Goal: Task Accomplishment & Management: Manage account settings

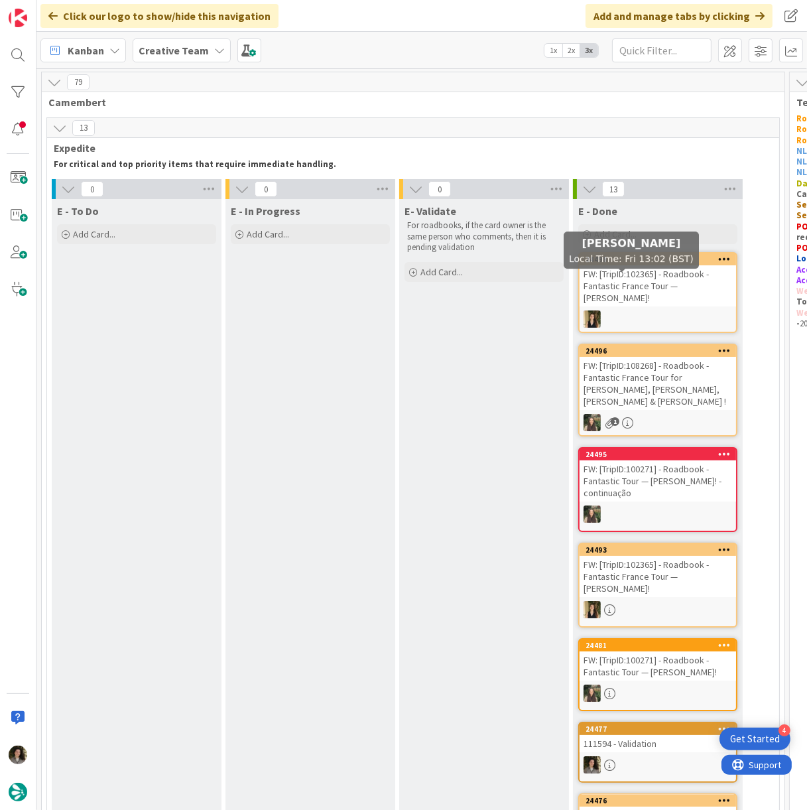
scroll to position [1027, 0]
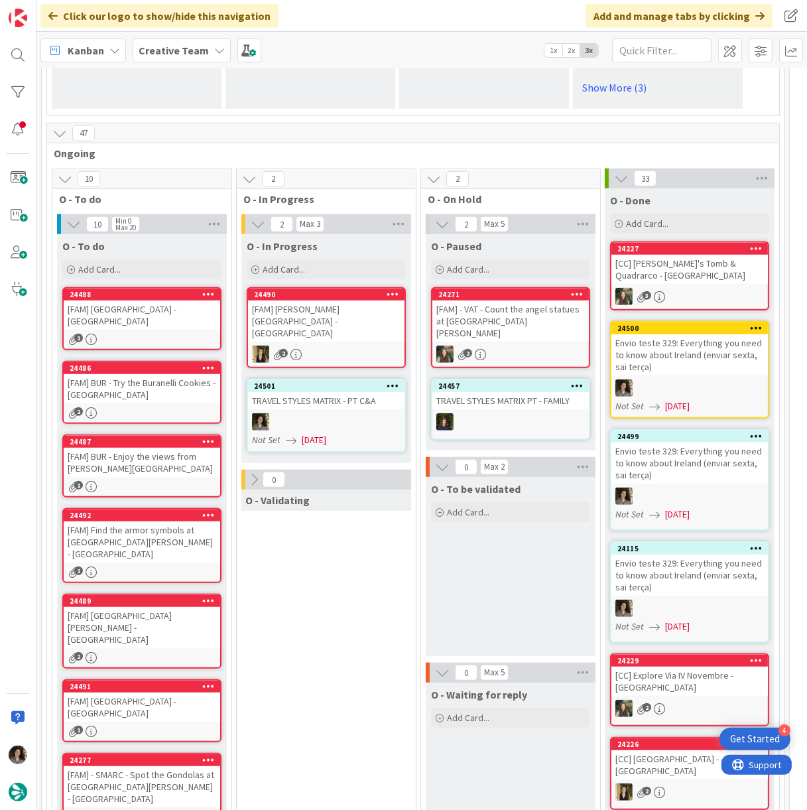
click at [322, 392] on div "TRAVEL STYLES MATRIX - PT C&A" at bounding box center [326, 400] width 157 height 17
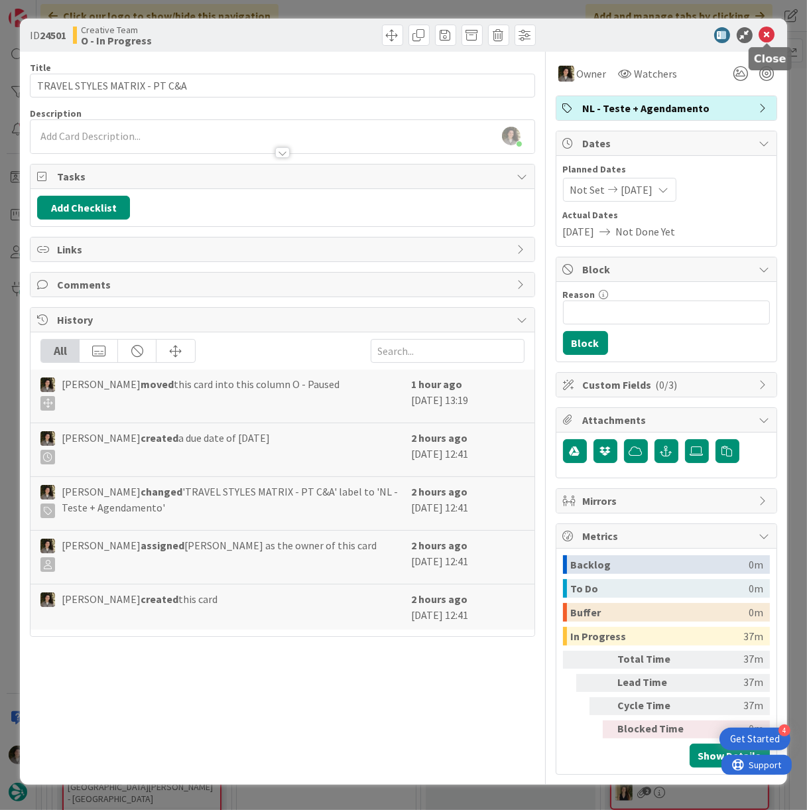
click at [769, 34] on icon at bounding box center [767, 35] width 16 height 16
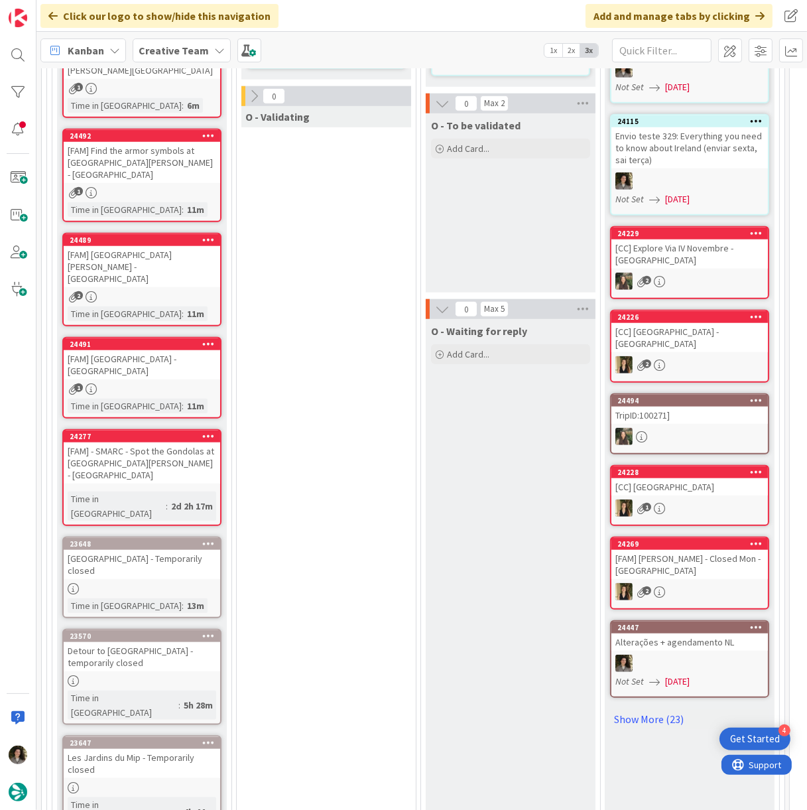
scroll to position [1474, 0]
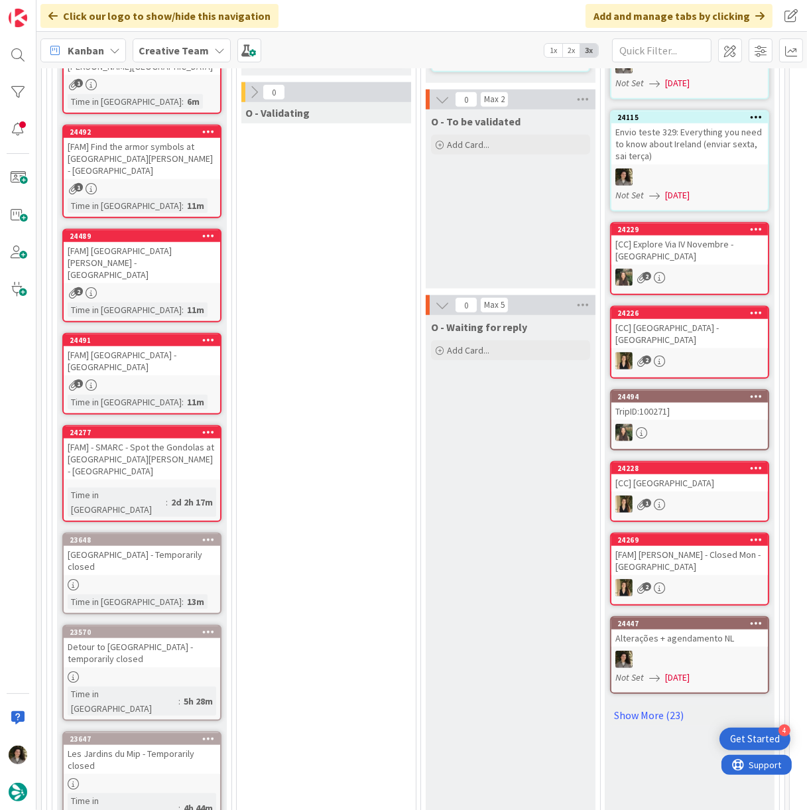
click at [110, 546] on div "[GEOGRAPHIC_DATA] - Temporarily closed" at bounding box center [142, 560] width 157 height 29
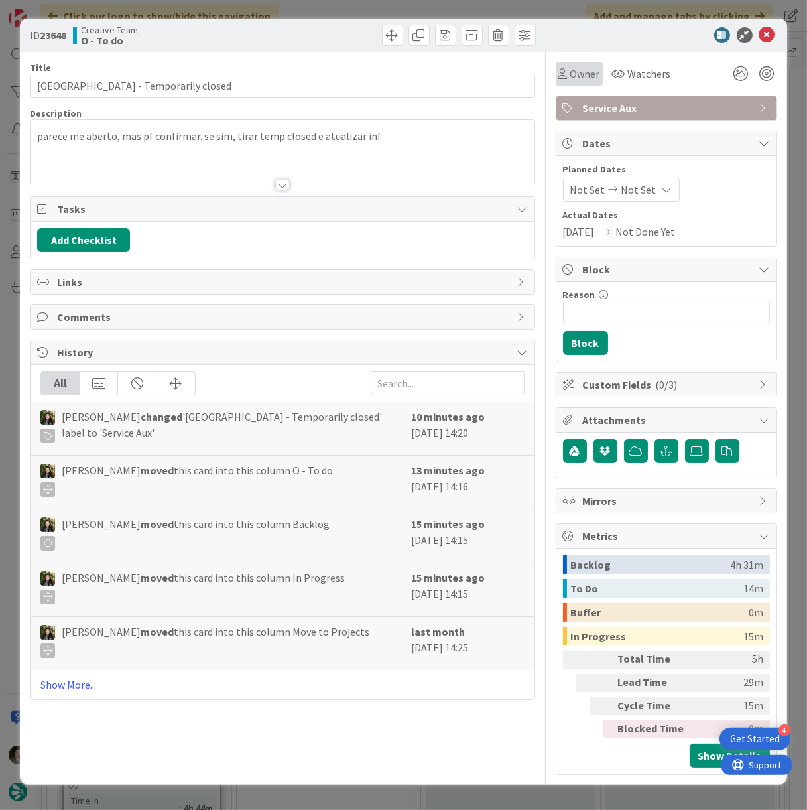
click at [592, 78] on span "Owner" at bounding box center [585, 74] width 30 height 16
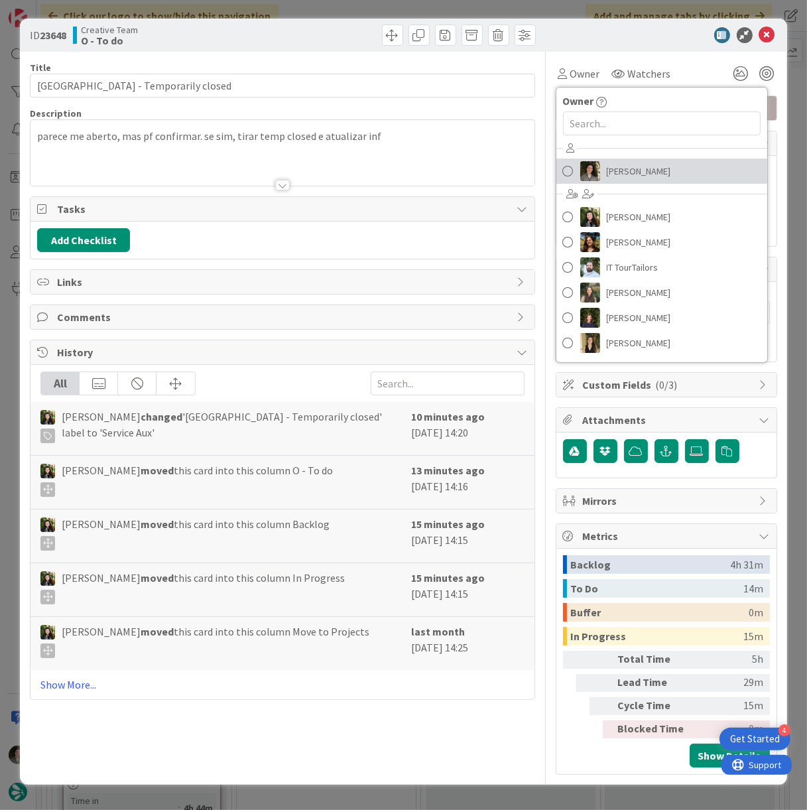
click at [619, 165] on span "[PERSON_NAME]" at bounding box center [639, 171] width 64 height 20
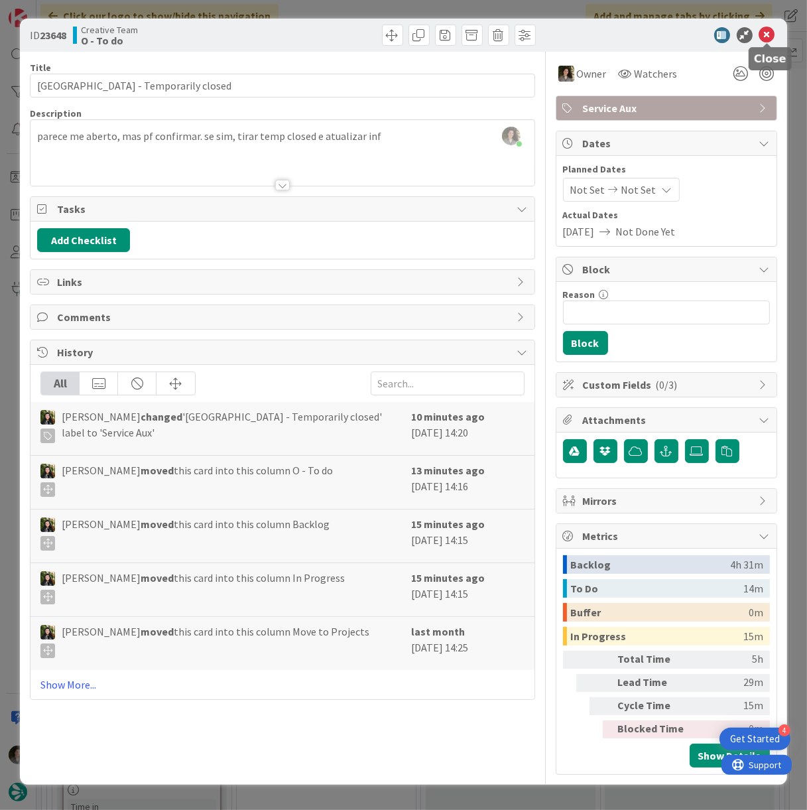
click at [767, 34] on icon at bounding box center [767, 35] width 16 height 16
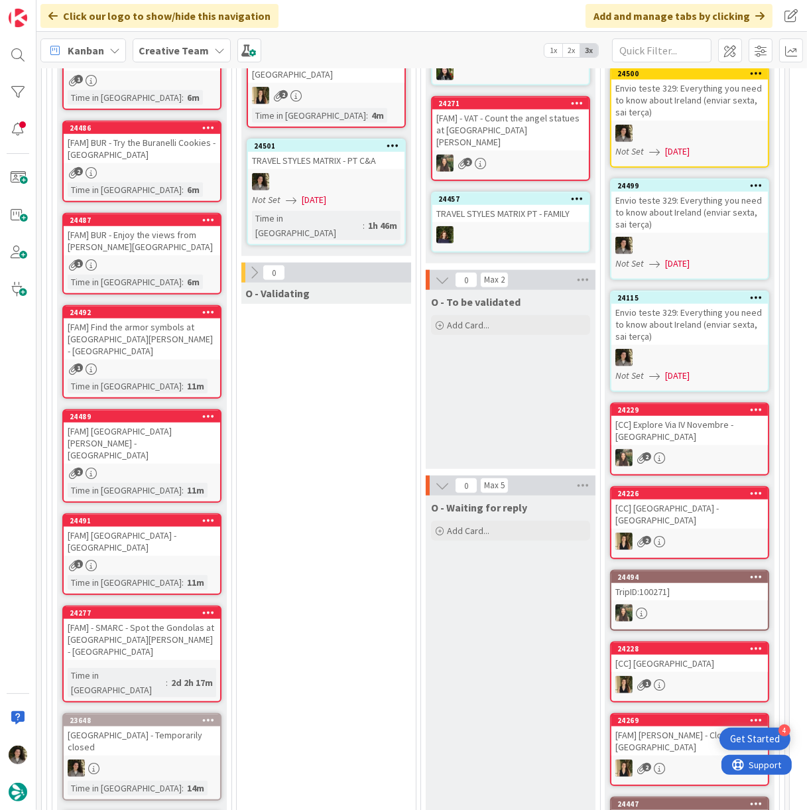
scroll to position [1326, 0]
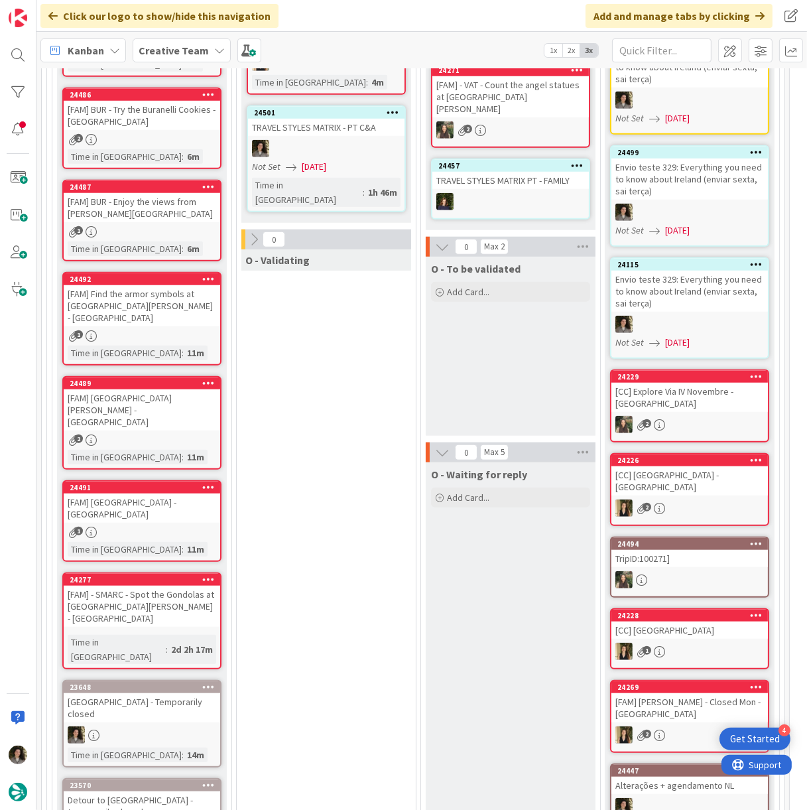
click at [141, 693] on div "[GEOGRAPHIC_DATA] - Temporarily closed" at bounding box center [142, 707] width 157 height 29
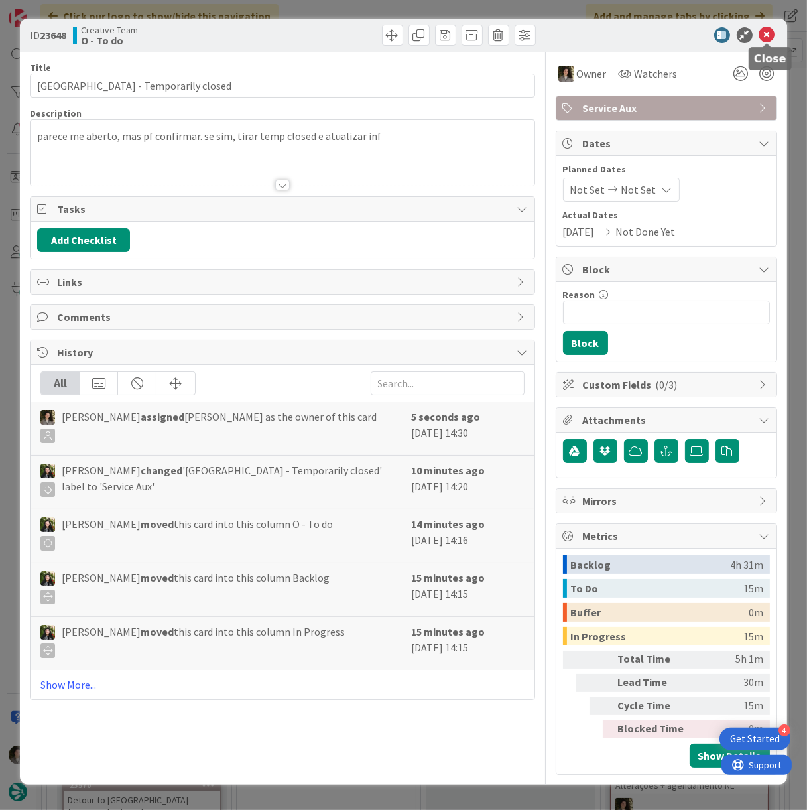
click at [764, 33] on icon at bounding box center [767, 35] width 16 height 16
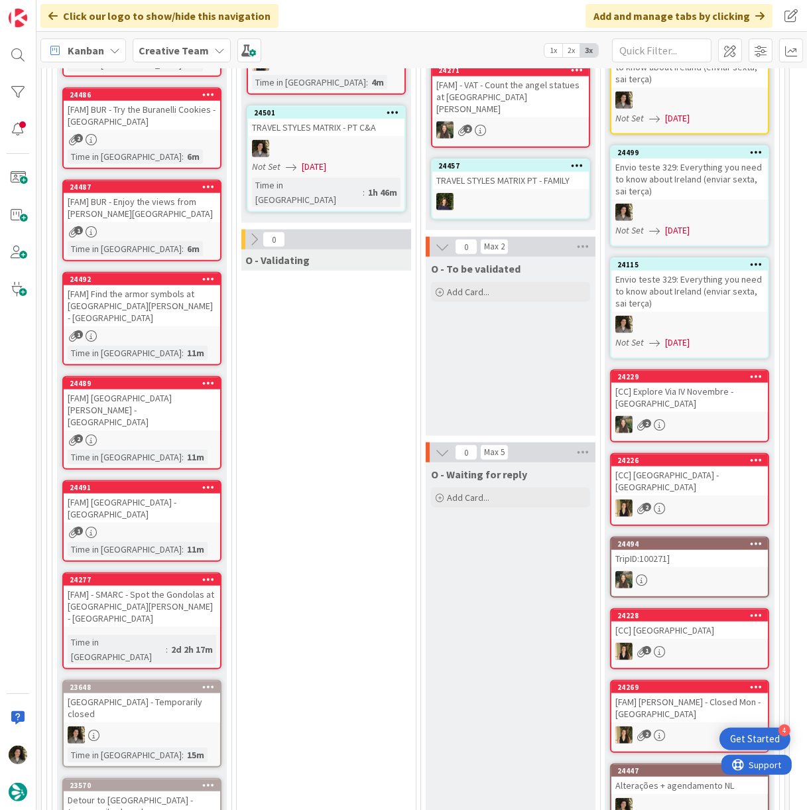
click at [180, 791] on div "Detour to [GEOGRAPHIC_DATA] - temporarily closed" at bounding box center [142, 805] width 157 height 29
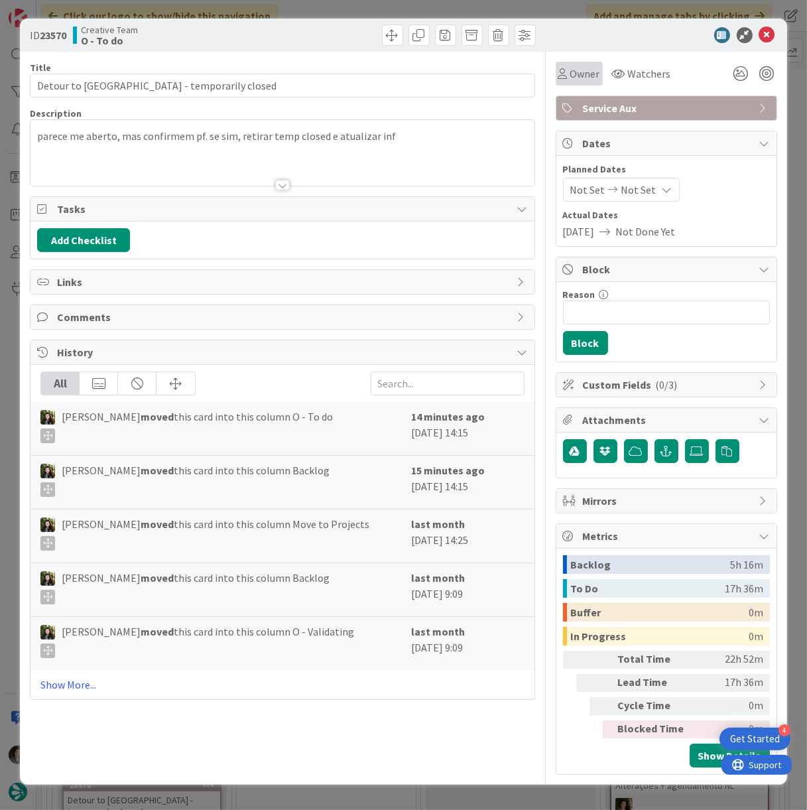
click at [581, 66] on span "Owner" at bounding box center [585, 74] width 30 height 16
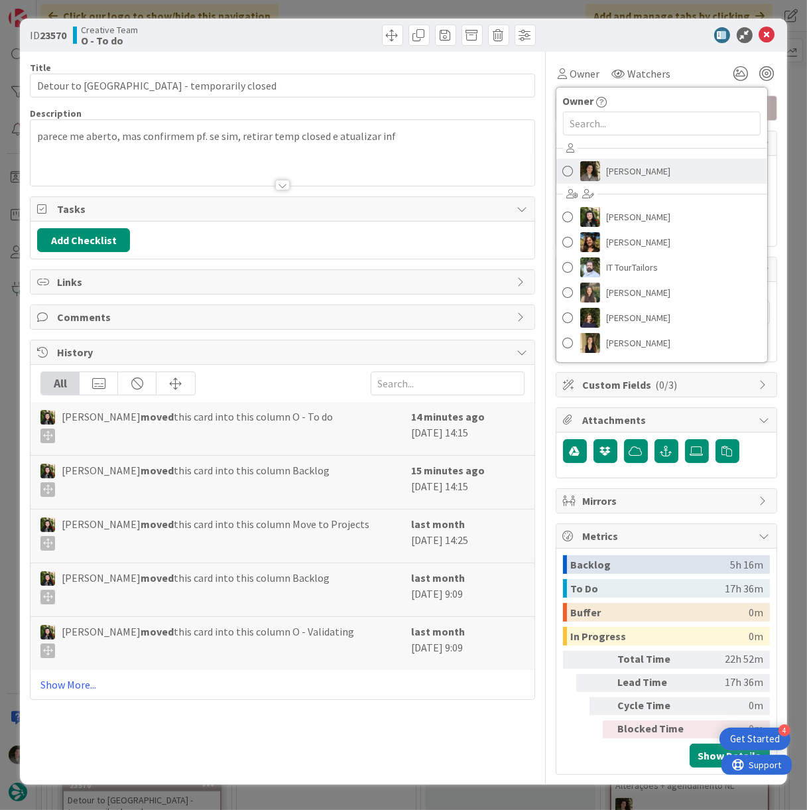
click at [619, 164] on span "[PERSON_NAME]" at bounding box center [639, 171] width 64 height 20
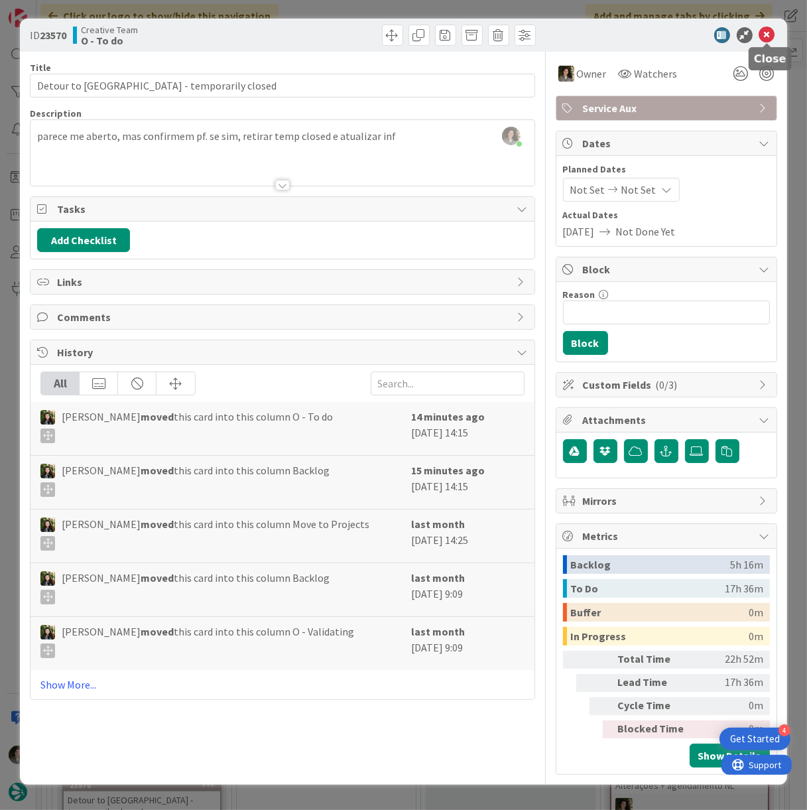
click at [769, 34] on icon at bounding box center [767, 35] width 16 height 16
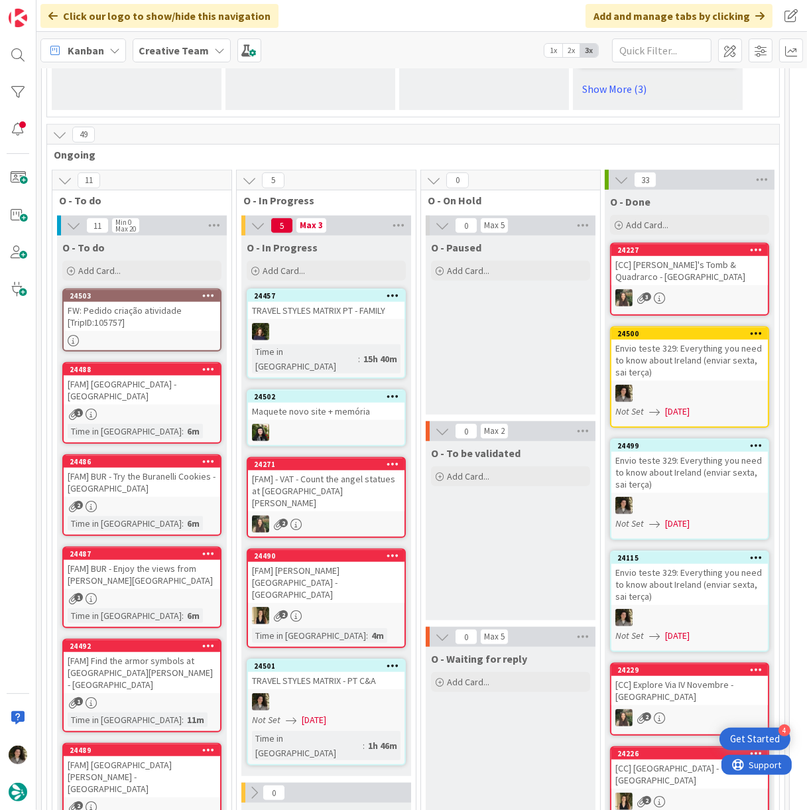
scroll to position [958, 0]
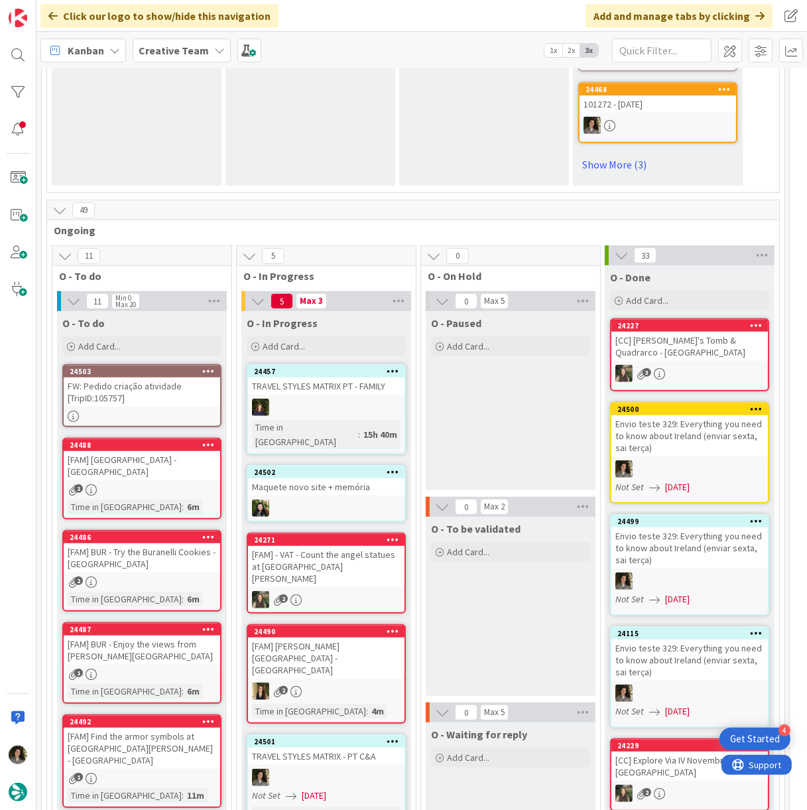
click at [128, 383] on div "FW: Pedido criação atividade [TripID:105757]" at bounding box center [142, 391] width 157 height 29
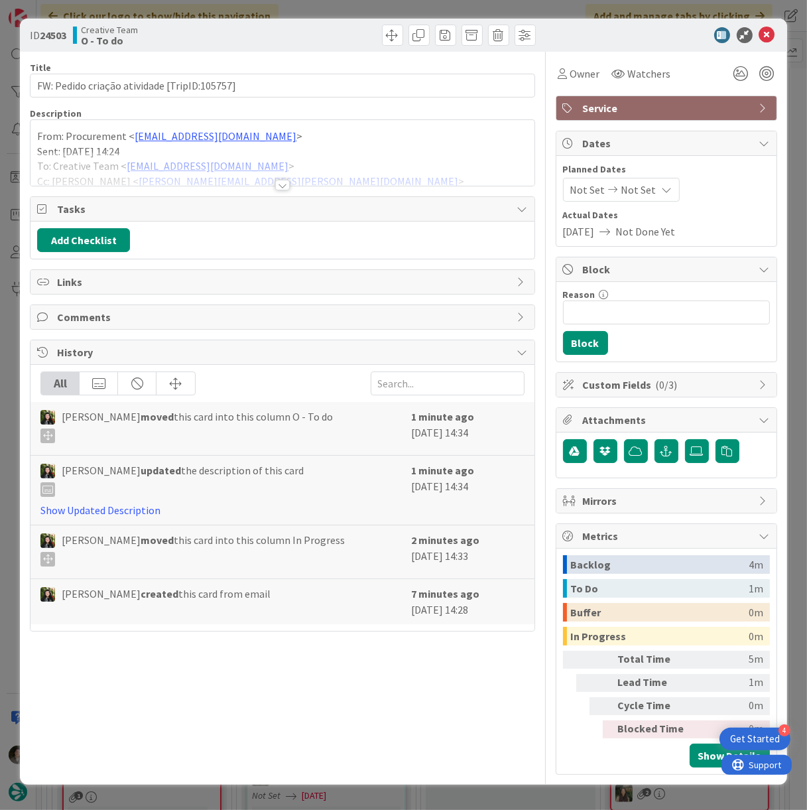
click at [283, 180] on div at bounding box center [282, 185] width 15 height 11
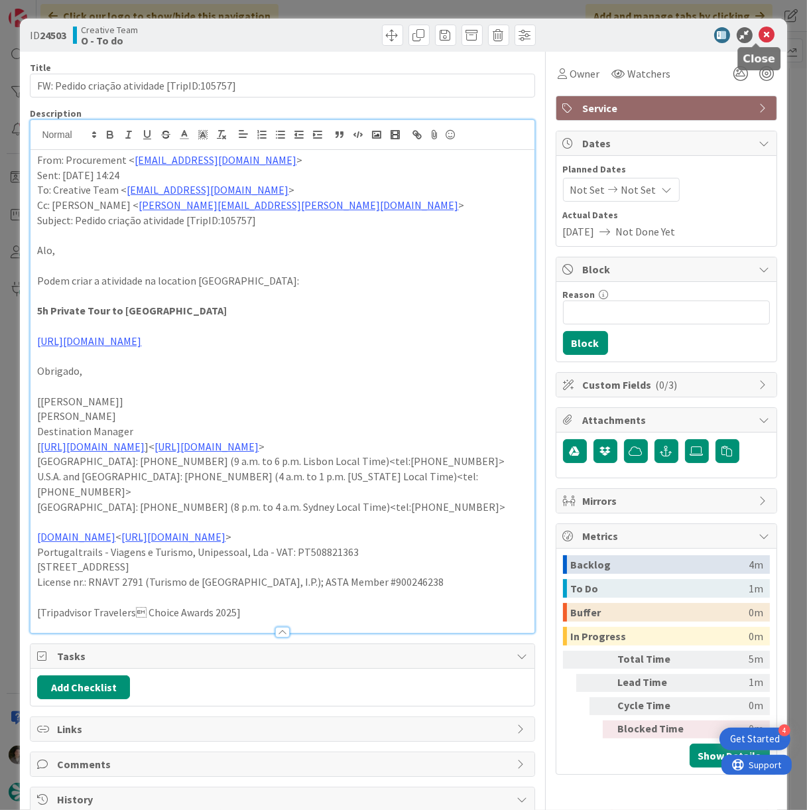
click at [759, 35] on icon at bounding box center [767, 35] width 16 height 16
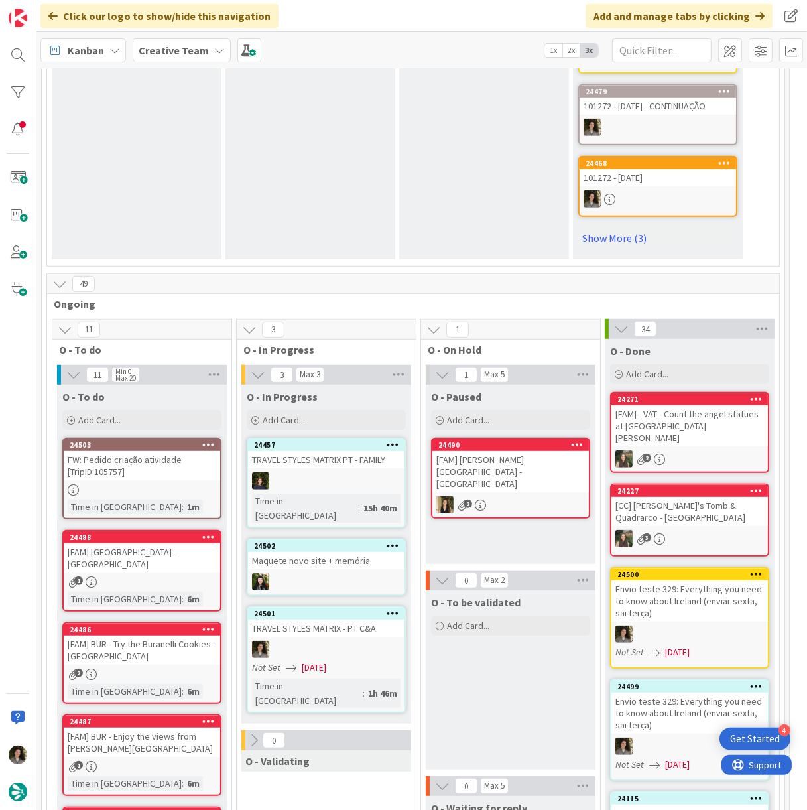
scroll to position [1031, 0]
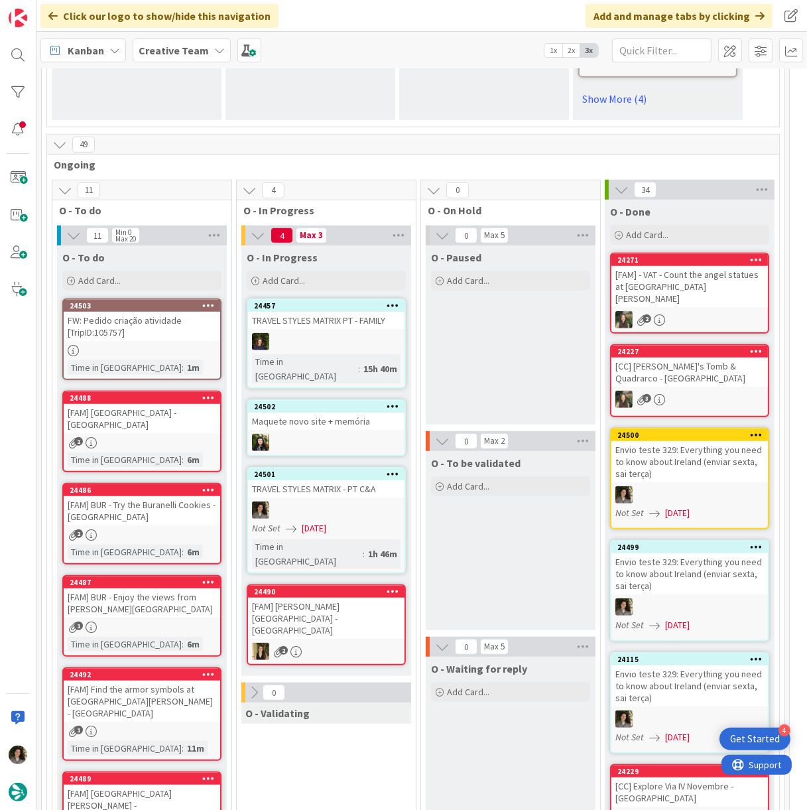
click at [369, 467] on div "24501 TRAVEL STYLES MATRIX - PT C&A Not Set [DATE] Time in [GEOGRAPHIC_DATA] : …" at bounding box center [326, 520] width 159 height 107
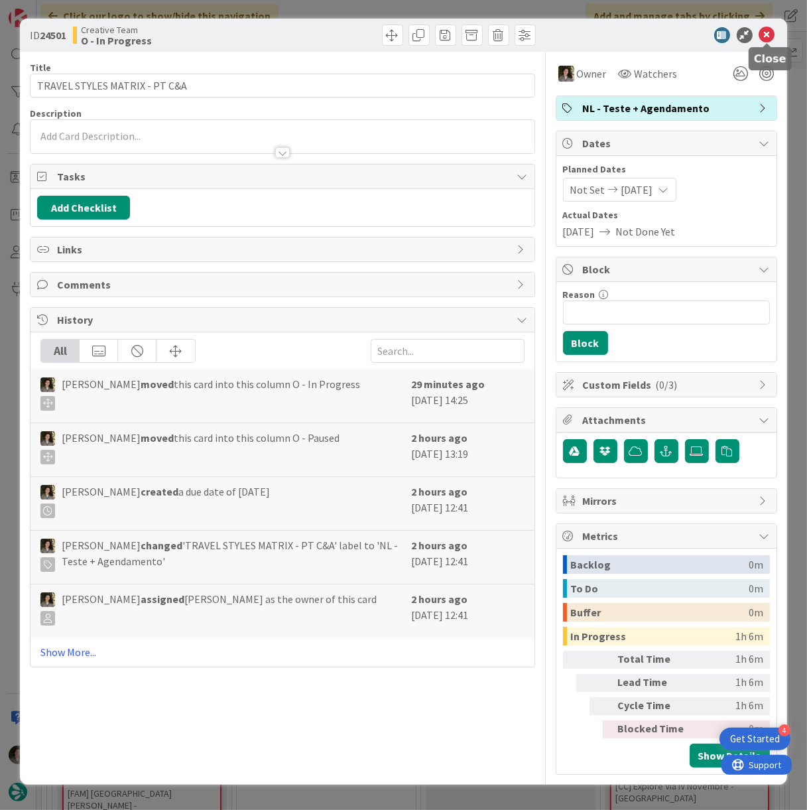
click at [770, 31] on icon at bounding box center [767, 35] width 16 height 16
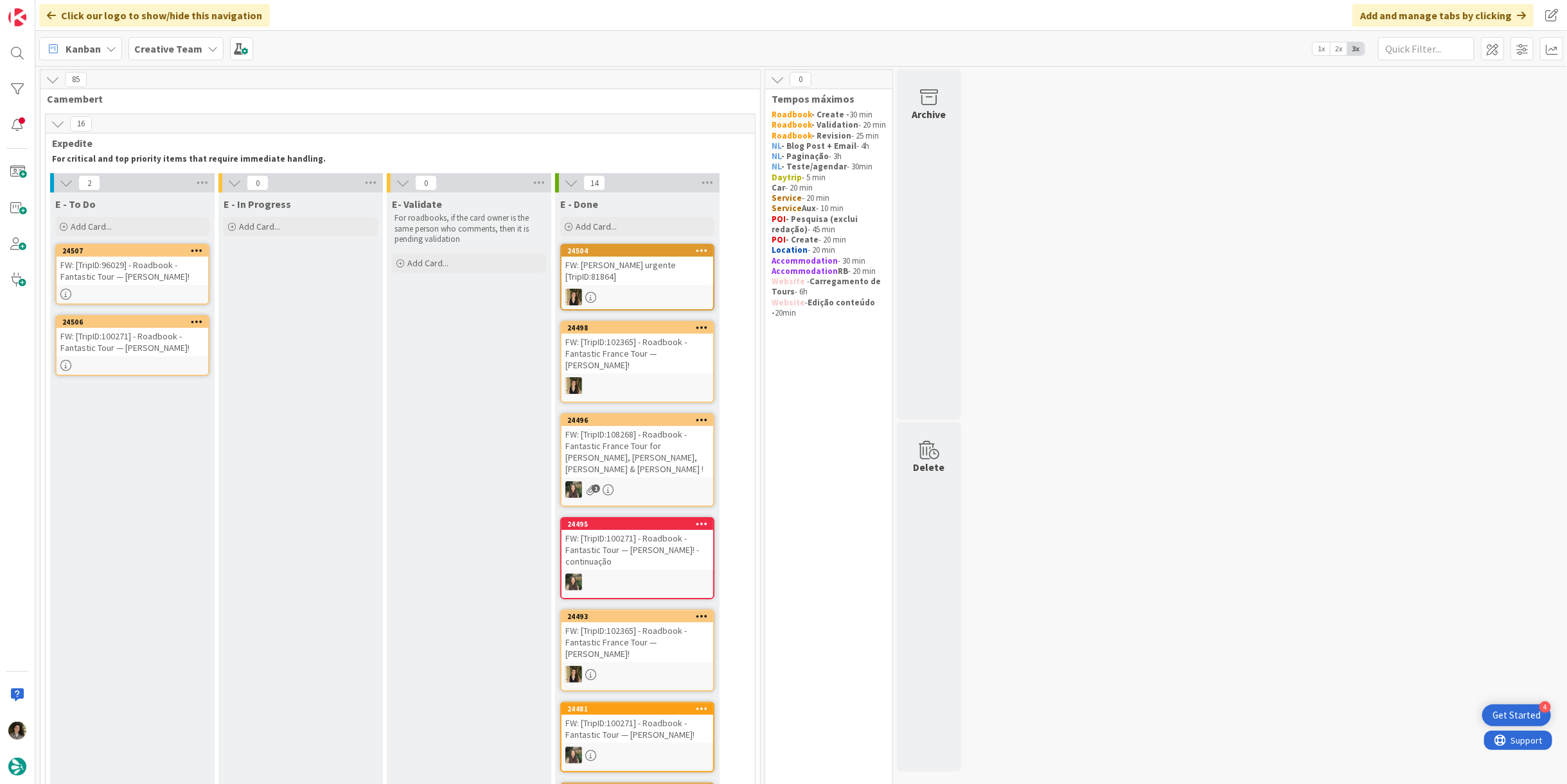
click at [127, 262] on div "FW: [TripID:96029] - Roadbook - Fantastic Tour — [PERSON_NAME]!" at bounding box center [132, 270] width 152 height 28
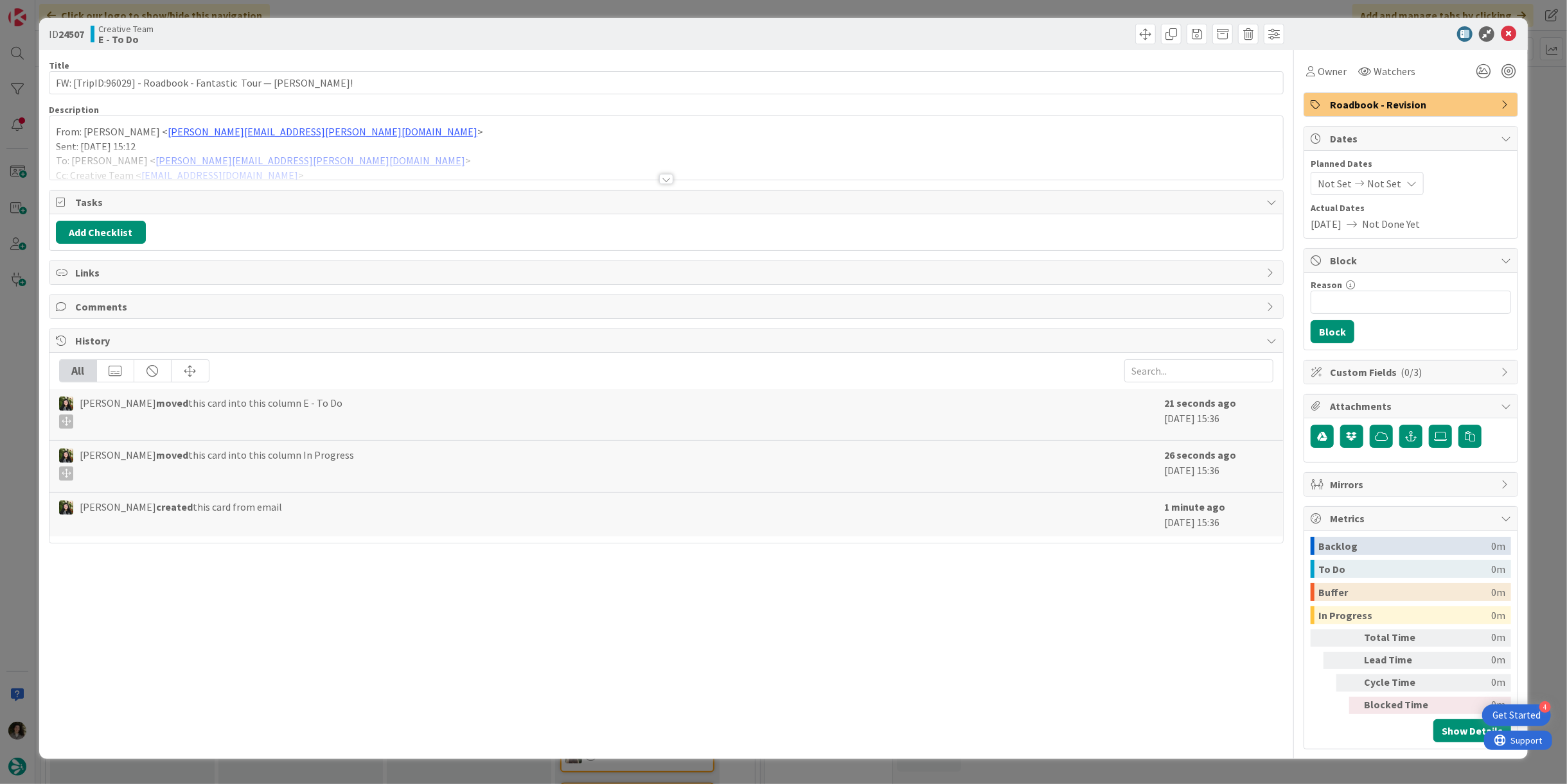
click at [659, 174] on div at bounding box center [665, 179] width 15 height 11
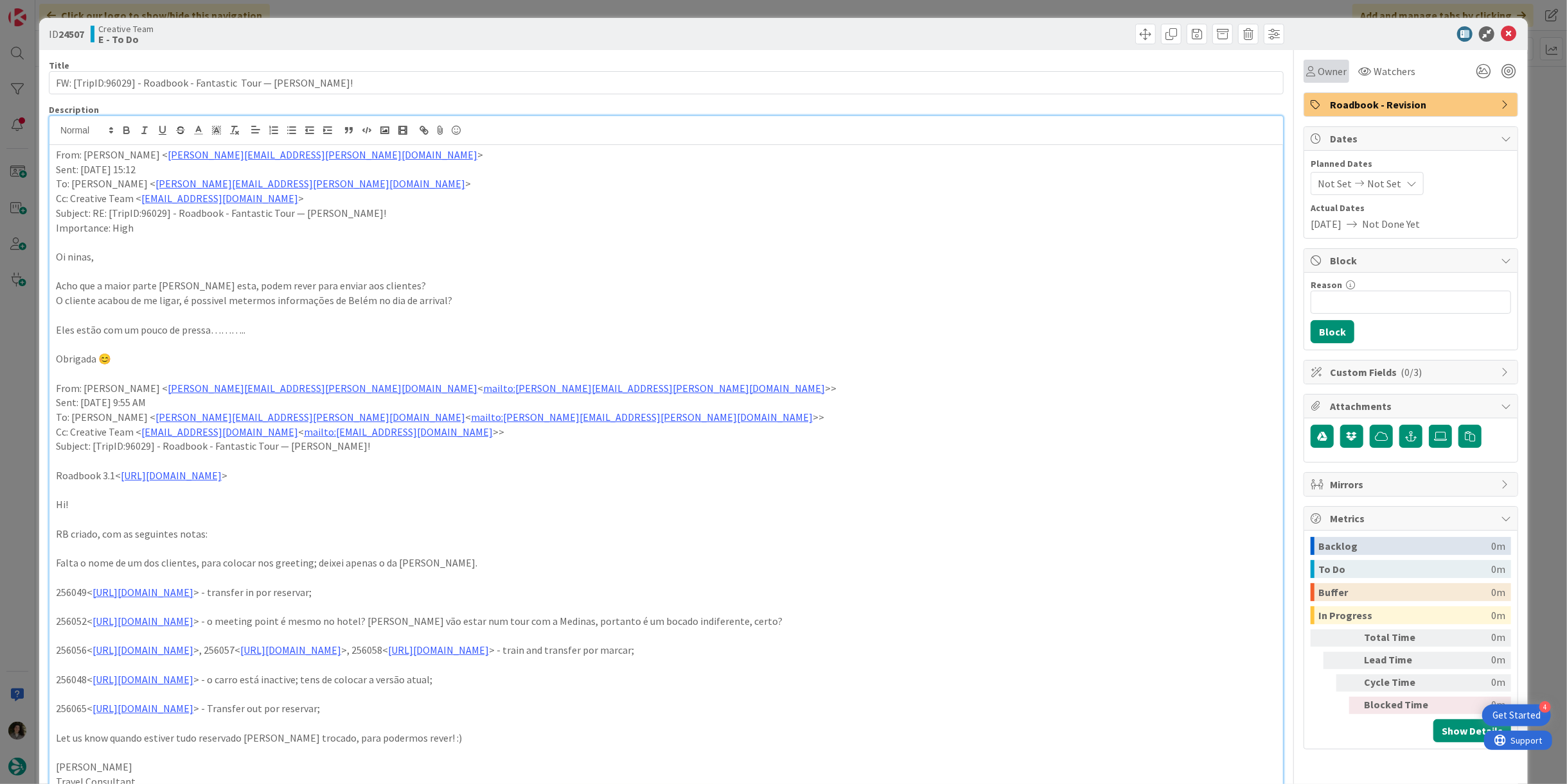
click at [782, 69] on span "Owner" at bounding box center [1332, 72] width 29 height 15
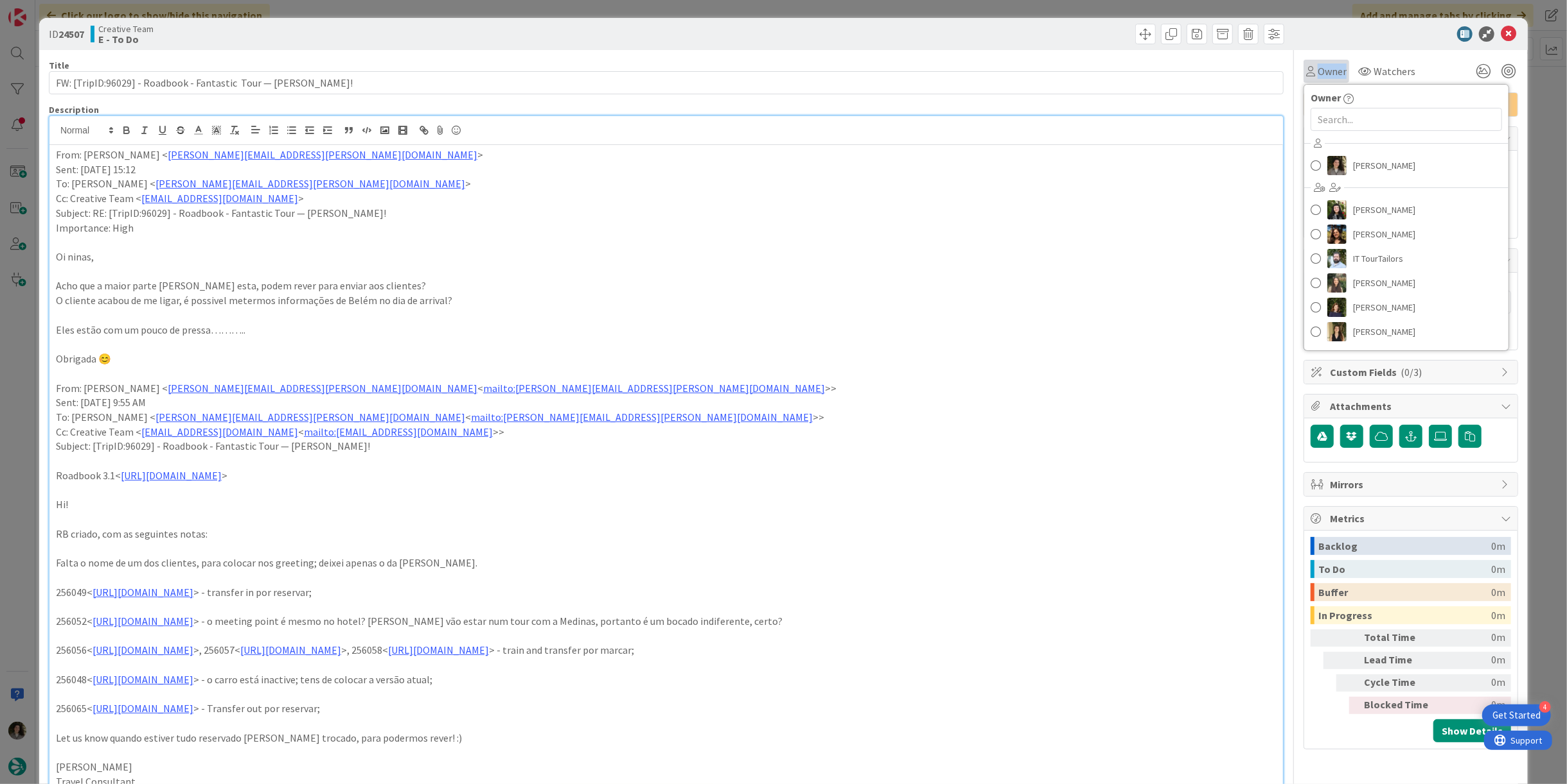
click at [782, 69] on span "Owner" at bounding box center [1332, 72] width 29 height 15
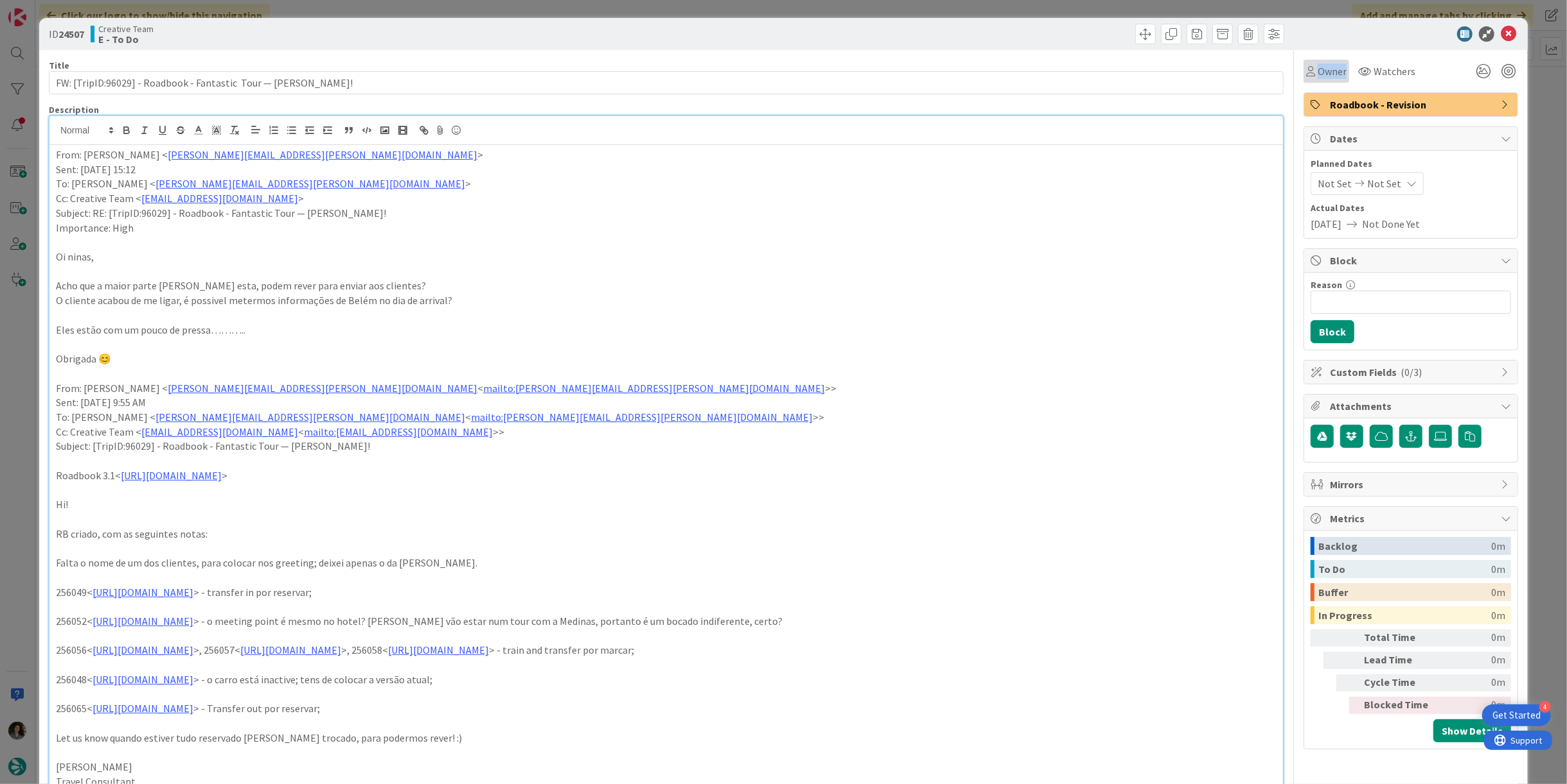
click at [782, 69] on span "Owner" at bounding box center [1332, 72] width 29 height 15
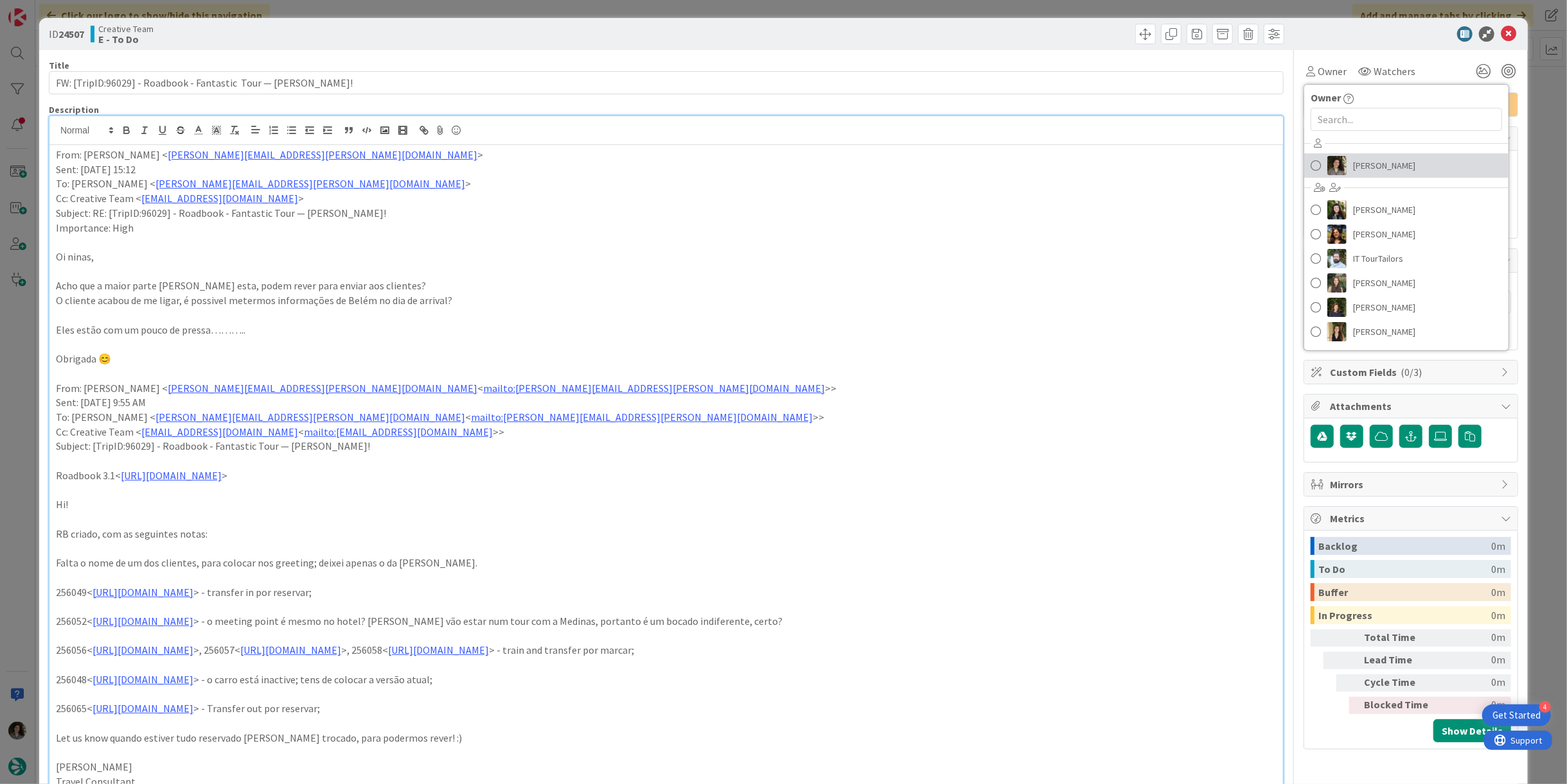
drag, startPoint x: 1326, startPoint y: 163, endPoint x: 1329, endPoint y: 155, distance: 8.5
click at [782, 163] on img at bounding box center [1337, 166] width 19 height 19
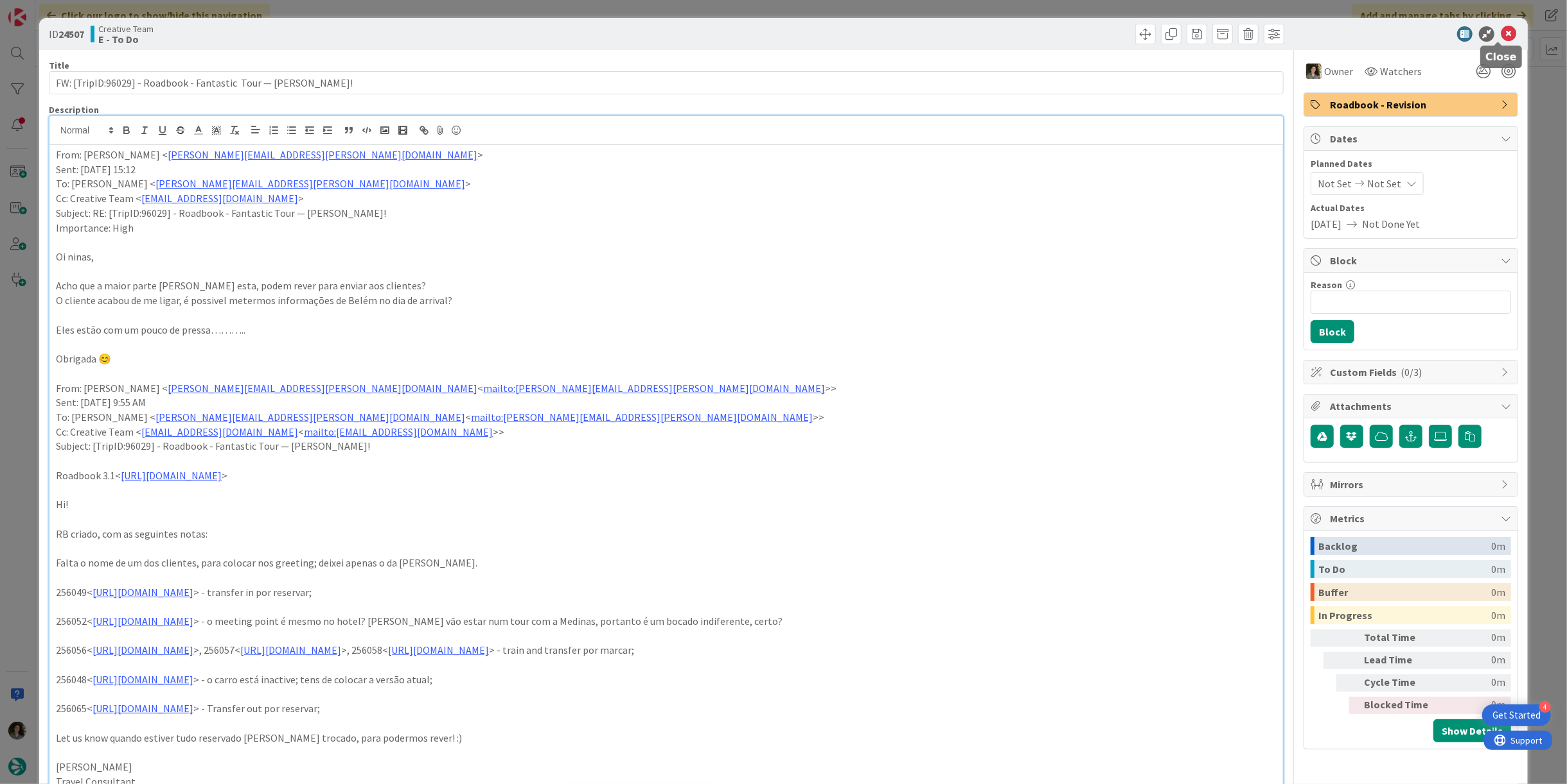
click at [782, 34] on icon at bounding box center [1508, 34] width 15 height 15
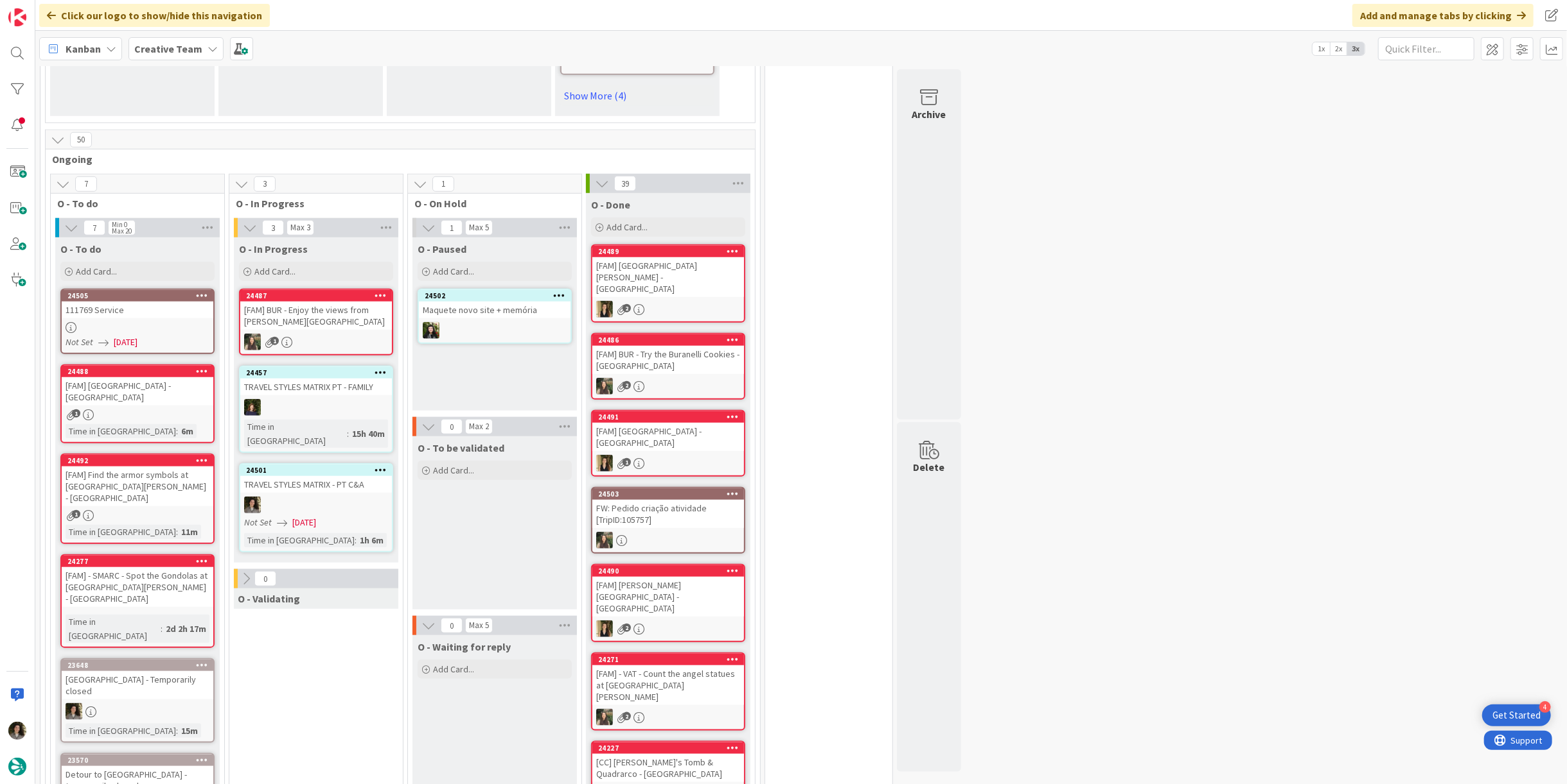
click at [318, 497] on div at bounding box center [316, 504] width 152 height 16
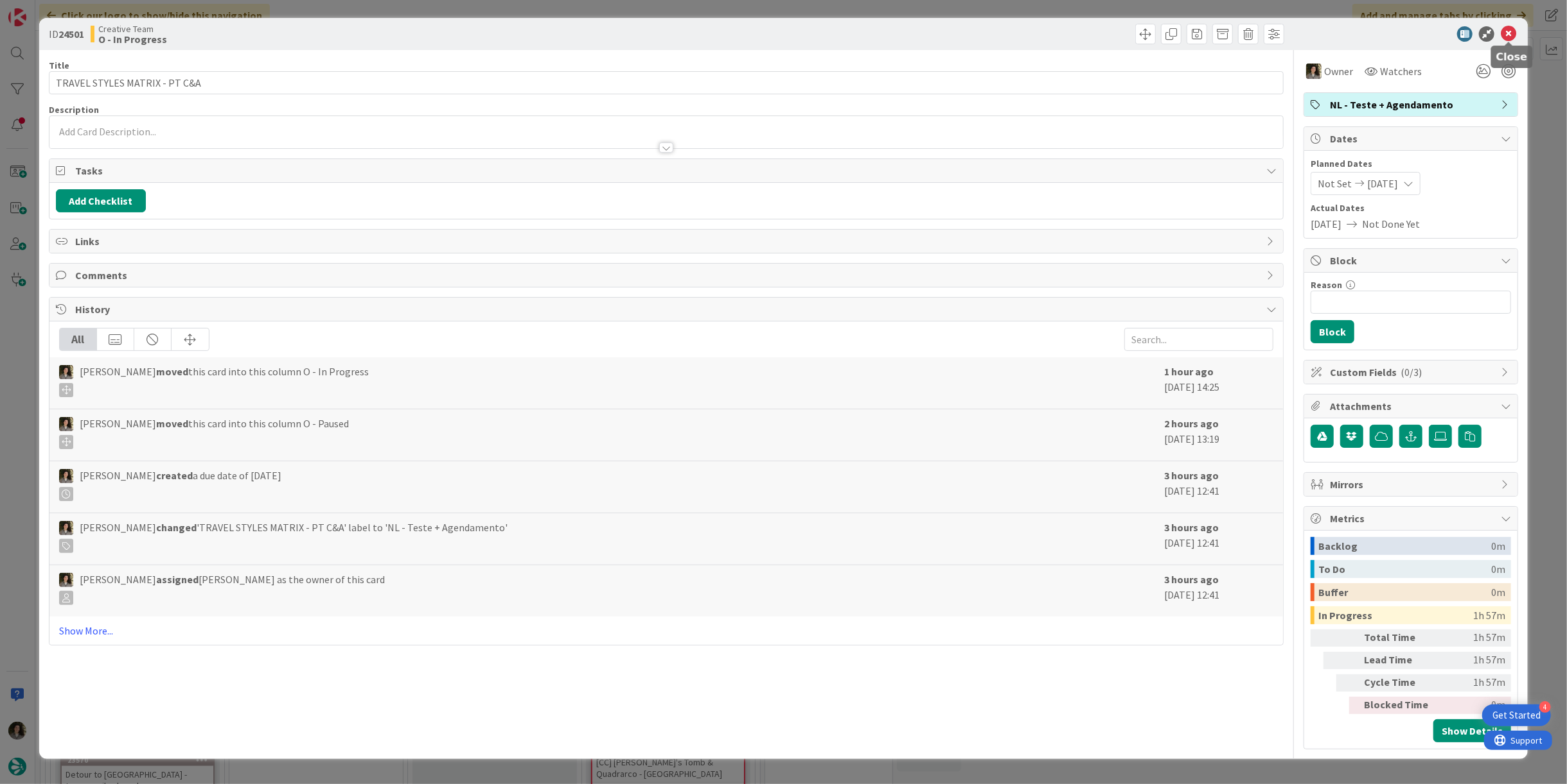
click at [782, 33] on icon at bounding box center [1508, 34] width 15 height 15
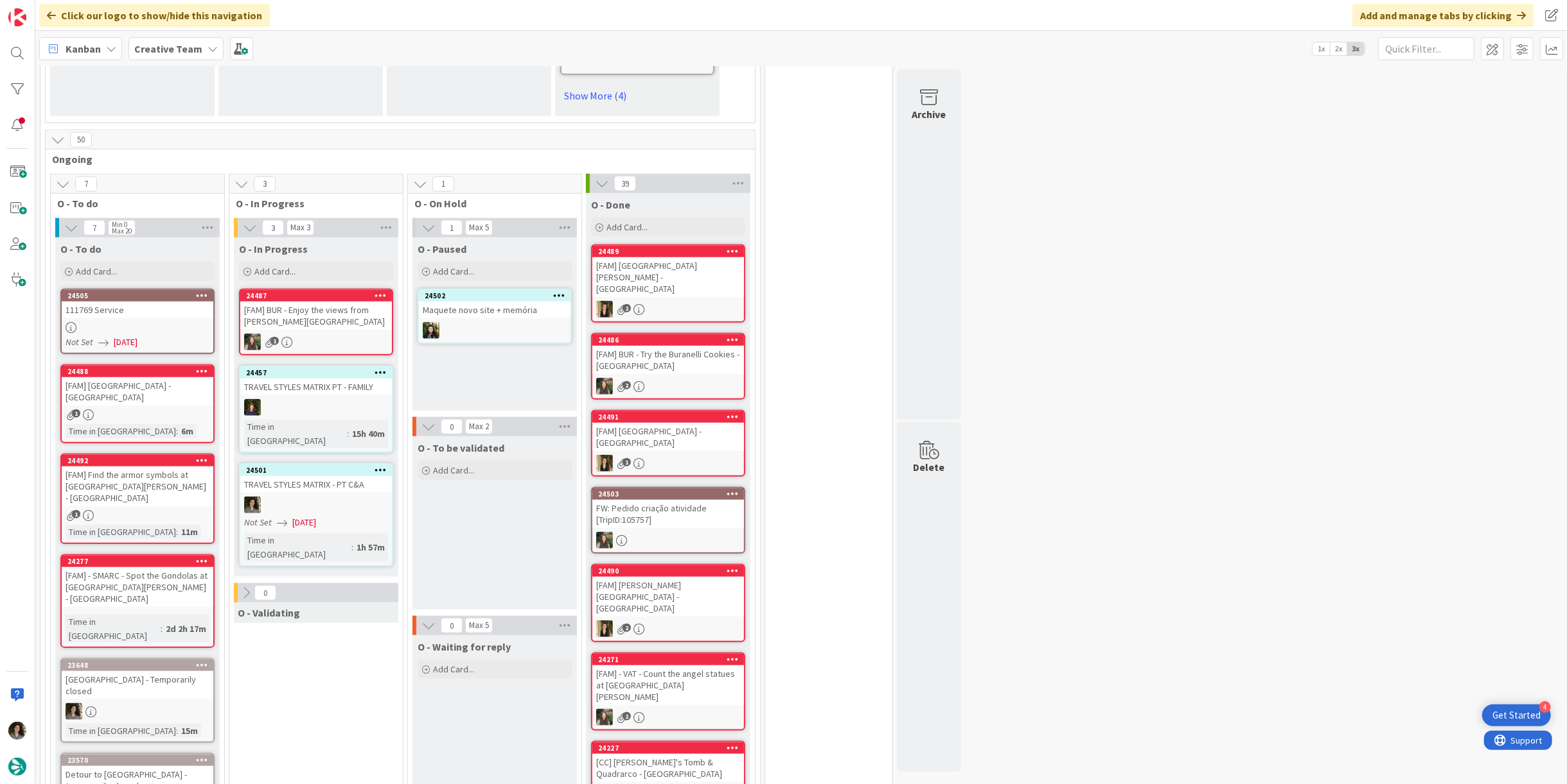
scroll to position [1141, 0]
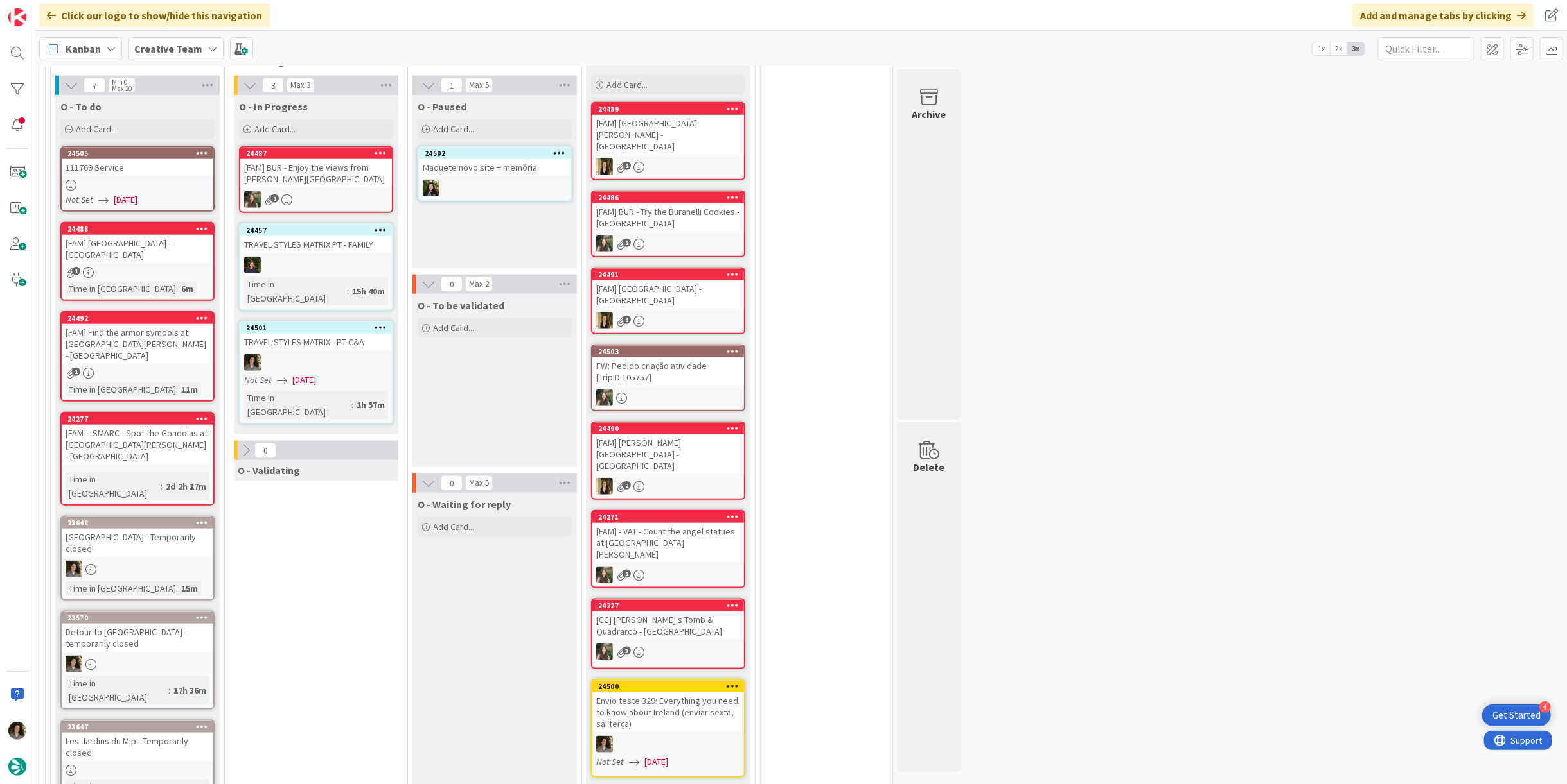
click at [147, 561] on div at bounding box center [138, 569] width 152 height 16
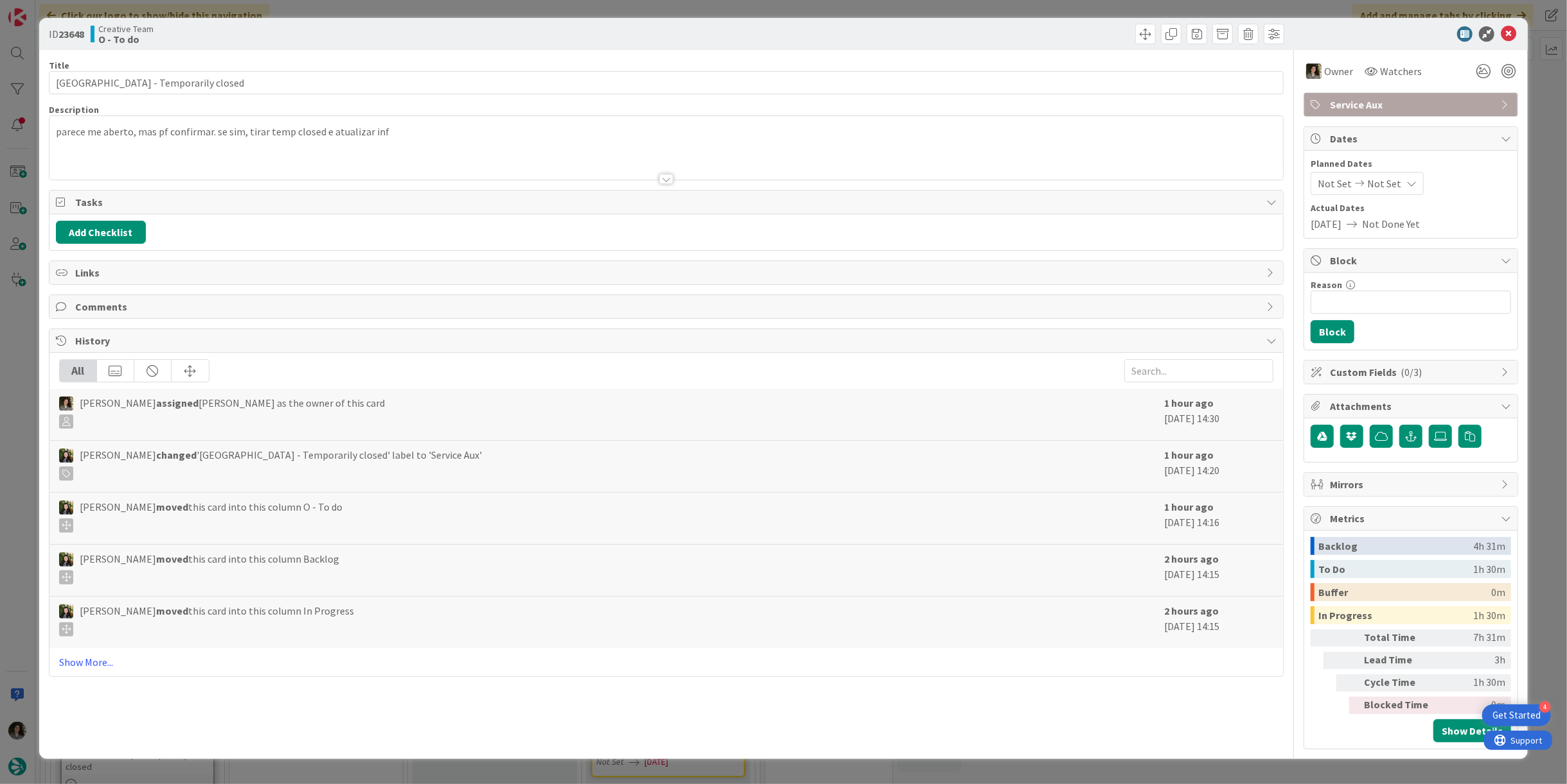
click at [782, 33] on div at bounding box center [1403, 34] width 228 height 15
click at [782, 31] on icon at bounding box center [1508, 34] width 15 height 15
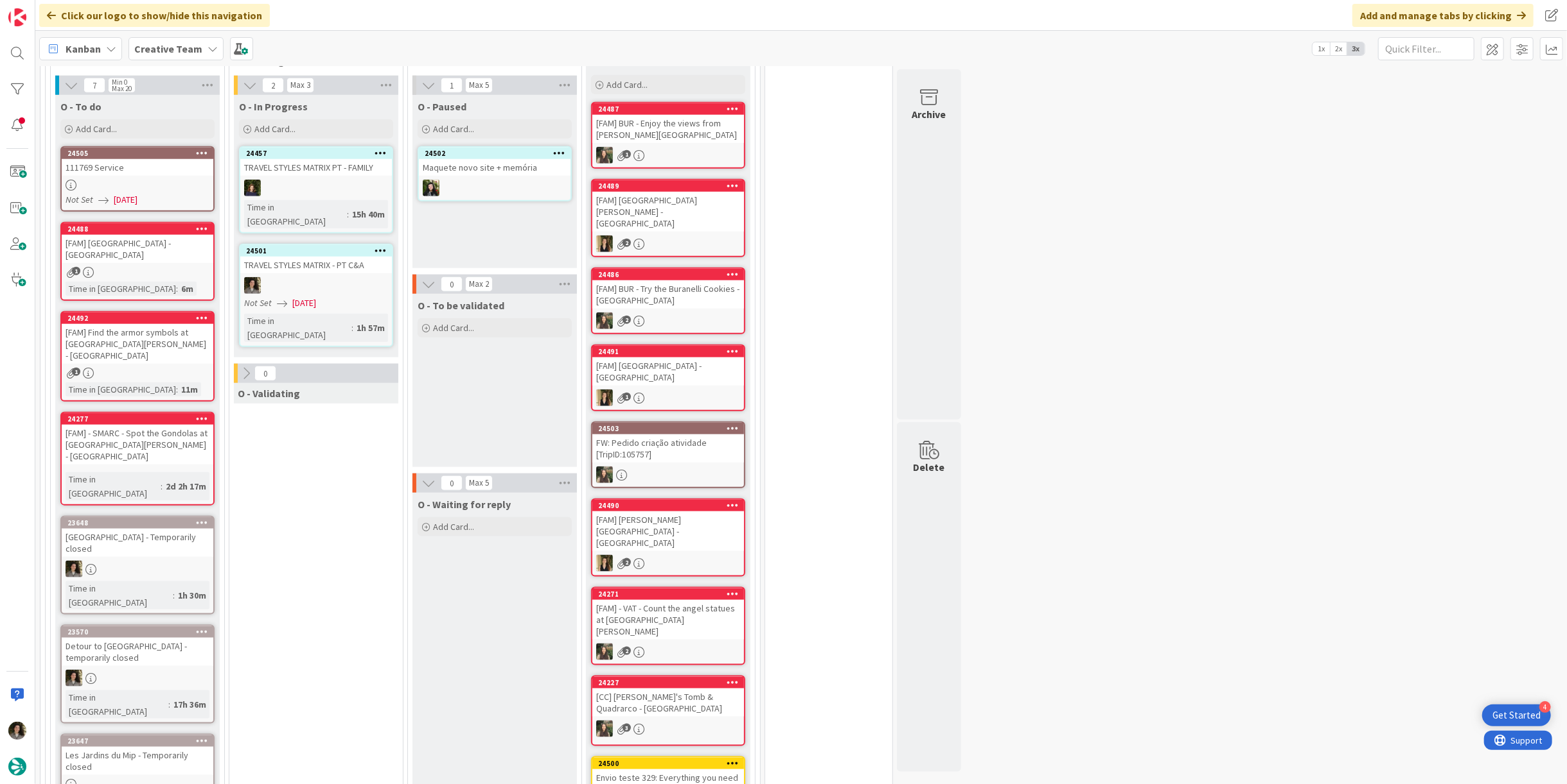
click at [317, 244] on div "24501 TRAVEL STYLES MATRIX - PT C&A Not Set [DATE] Time in [GEOGRAPHIC_DATA] : …" at bounding box center [316, 295] width 154 height 104
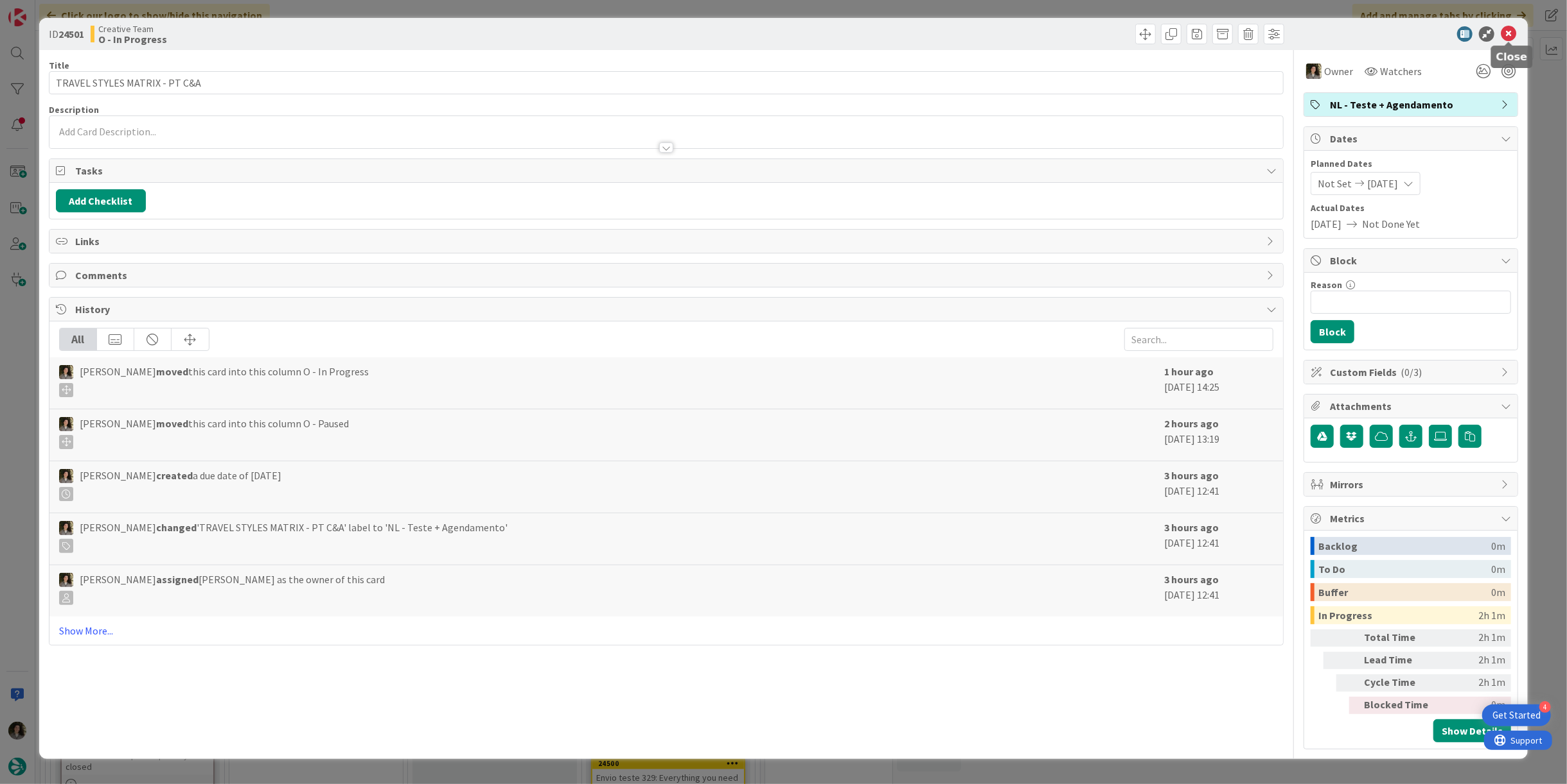
click at [782, 31] on icon at bounding box center [1508, 34] width 15 height 15
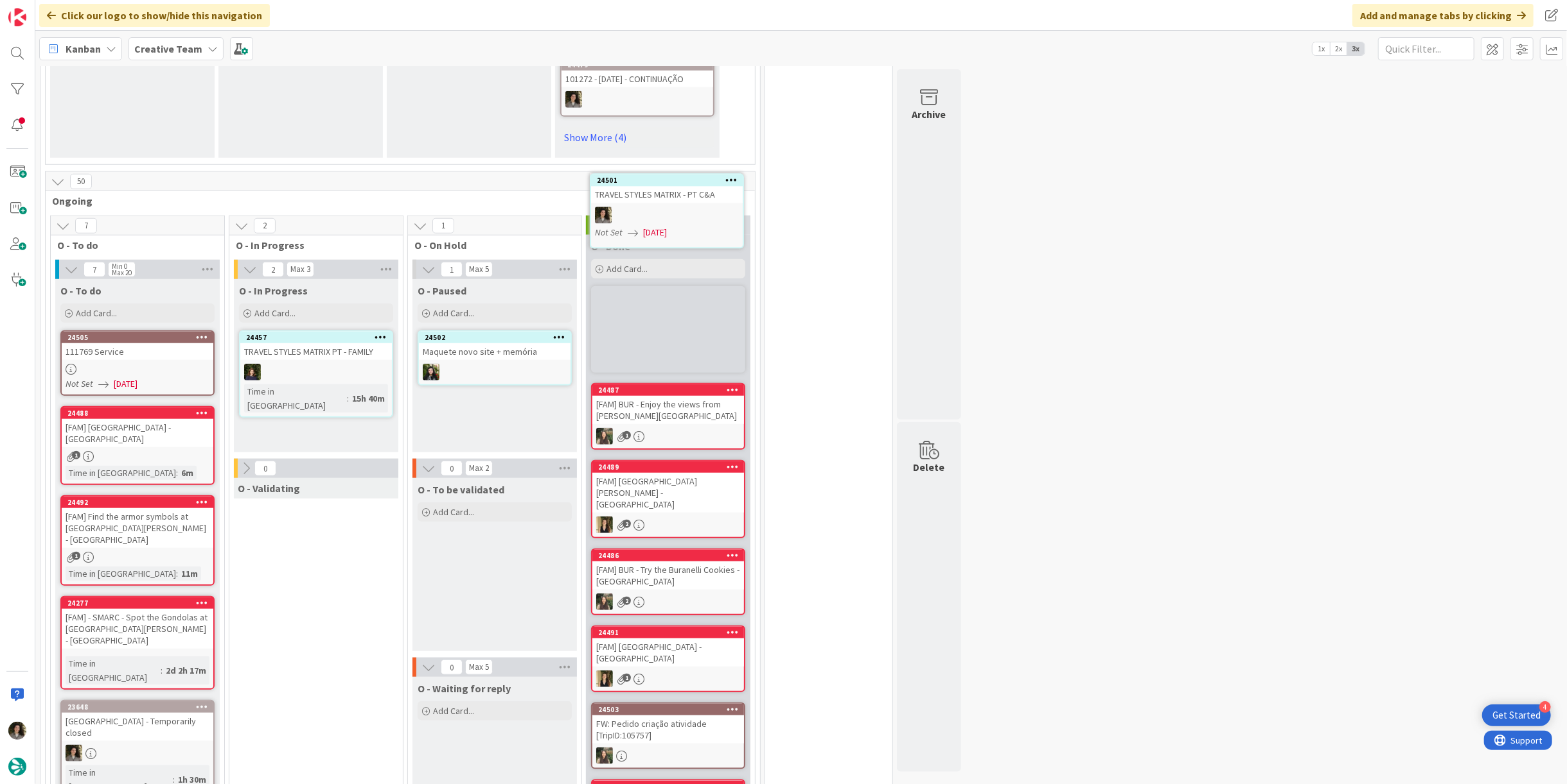
scroll to position [953, 0]
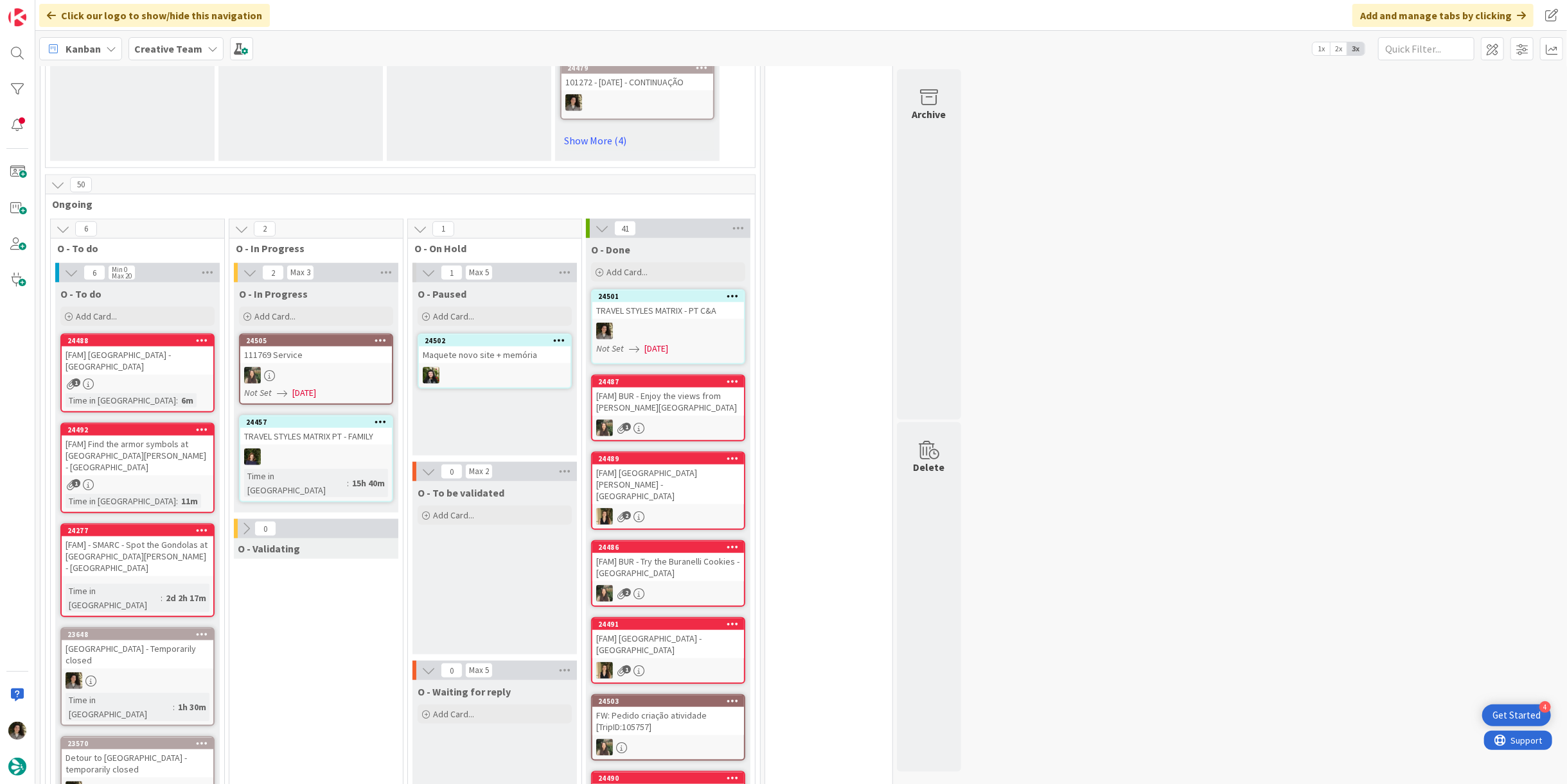
click at [672, 295] on div "24501 TRAVEL STYLES MATRIX - PT C&A Not Set [DATE]" at bounding box center [667, 327] width 154 height 75
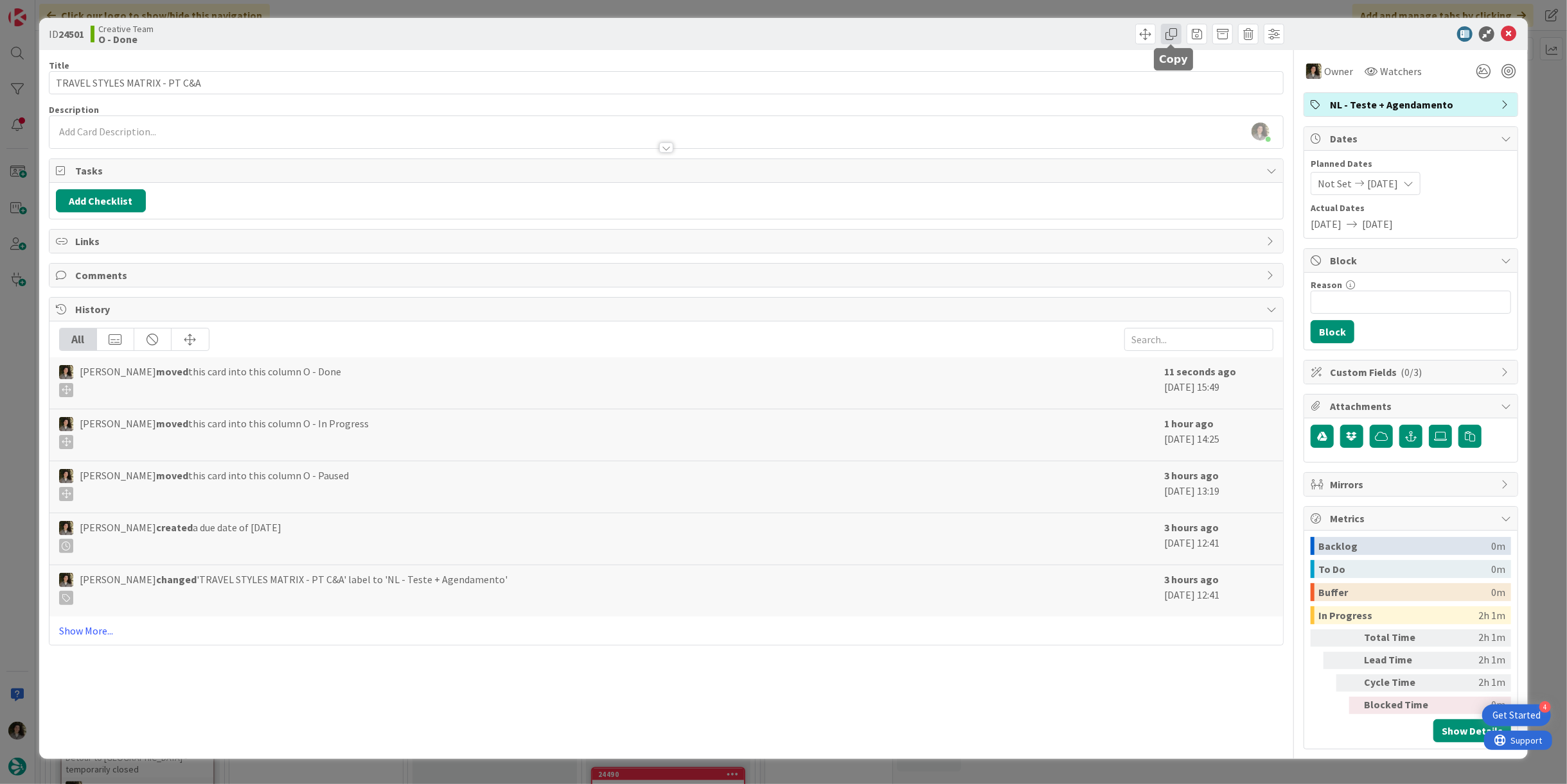
click at [782, 33] on span at bounding box center [1170, 34] width 20 height 20
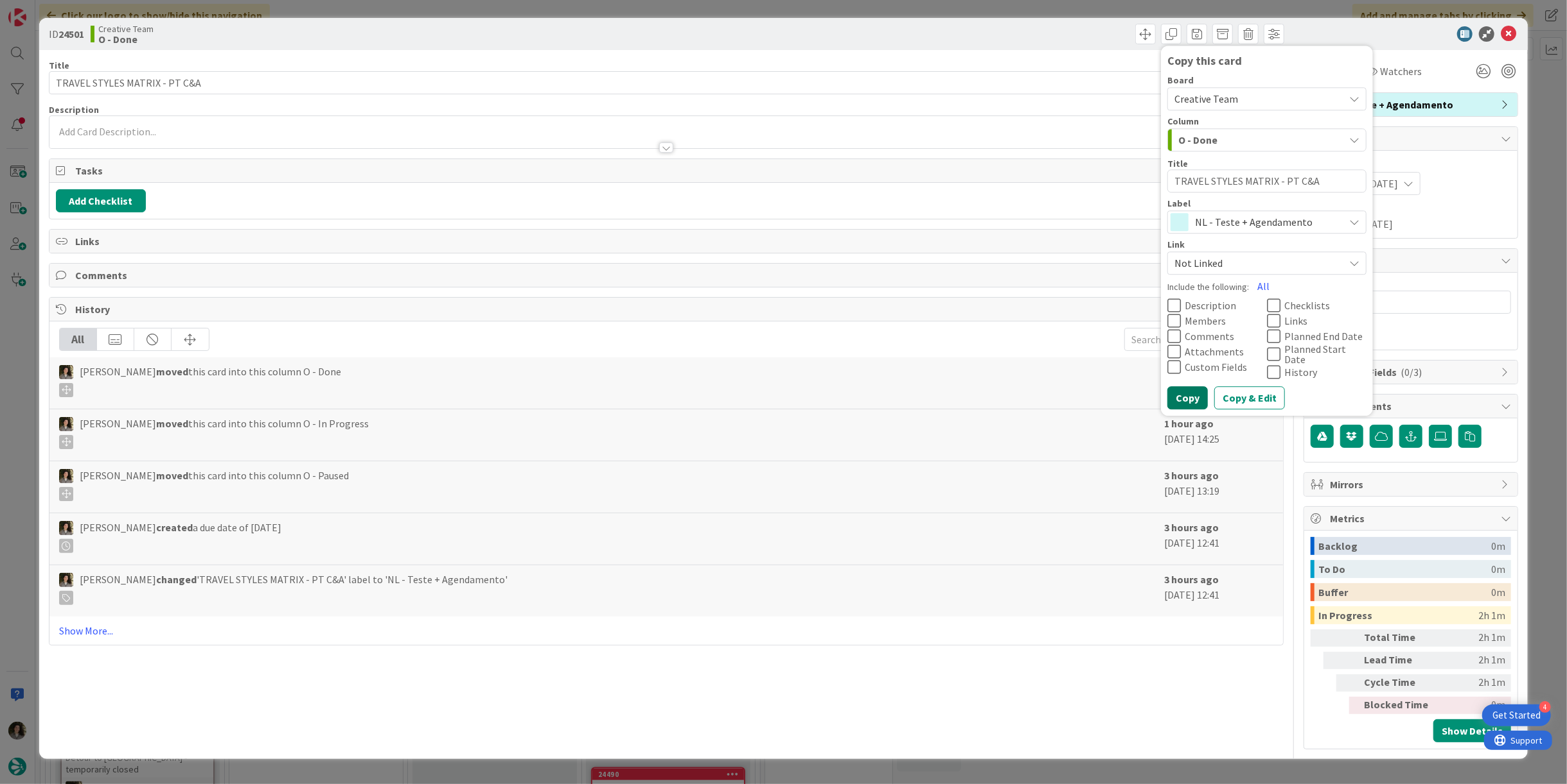
click at [782, 386] on button "Copy" at bounding box center [1187, 398] width 41 height 23
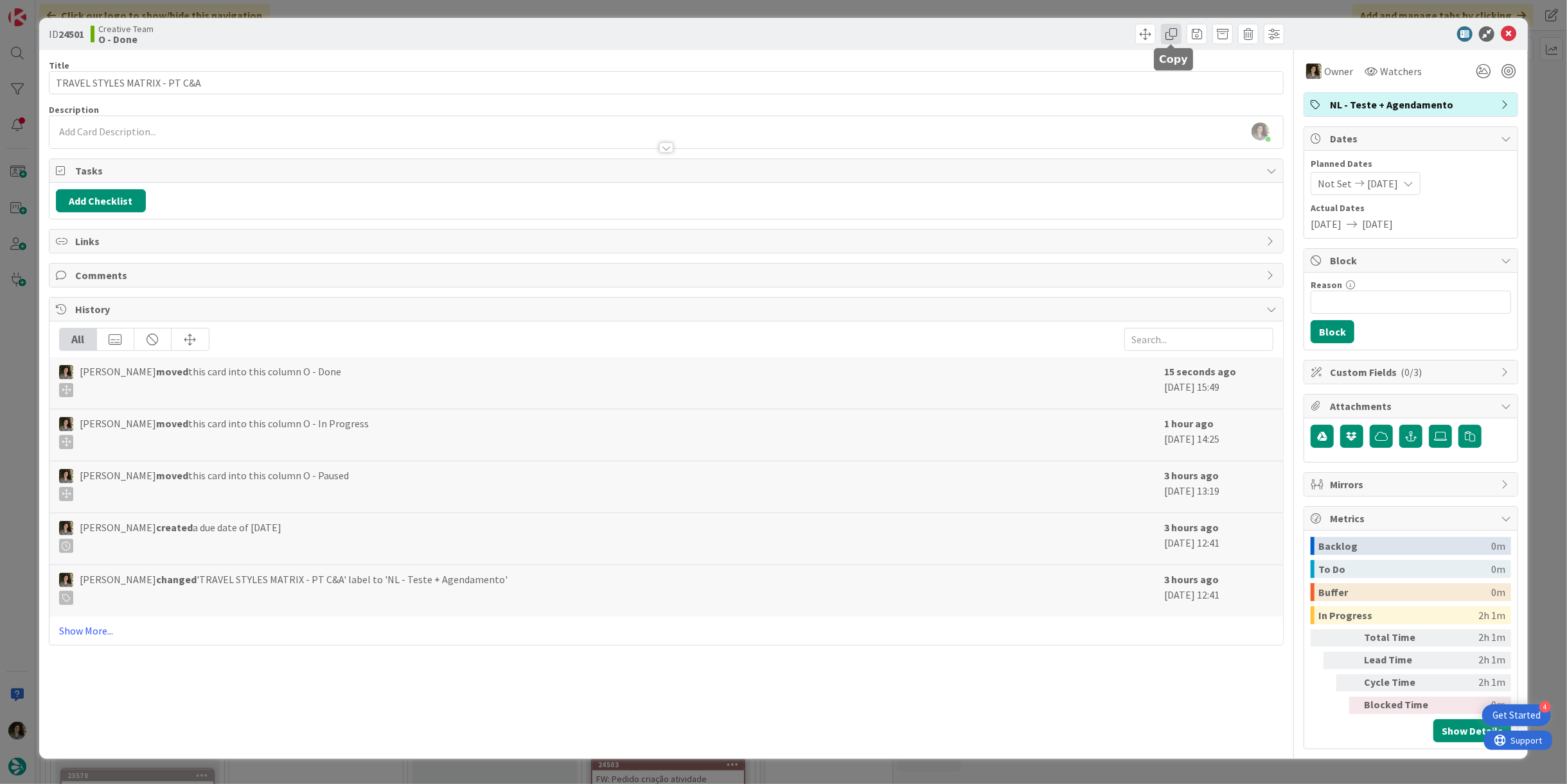
click at [782, 35] on span at bounding box center [1170, 34] width 20 height 20
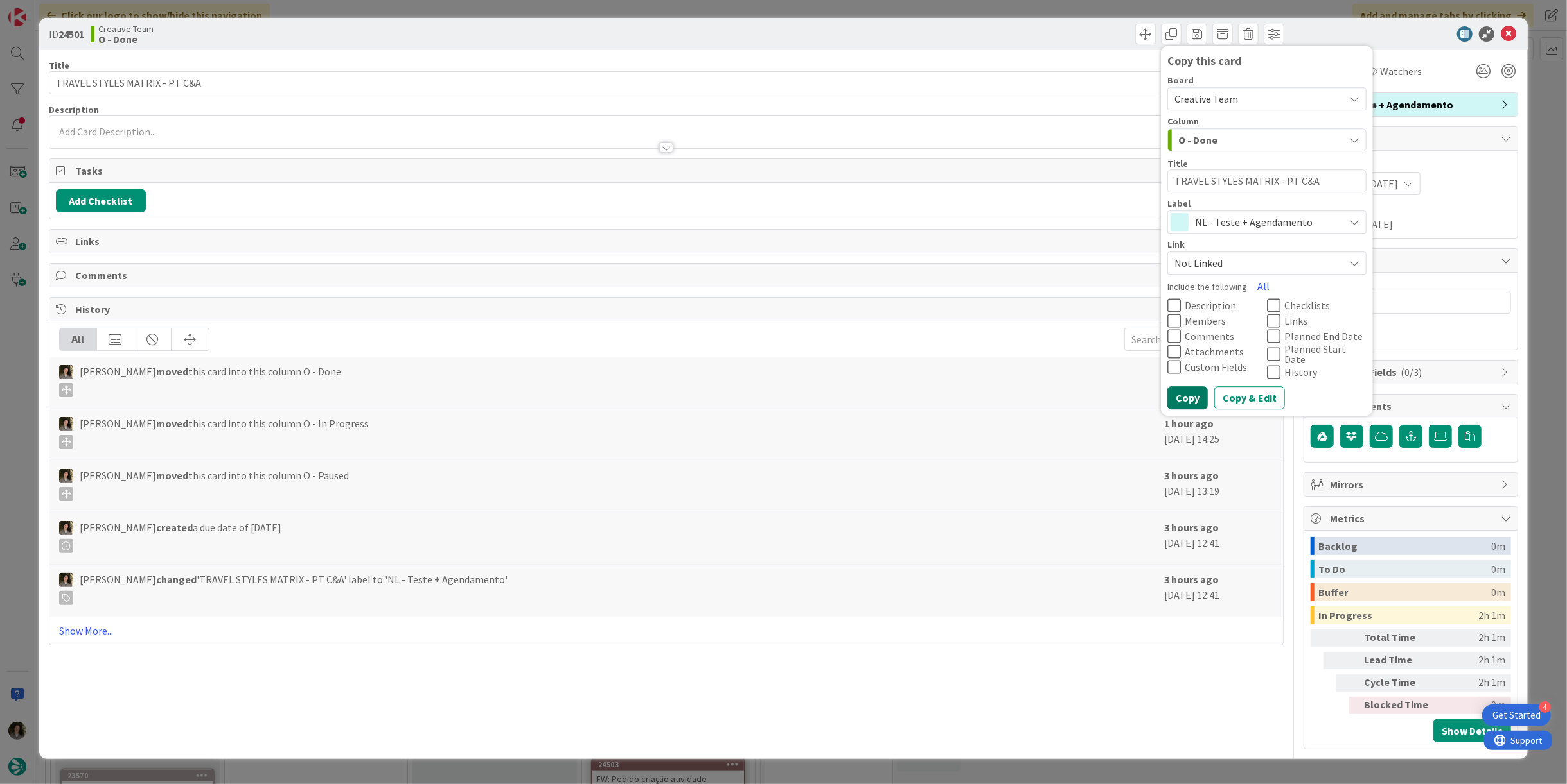
click at [782, 390] on button "Copy" at bounding box center [1187, 398] width 41 height 23
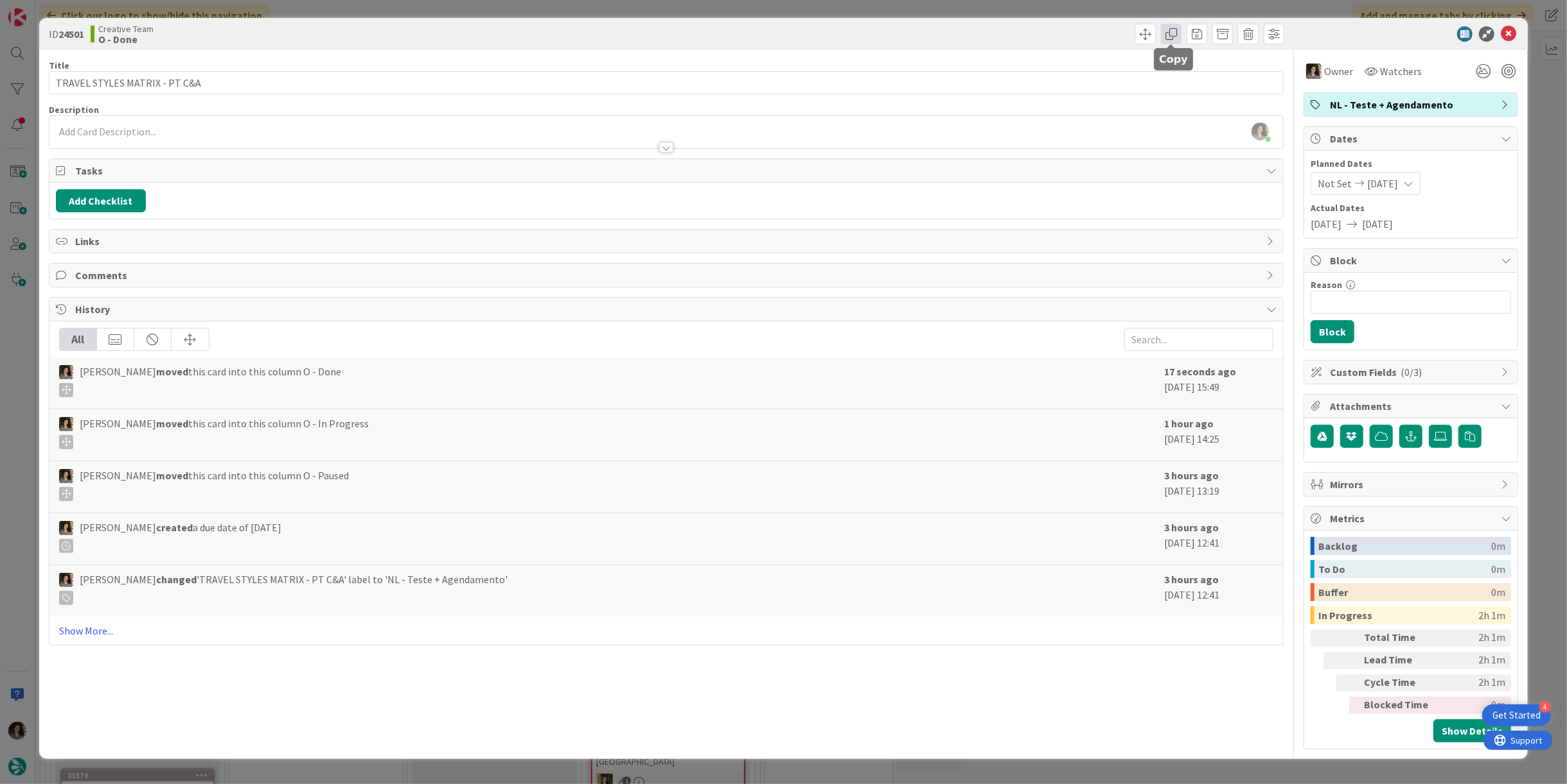
click at [782, 32] on span at bounding box center [1170, 34] width 20 height 20
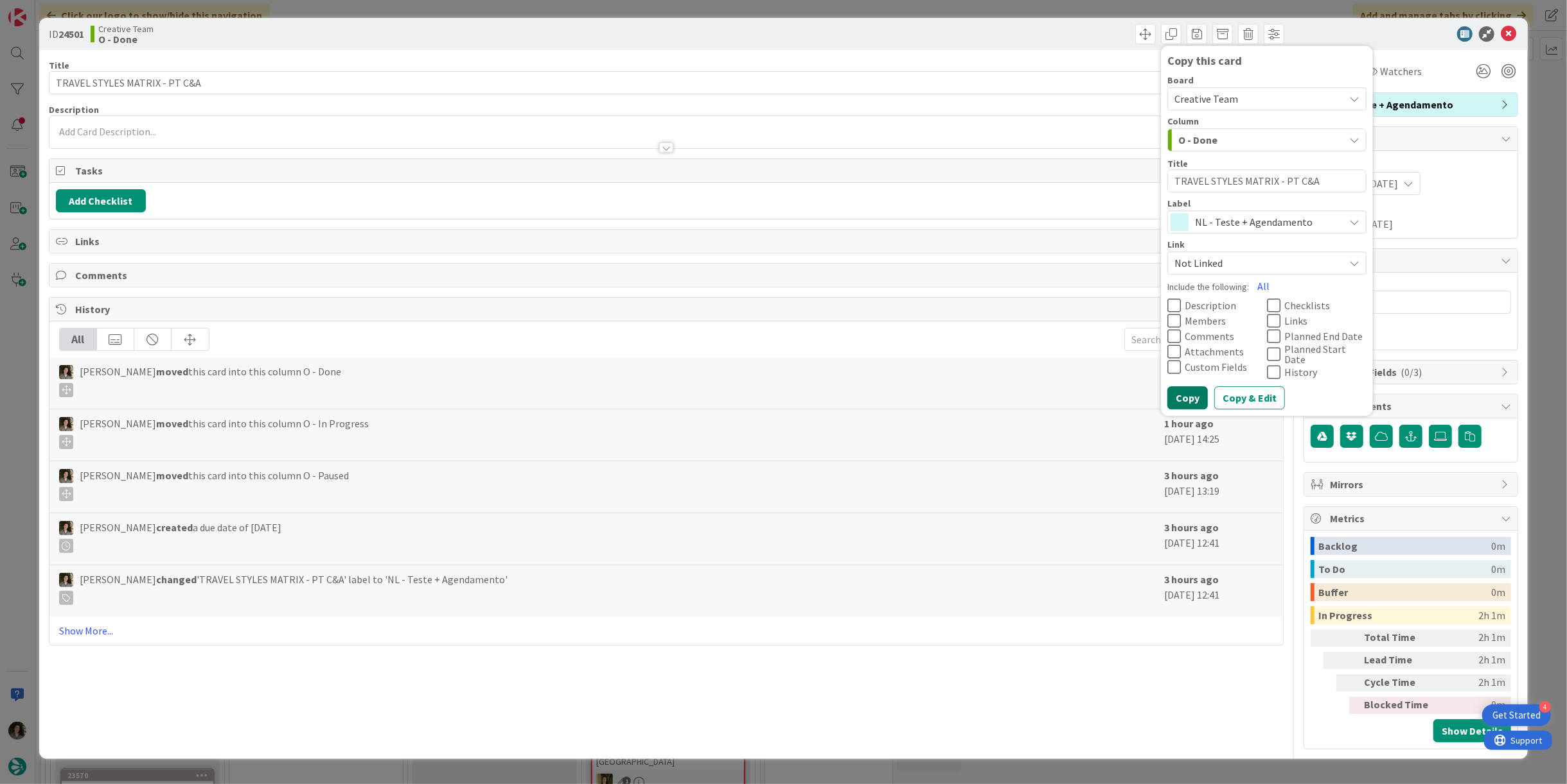
click at [782, 386] on button "Copy" at bounding box center [1187, 398] width 41 height 23
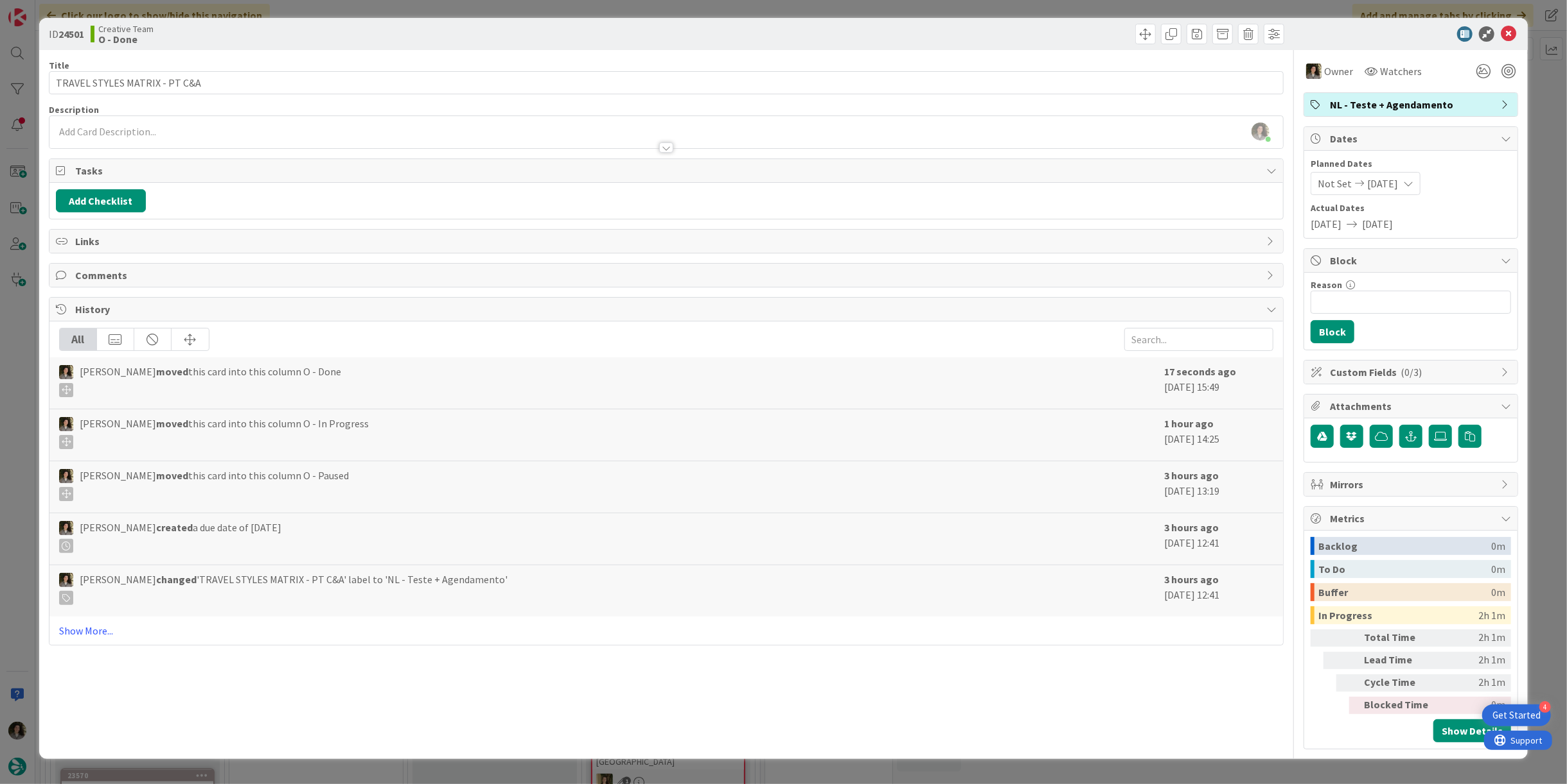
type textarea "x"
click at [782, 29] on div at bounding box center [1403, 34] width 228 height 15
click at [782, 31] on icon at bounding box center [1508, 34] width 15 height 15
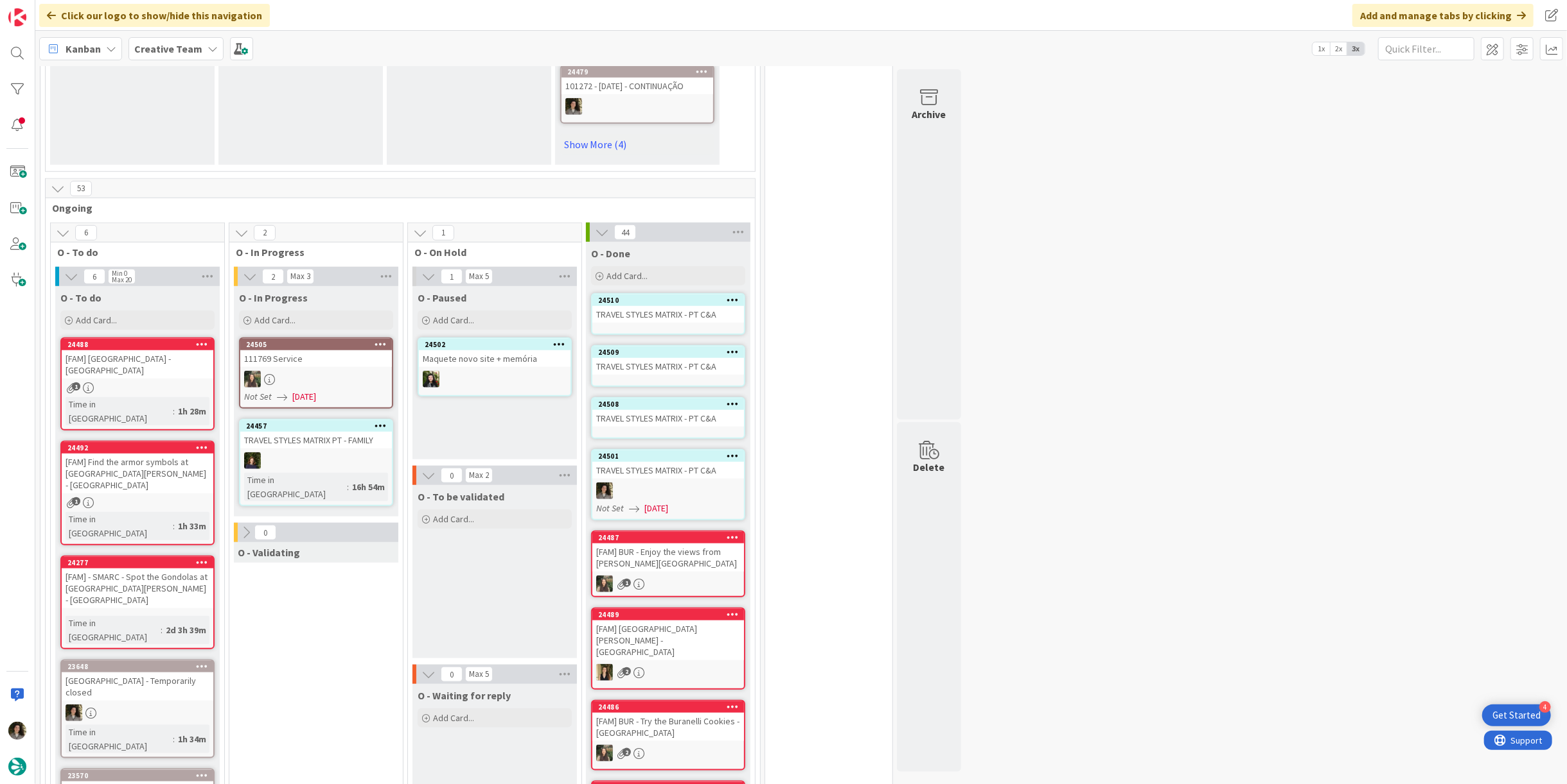
click at [645, 410] on div "TRAVEL STYLES MATRIX - PT C&A" at bounding box center [668, 418] width 152 height 16
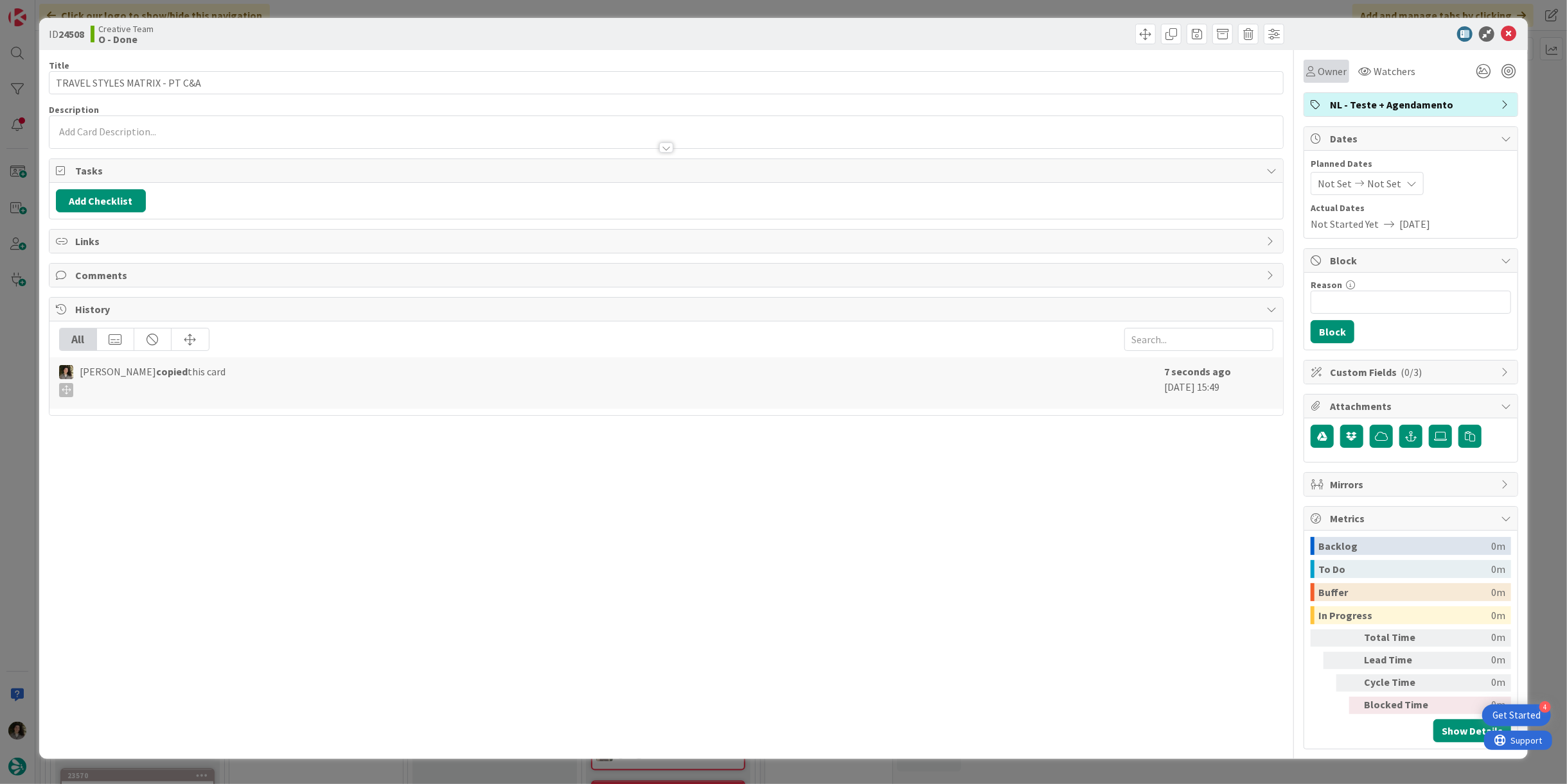
click at [782, 68] on span "Owner" at bounding box center [1332, 72] width 29 height 15
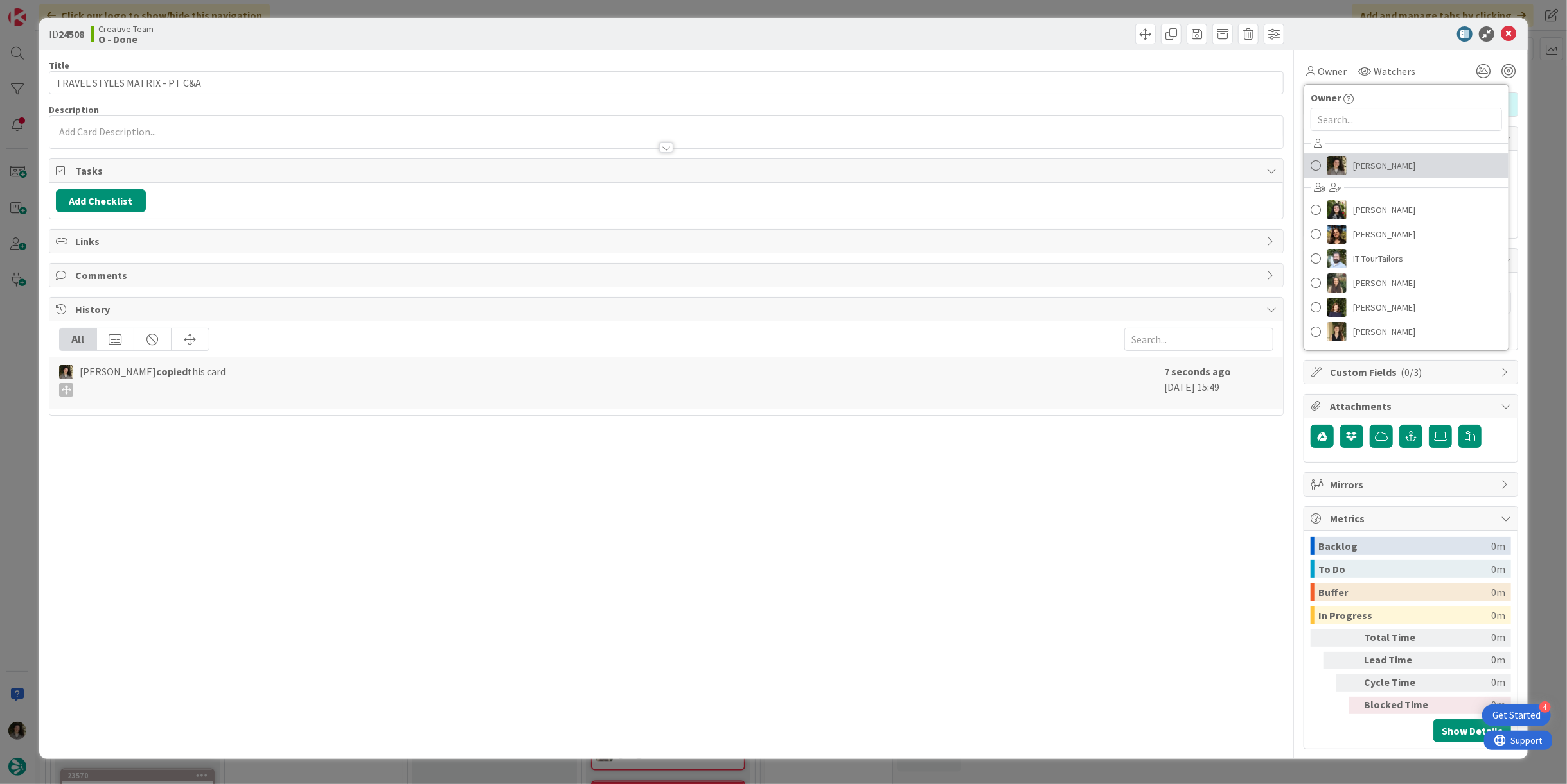
click at [782, 164] on span "[PERSON_NAME]" at bounding box center [1384, 166] width 62 height 19
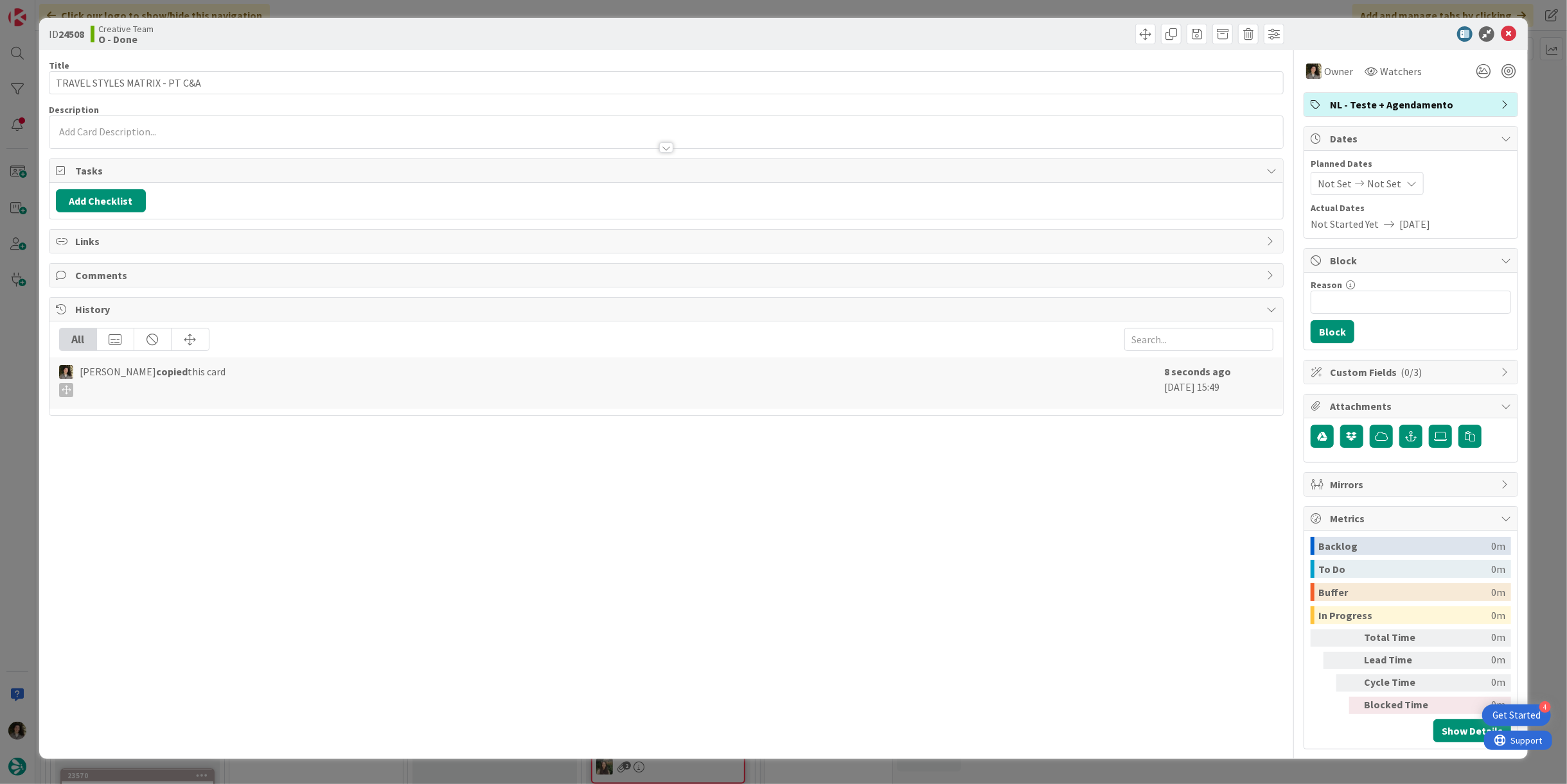
click at [782, 186] on span "Not Set" at bounding box center [1383, 184] width 34 height 15
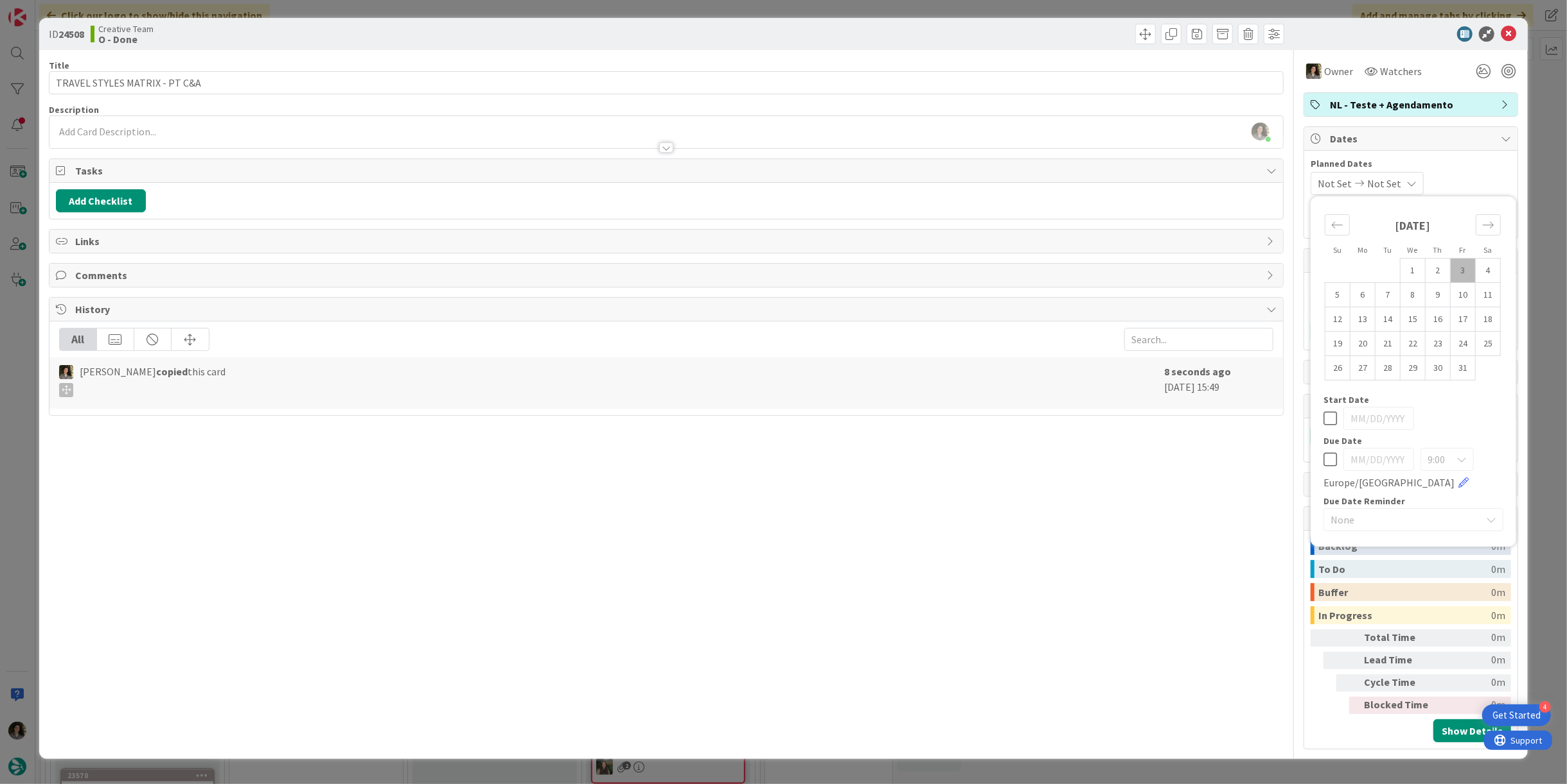
click at [782, 456] on icon at bounding box center [1330, 460] width 14 height 15
type input "[DATE]"
click at [782, 37] on icon at bounding box center [1508, 34] width 15 height 15
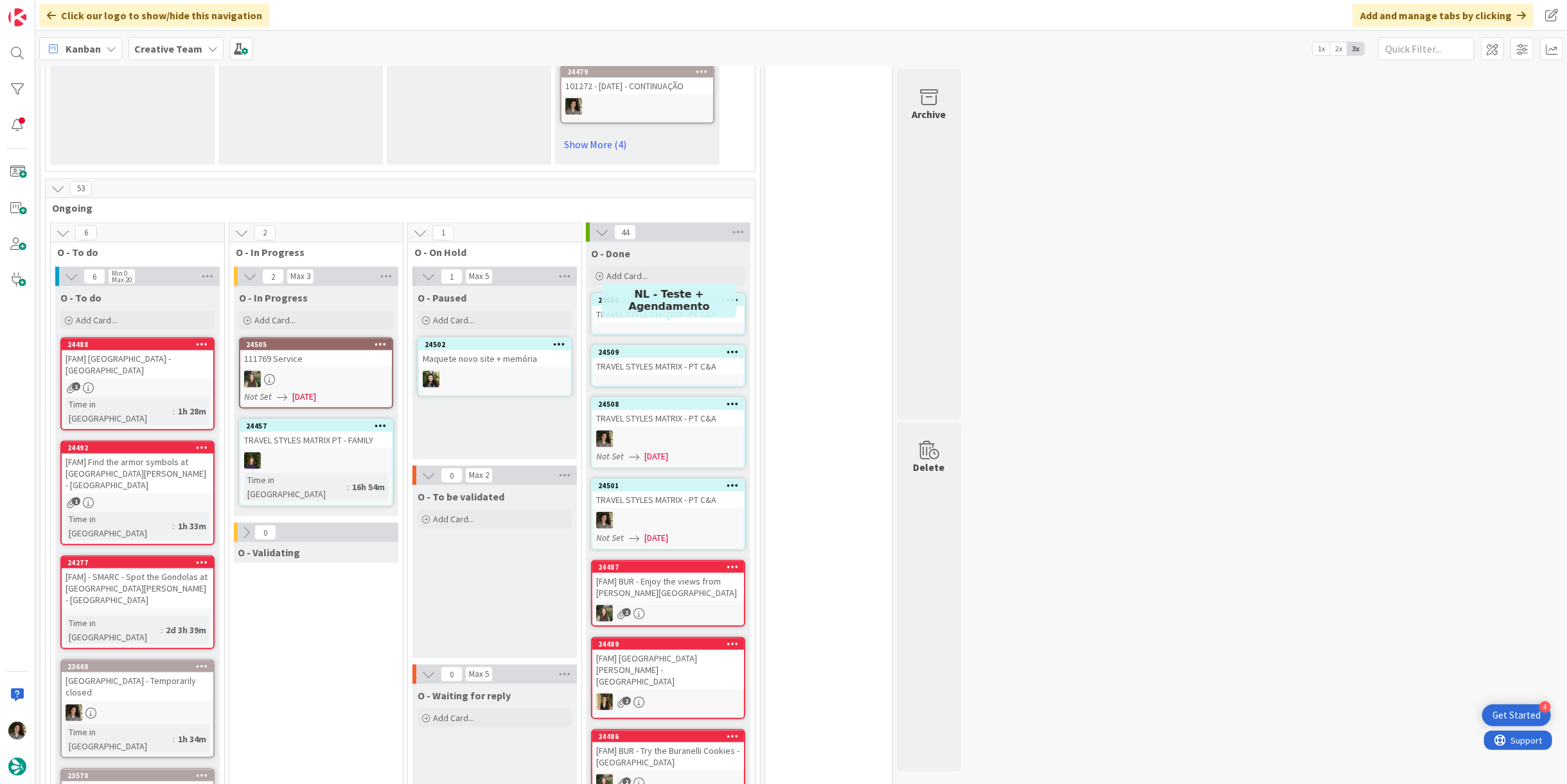
click at [667, 347] on div "24509" at bounding box center [670, 351] width 146 height 9
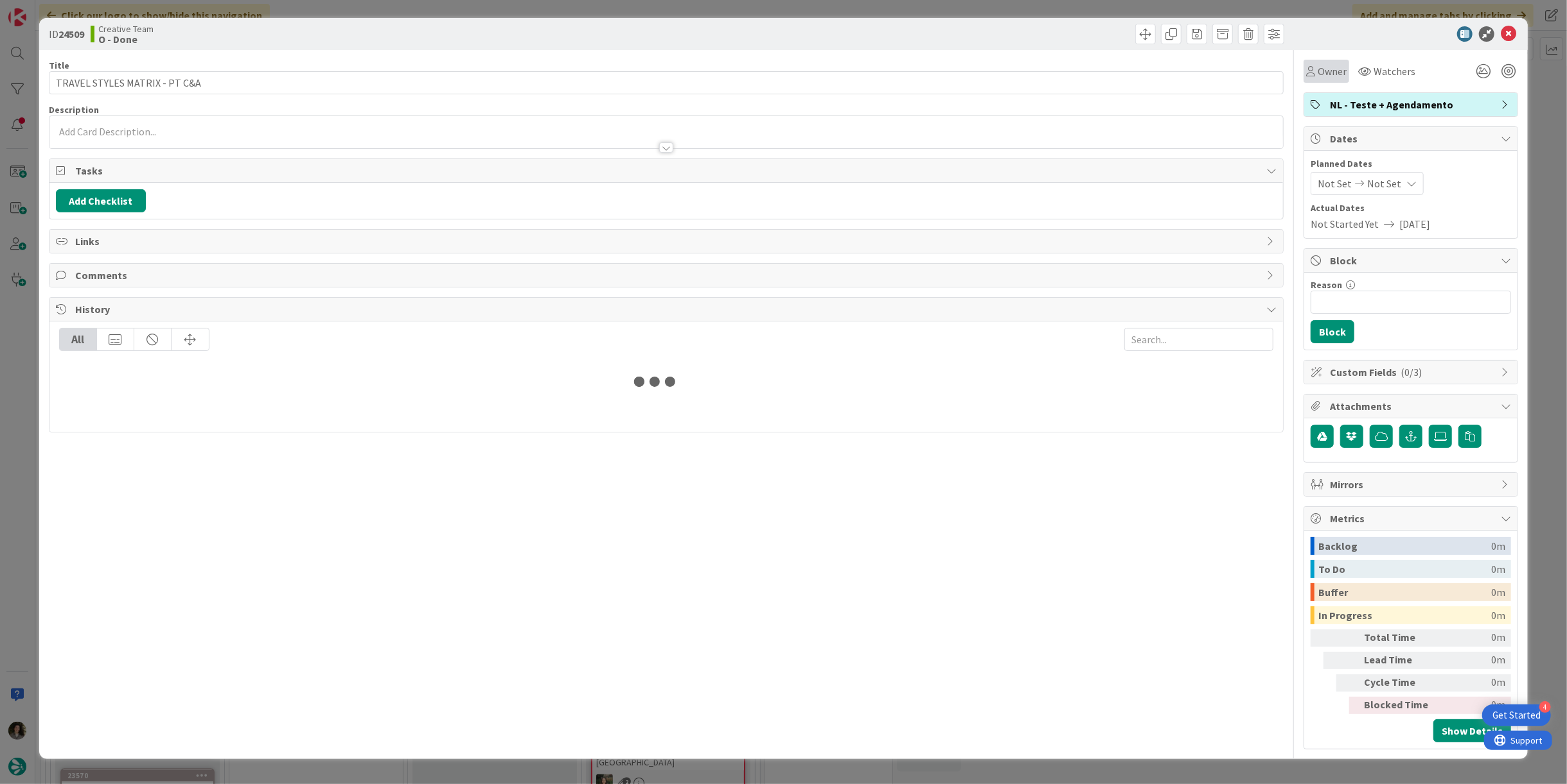
click at [782, 74] on icon at bounding box center [1309, 71] width 9 height 11
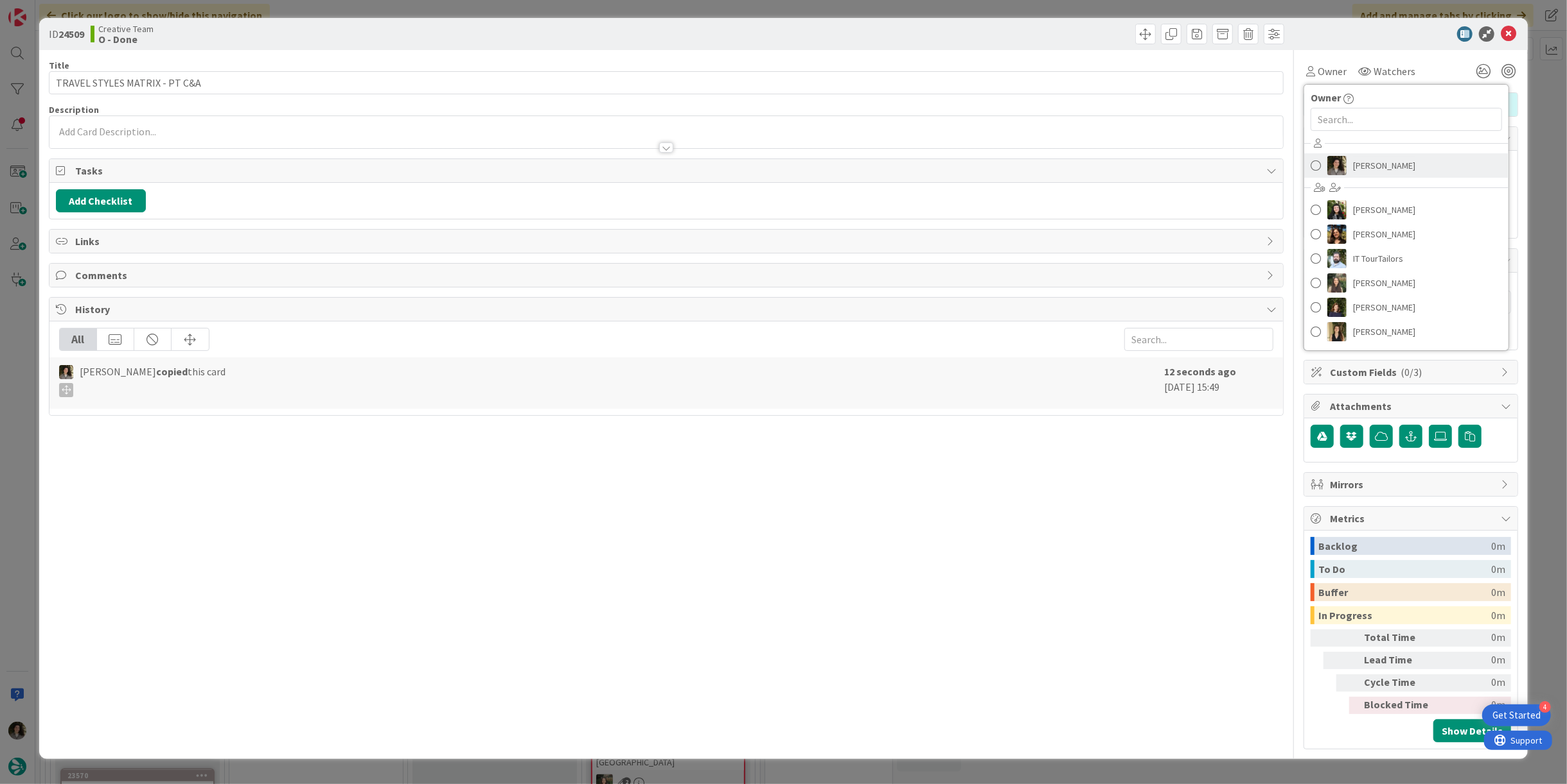
click at [782, 164] on span "[PERSON_NAME]" at bounding box center [1384, 166] width 62 height 19
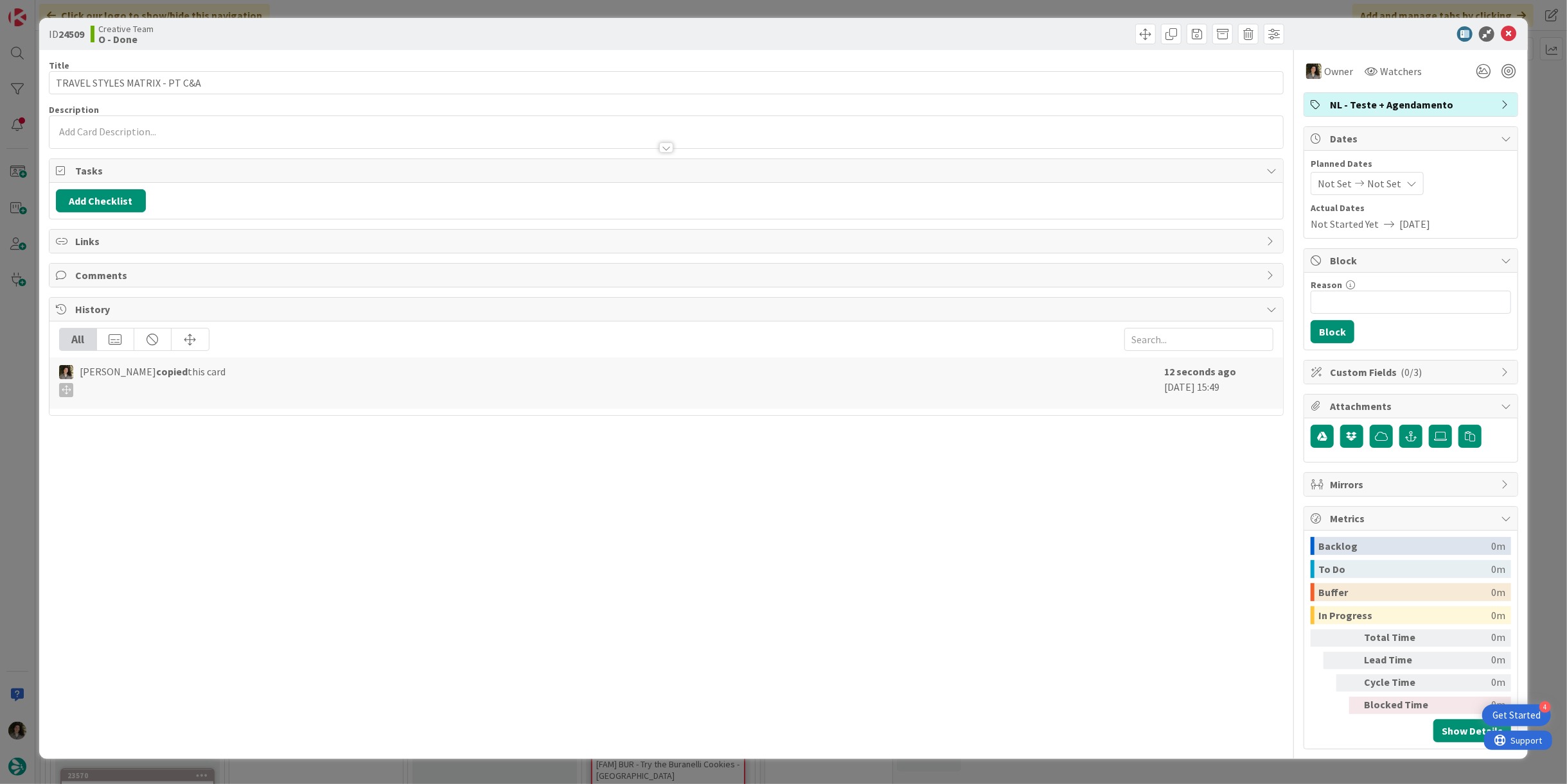
click at [782, 182] on div "Not Set Not Set" at bounding box center [1367, 184] width 113 height 23
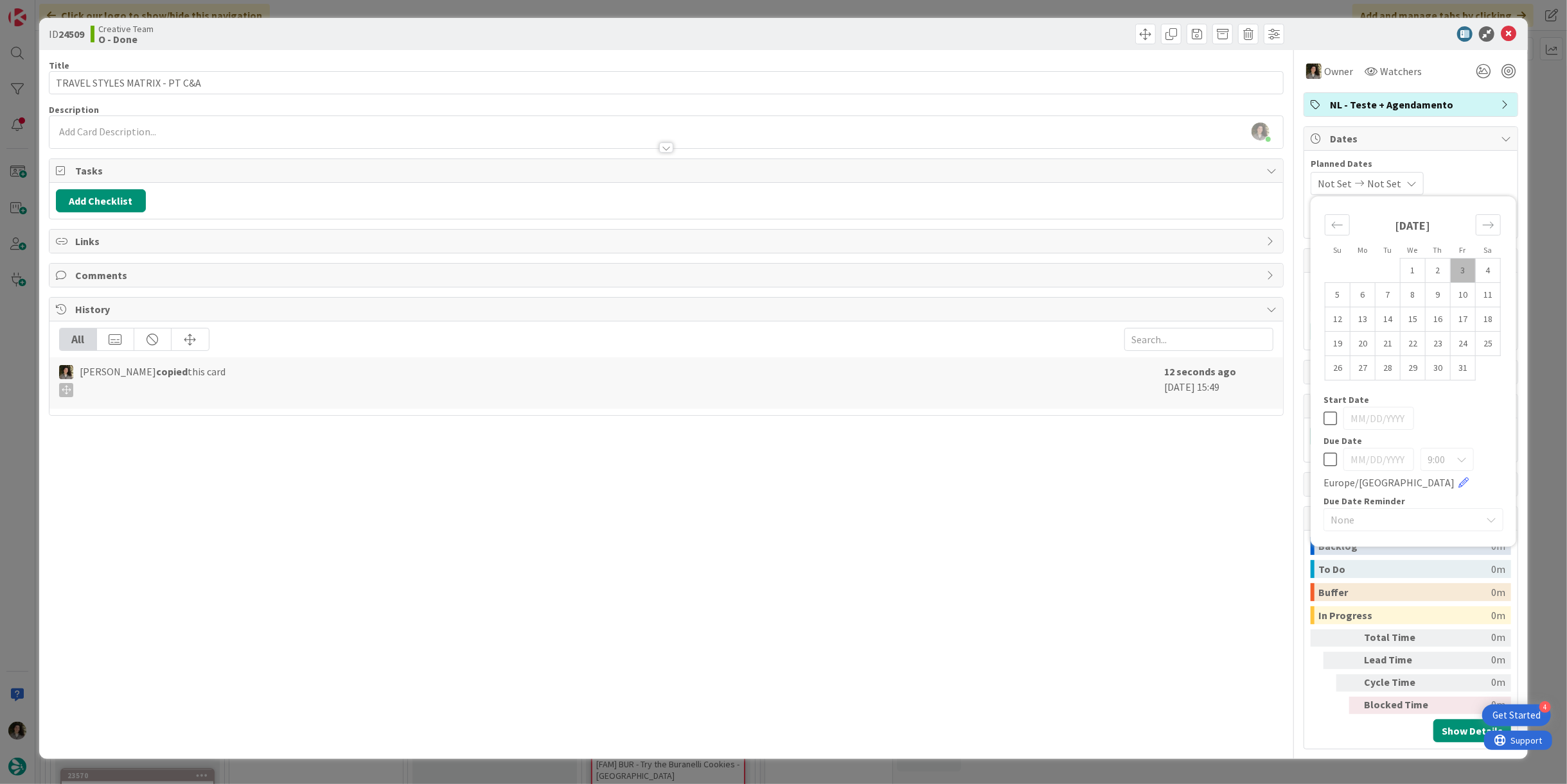
click at [782, 461] on icon at bounding box center [1330, 460] width 14 height 15
type input "[DATE]"
click at [782, 31] on icon at bounding box center [1508, 34] width 15 height 15
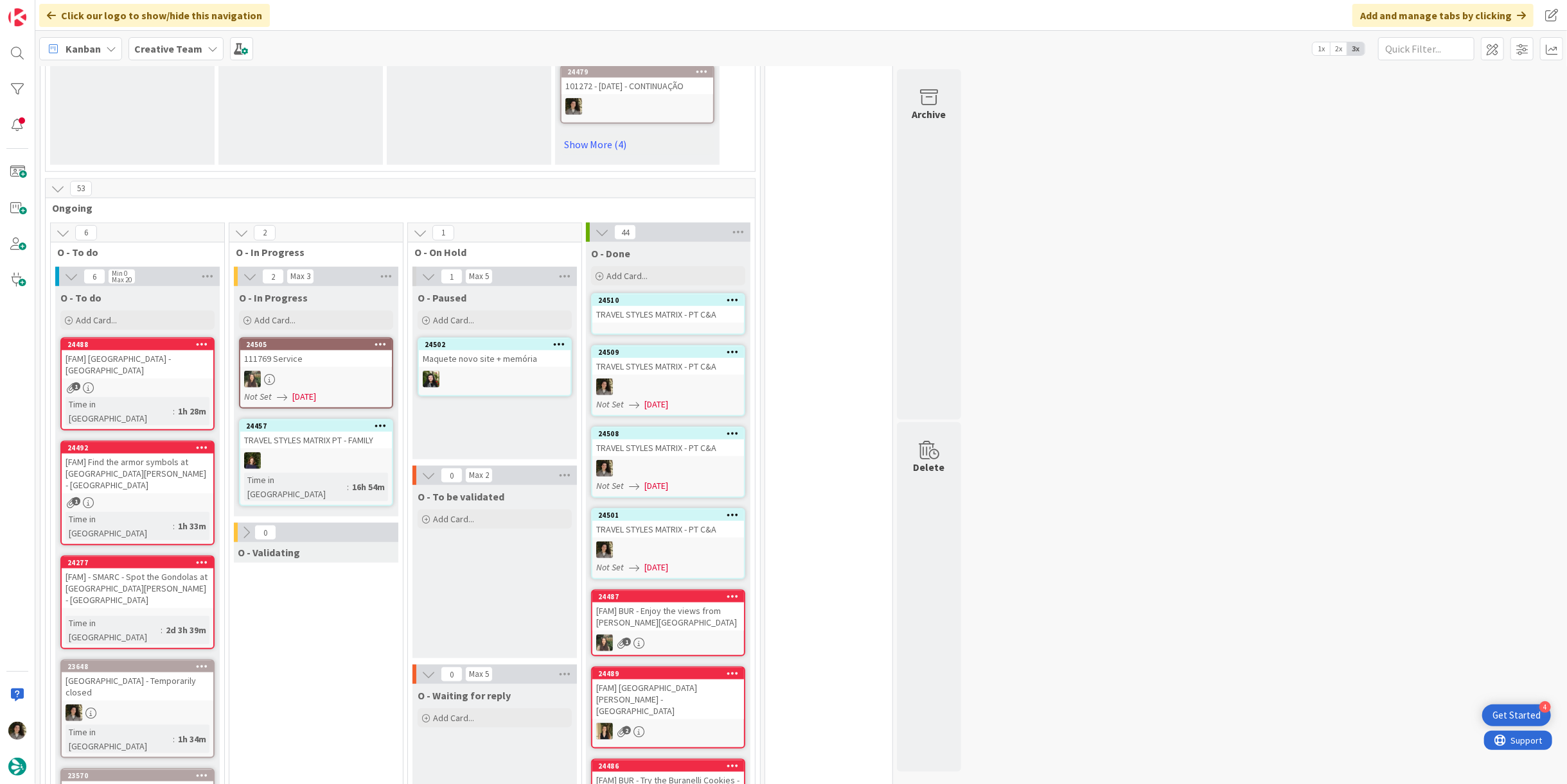
click at [663, 306] on div "TRAVEL STYLES MATRIX - PT C&A" at bounding box center [668, 314] width 152 height 16
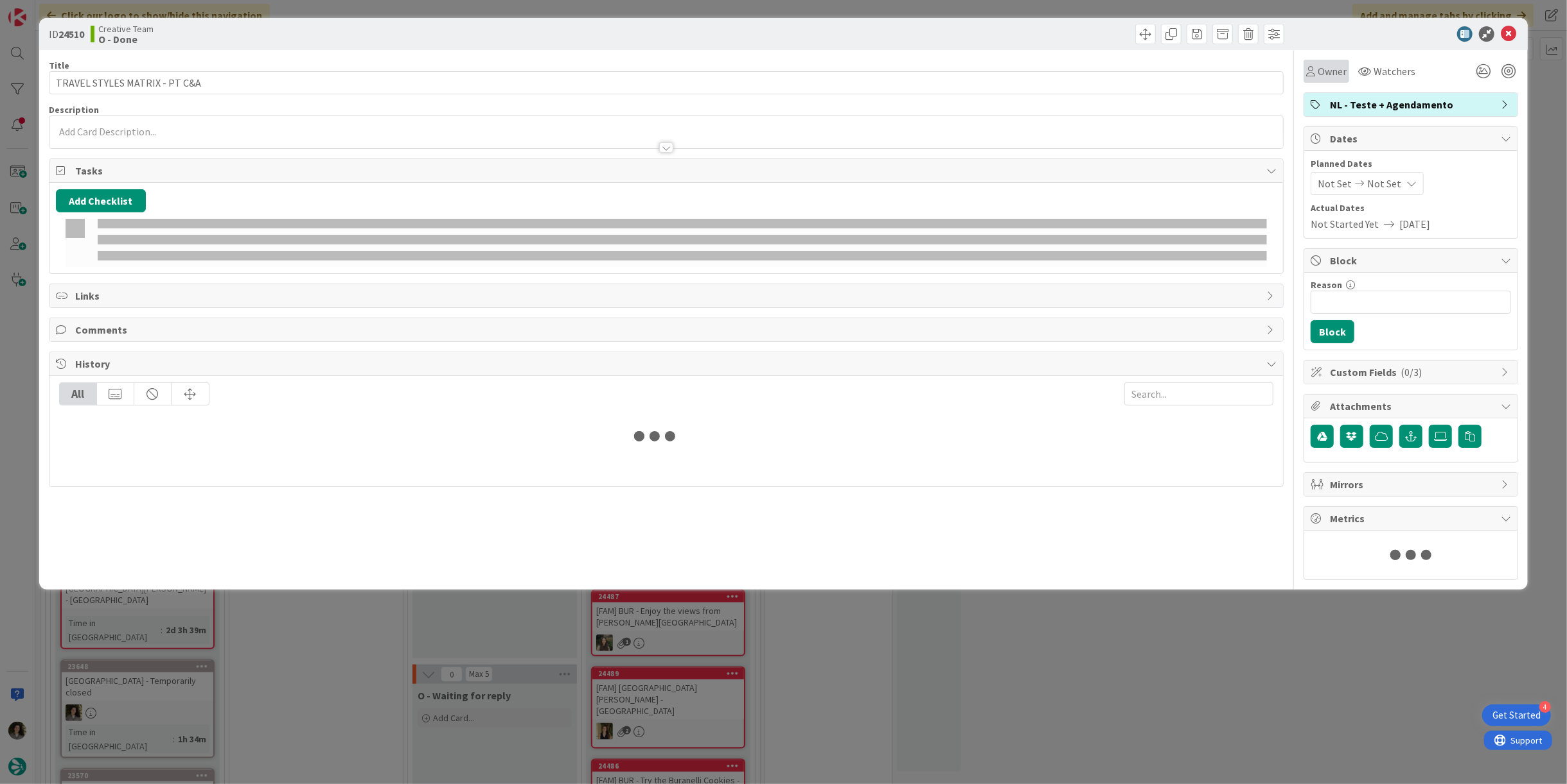
click at [782, 64] on span "Owner" at bounding box center [1332, 72] width 29 height 15
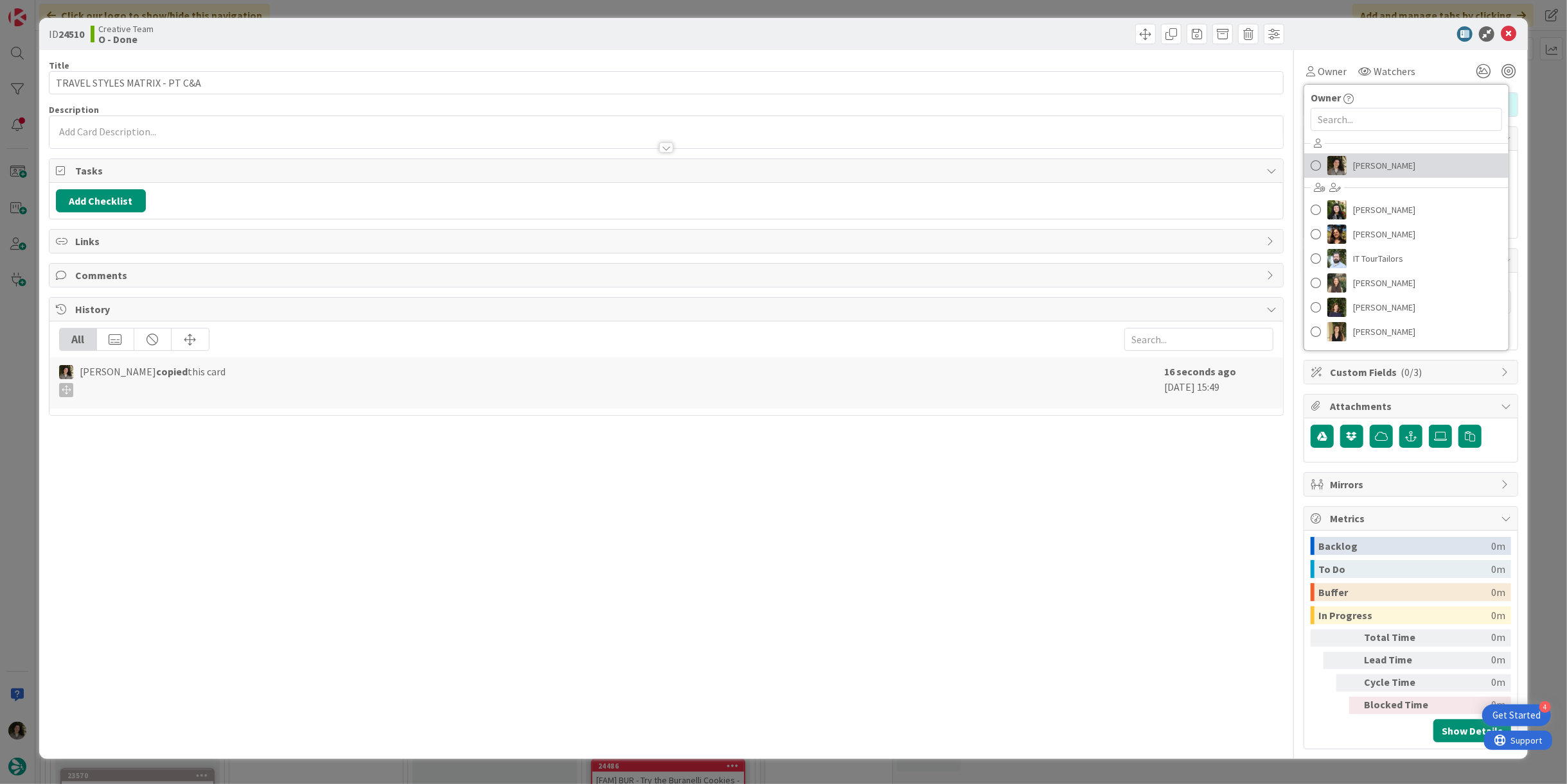
click at [782, 162] on span "[PERSON_NAME]" at bounding box center [1384, 166] width 62 height 19
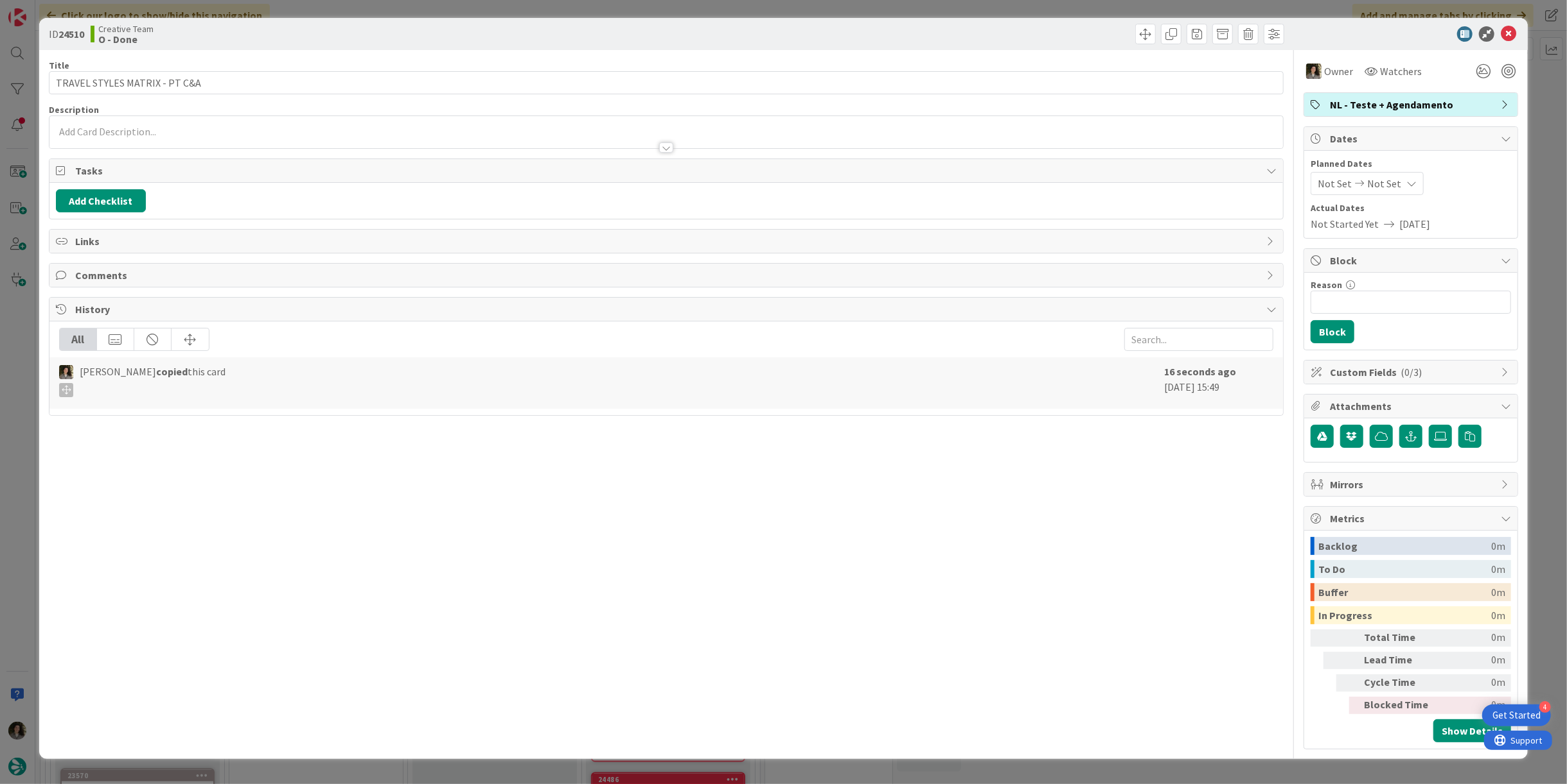
click at [782, 180] on div "Not Set Not Set" at bounding box center [1367, 184] width 113 height 23
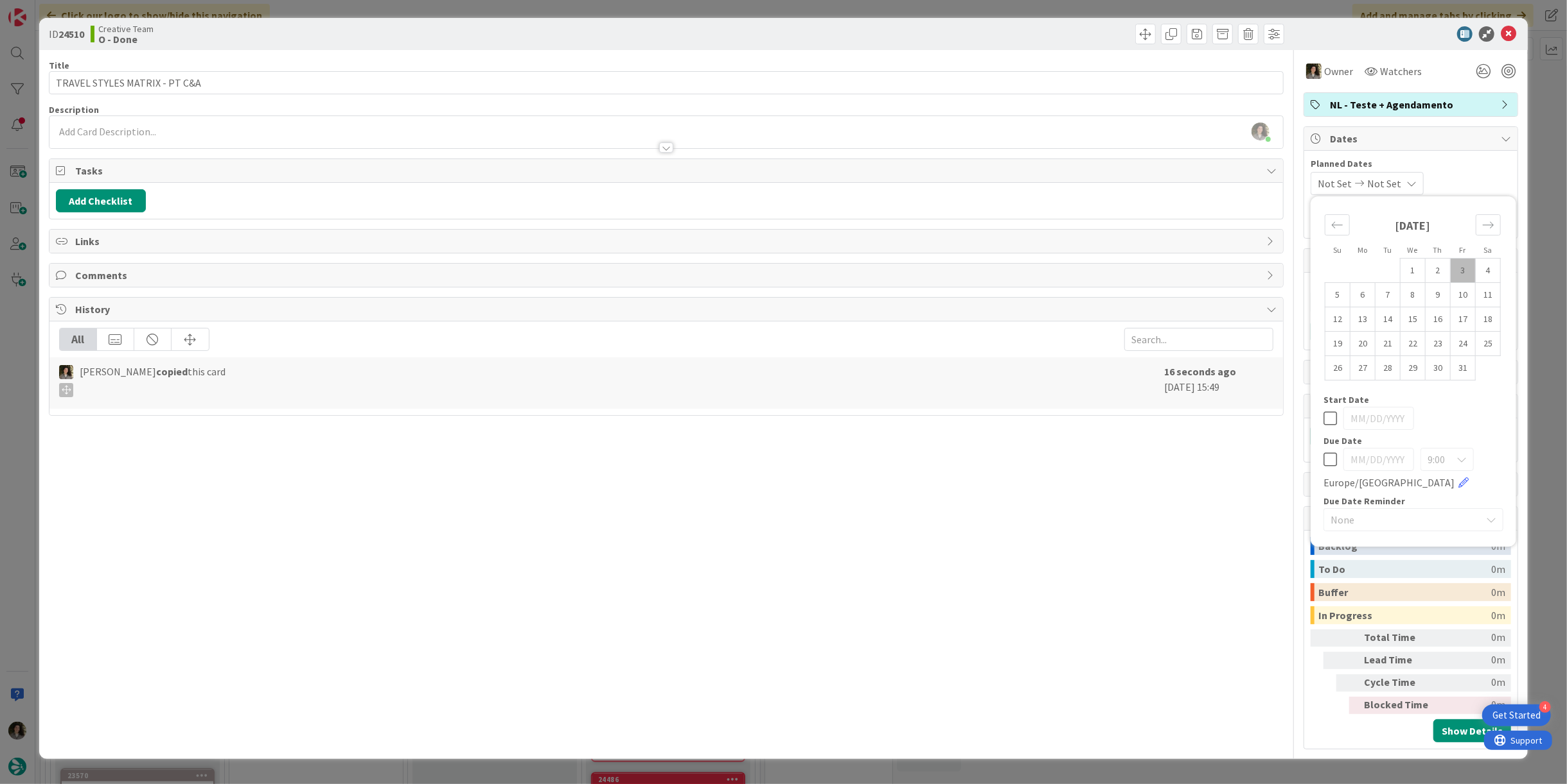
click at [782, 453] on icon at bounding box center [1330, 460] width 14 height 15
type input "[DATE]"
click at [782, 453] on div "Title 29 / 128 TRAVEL STYLES MATRIX - PT C&A Description [PERSON_NAME] just joi…" at bounding box center [665, 400] width 1235 height 700
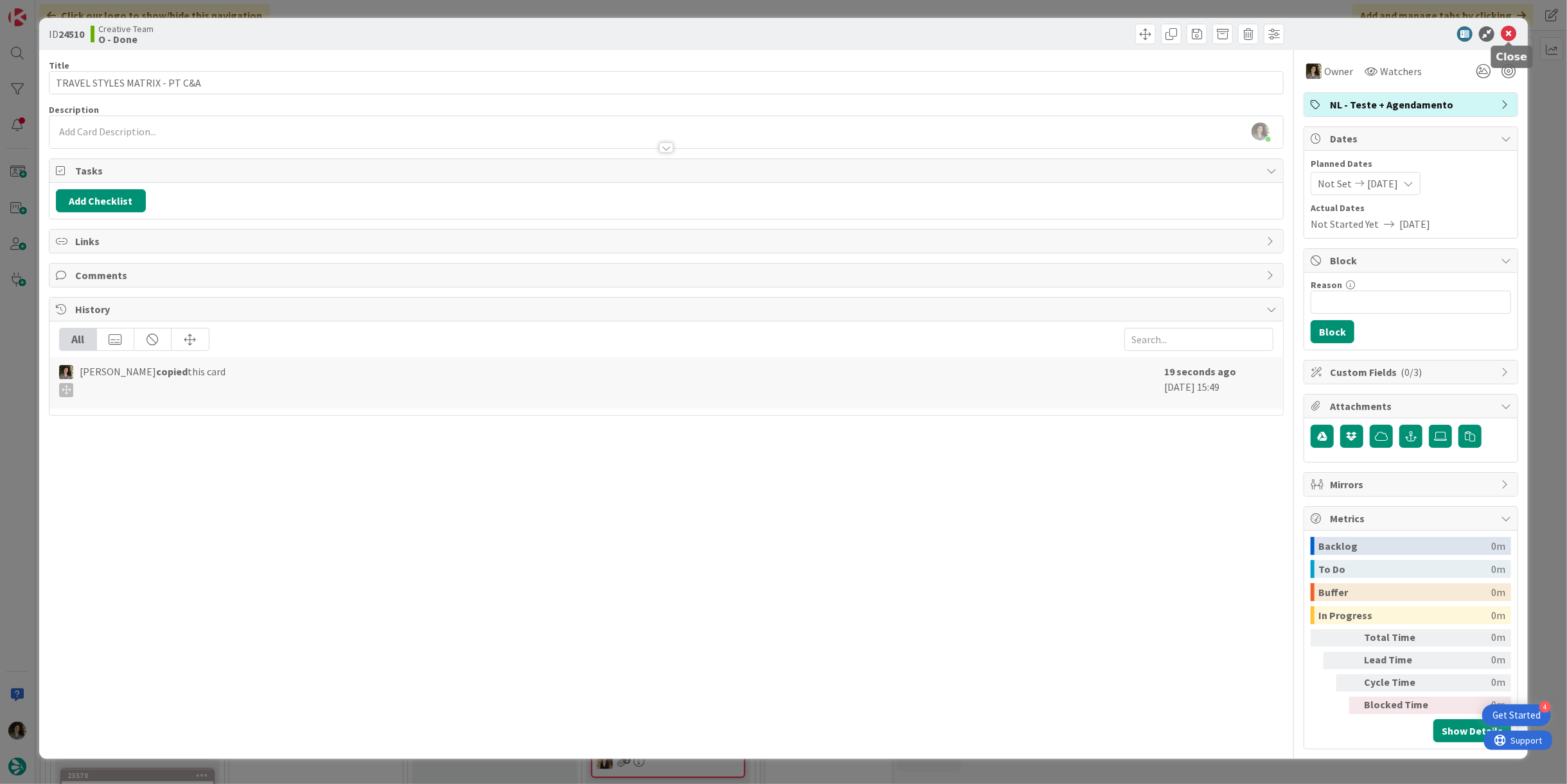
click at [782, 34] on icon at bounding box center [1508, 34] width 15 height 15
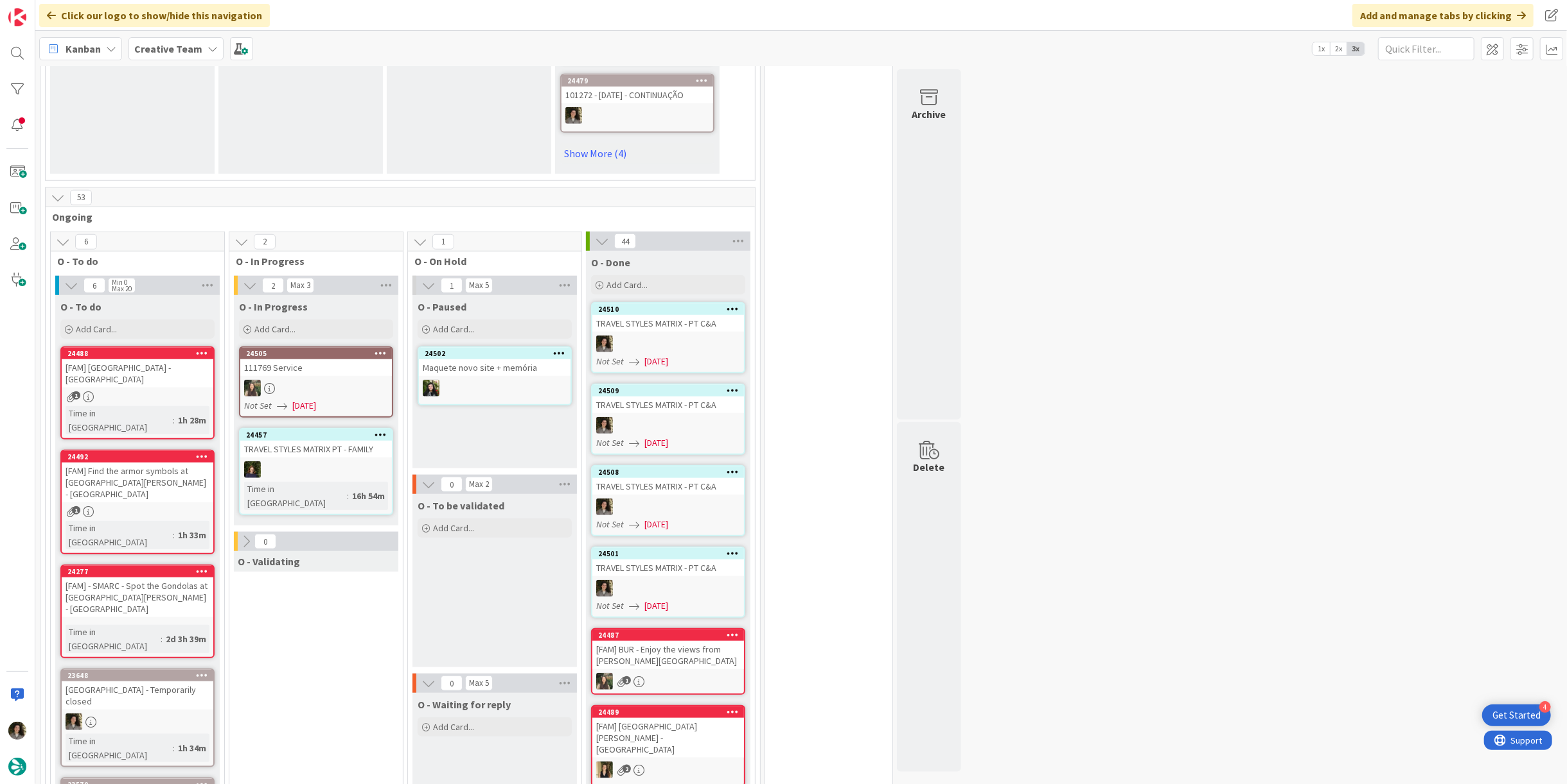
scroll to position [975, 0]
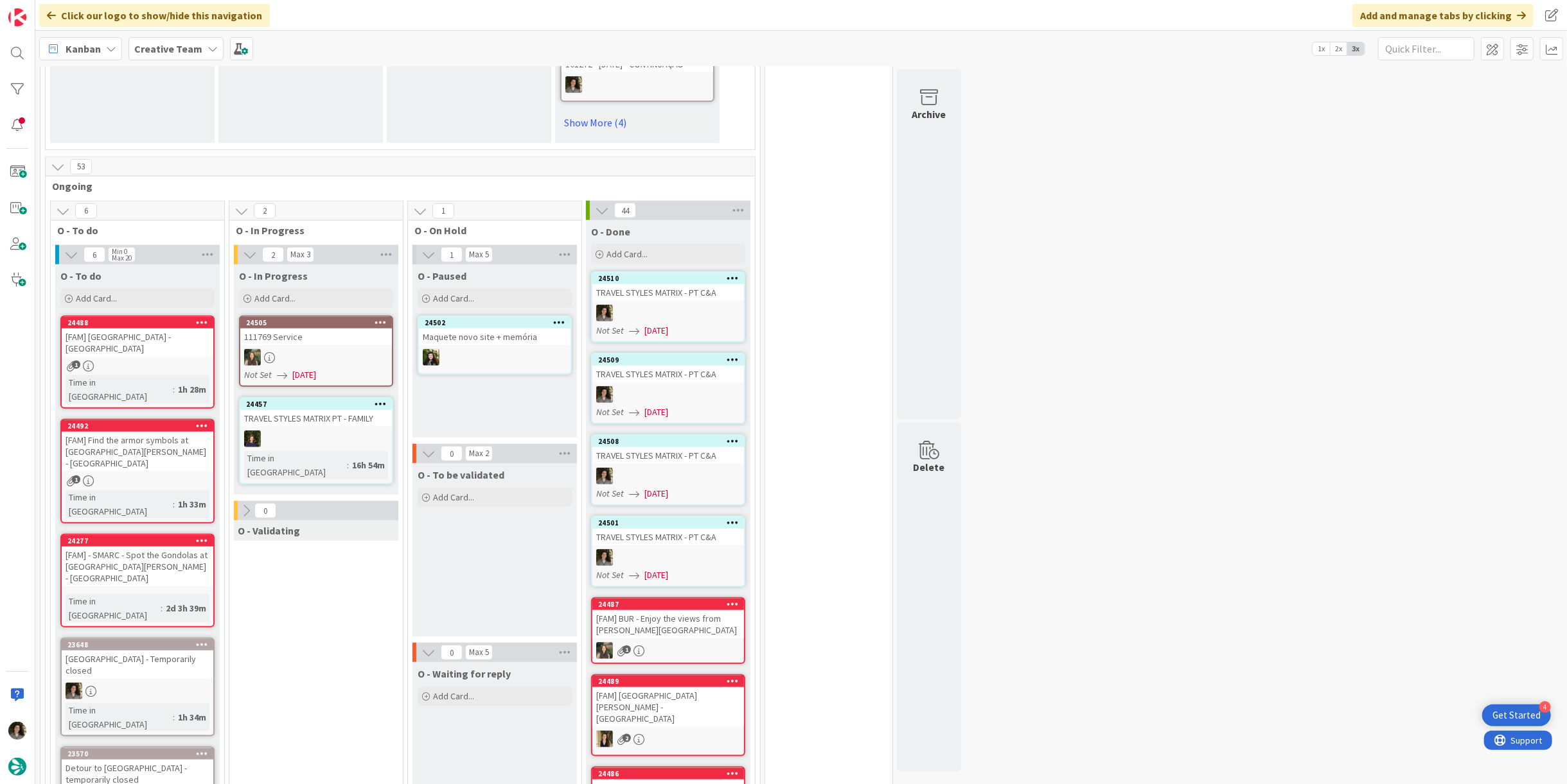
click at [125, 760] on div "Detour to [GEOGRAPHIC_DATA] - temporarily closed" at bounding box center [138, 773] width 152 height 28
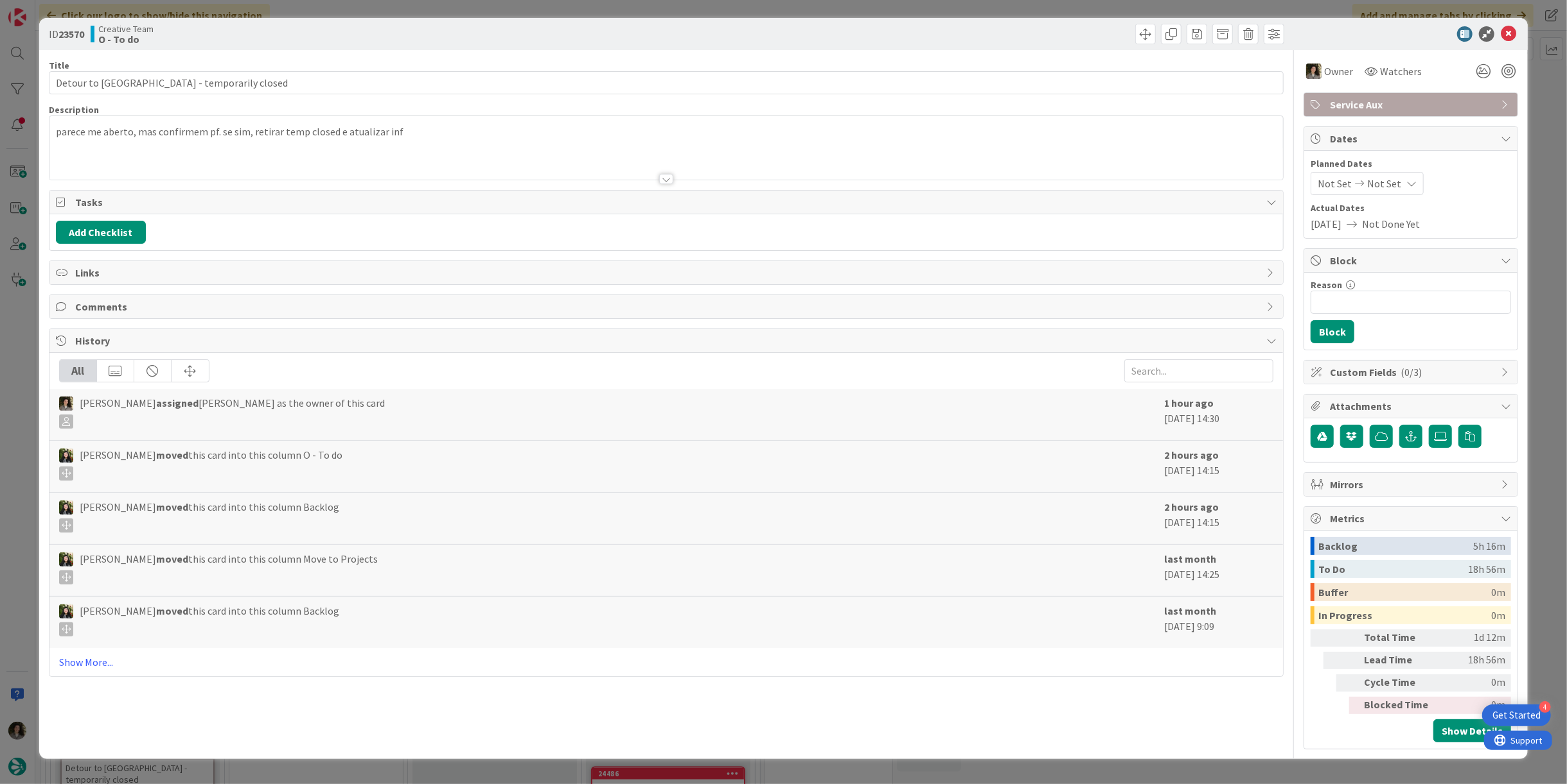
click at [782, 58] on div "Owner Watchers" at bounding box center [1411, 67] width 215 height 33
click at [782, 83] on div "Owner Watchers Service Aux Dates Planned Dates Not Set Not Set Actual Dates [DA…" at bounding box center [1411, 400] width 215 height 700
click at [782, 72] on span "Owner" at bounding box center [1338, 72] width 29 height 15
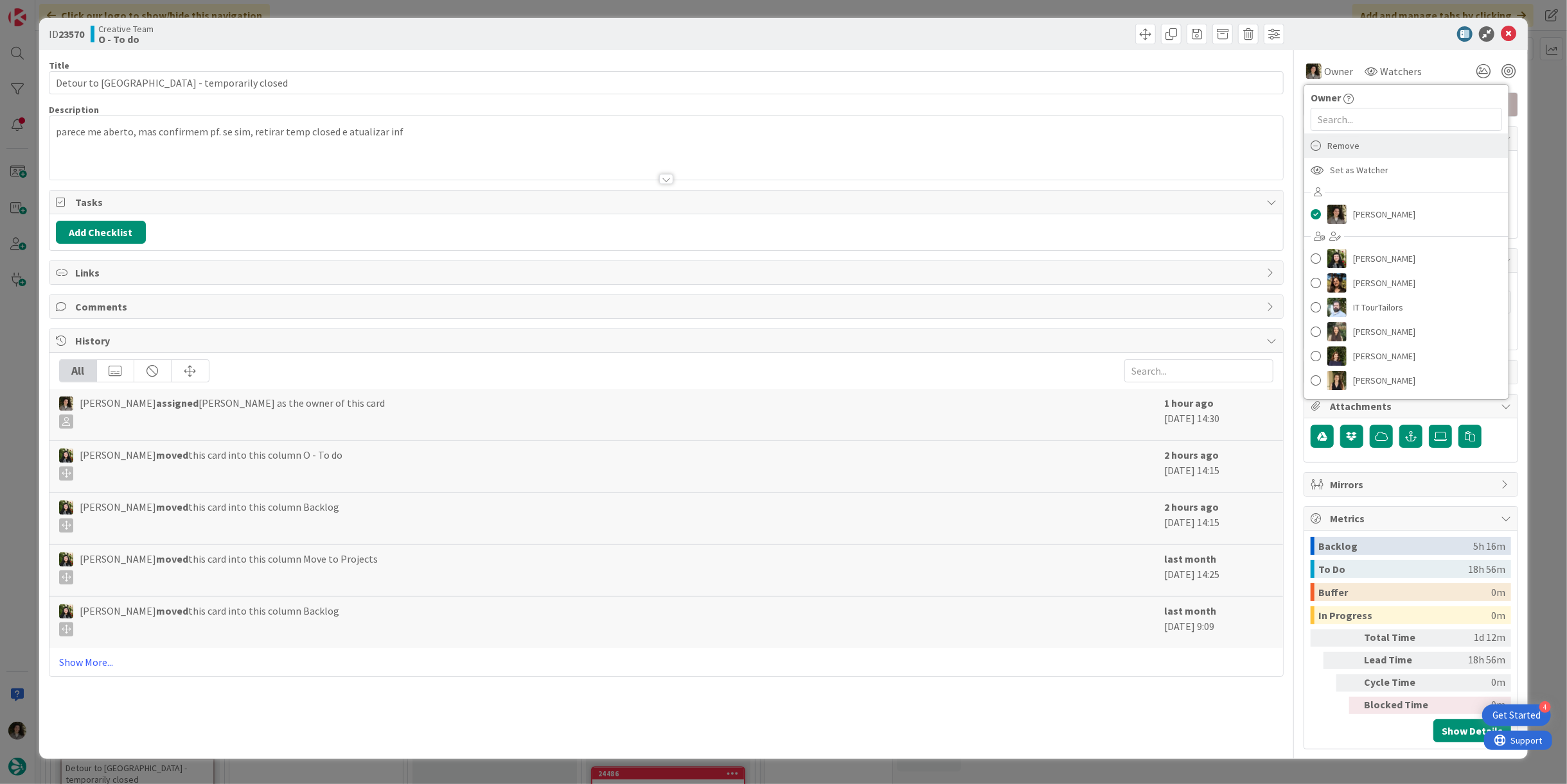
click at [782, 146] on div "Remove" at bounding box center [1405, 145] width 204 height 24
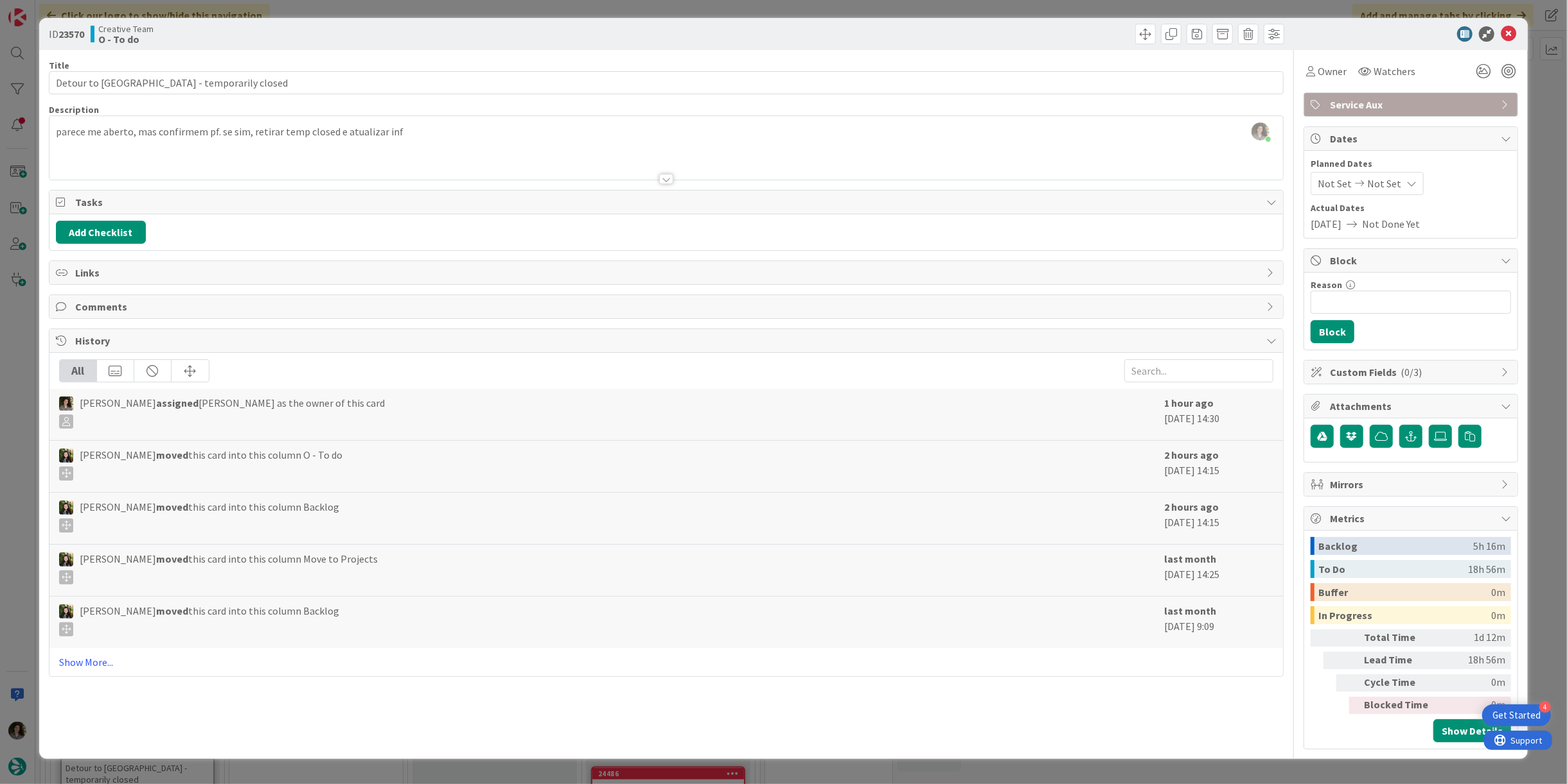
click at [782, 26] on icon at bounding box center [1508, 34] width 15 height 15
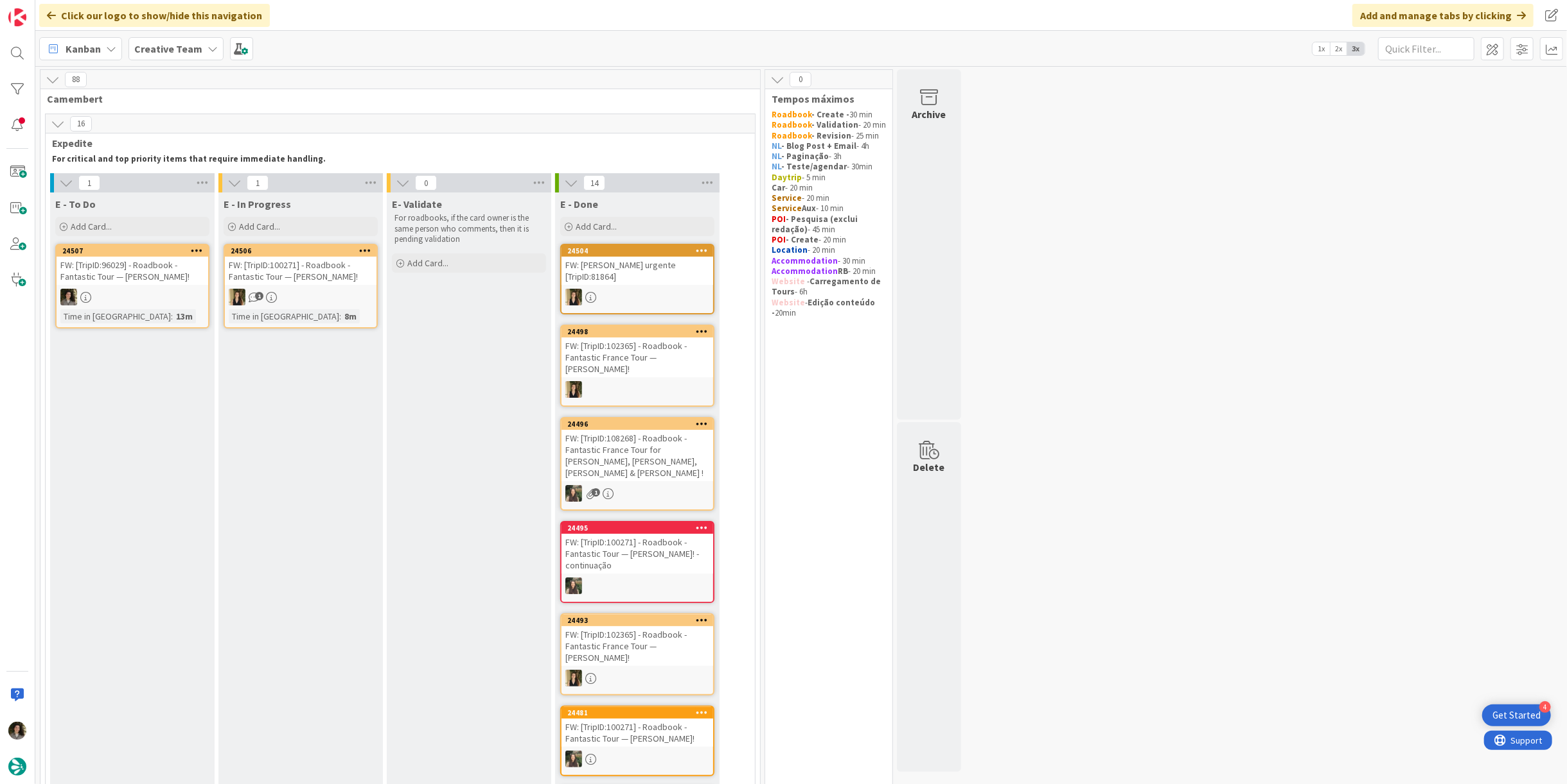
click at [108, 287] on div "24507 FW: [TripID:96029] - Roadbook - Fantastic Tour — [PERSON_NAME]! Time in […" at bounding box center [132, 286] width 154 height 85
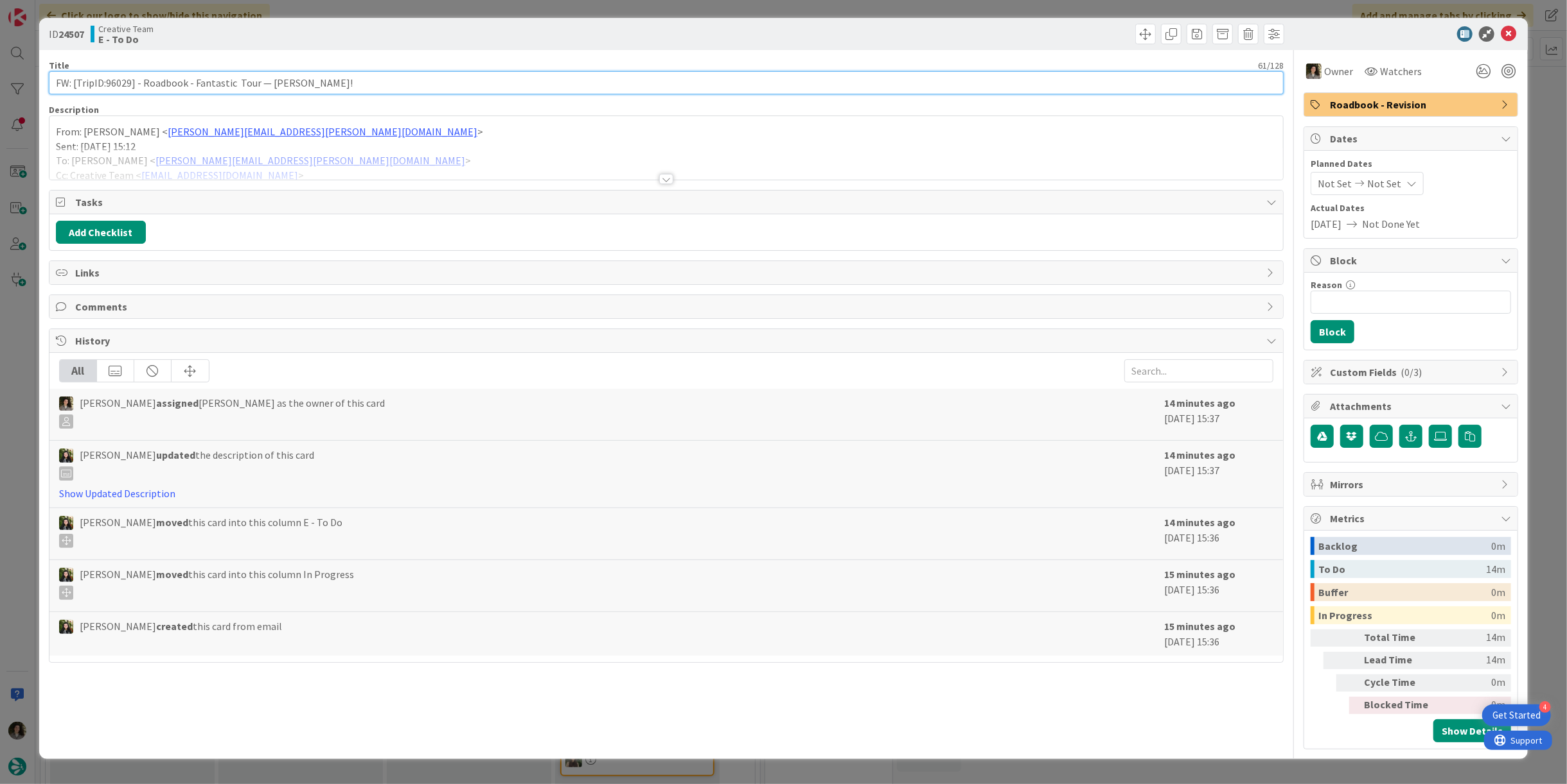
drag, startPoint x: 131, startPoint y: 80, endPoint x: 107, endPoint y: 79, distance: 24.0
click at [107, 79] on input "FW: [TripID:96029] - Roadbook - Fantastic Tour — [PERSON_NAME]!" at bounding box center [665, 83] width 1235 height 23
click at [617, 80] on input "FW: [TripID:96029] - Roadbook - Fantastic Tour — [PERSON_NAME]!" at bounding box center [665, 83] width 1235 height 23
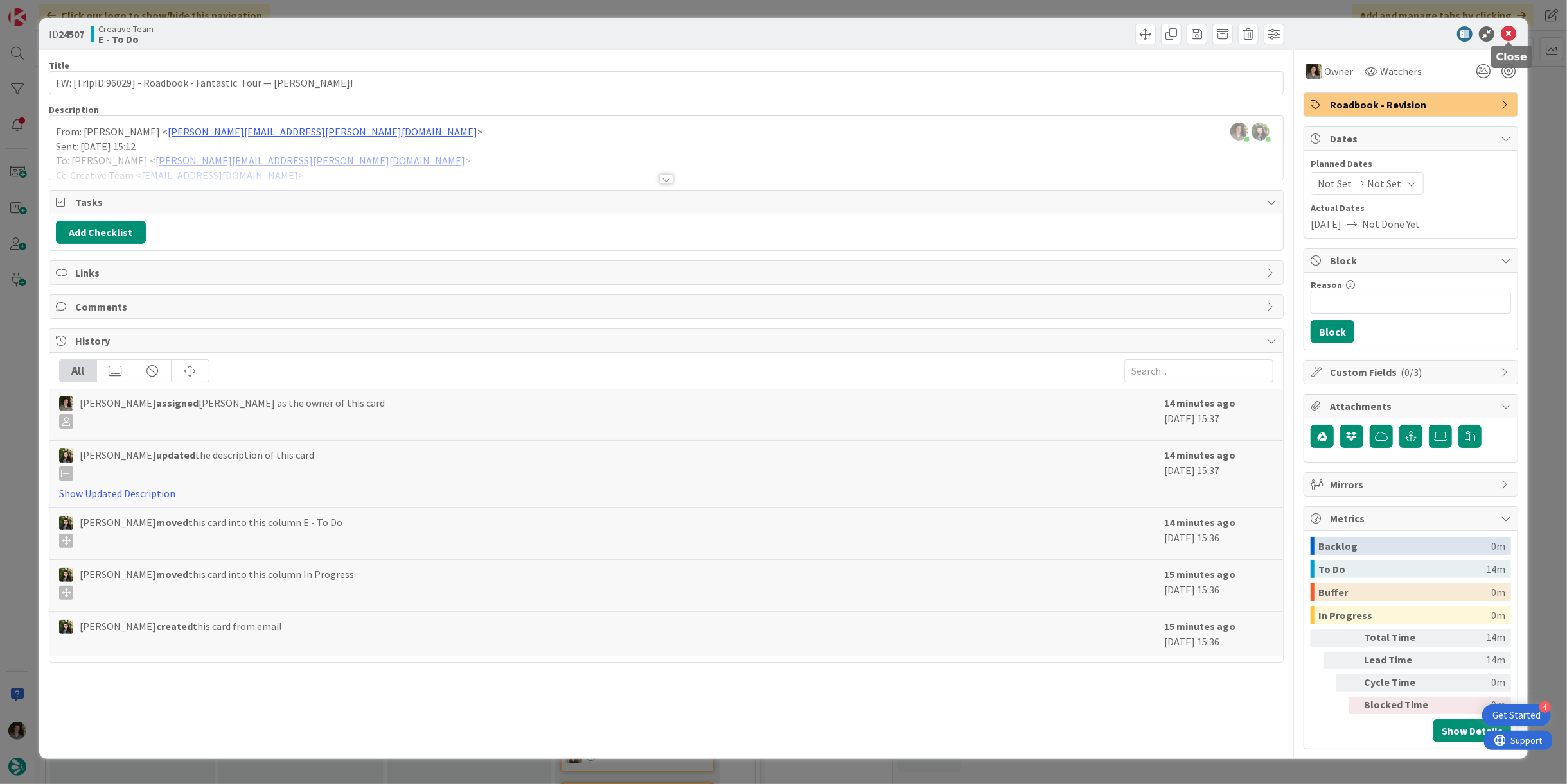
click at [782, 28] on icon at bounding box center [1508, 34] width 15 height 15
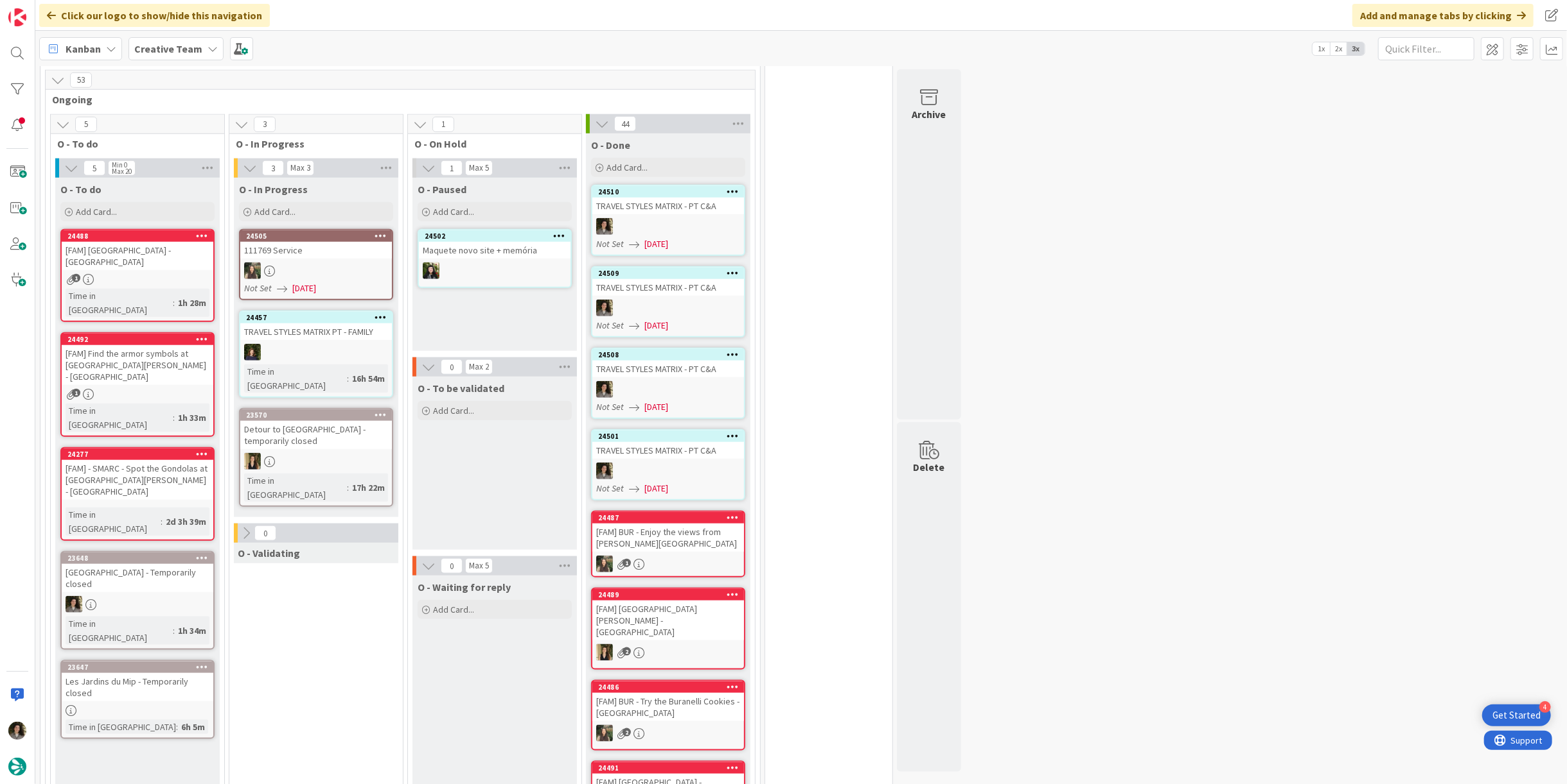
click at [692, 219] on div at bounding box center [668, 226] width 152 height 16
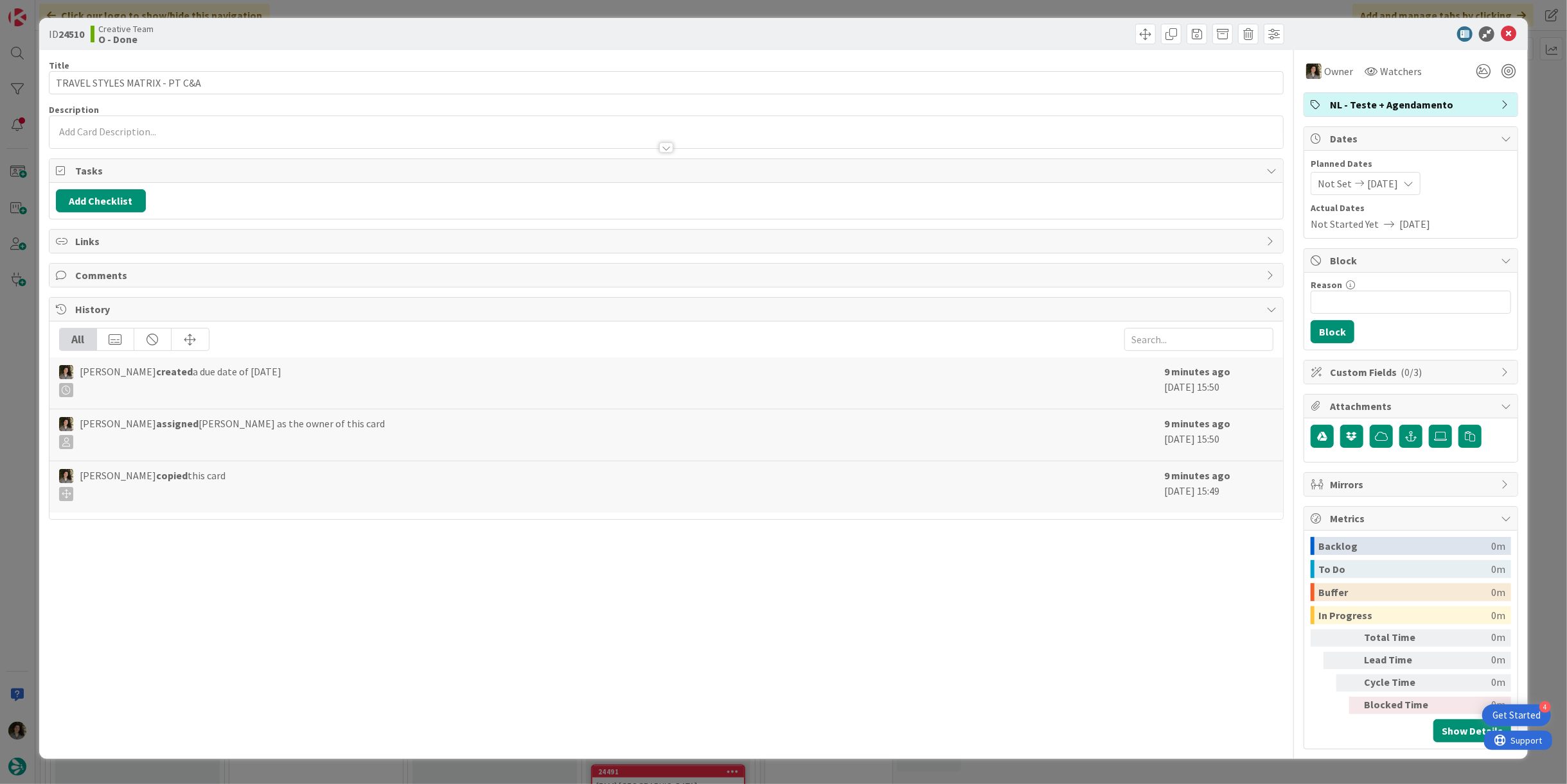
click at [782, 45] on div "ID 24510 Creative Team O - Done" at bounding box center [783, 34] width 1489 height 32
click at [782, 37] on icon at bounding box center [1508, 34] width 15 height 15
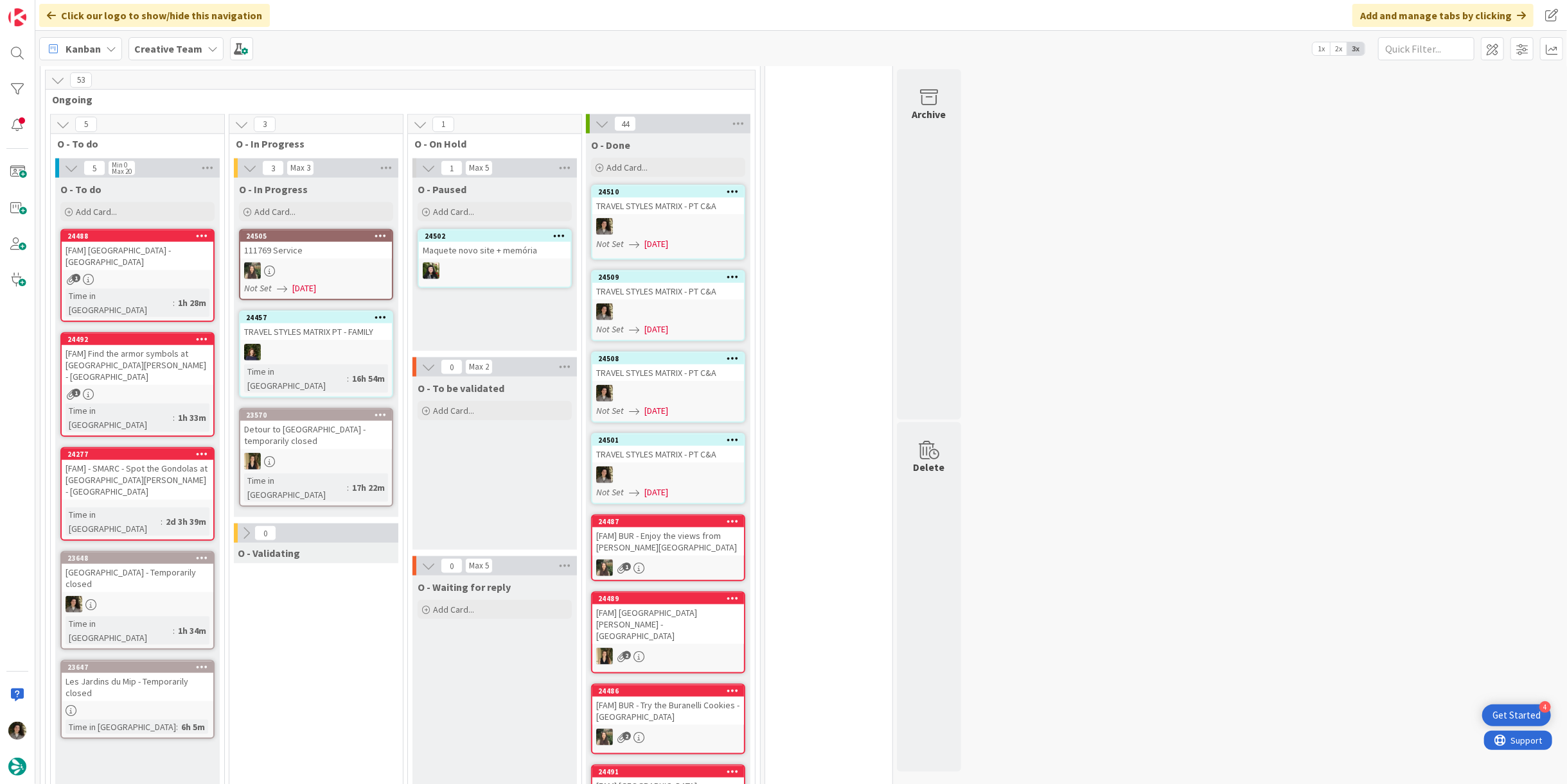
click at [680, 219] on div at bounding box center [668, 226] width 152 height 16
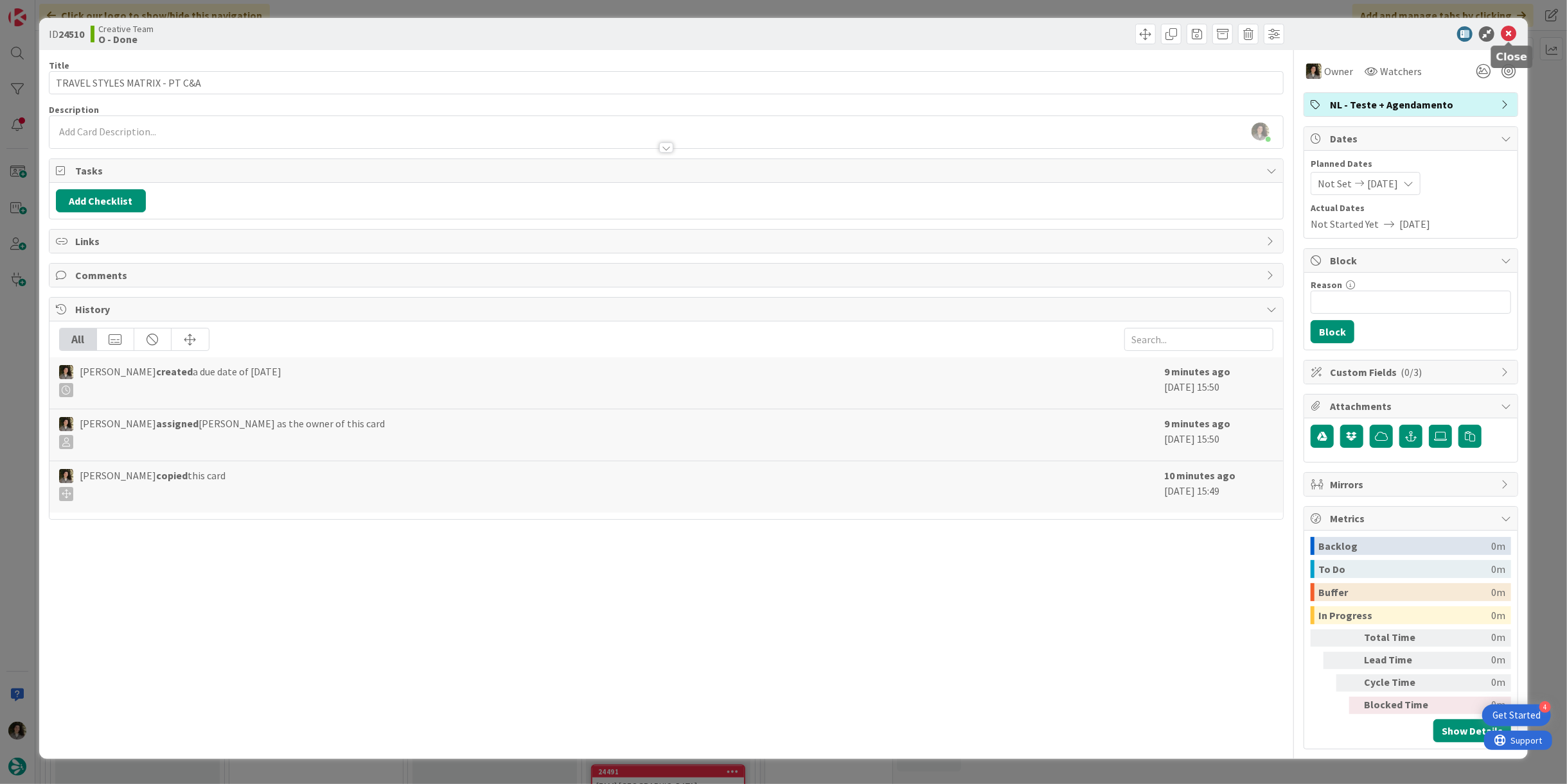
click at [782, 34] on icon at bounding box center [1508, 34] width 15 height 15
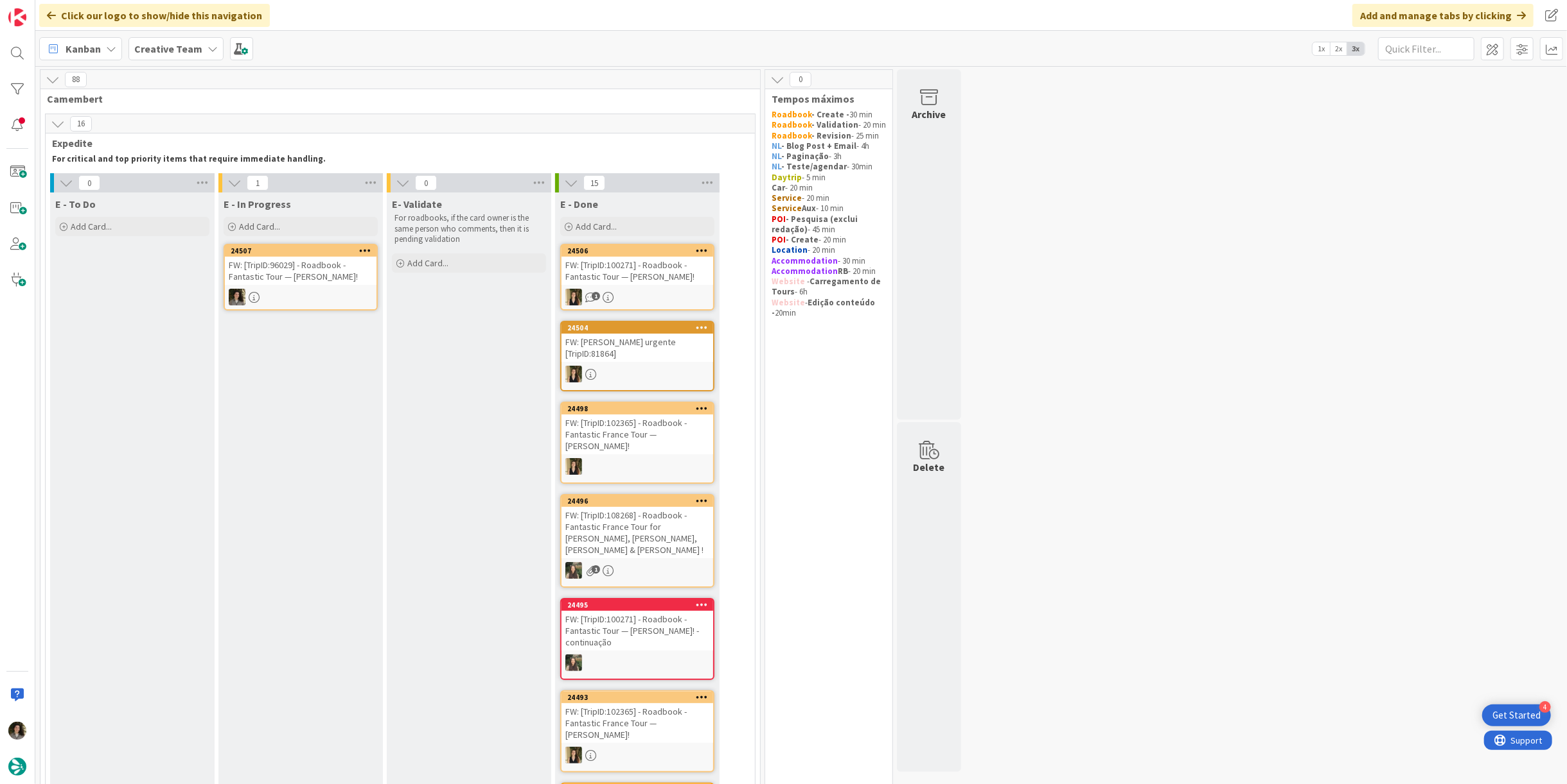
click at [322, 278] on div "FW: [TripID:96029] - Roadbook - Fantastic Tour — [PERSON_NAME]!" at bounding box center [300, 270] width 152 height 28
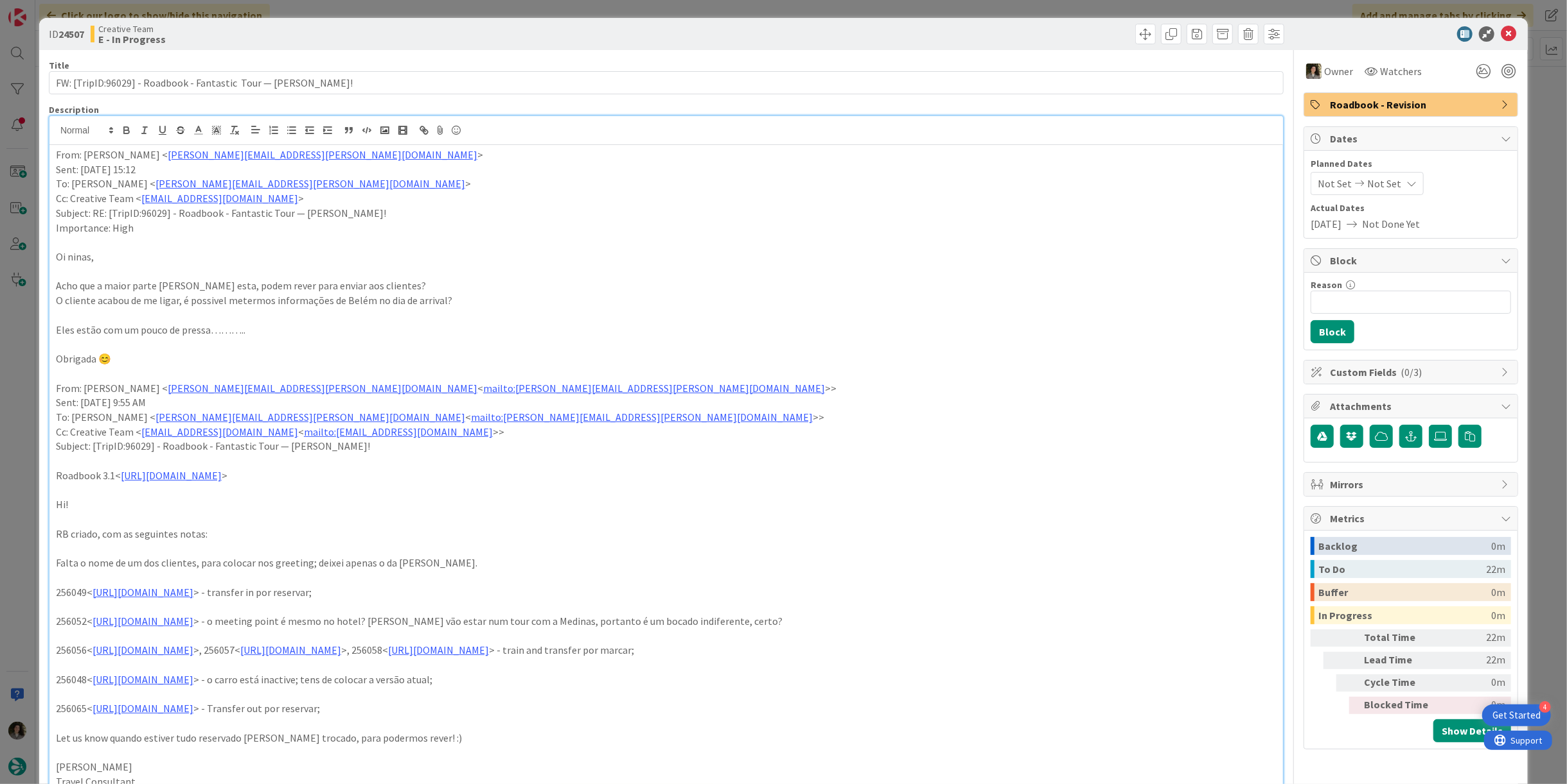
click at [53, 138] on div "[PERSON_NAME] just joined From: [PERSON_NAME] < [PERSON_NAME][EMAIL_ADDRESS][PE…" at bounding box center [665, 597] width 1233 height 963
click at [56, 150] on p "From: [PERSON_NAME] < [PERSON_NAME][EMAIL_ADDRESS][PERSON_NAME][DOMAIN_NAME] >" at bounding box center [666, 155] width 1220 height 15
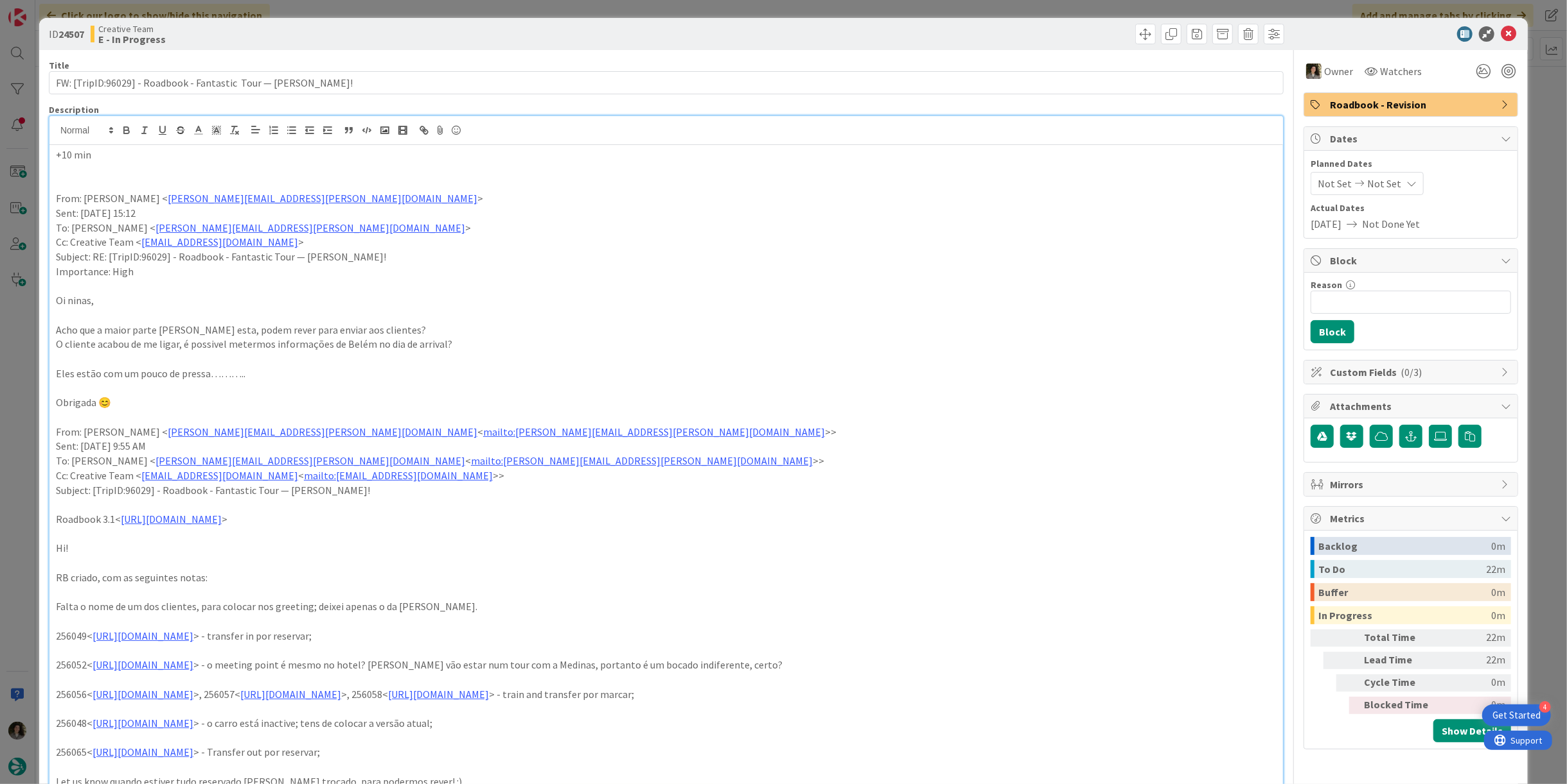
drag, startPoint x: 103, startPoint y: 152, endPoint x: 3, endPoint y: 155, distance: 100.0
click at [3, 155] on div "ID 24507 Creative Team E - In Progress Title 61 / 128 FW: [TripID:96029] - Road…" at bounding box center [784, 392] width 1567 height 784
click at [213, 130] on rect at bounding box center [213, 130] width 1 height 1
click at [257, 147] on span at bounding box center [256, 147] width 11 height 11
drag, startPoint x: 365, startPoint y: 190, endPoint x: 371, endPoint y: 186, distance: 7.2
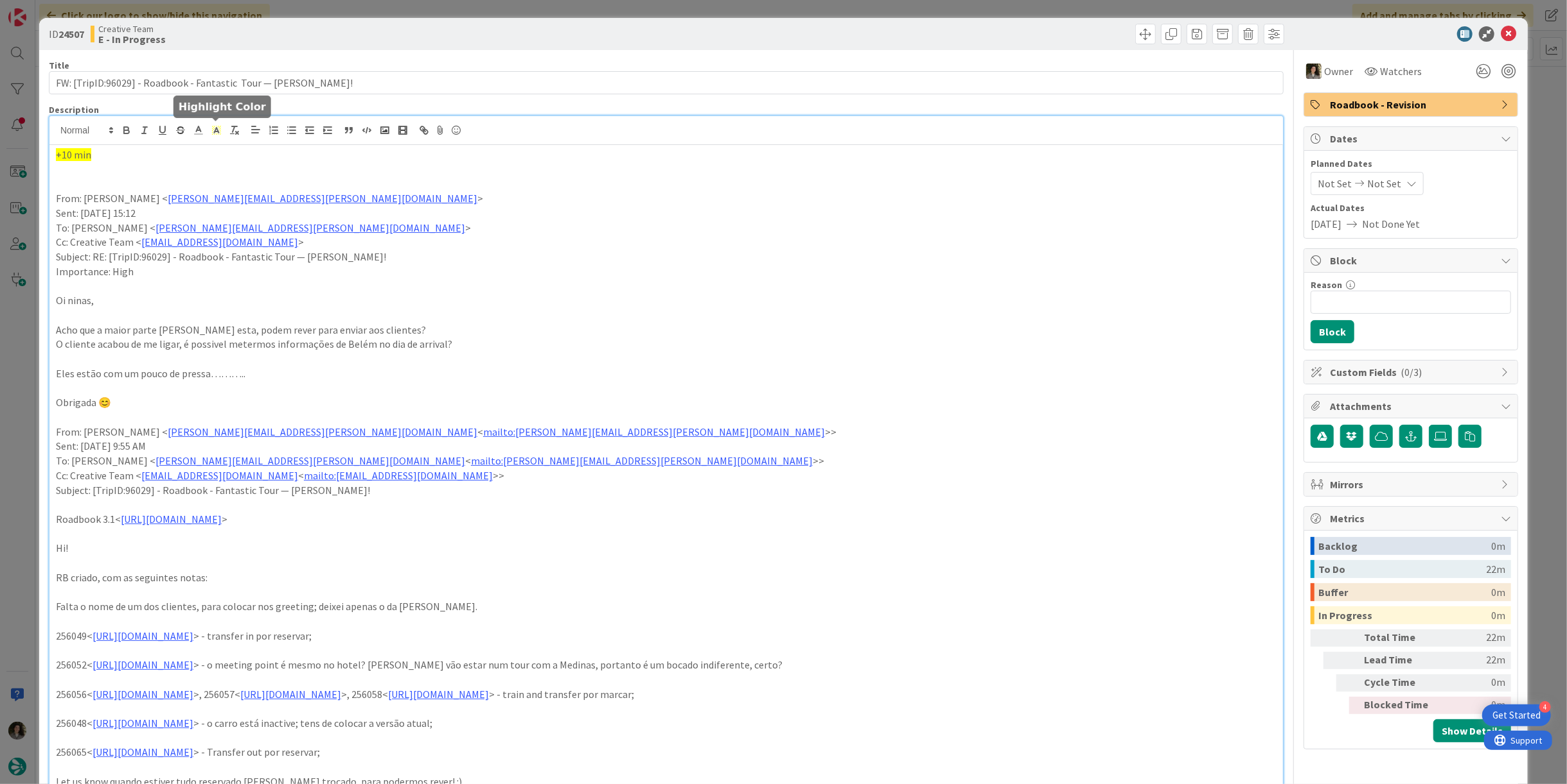
click at [366, 190] on p at bounding box center [666, 183] width 1220 height 15
click at [782, 30] on icon at bounding box center [1508, 34] width 15 height 15
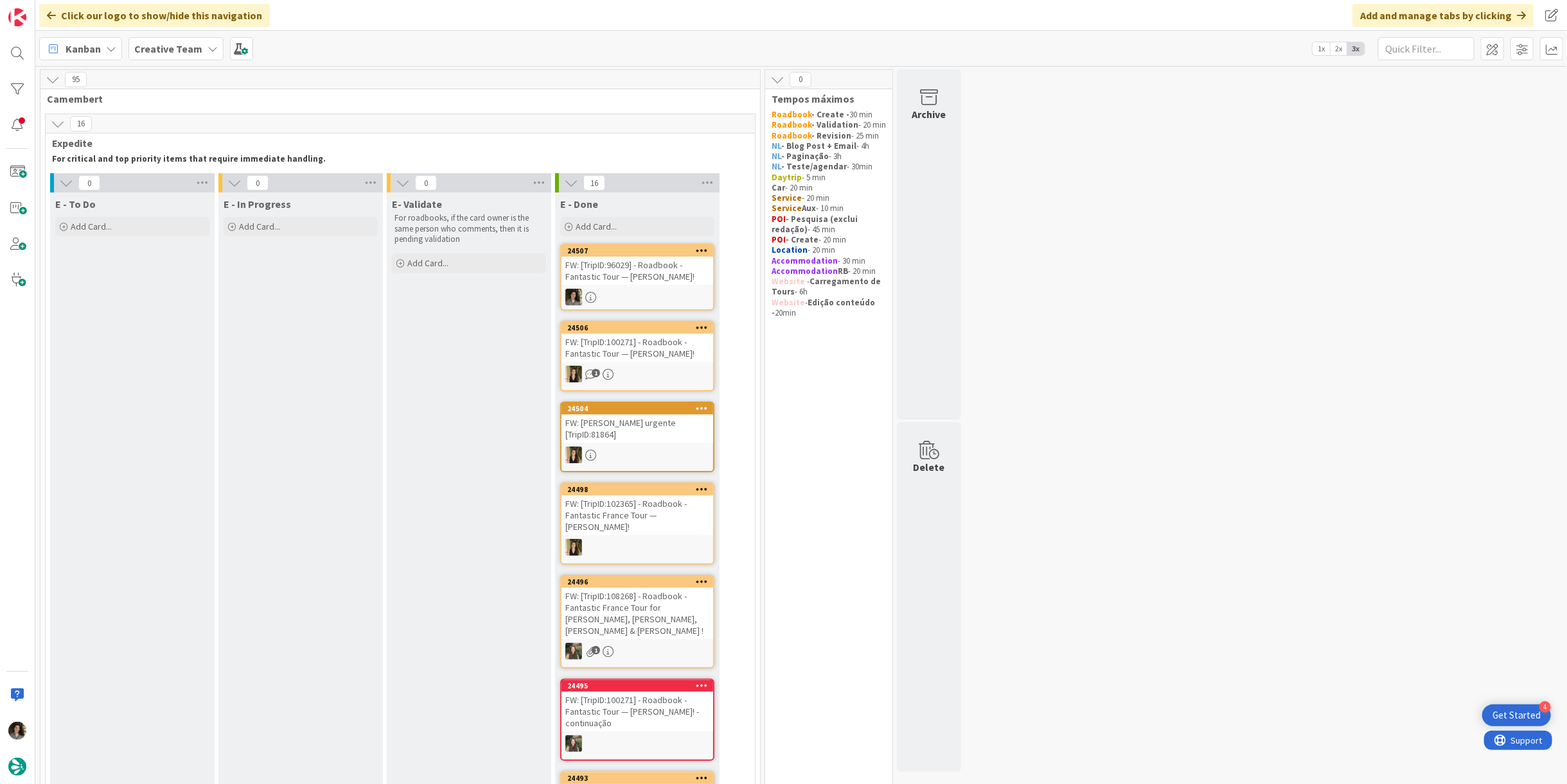
click at [615, 276] on div "FW: [TripID:96029] - Roadbook - Fantastic Tour — [PERSON_NAME]!" at bounding box center [637, 270] width 152 height 28
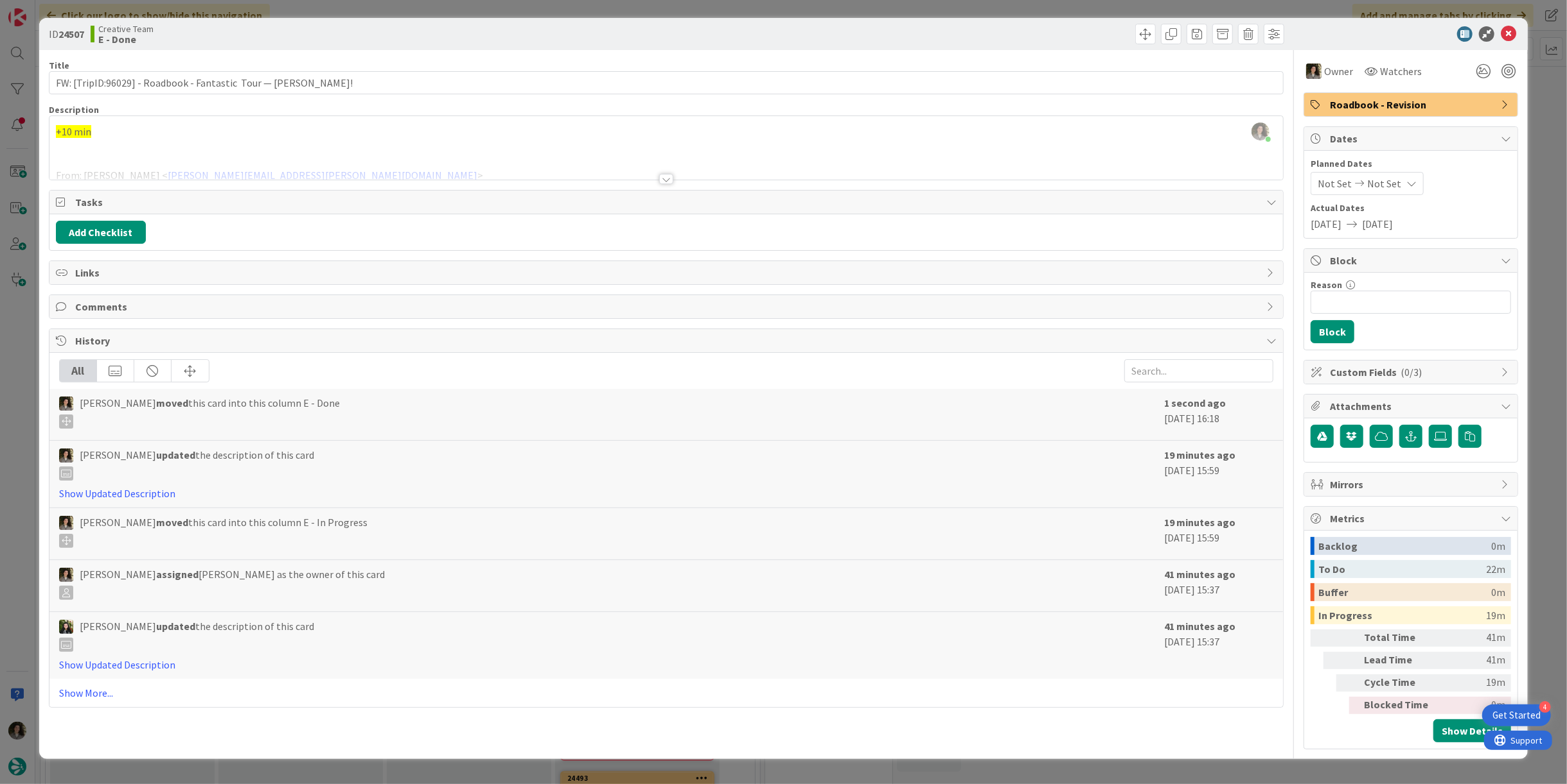
click at [782, 106] on span "Roadbook - Revision" at bounding box center [1412, 105] width 165 height 15
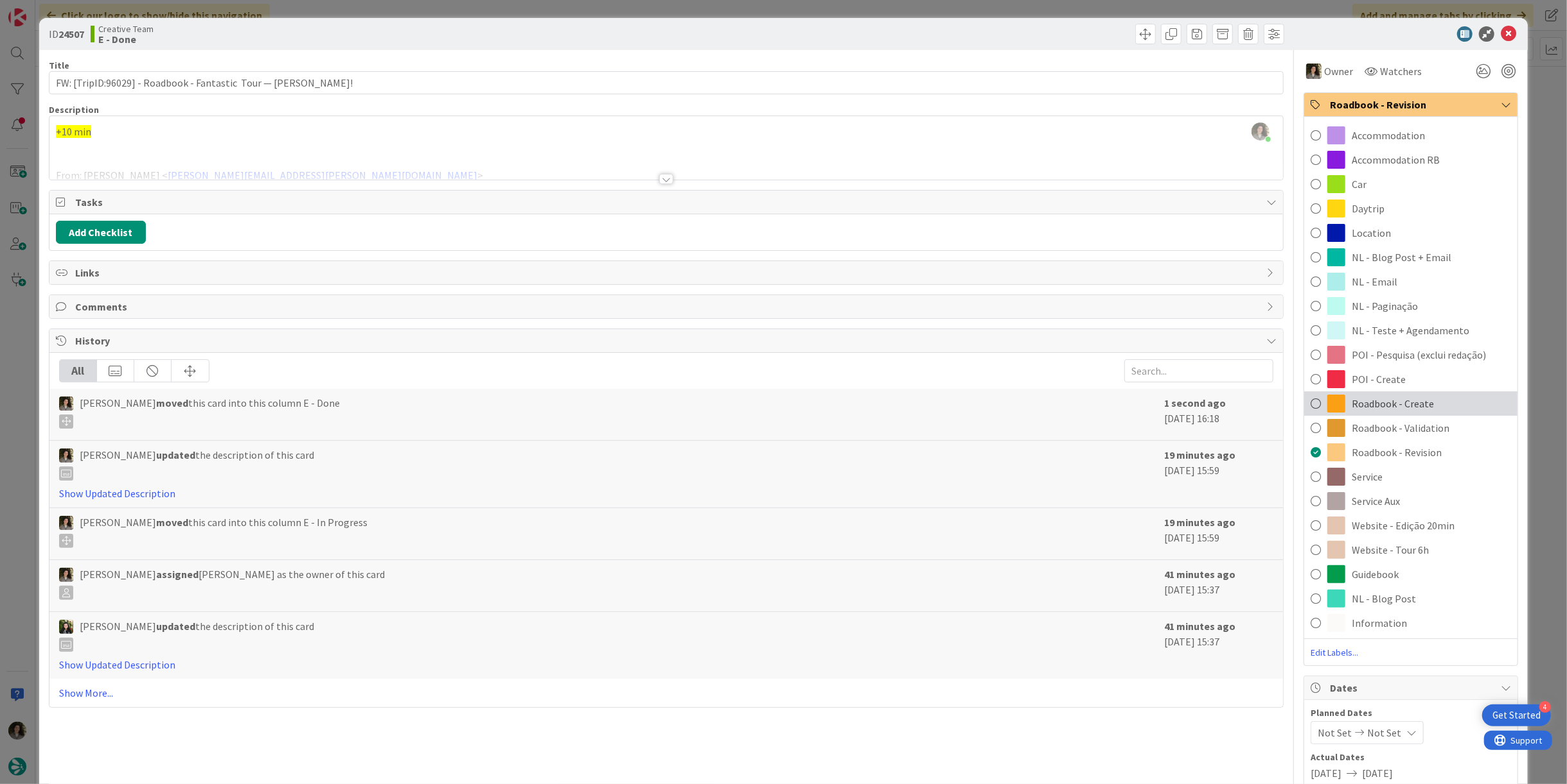
click at [782, 401] on div "Roadbook - Create" at bounding box center [1410, 404] width 213 height 24
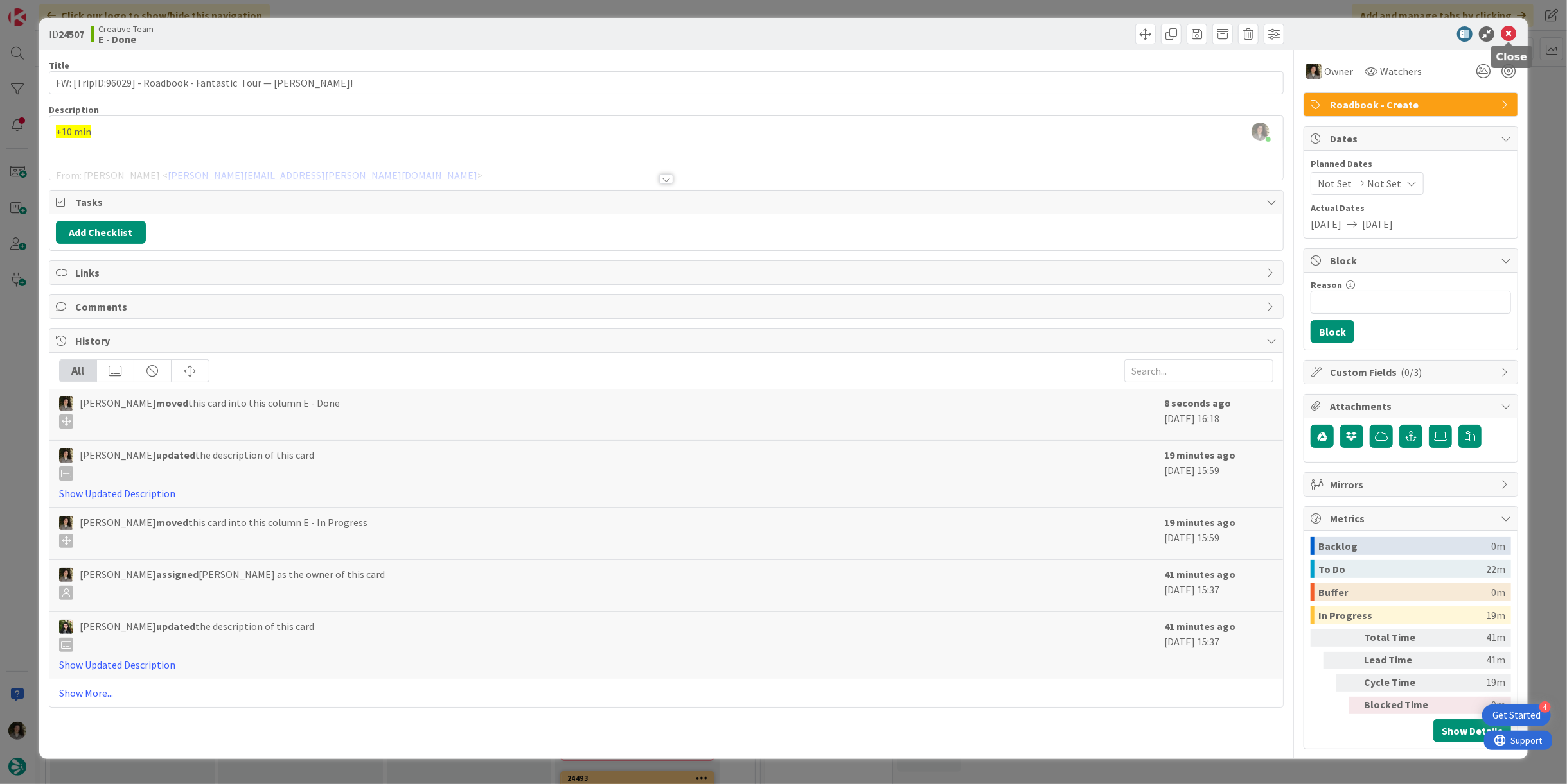
click at [782, 29] on icon at bounding box center [1508, 34] width 15 height 15
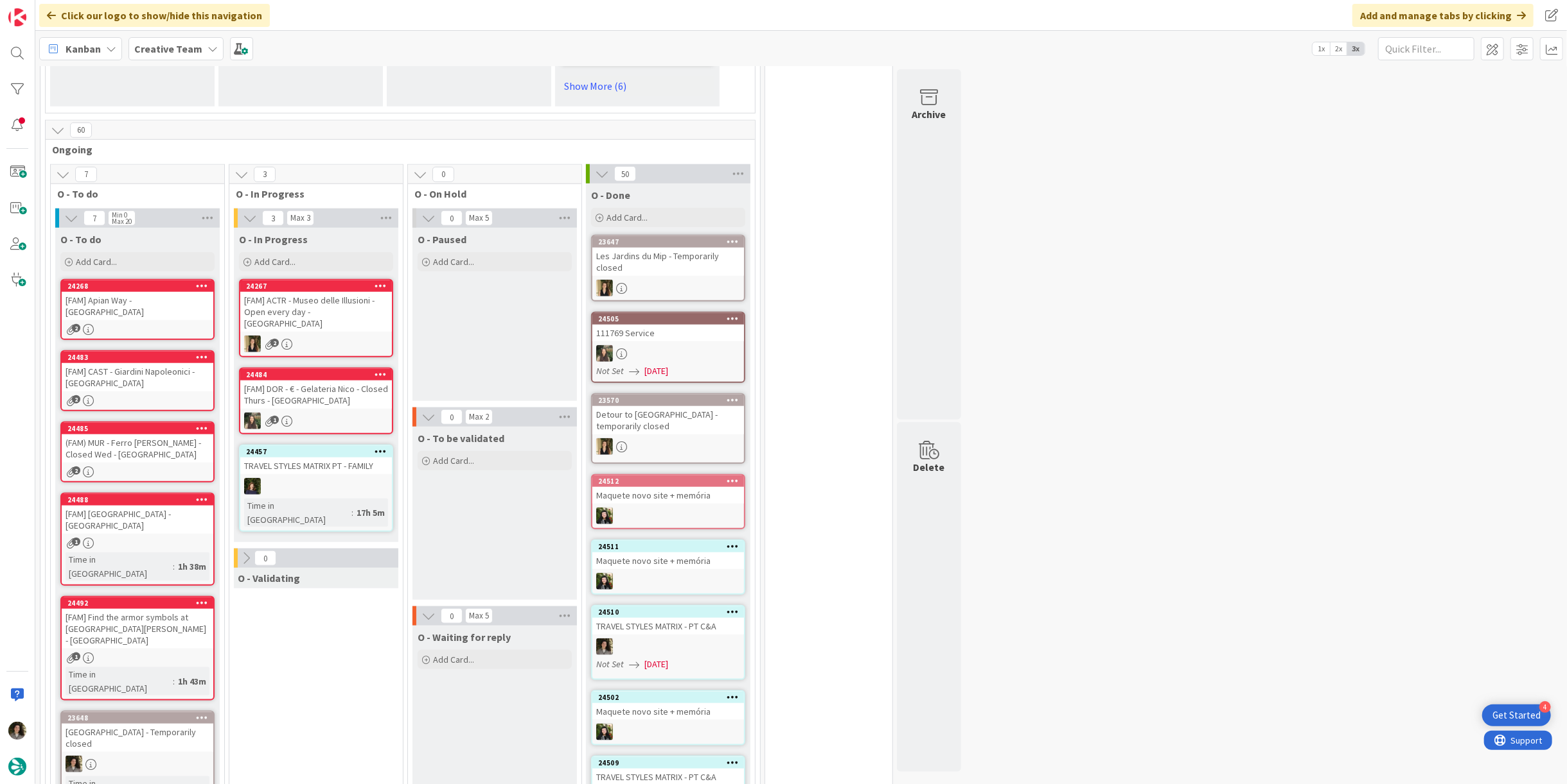
scroll to position [1070, 0]
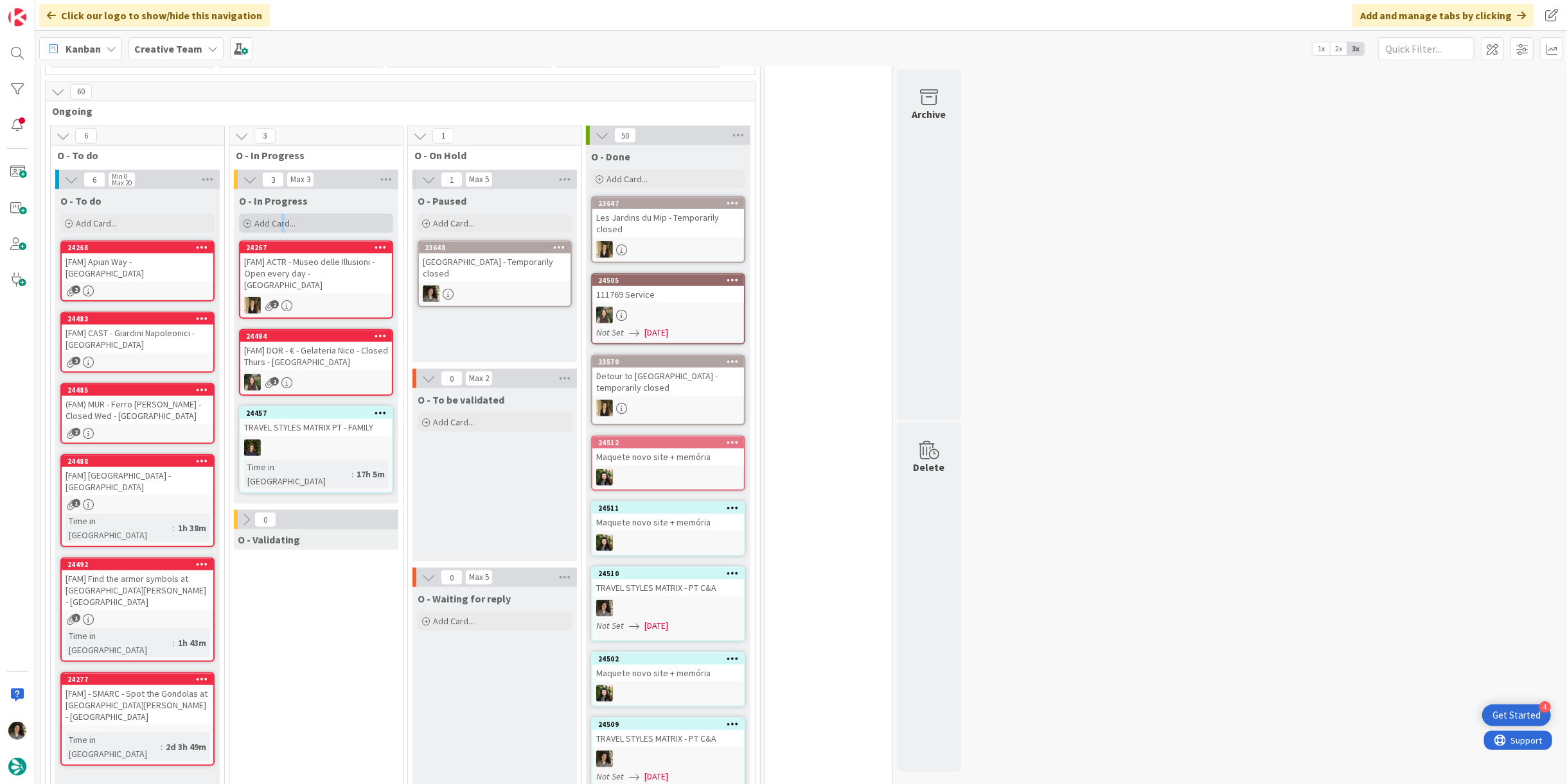
click at [283, 218] on span "Add Card..." at bounding box center [275, 224] width 41 height 12
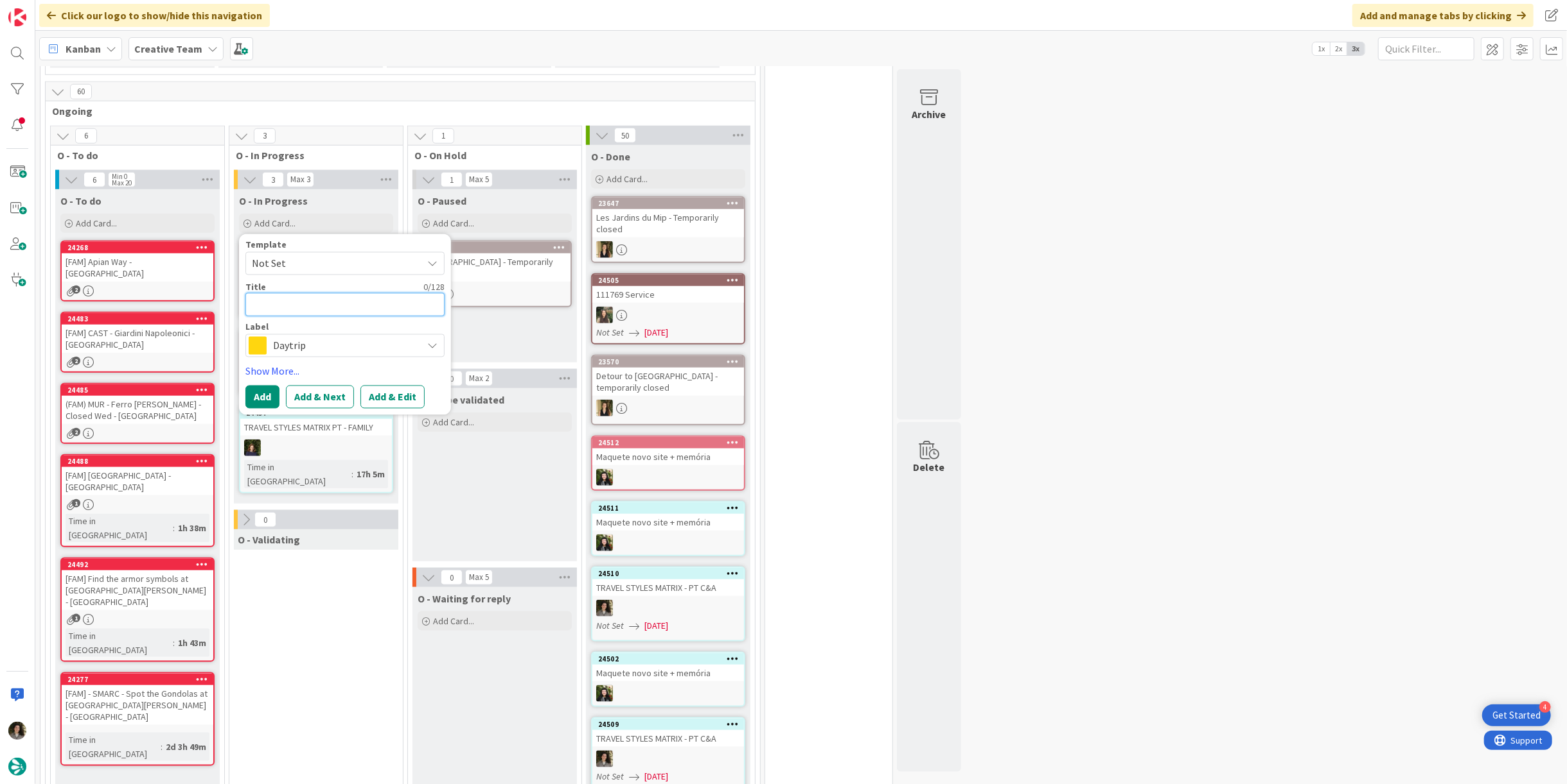
type textarea "T"
type textarea "x"
type textarea "TER"
type textarea "x"
type textarea "TE"
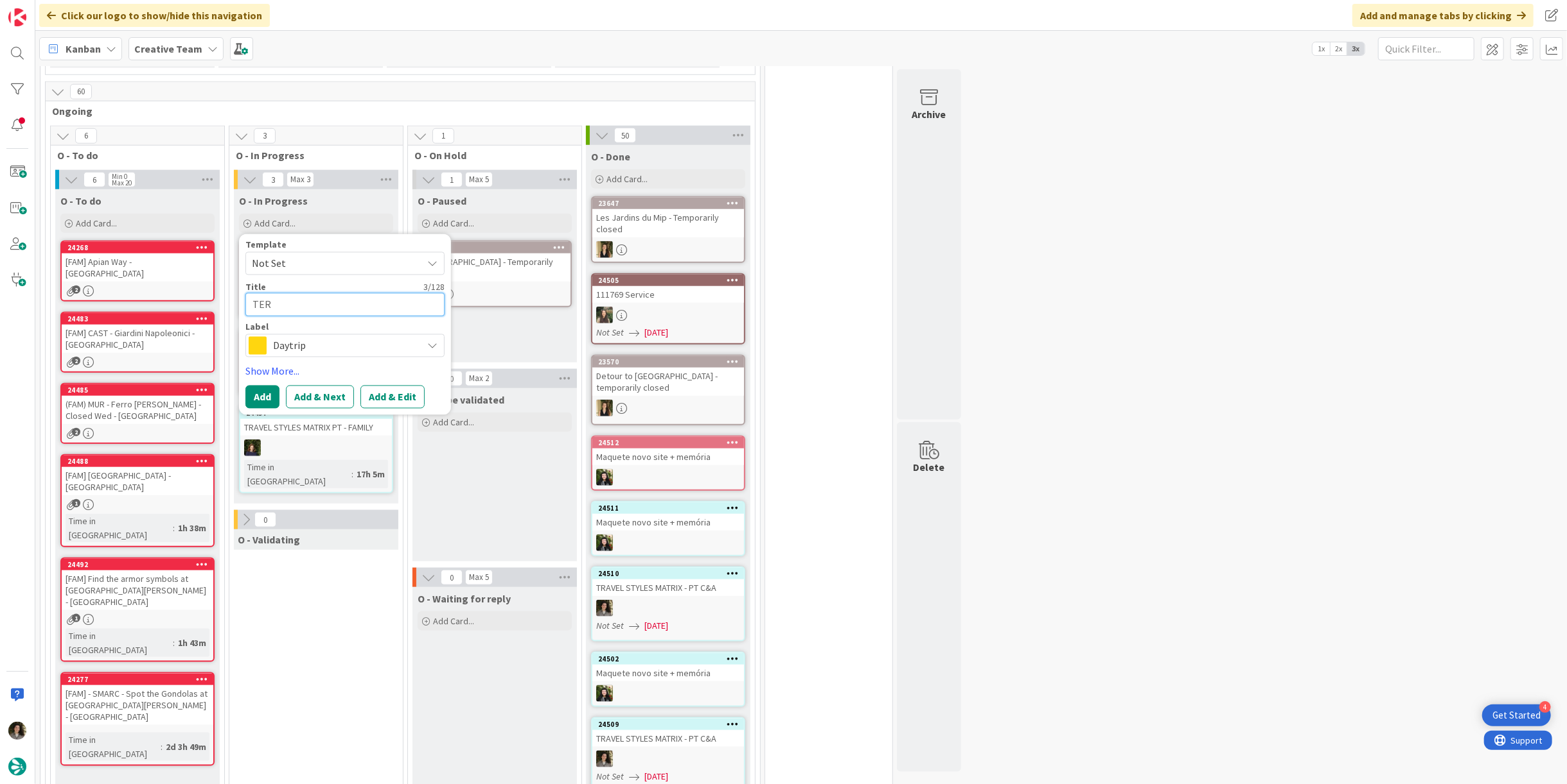
type textarea "x"
type textarea "T"
type textarea "x"
type textarea "TR"
type textarea "x"
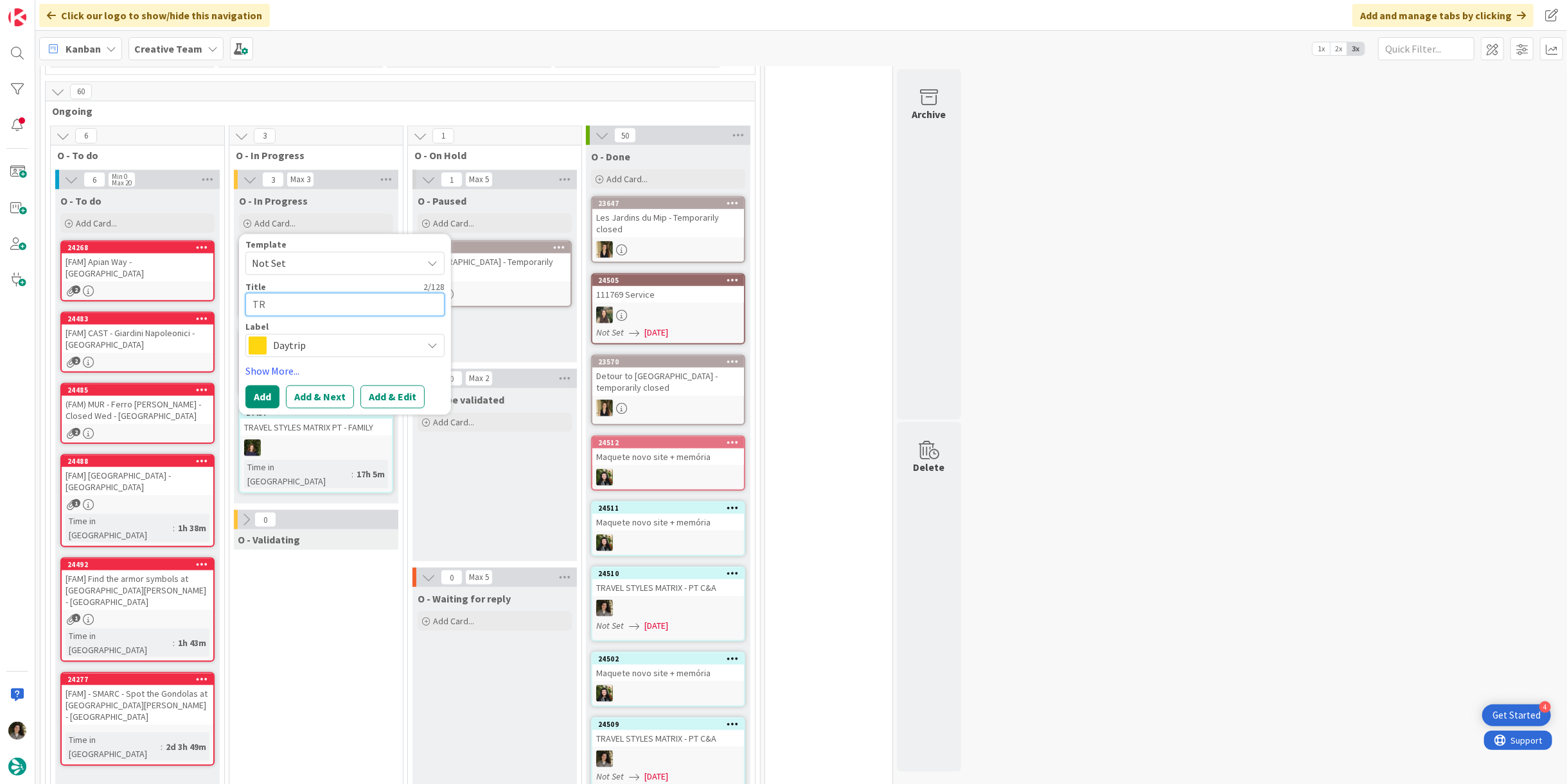
type textarea "TRA"
type textarea "x"
type textarea "TRAV"
type textarea "x"
type textarea "TRAVE"
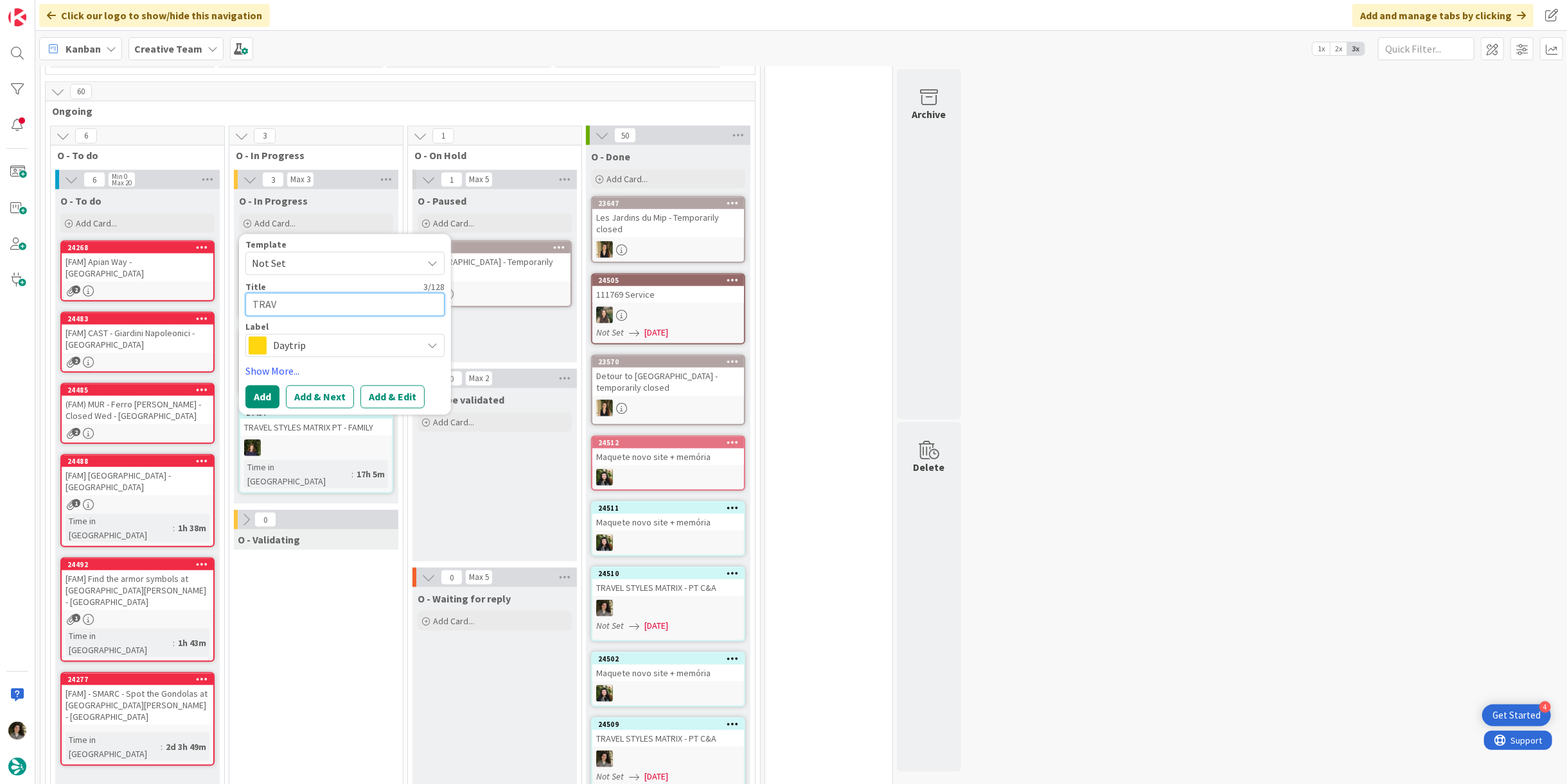
type textarea "x"
type textarea "TRAVEL"
type textarea "x"
type textarea "TRAVEL"
type textarea "x"
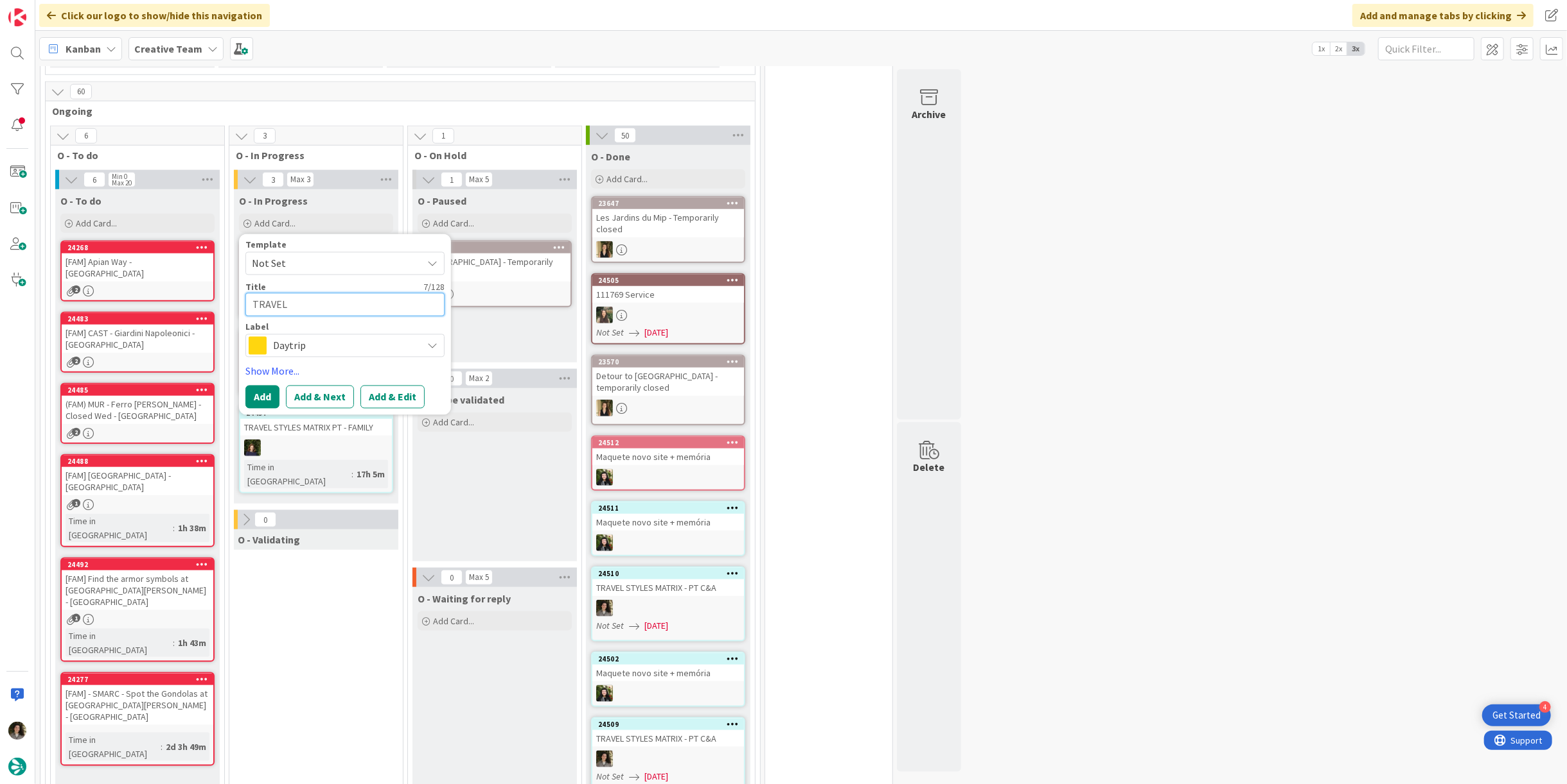
type textarea "TRAVEL S"
type textarea "x"
type textarea "TRAVEL ST"
type textarea "x"
type textarea "TRAVEL STY"
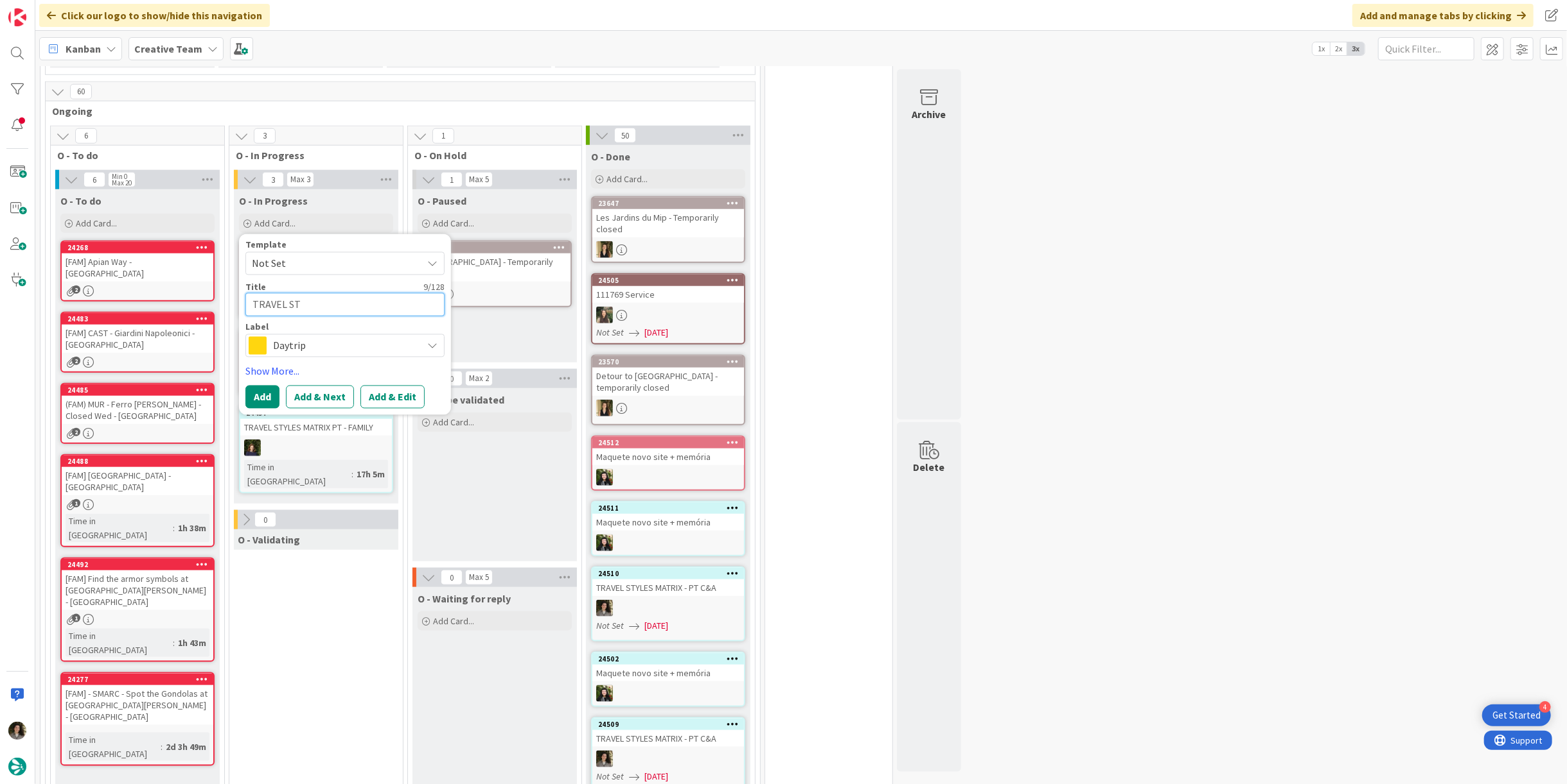
type textarea "x"
type textarea "TRAVEL STYL"
type textarea "x"
type textarea "TRAVEL STYLE"
type textarea "x"
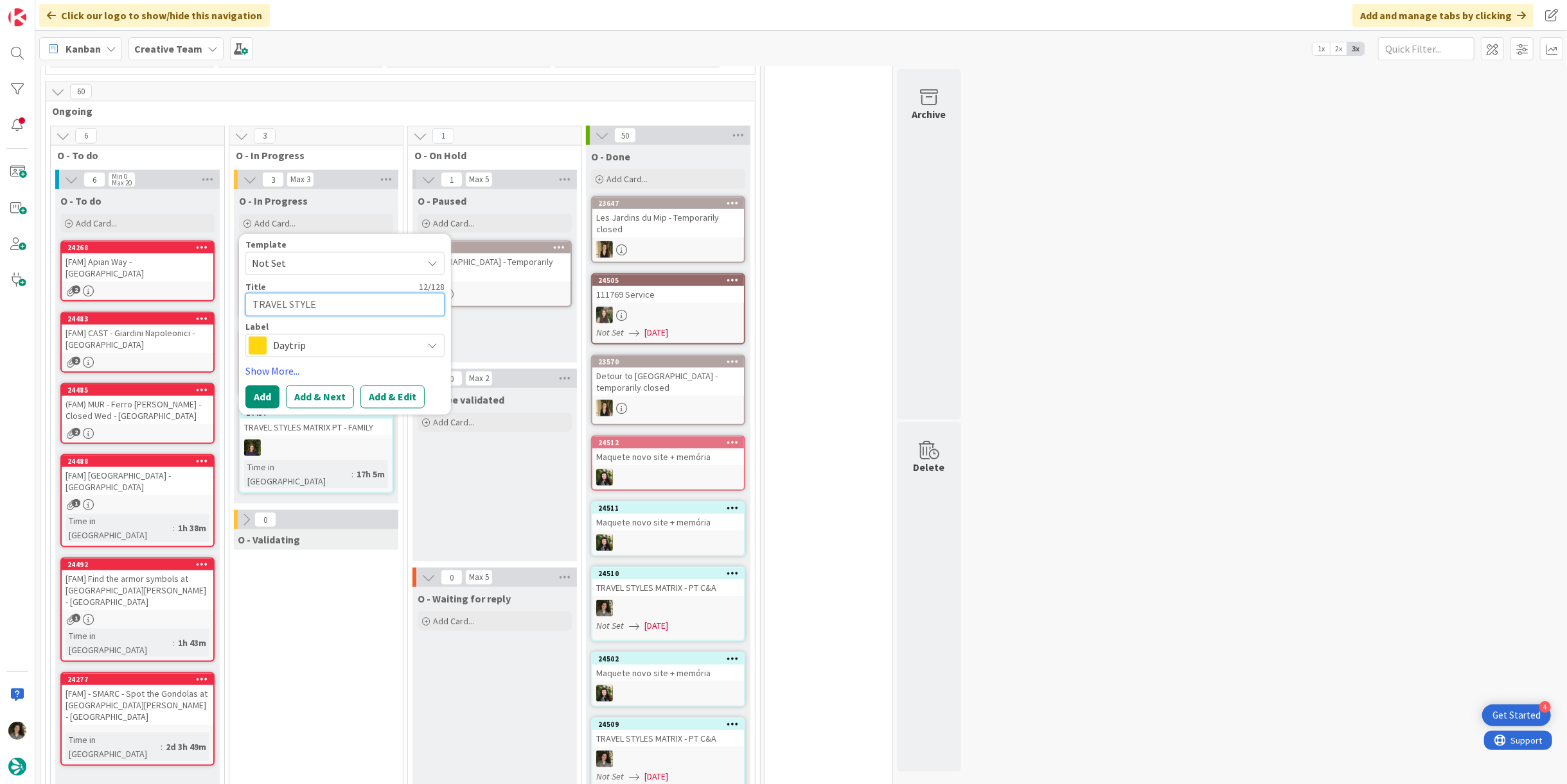
type textarea "TRAVEL STYLES"
type textarea "x"
type textarea "TRAVEL STYLES"
type textarea "x"
type textarea "TRAVEL STYLES M"
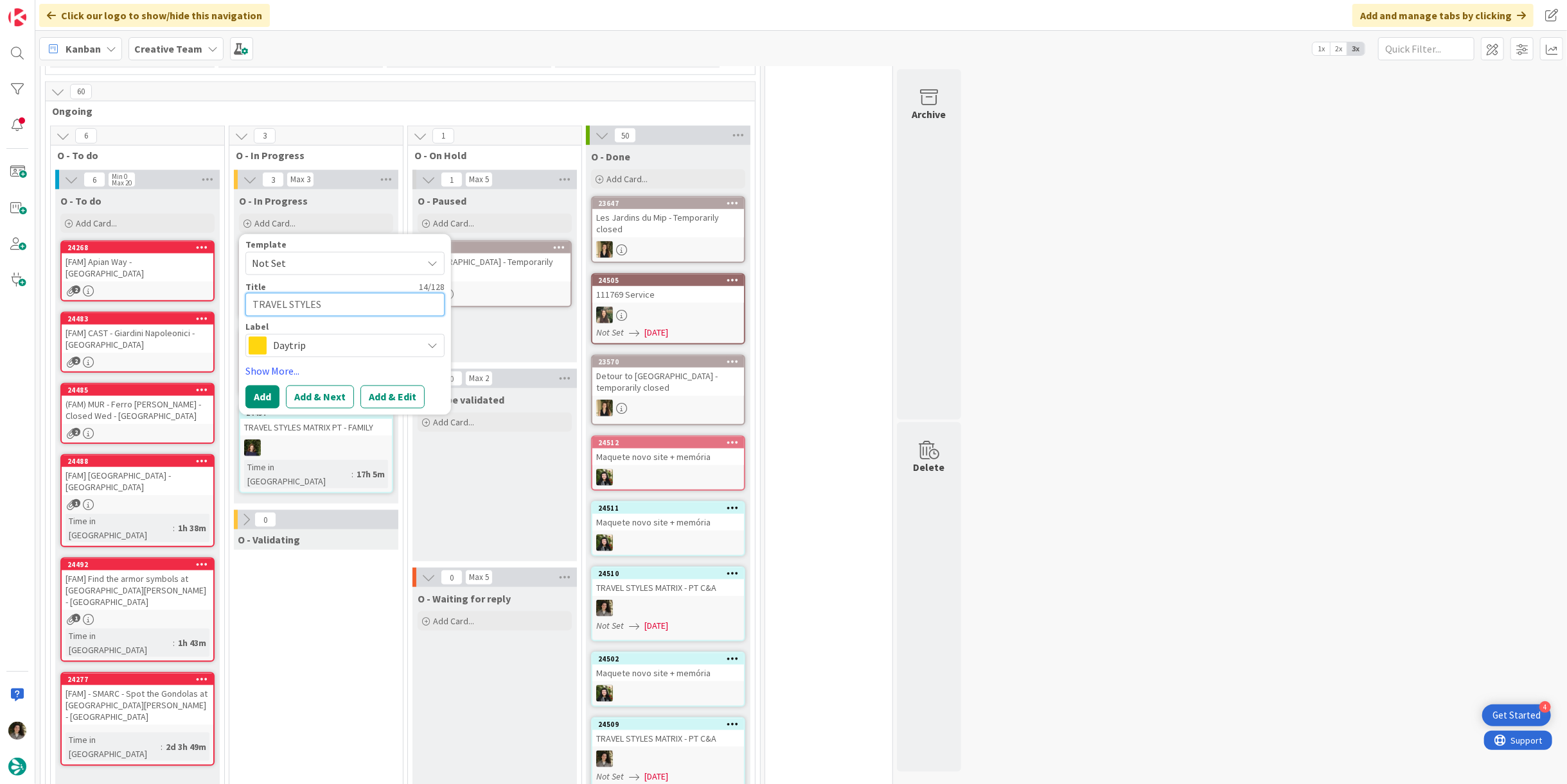
type textarea "x"
type textarea "TRAVEL STYLES MA"
type textarea "x"
type textarea "TRAVEL STYLES MAT"
type textarea "x"
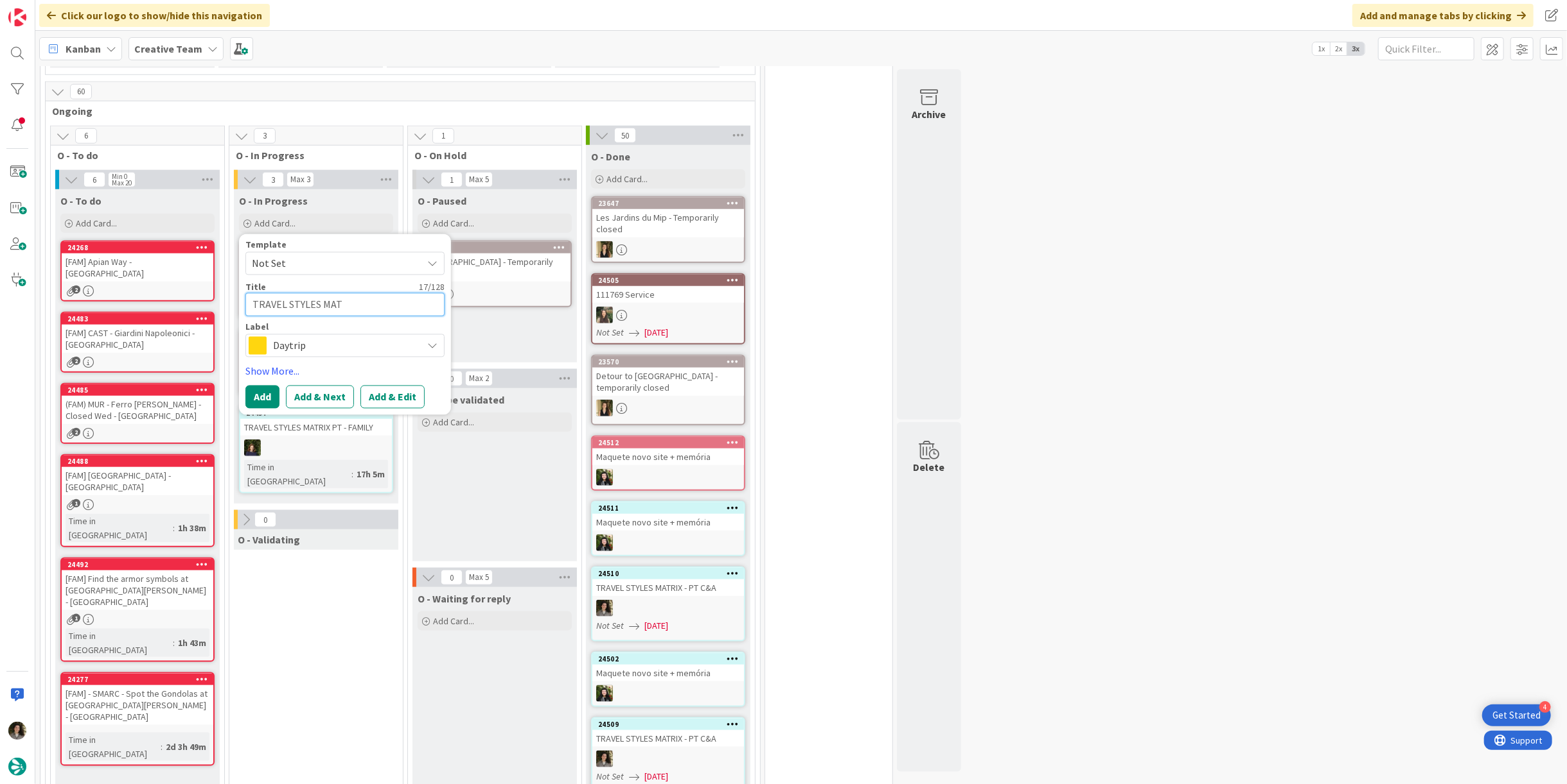
type textarea "TRAVEL STYLES MATR"
type textarea "x"
type textarea "TRAVEL STYLES MATRI"
type textarea "x"
type textarea "TRAVEL STYLES MATRIX"
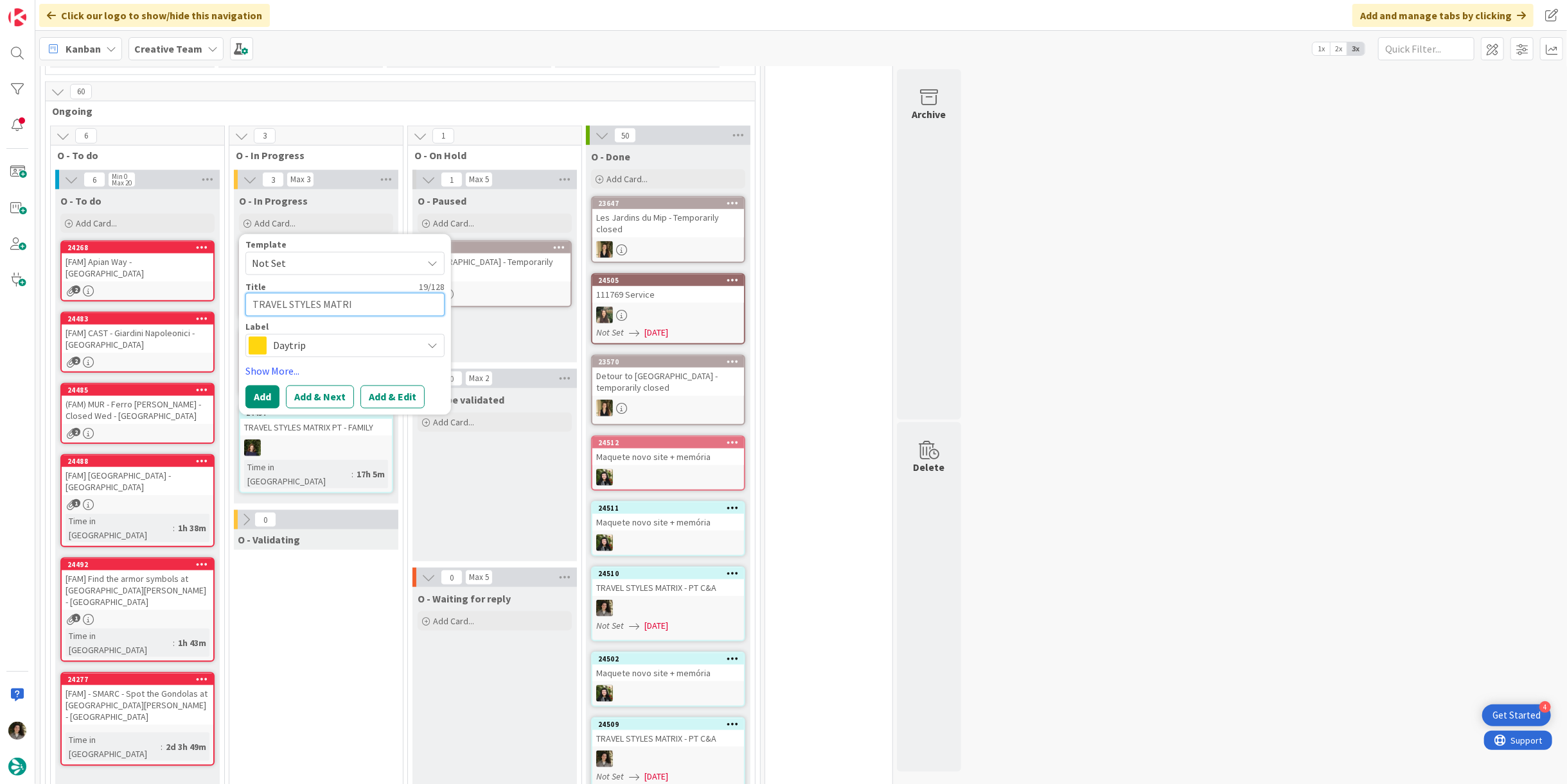
type textarea "x"
type textarea "TRAVEL STYLES MATRIX"
type textarea "x"
type textarea "TRAVEL STYLES MATRIX -"
type textarea "x"
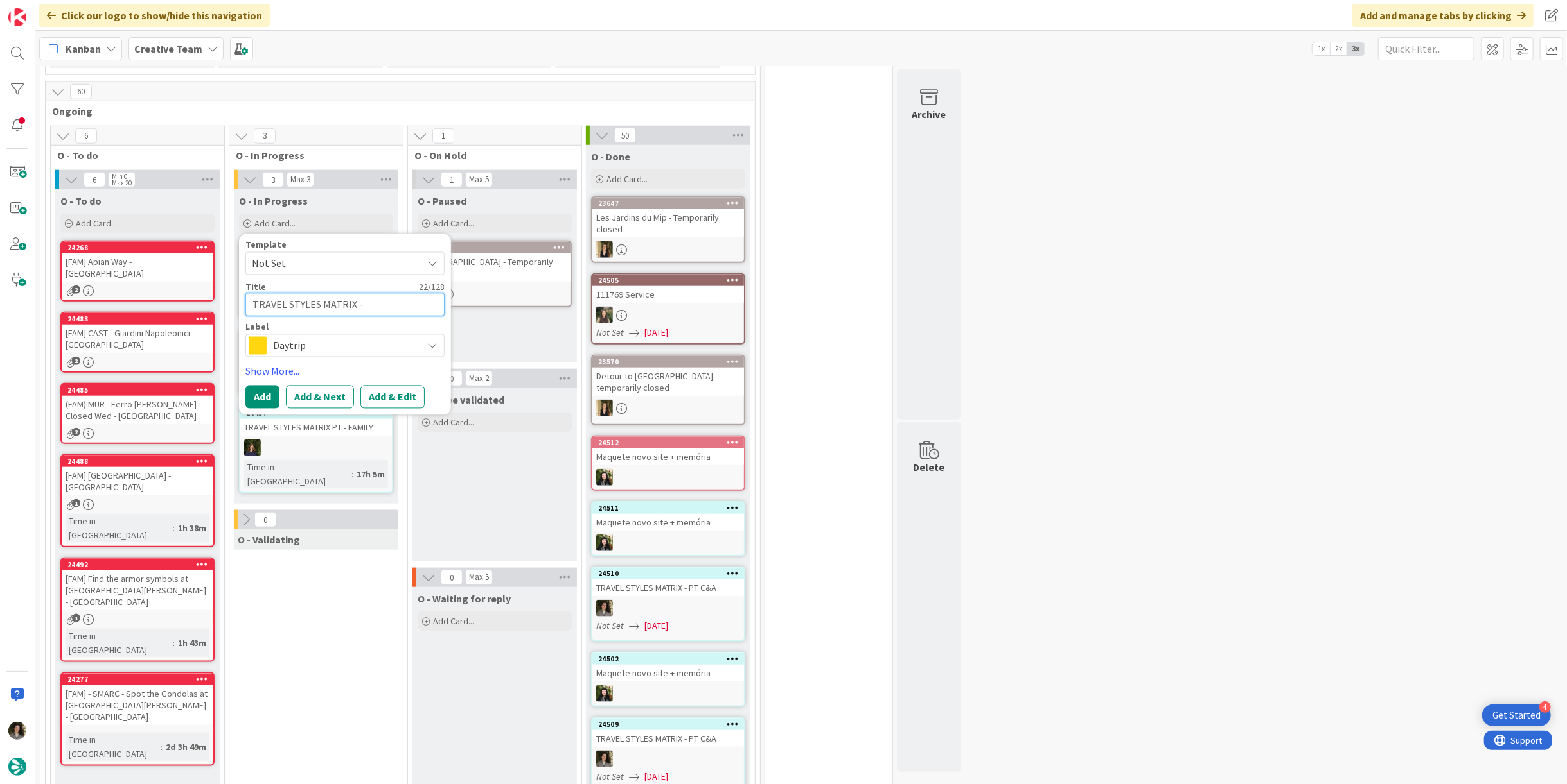
type textarea "TRAVEL STYLES MATRIX -"
type textarea "x"
type textarea "TRAVEL STYLES MATRIX - P"
type textarea "x"
type textarea "TRAVEL STYLES MATRIX -"
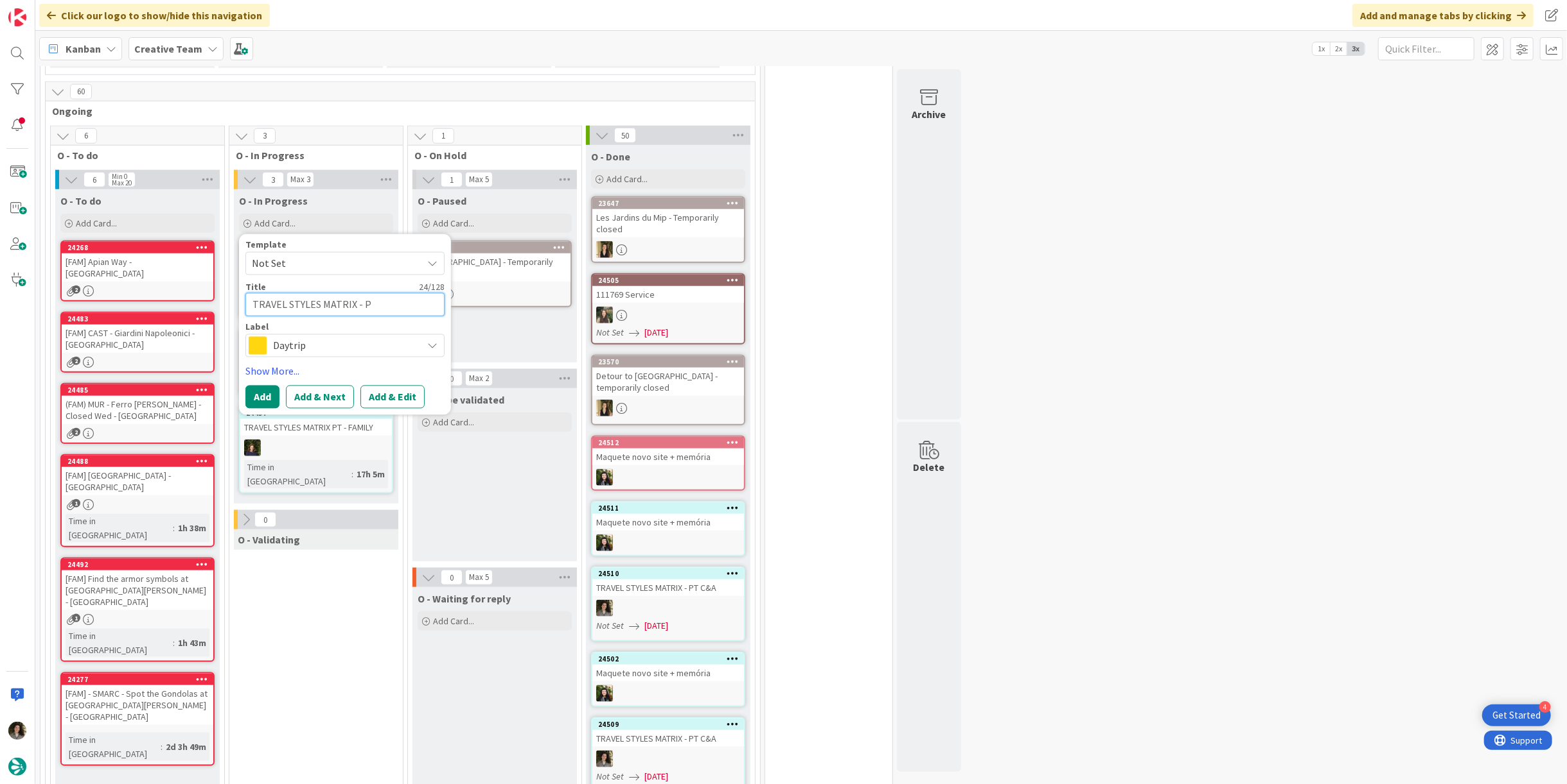
type textarea "x"
type textarea "TRAVEL STYLES MATRIX -"
type textarea "x"
type textarea "TRAVEL STYLES MATRIX"
type textarea "x"
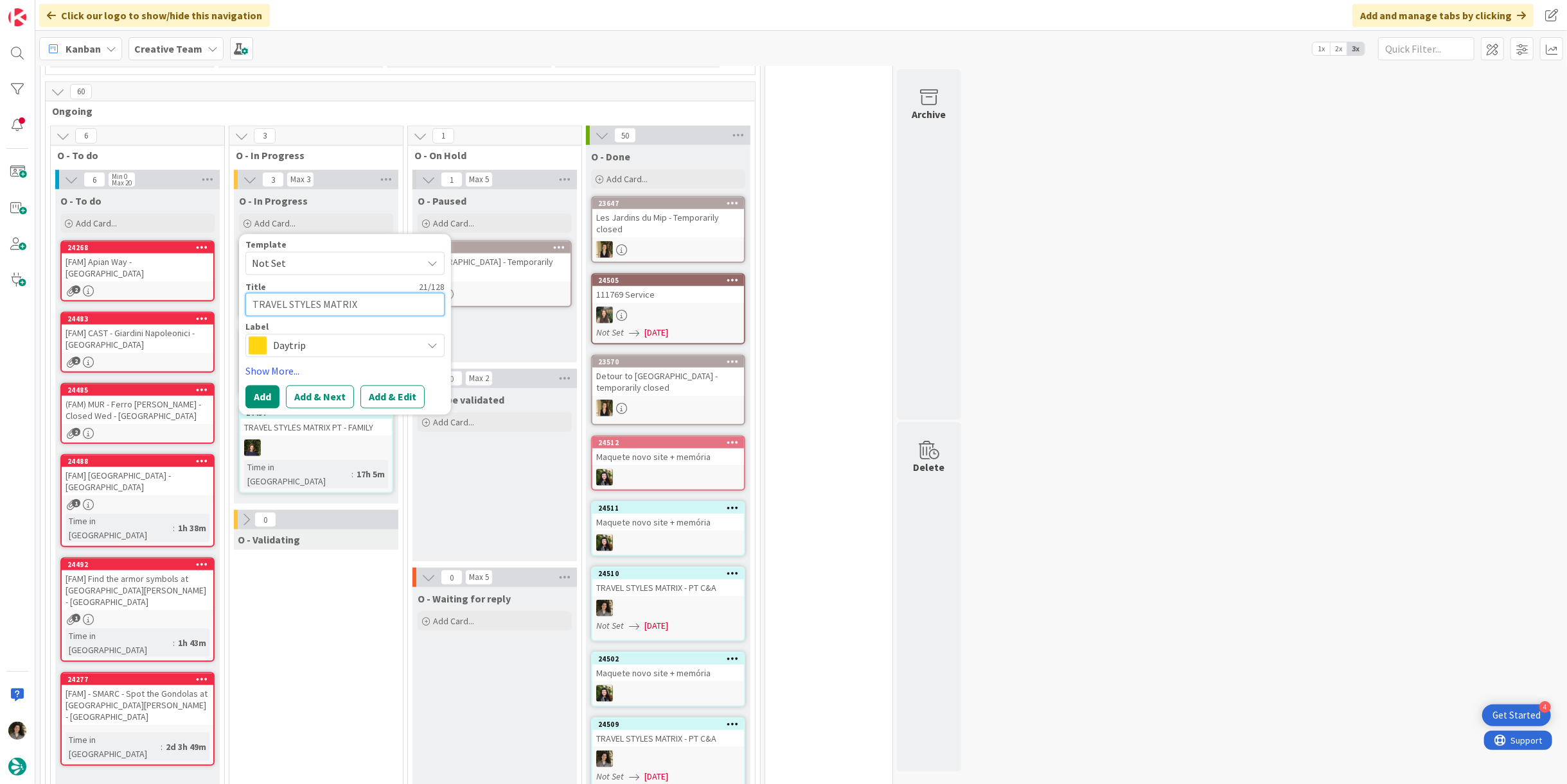
type textarea "TRAVEL STYLES MATRIX"
type textarea "x"
type textarea "TRAVEL STYLES MATRI"
type textarea "x"
type textarea "TRAVEL STYLES MATR"
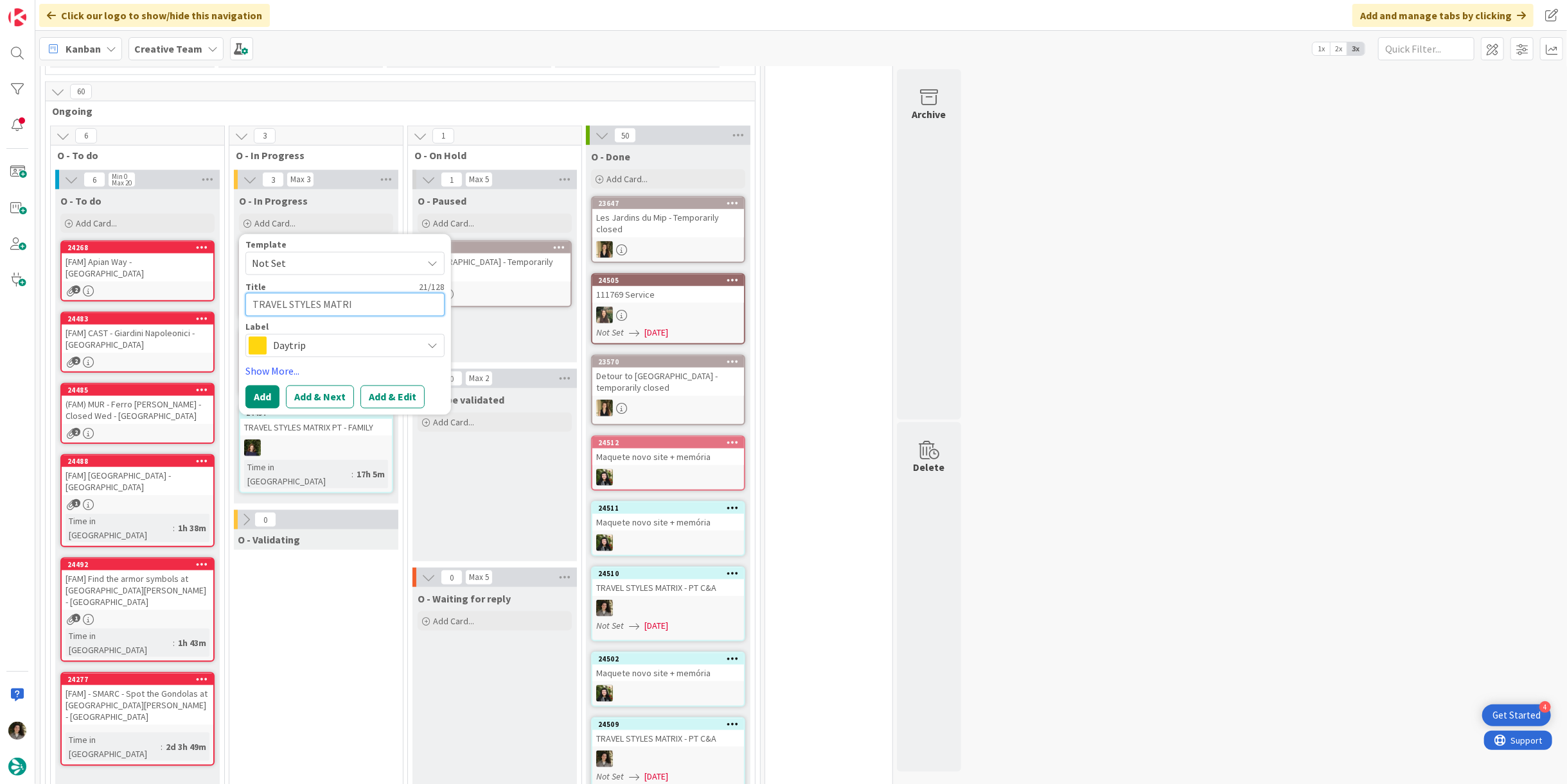
type textarea "x"
type textarea "TRAVEL STYLES MAT"
type textarea "x"
type textarea "TRAVEL STYLES MA"
type textarea "x"
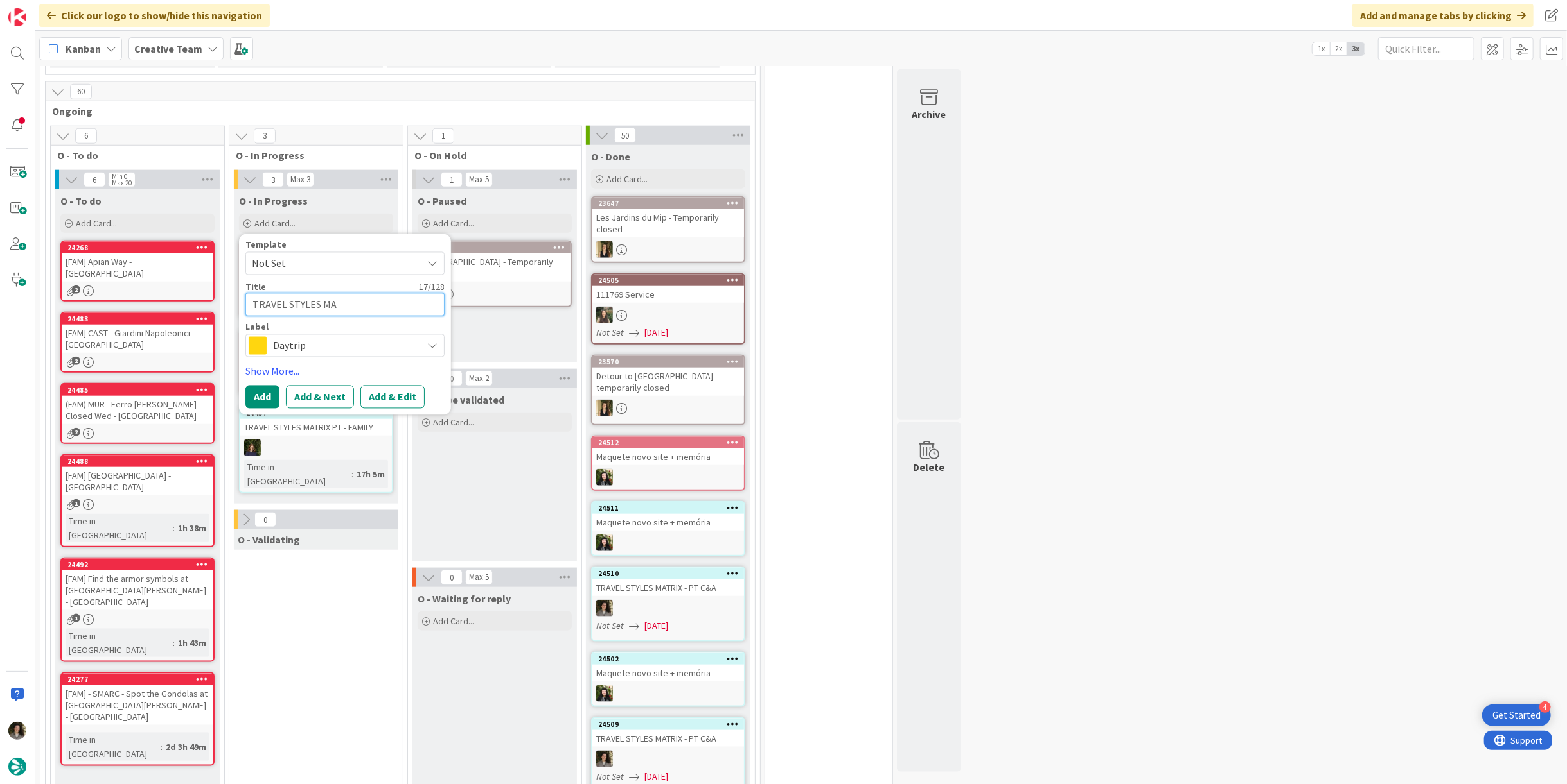
type textarea "TRAVEL STYLES M"
type textarea "x"
type textarea "TRAVEL STYLES"
type textarea "x"
type textarea "TRAVEL STYLES"
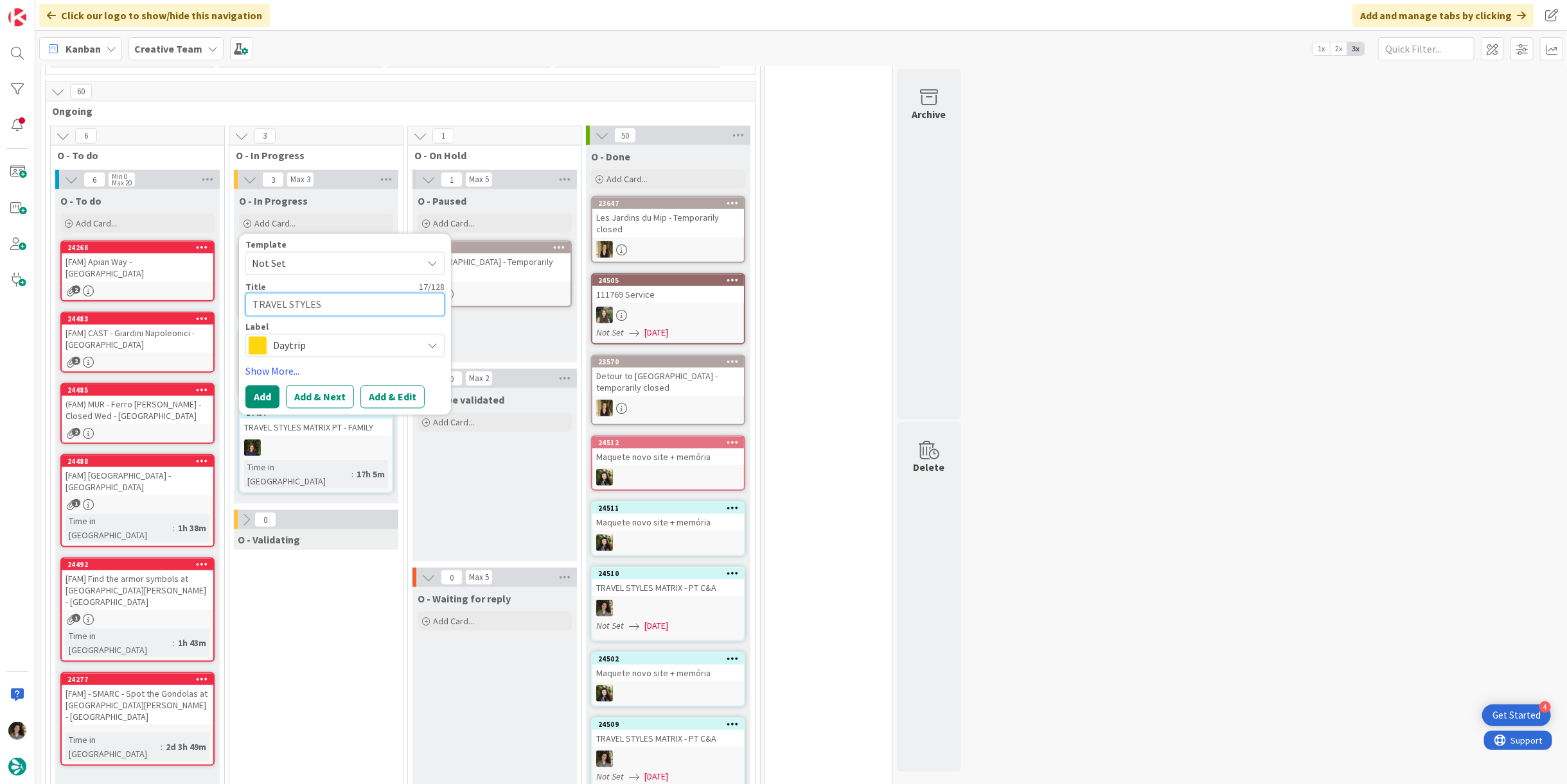
type textarea "x"
type textarea "TRAVEL STYLE"
type textarea "x"
type textarea "TRAVEL STYL"
type textarea "x"
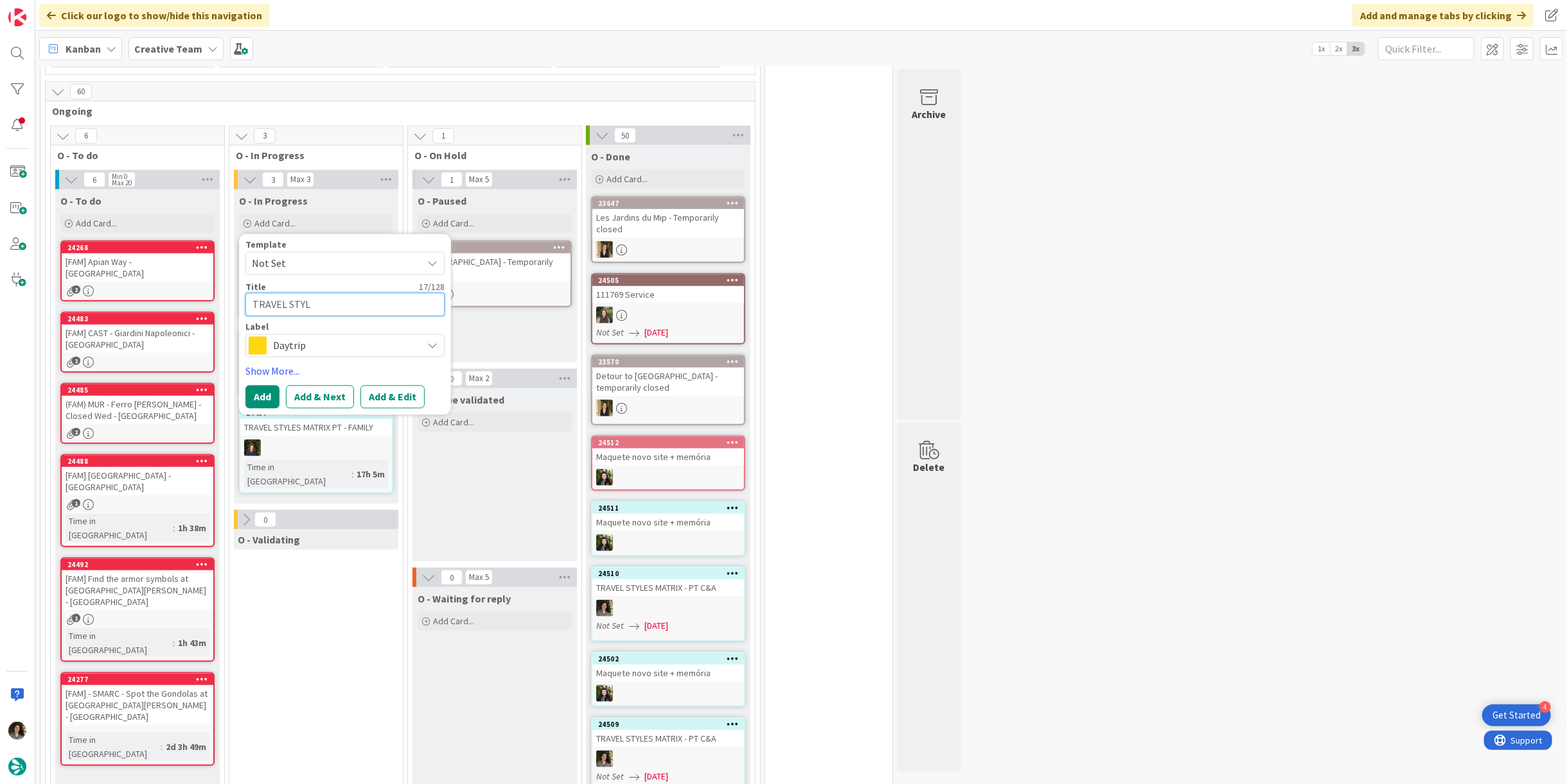
type textarea "TRAVEL STY"
type textarea "x"
type textarea "TRAVEL ST"
type textarea "x"
type textarea "TRAVEL S"
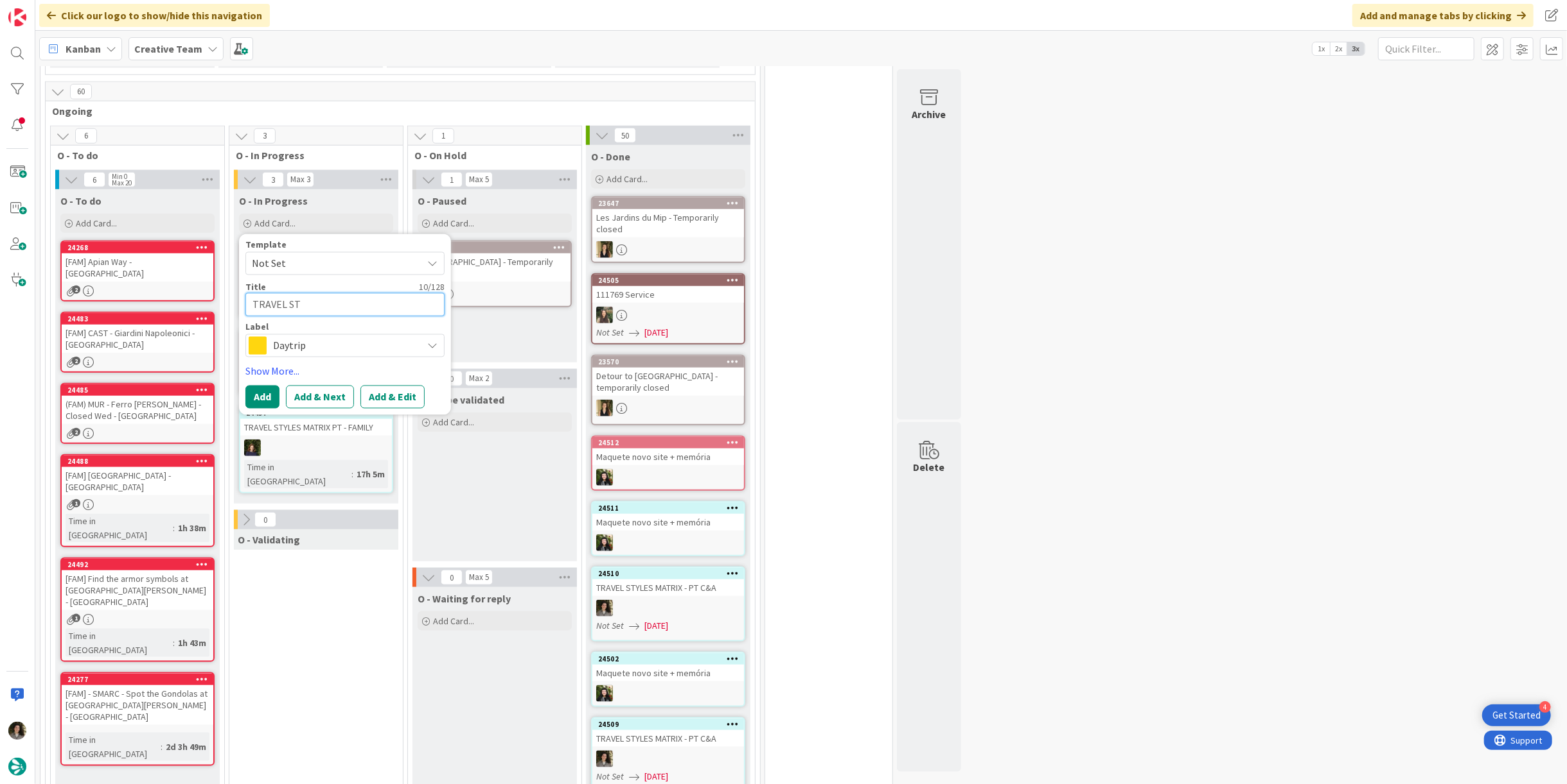
type textarea "x"
type textarea "TRAVEL"
type textarea "x"
type textarea "TRAVEL"
type textarea "x"
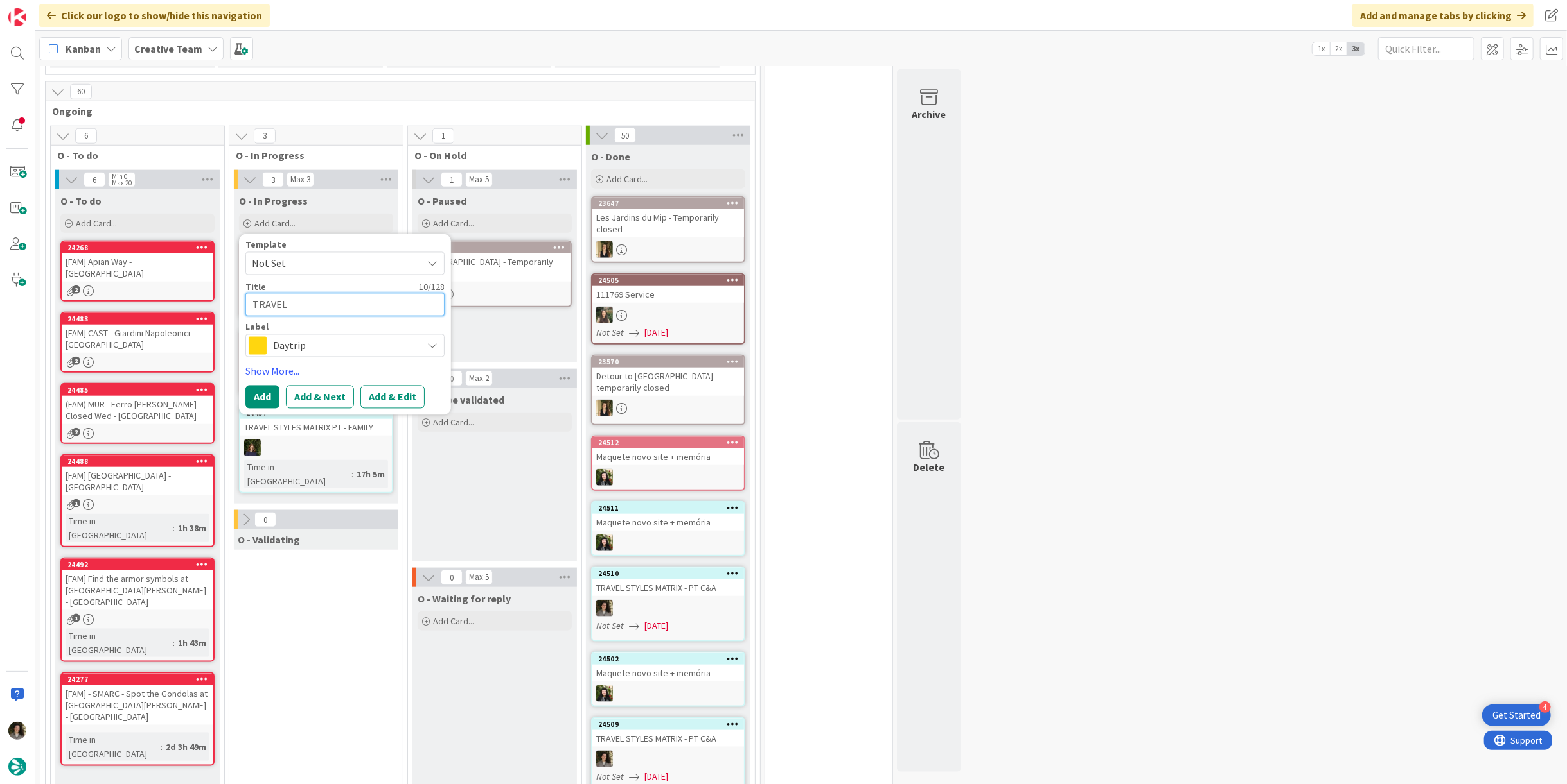
type textarea "TRAVE"
type textarea "x"
type textarea "TRAV"
type textarea "x"
type textarea "TRA"
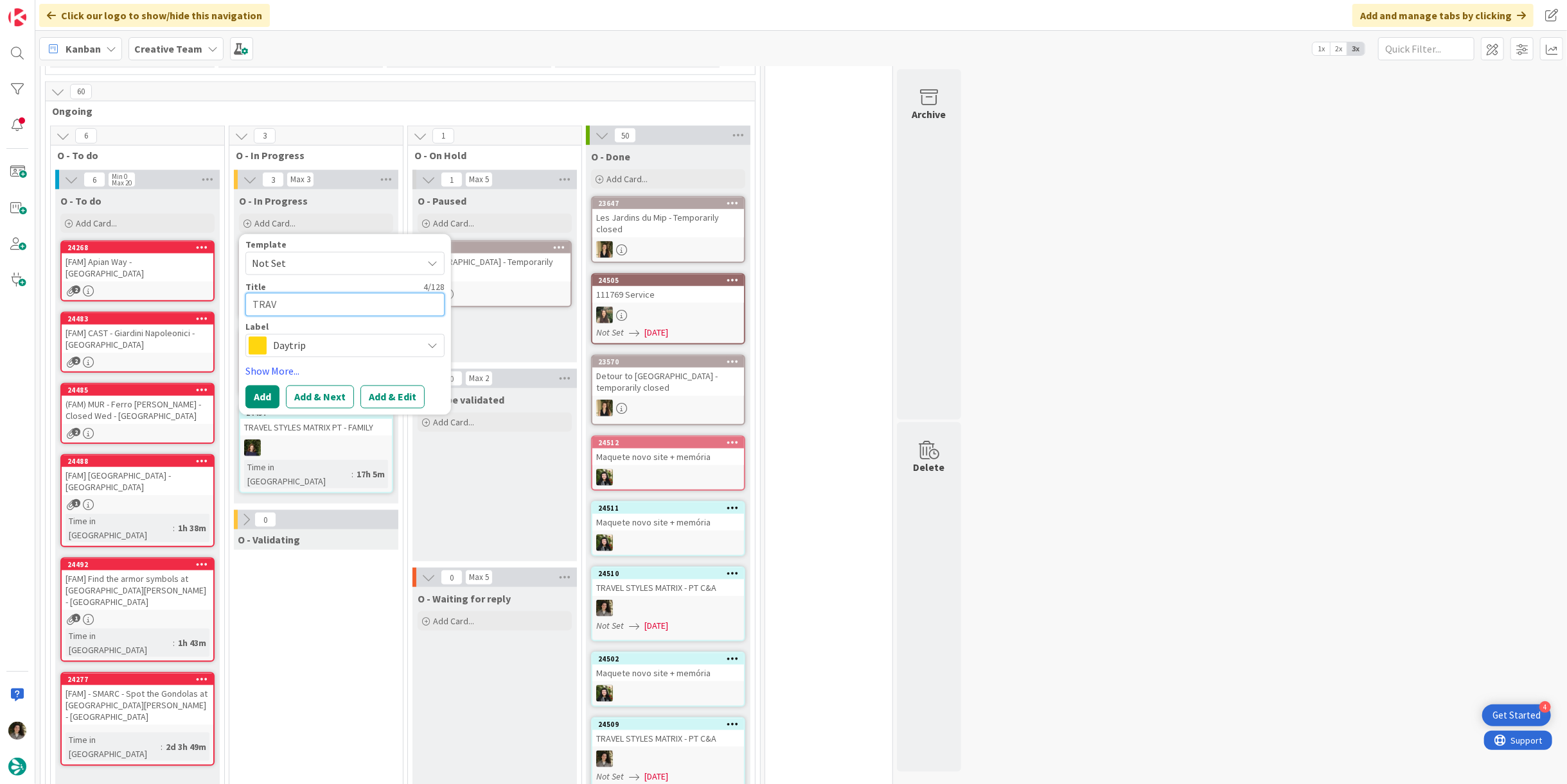
type textarea "x"
type textarea "TR"
type textarea "x"
type textarea "TRr"
type textarea "x"
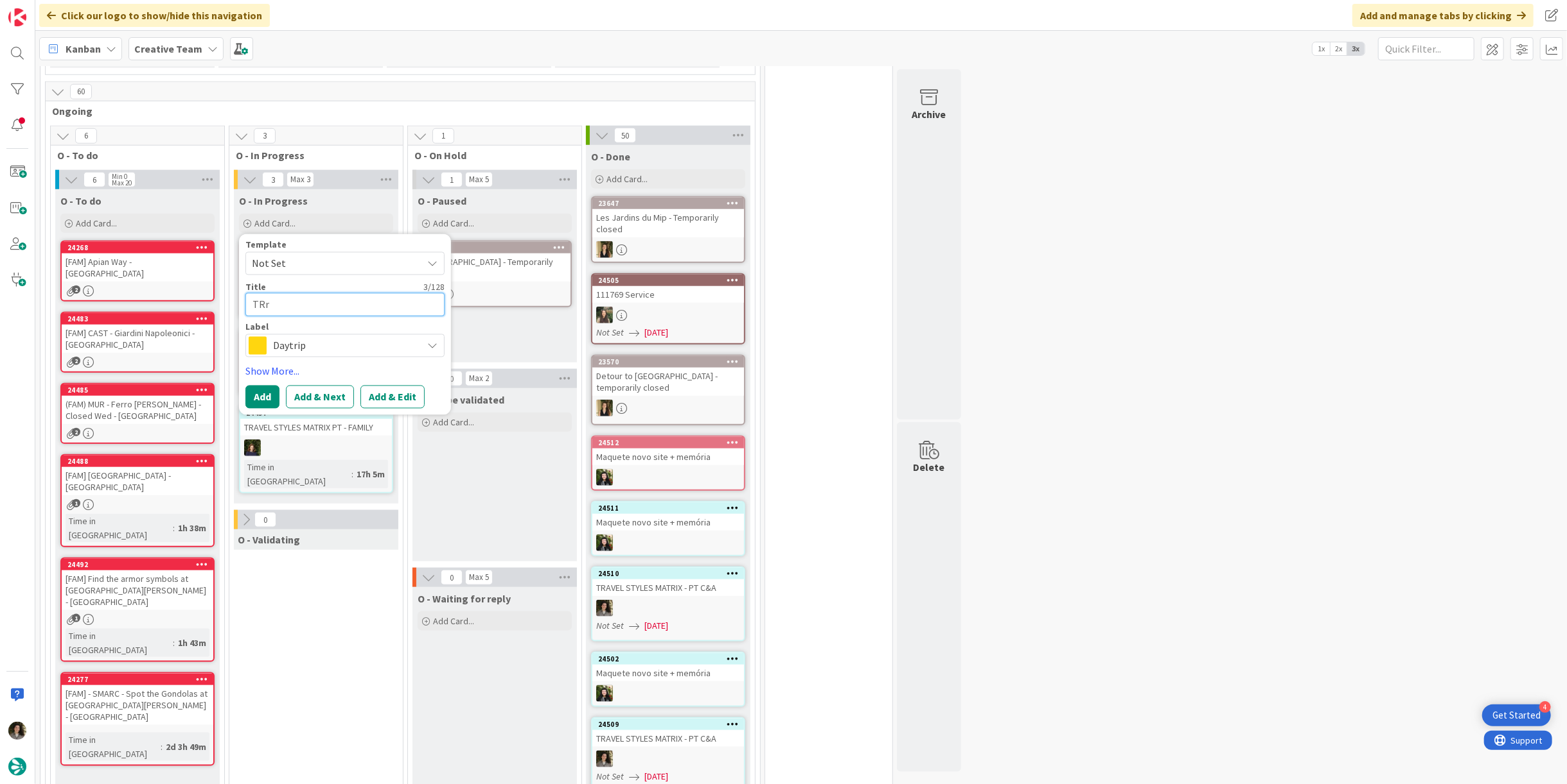
type textarea "TRra"
type textarea "x"
type textarea "TRr"
type textarea "x"
type textarea "TR"
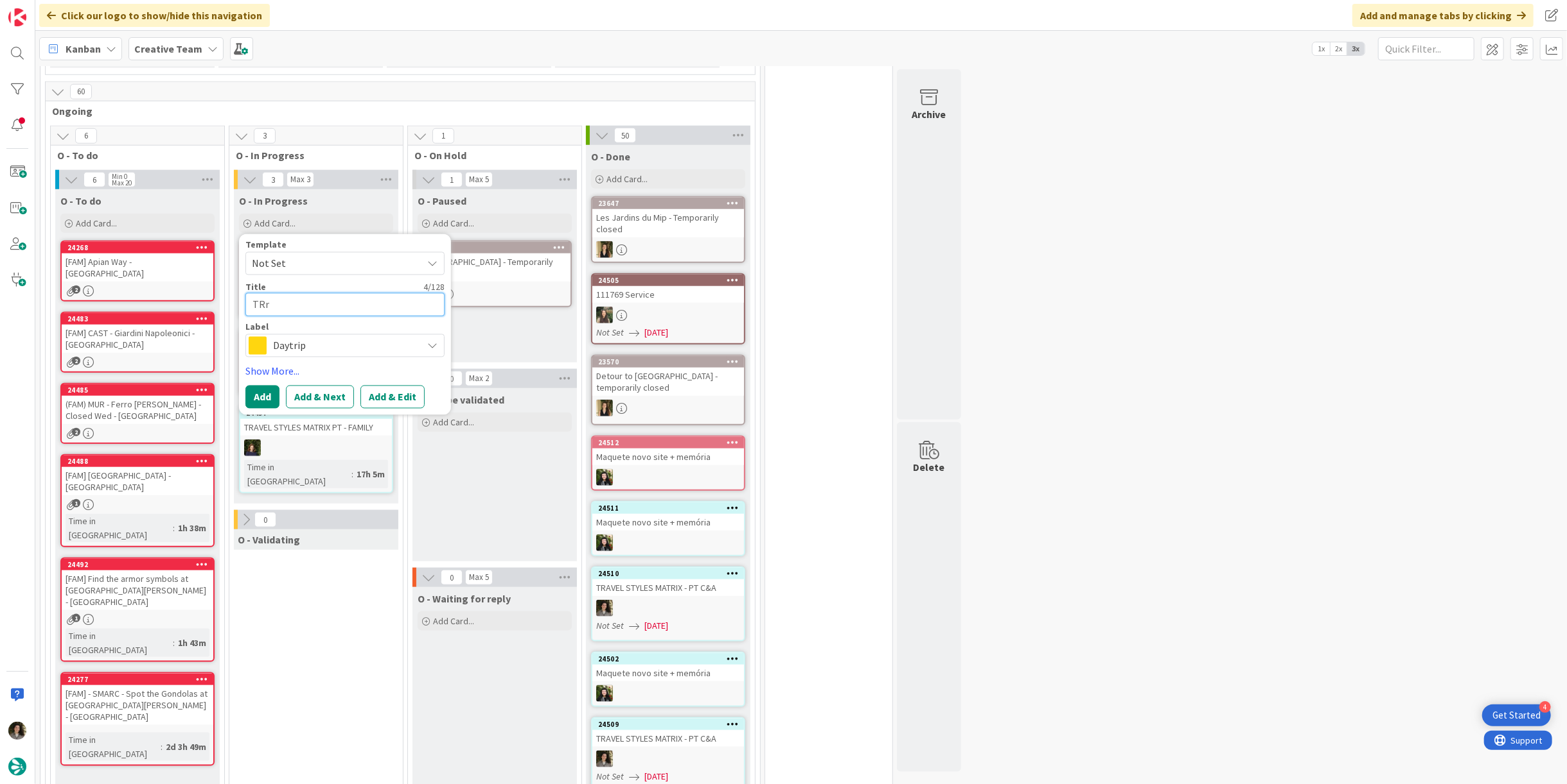
type textarea "x"
type textarea "T"
type textarea "x"
type textarea "Tr"
type textarea "x"
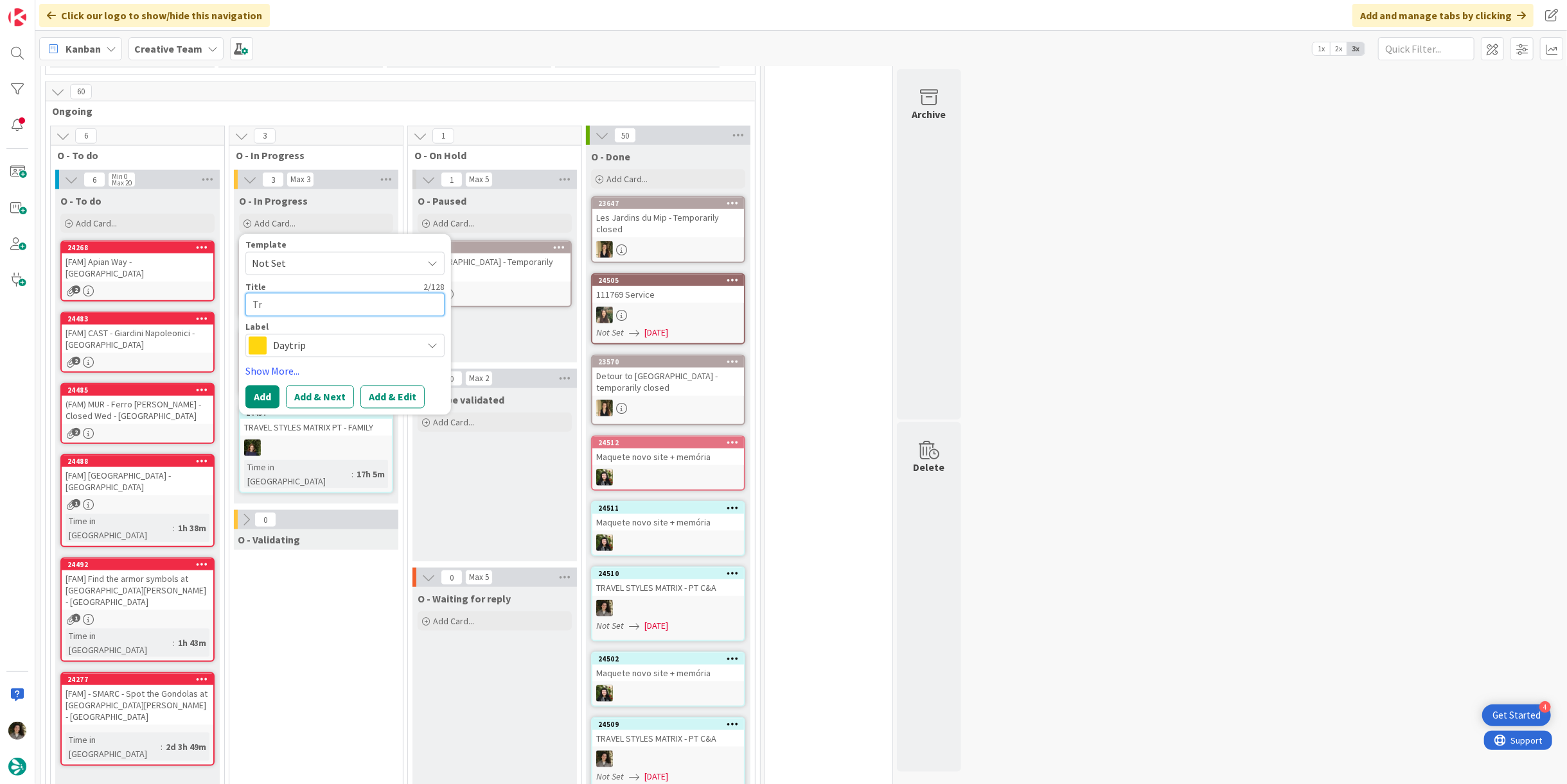
type textarea "Tra"
type textarea "x"
type textarea "Trav"
type textarea "x"
type textarea "Trave"
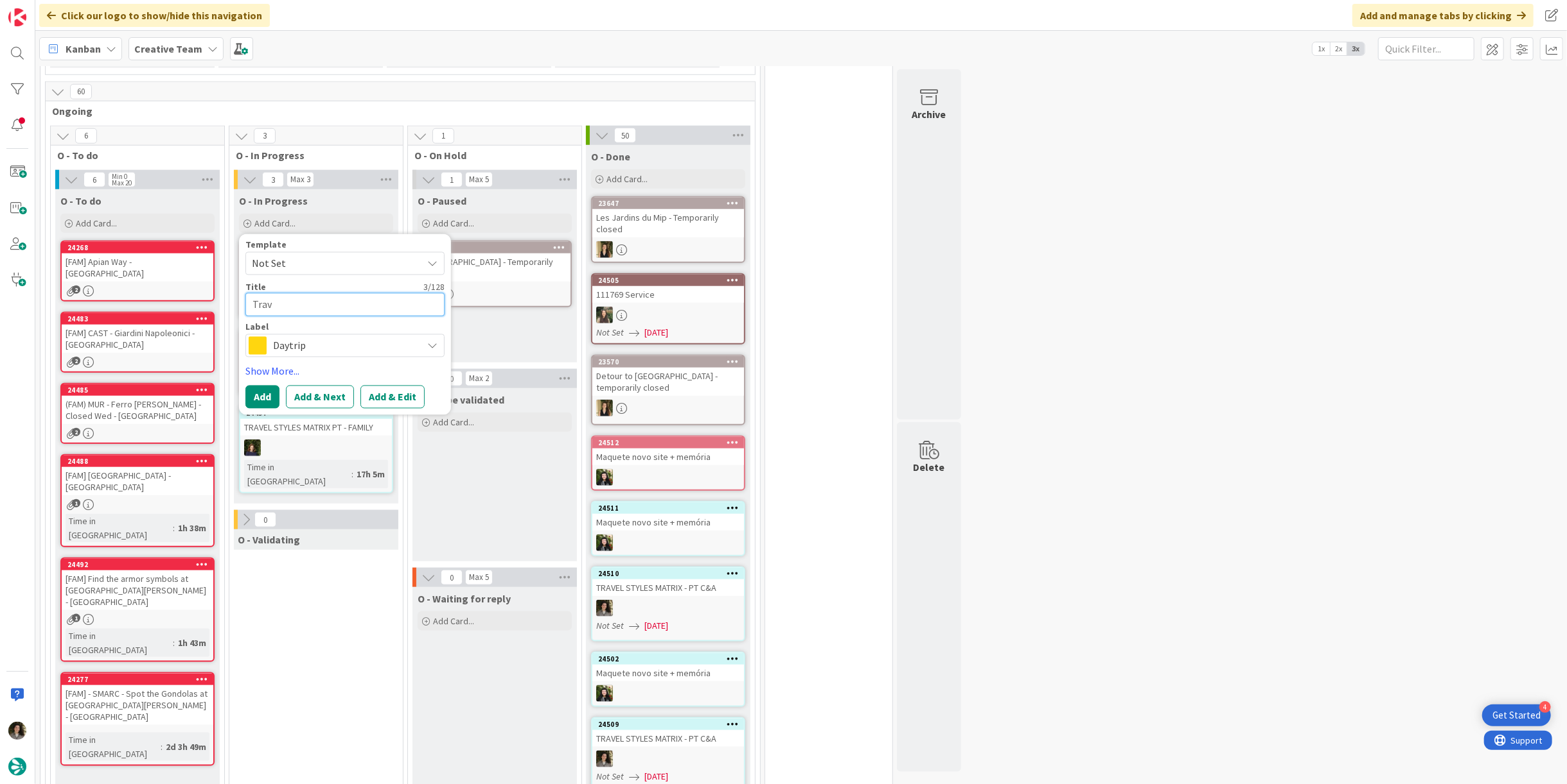
type textarea "x"
type textarea "Travel"
type textarea "x"
type textarea "Travel"
type textarea "x"
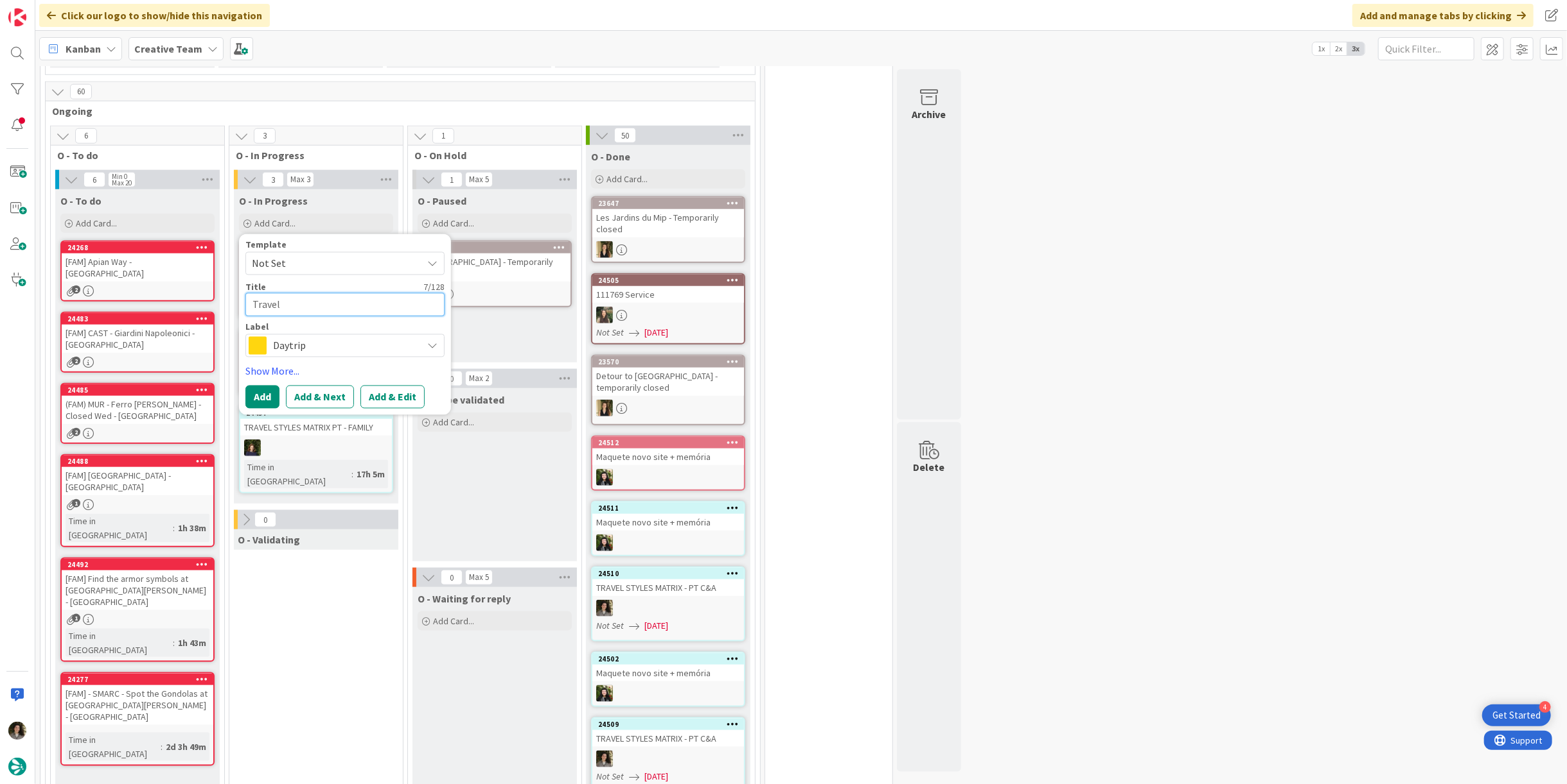
type textarea "Travel S"
type textarea "x"
type textarea "Travel St"
type textarea "x"
type textarea "Travel Sty"
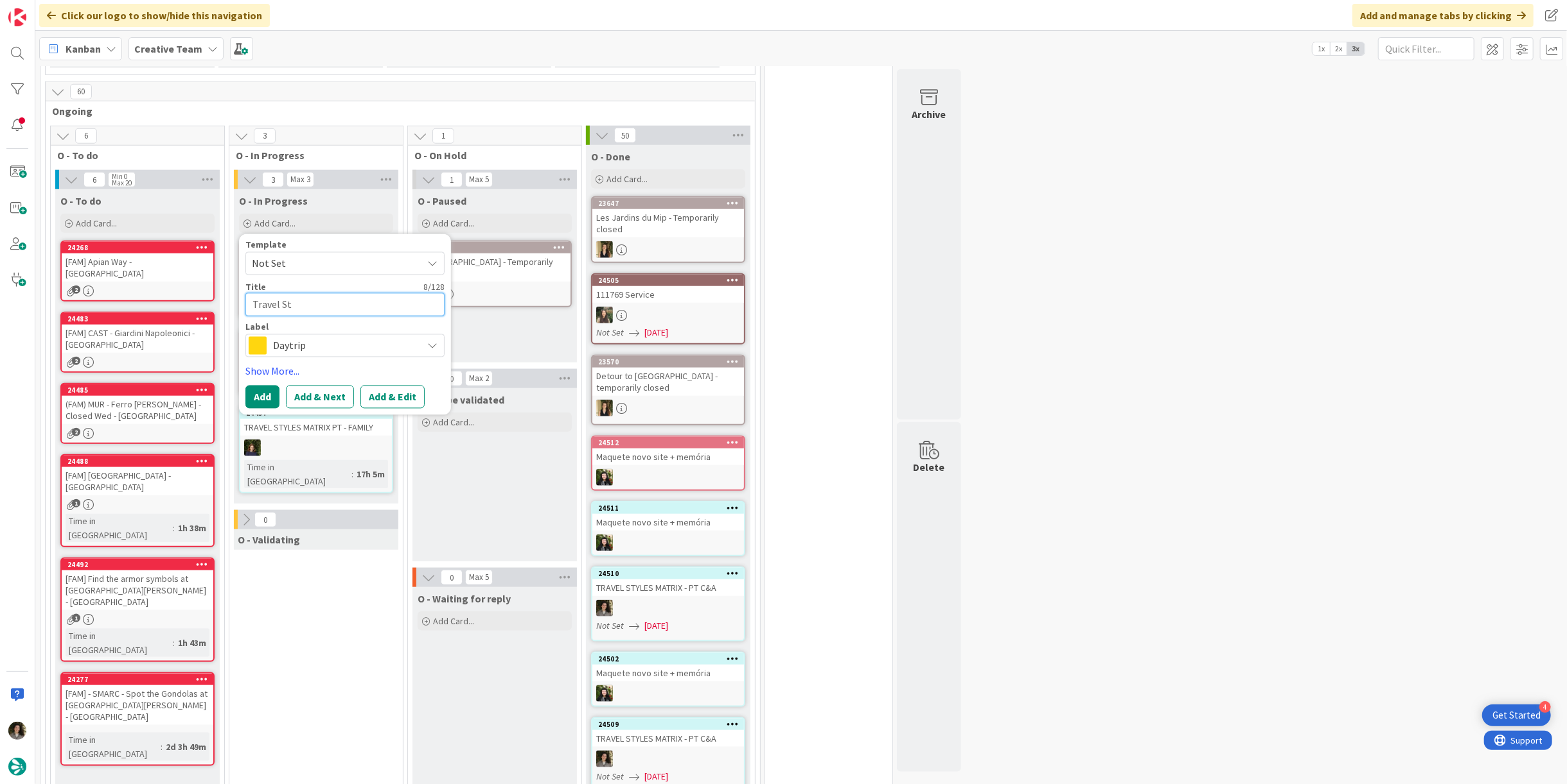
type textarea "x"
type textarea "Travel Styl"
type textarea "x"
type textarea "Travel Style"
type textarea "x"
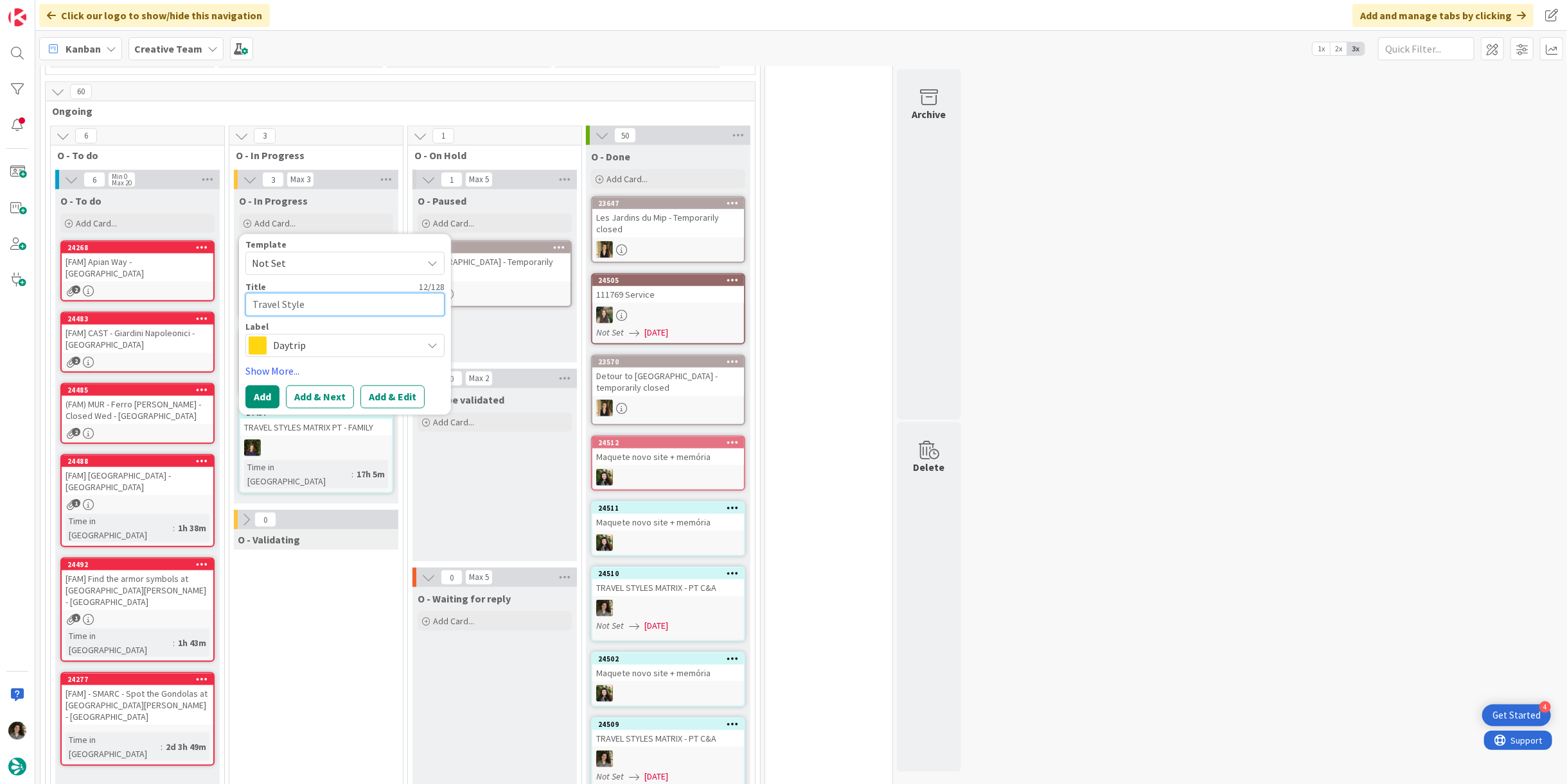
type textarea "Travel Styles"
type textarea "x"
type textarea "Travel Styles"
type textarea "x"
type textarea "Travel Styles"
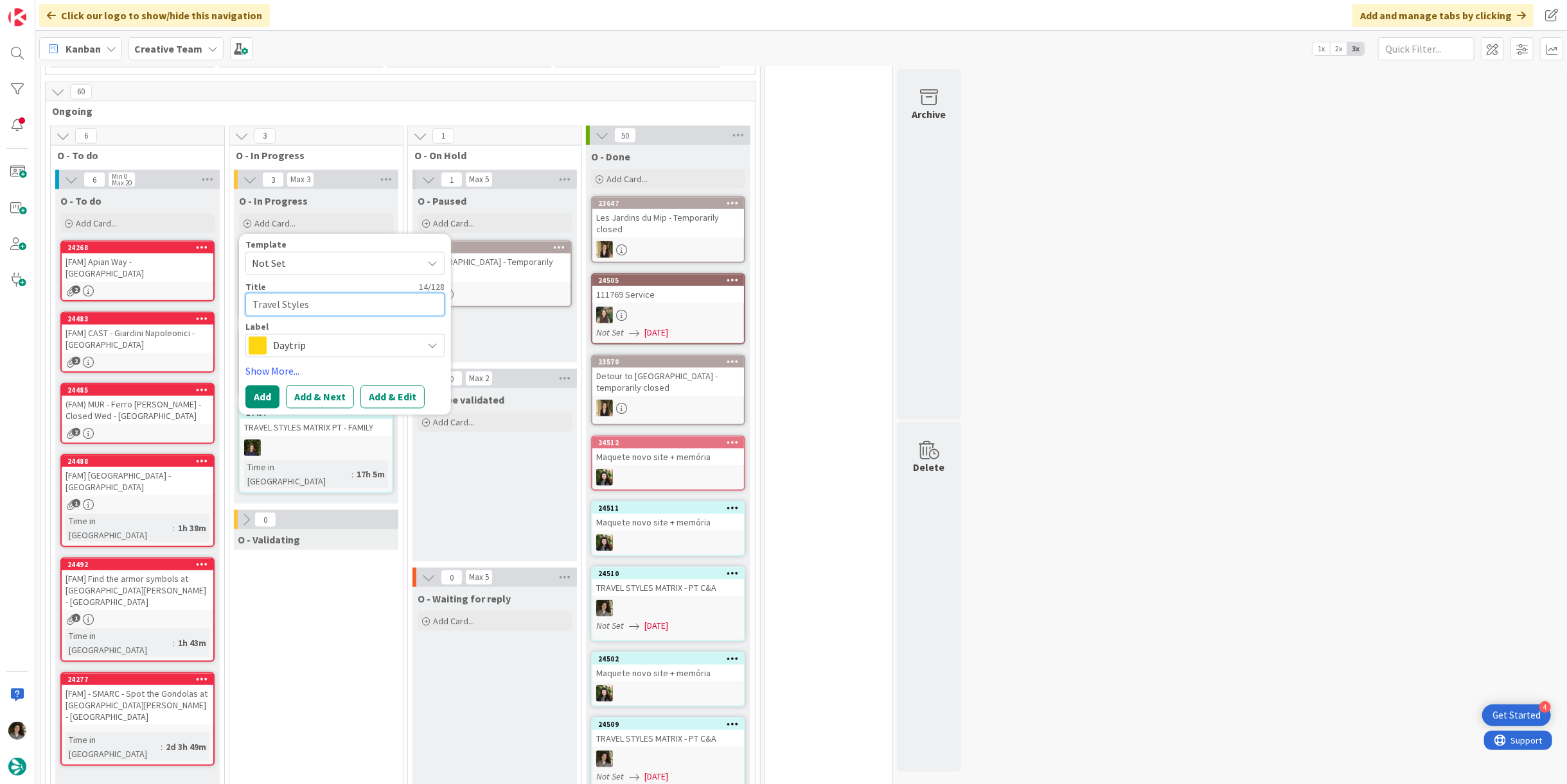
type textarea "x"
type textarea "Travel Style"
type textarea "x"
type textarea "Travel Styl"
type textarea "x"
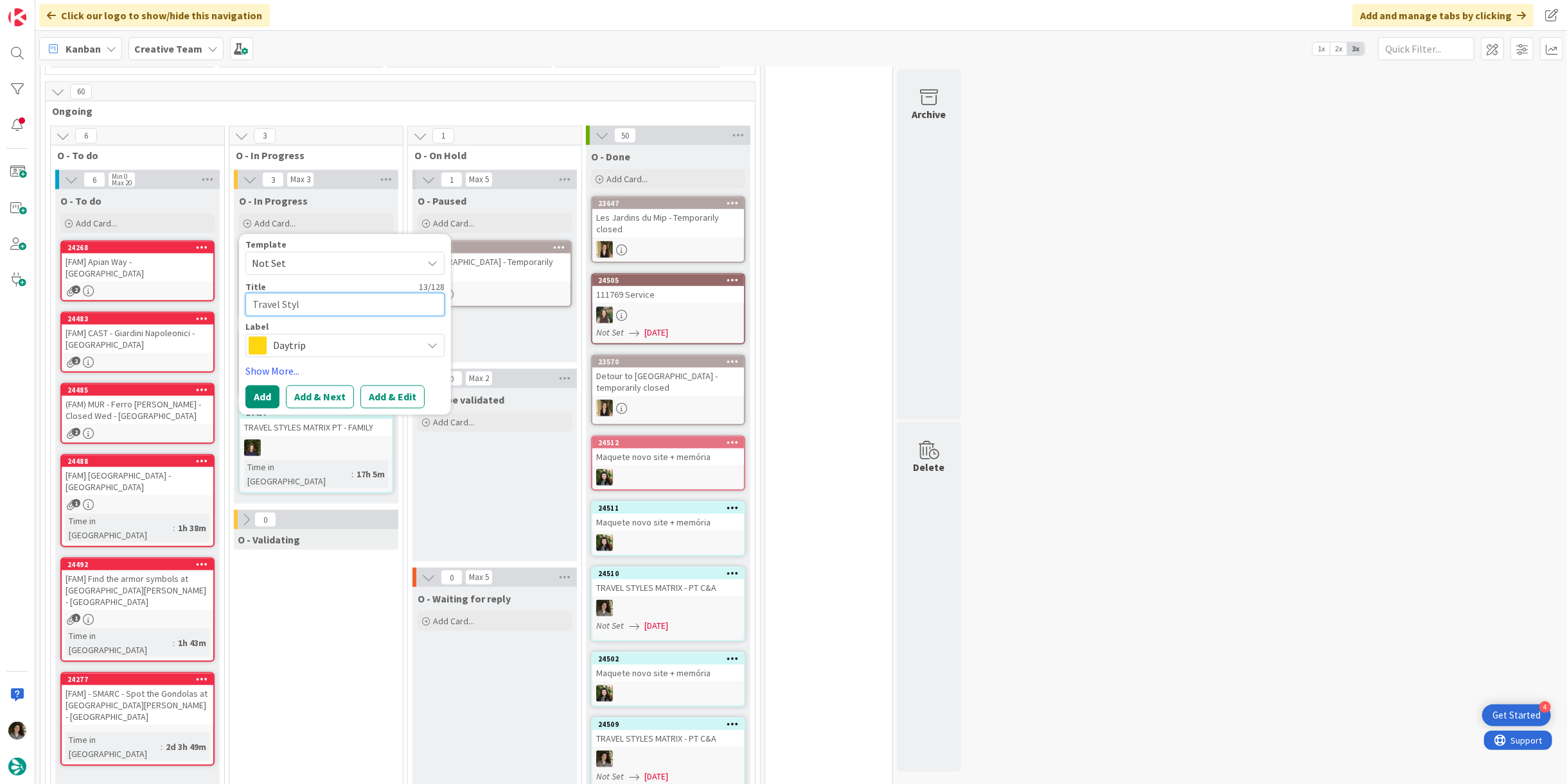
type textarea "Travel Sty"
type textarea "x"
type textarea "Travel St"
type textarea "x"
type textarea "Travel S"
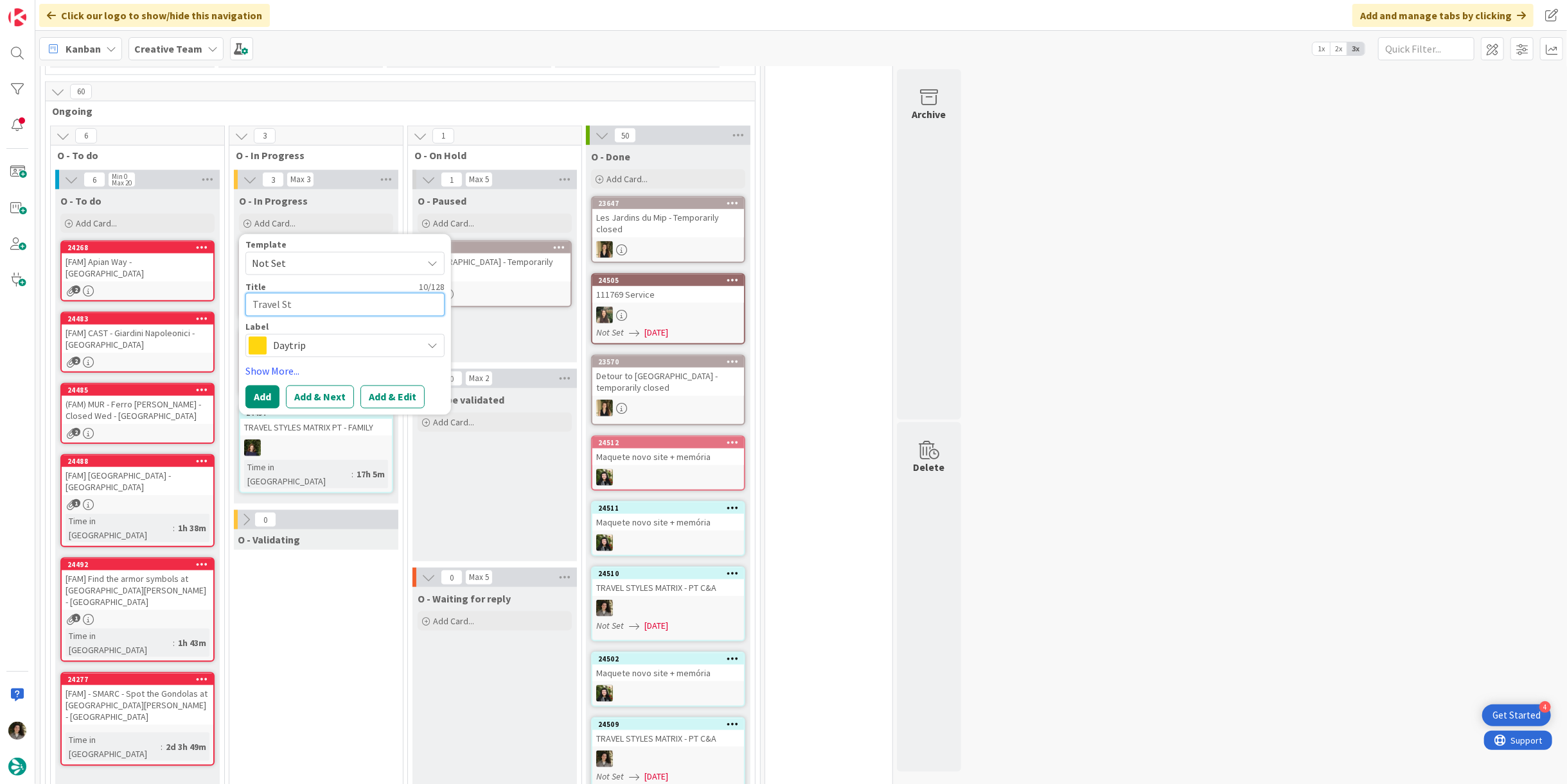
type textarea "x"
type textarea "Travel"
type textarea "x"
type textarea "Trave"
type textarea "x"
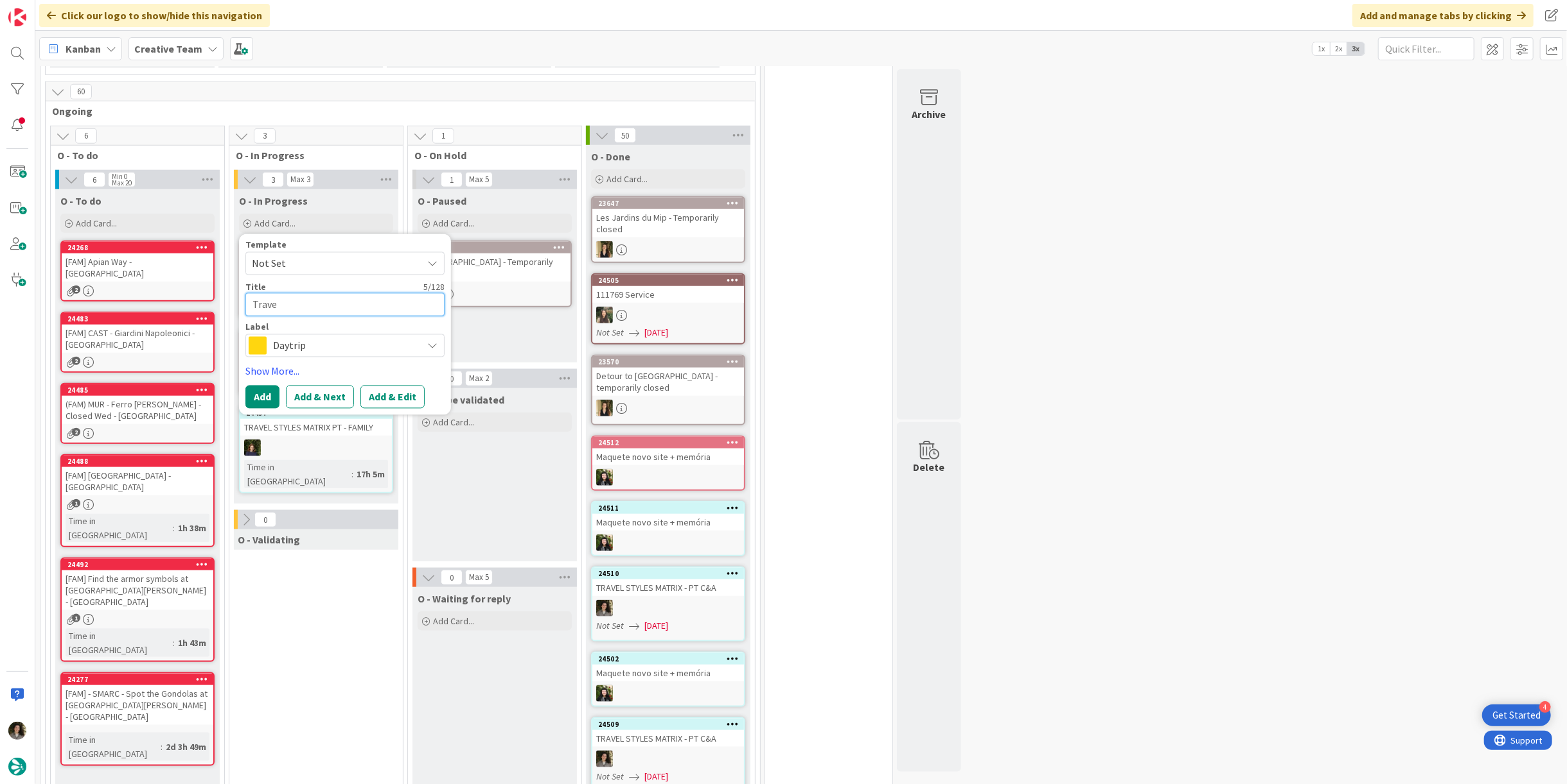
type textarea "Trav"
type textarea "x"
type textarea "Tra"
type textarea "x"
type textarea "Tr"
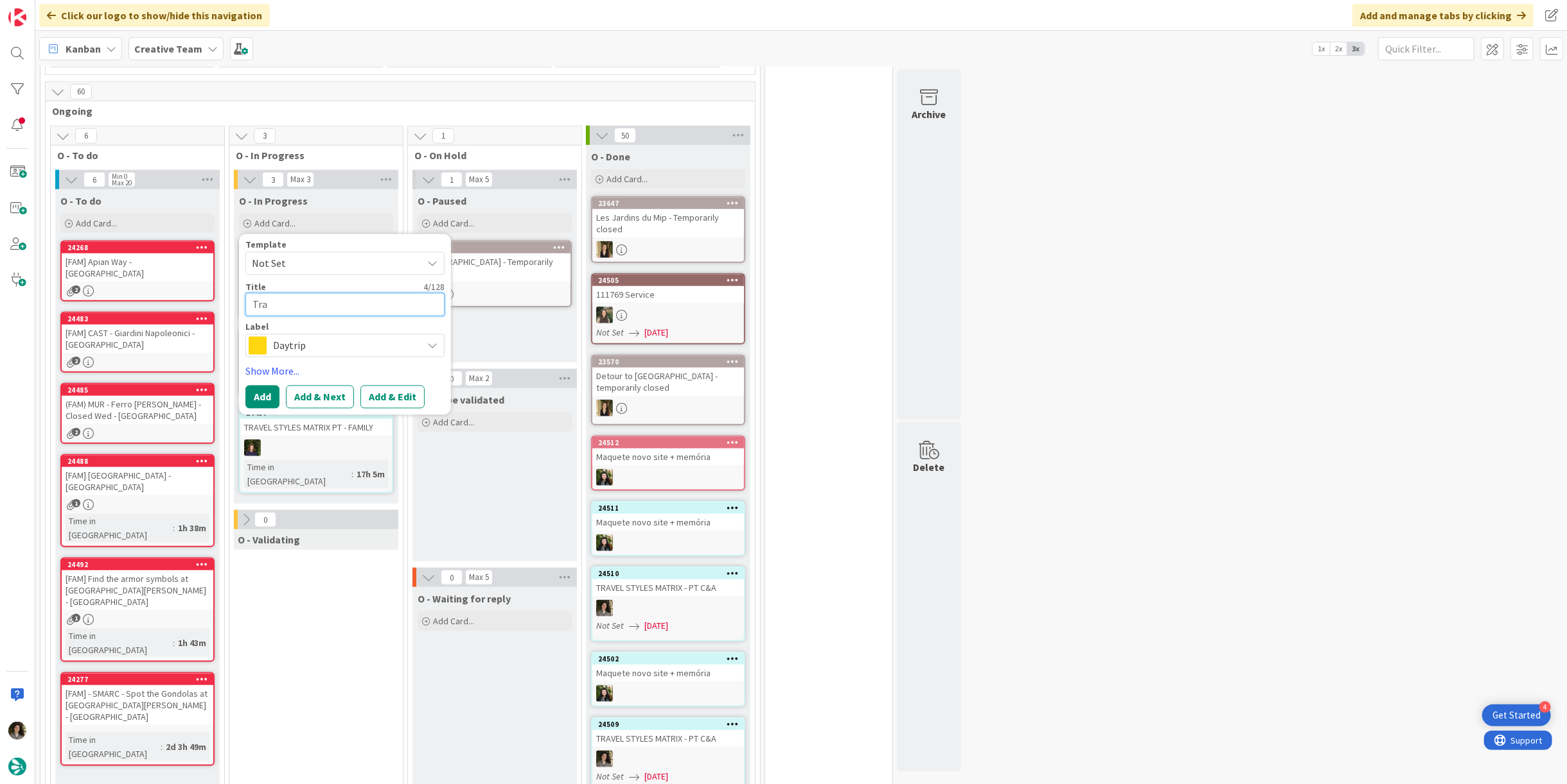
type textarea "x"
type textarea "T"
type textarea "x"
type textarea "TR"
type textarea "x"
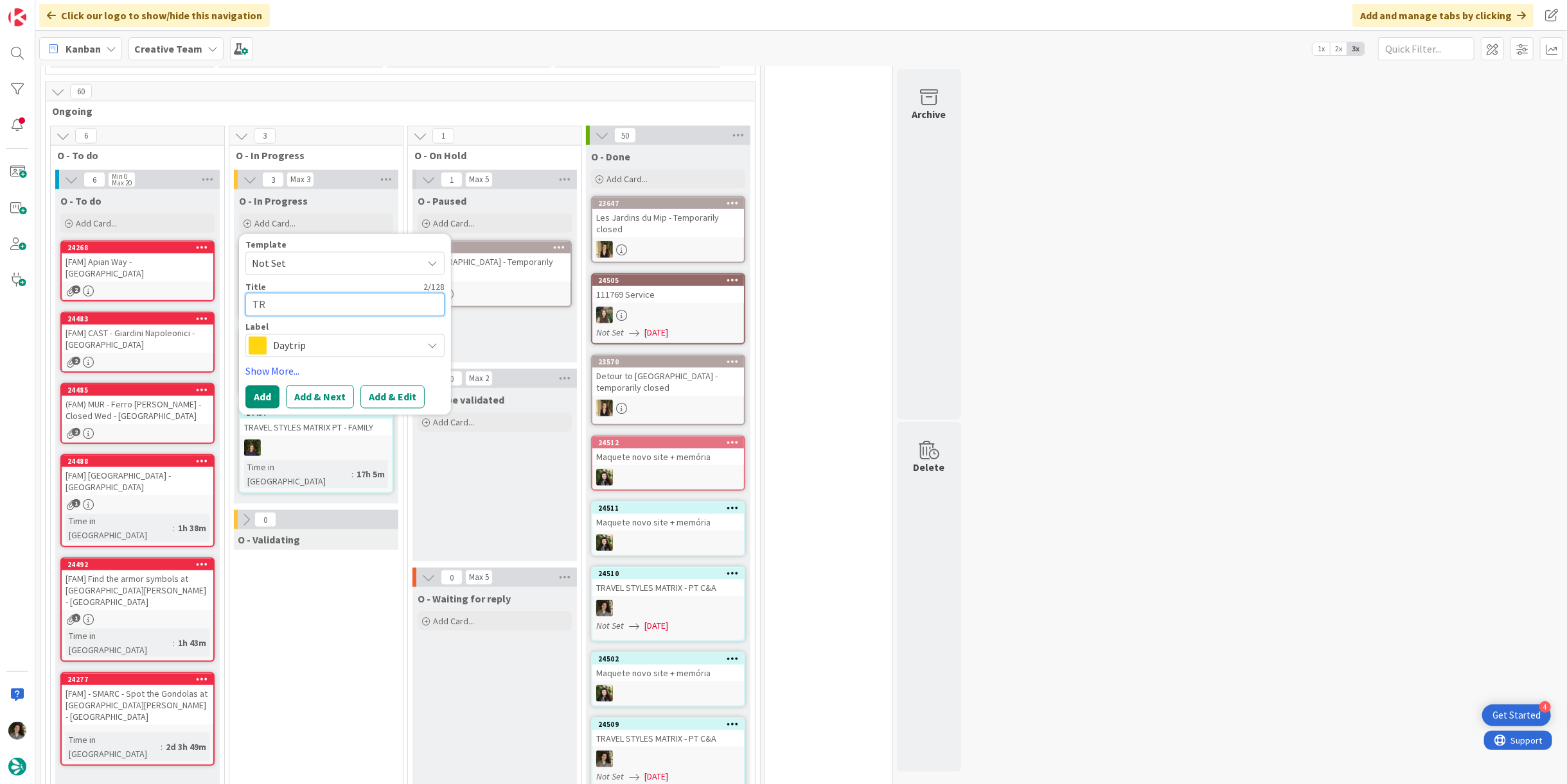
type textarea "TRA"
type textarea "x"
type textarea "TRAV"
type textarea "x"
type textarea "TRAVE"
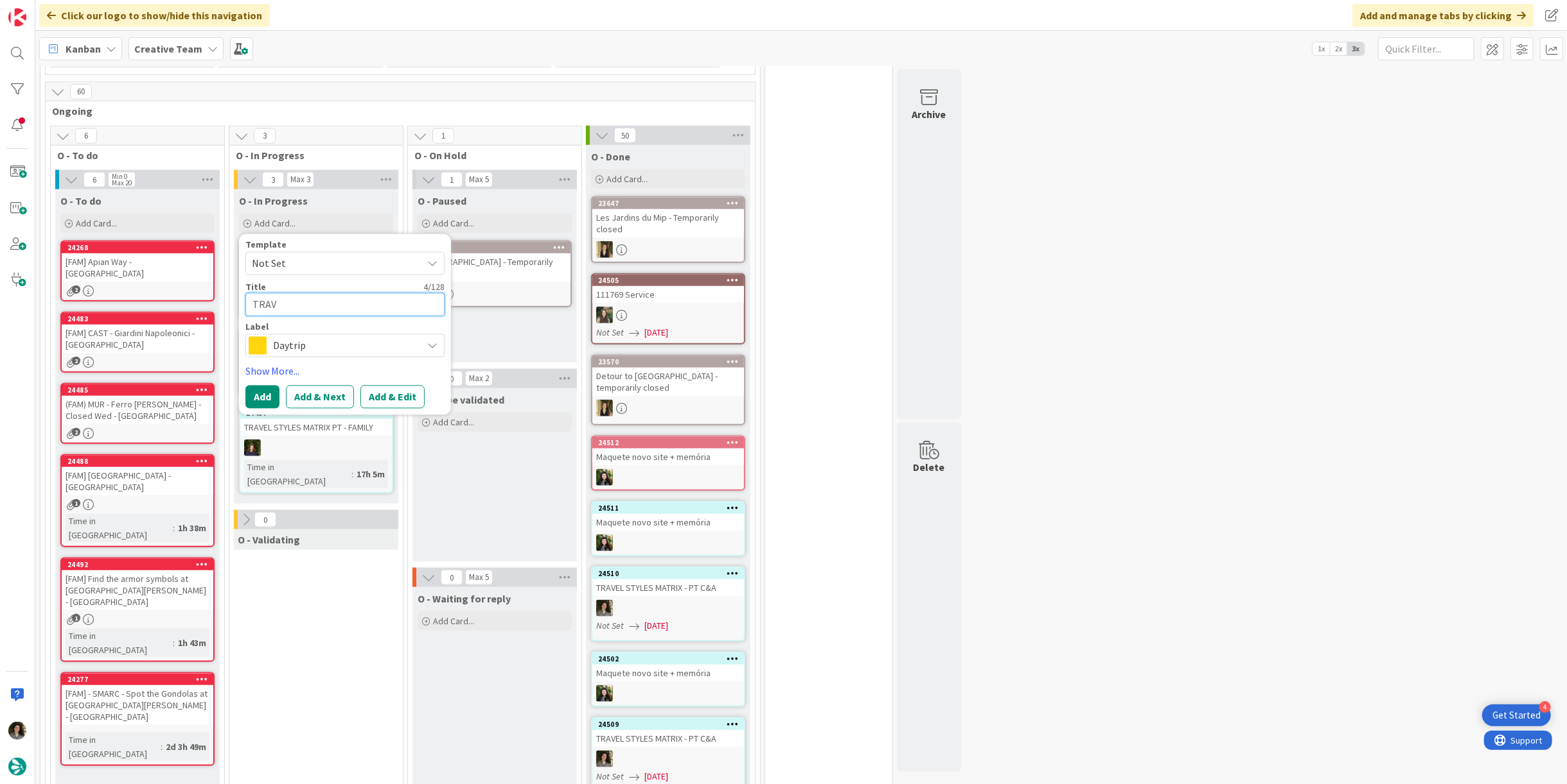
type textarea "x"
type textarea "TRAVEL"
type textarea "x"
type textarea "TRAVEL"
type textarea "x"
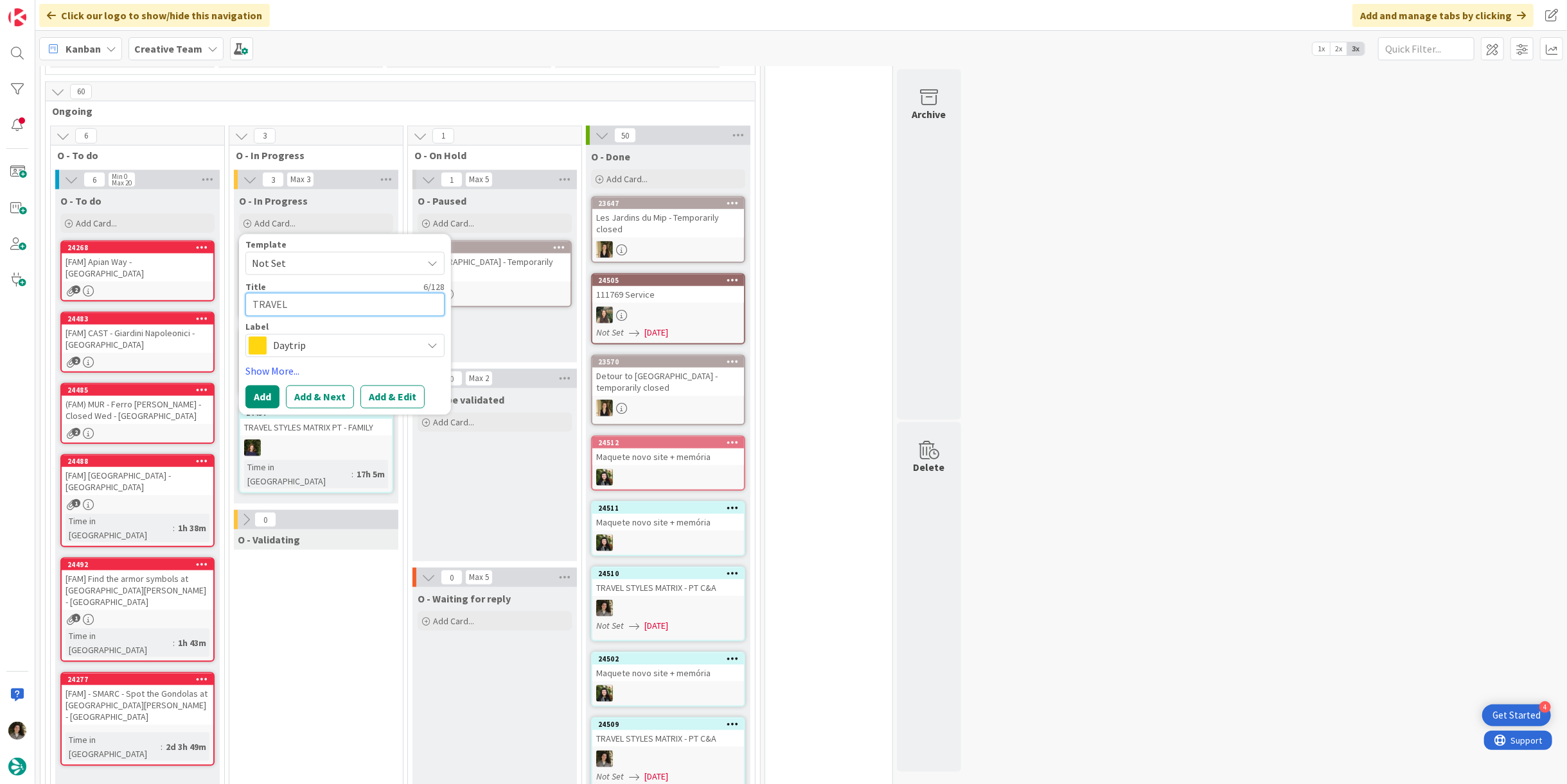
type textarea "TRAVEL S"
type textarea "x"
type textarea "TRAVEL ST"
type textarea "x"
type textarea "TRAVEL STY"
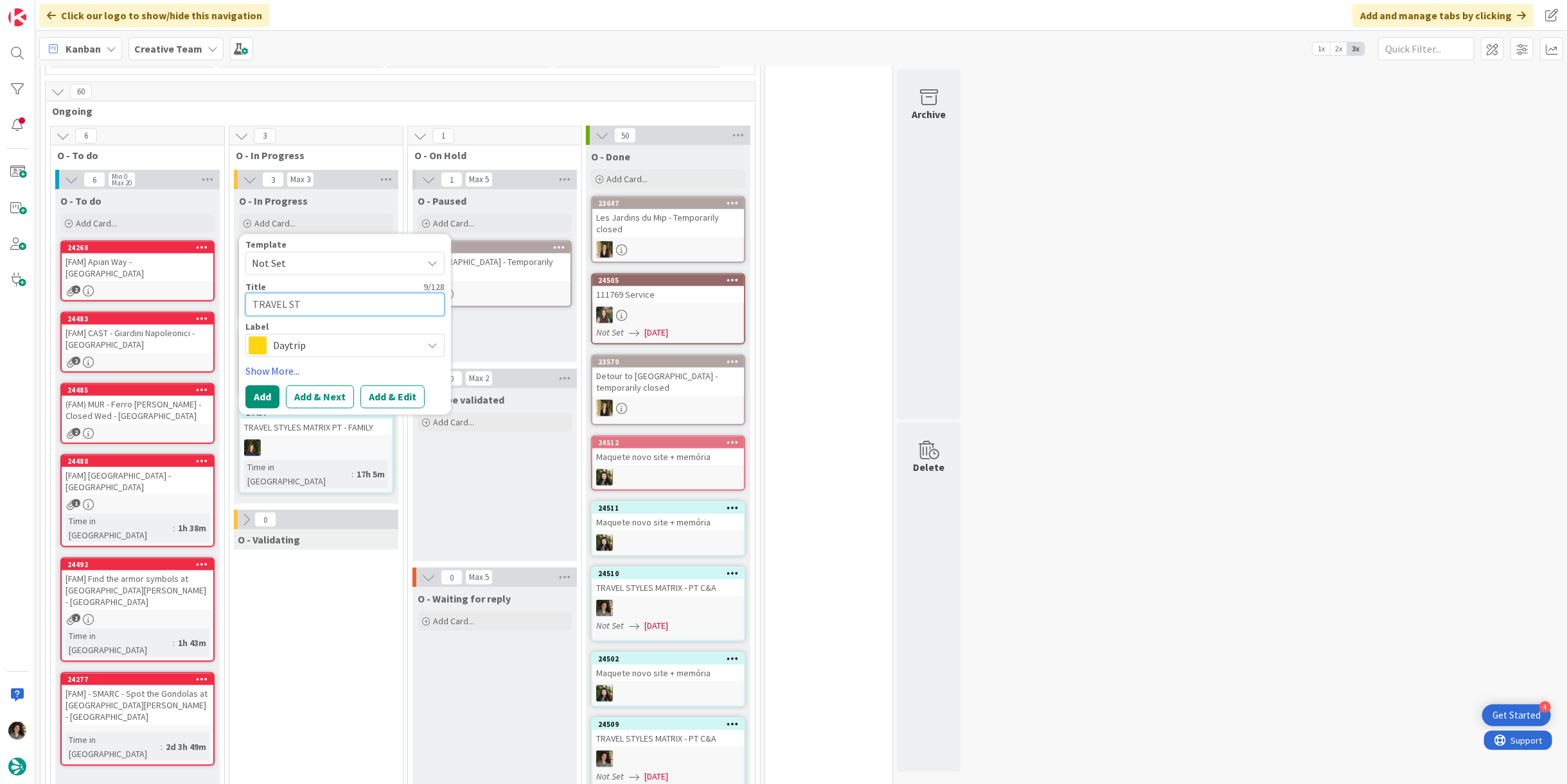
type textarea "x"
type textarea "TRAVEL STYL"
type textarea "x"
type textarea "TRAVEL STYLE"
type textarea "x"
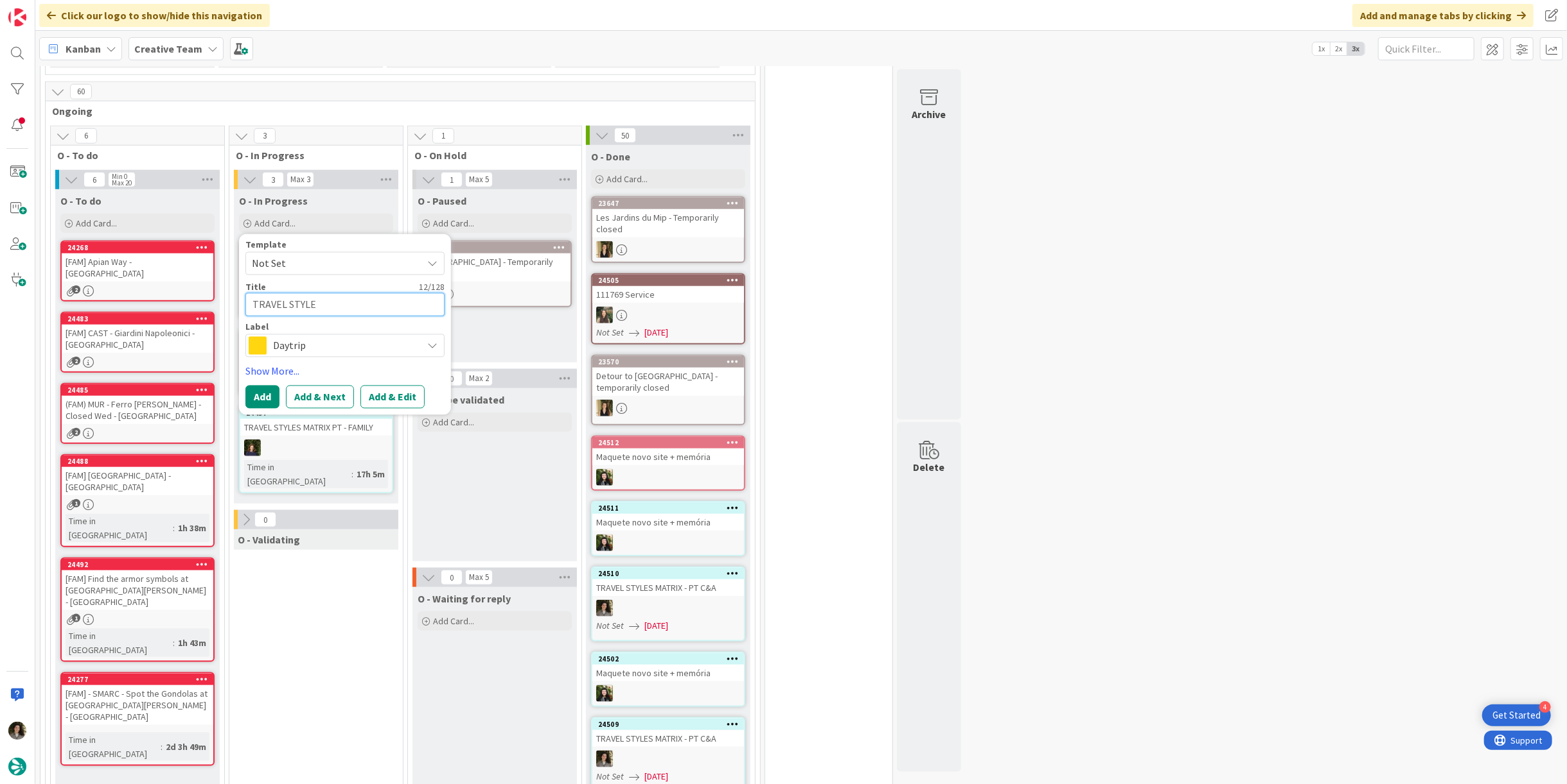
type textarea "TRAVEL STYLES"
type textarea "x"
type textarea "TRAVEL STYLES"
type textarea "x"
type textarea "TRAVEL STYLES M"
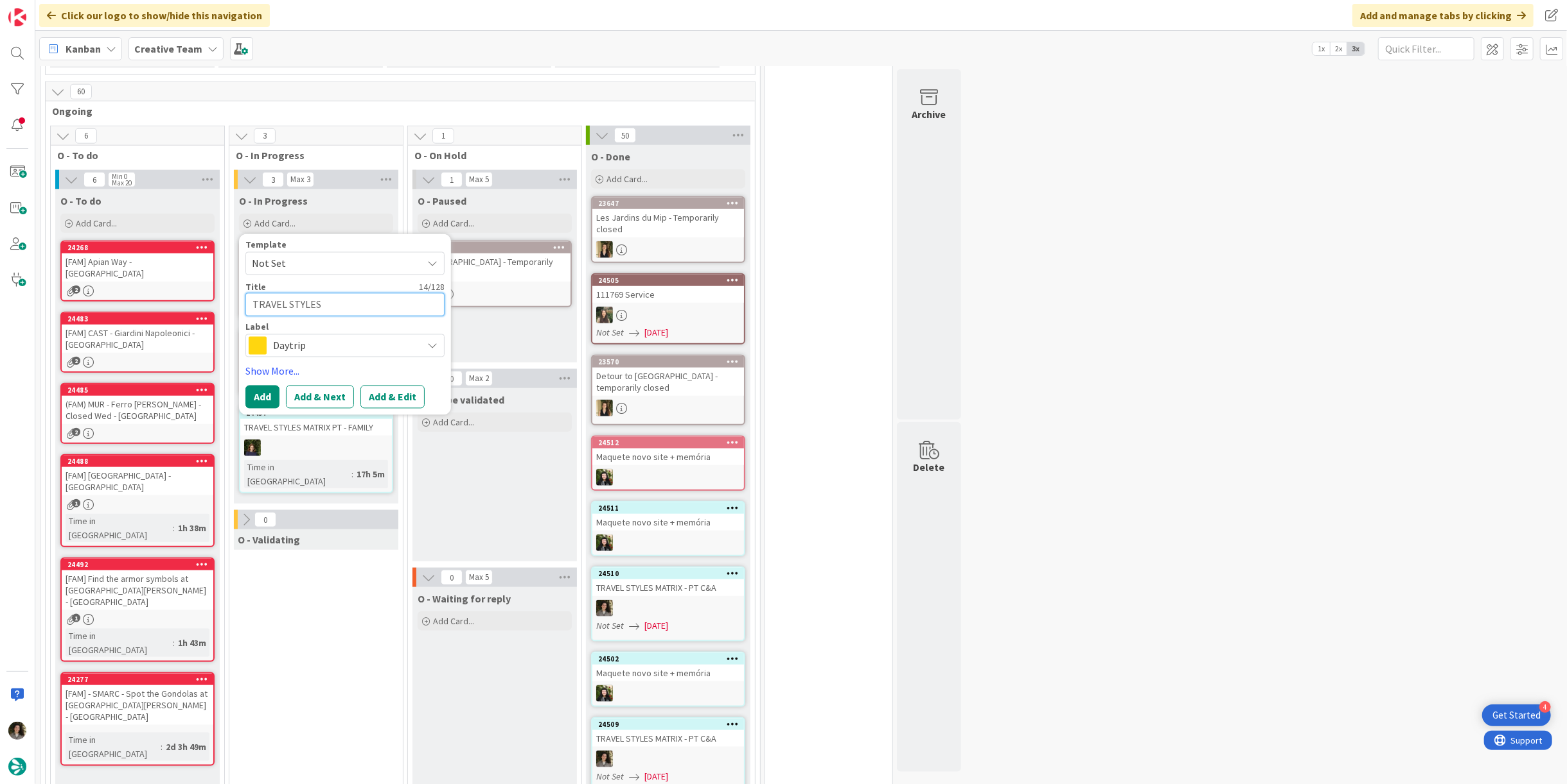
type textarea "x"
type textarea "TRAVEL STYLES MA"
type textarea "x"
type textarea "TRAVEL STYLES MAT"
type textarea "x"
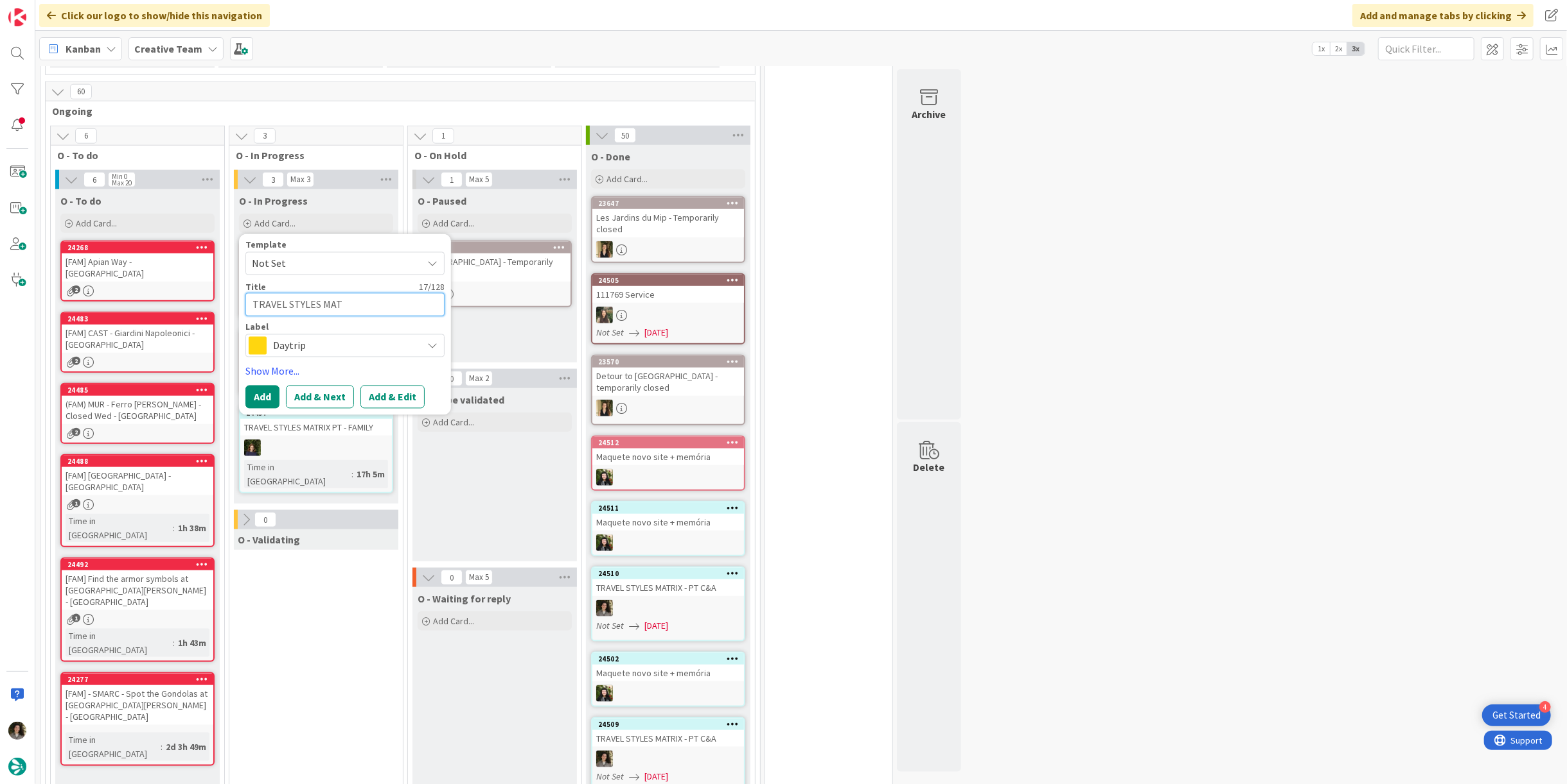
type textarea "TRAVEL STYLES [PERSON_NAME]"
type textarea "x"
type textarea "TRAVEL STYLES MAT"
type textarea "x"
type textarea "TRAVEL STYLES MATR"
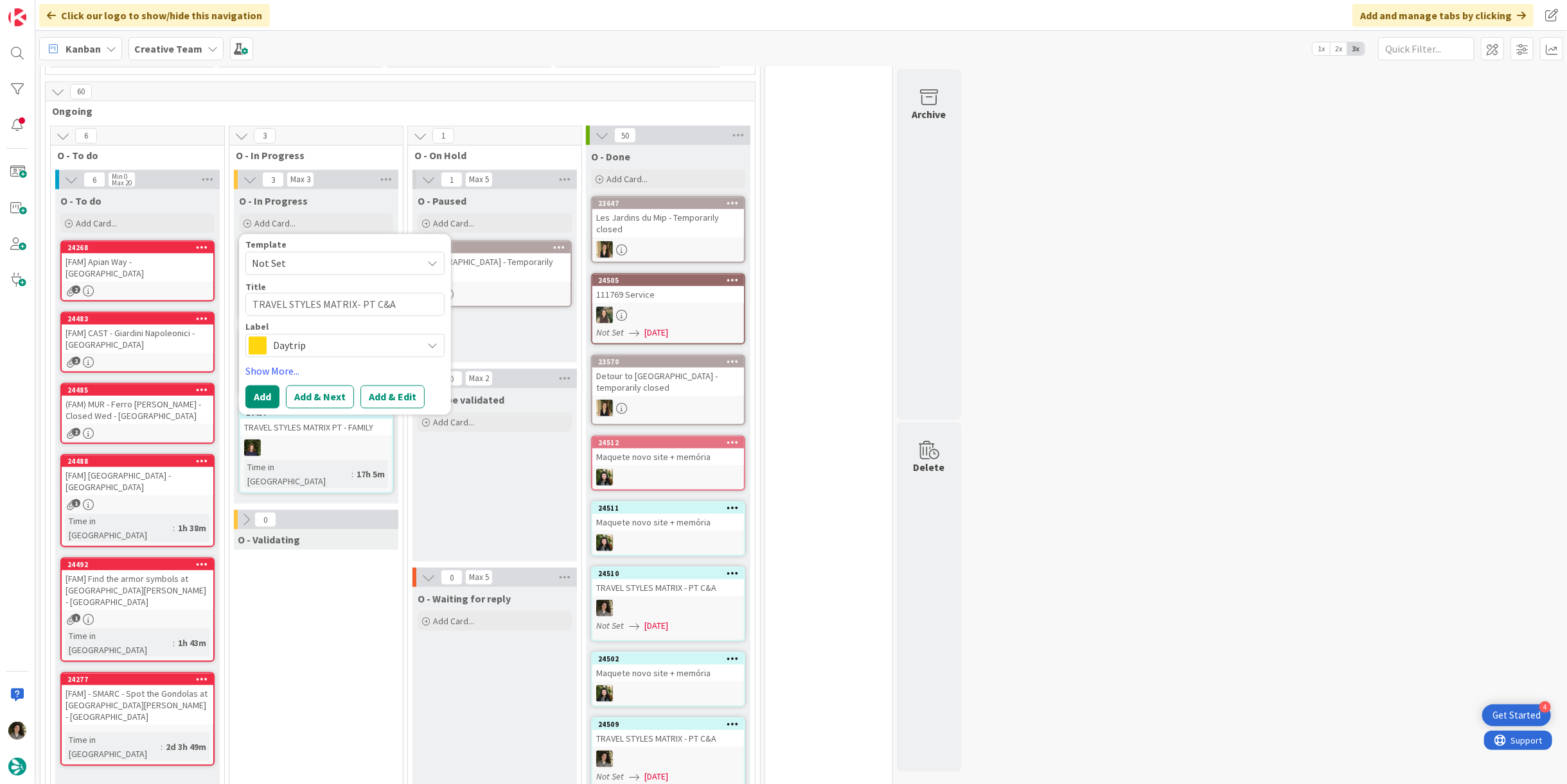
click at [348, 337] on span "Daytrip" at bounding box center [344, 346] width 142 height 18
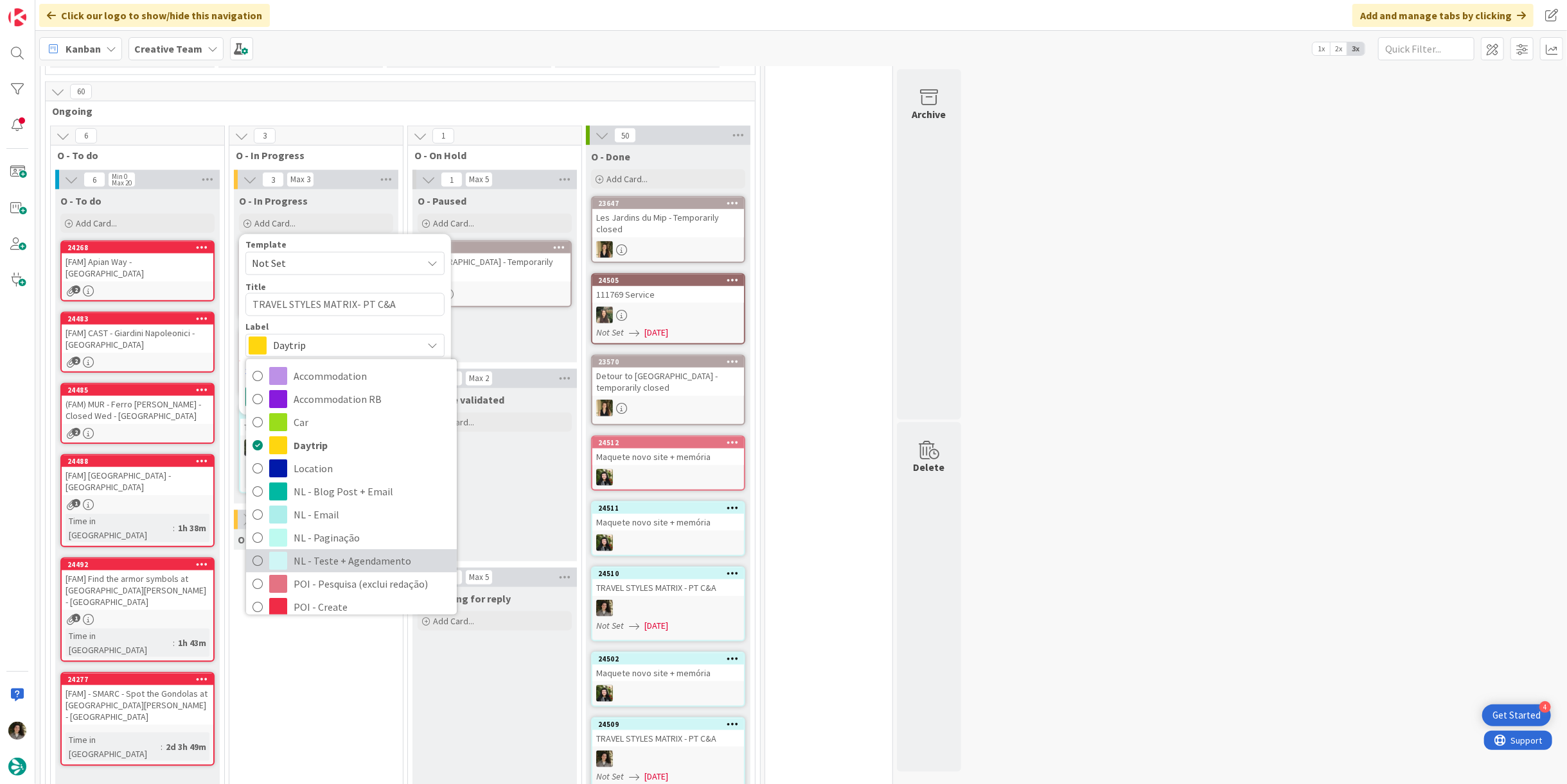
drag, startPoint x: 341, startPoint y: 528, endPoint x: 338, endPoint y: 497, distance: 31.1
click at [341, 552] on span "NL - Teste + Agendamento" at bounding box center [372, 561] width 157 height 19
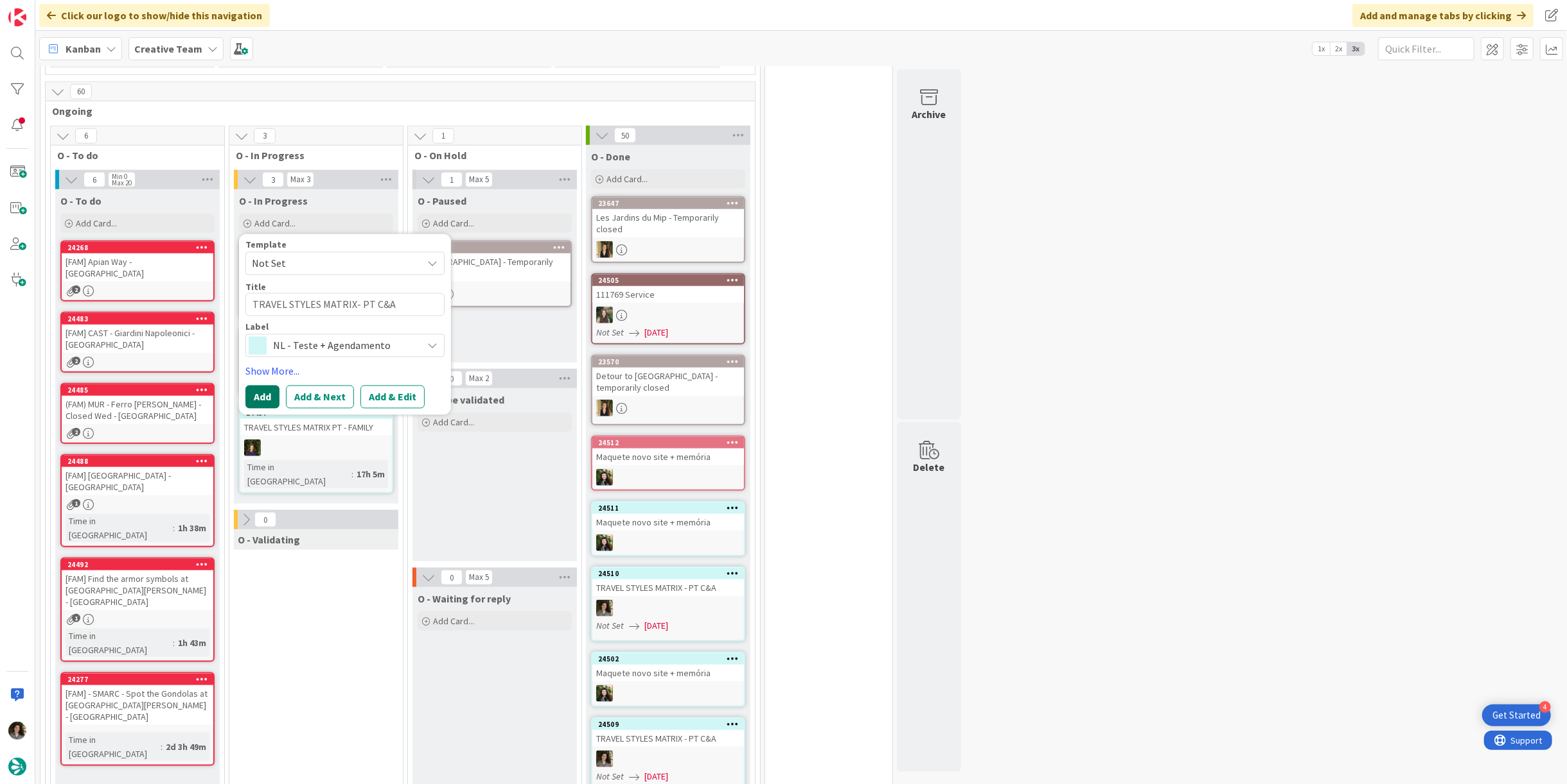
click at [249, 386] on button "Add" at bounding box center [261, 398] width 34 height 23
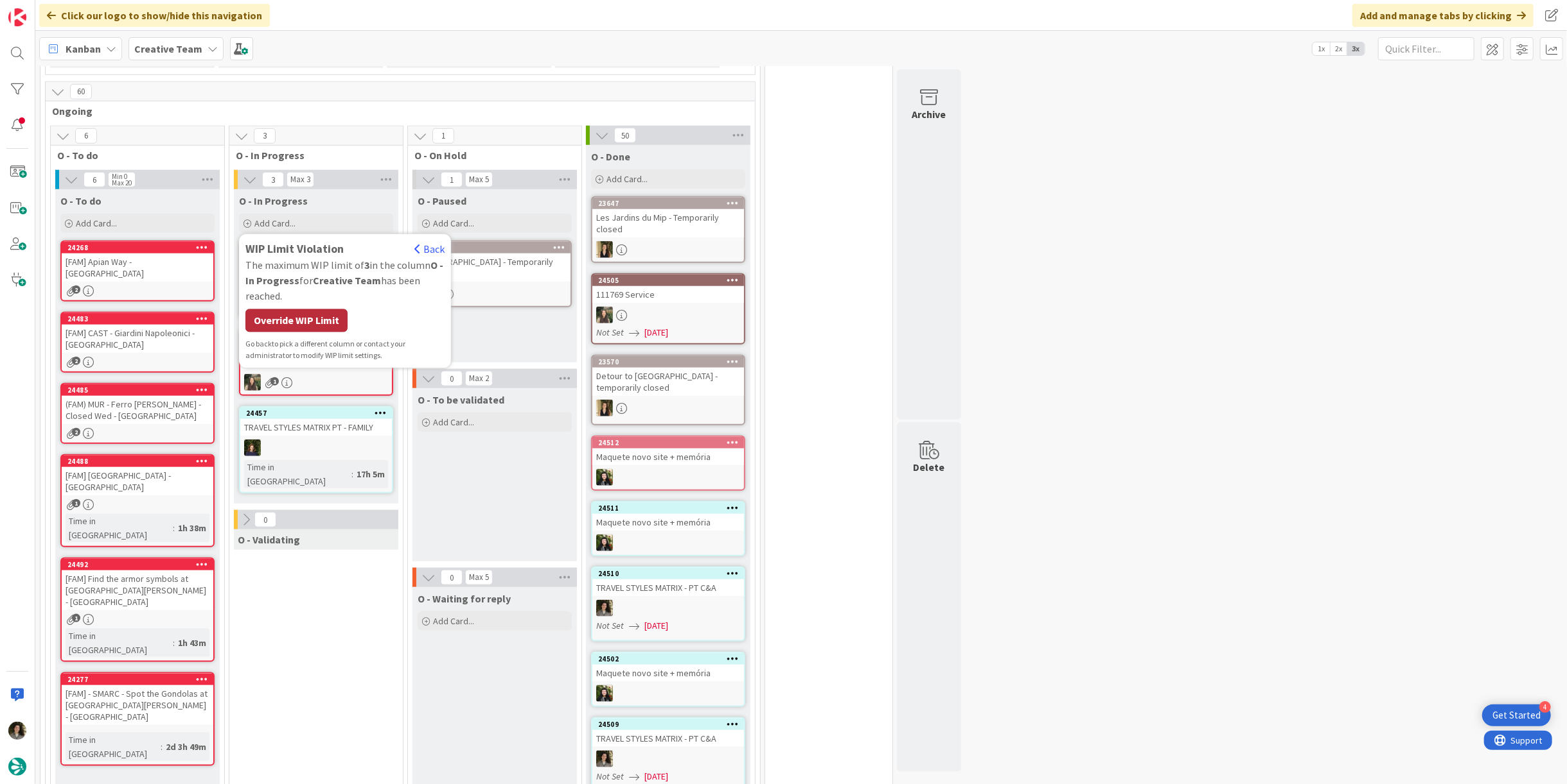
click at [298, 310] on div "Override WIP Limit" at bounding box center [295, 321] width 102 height 23
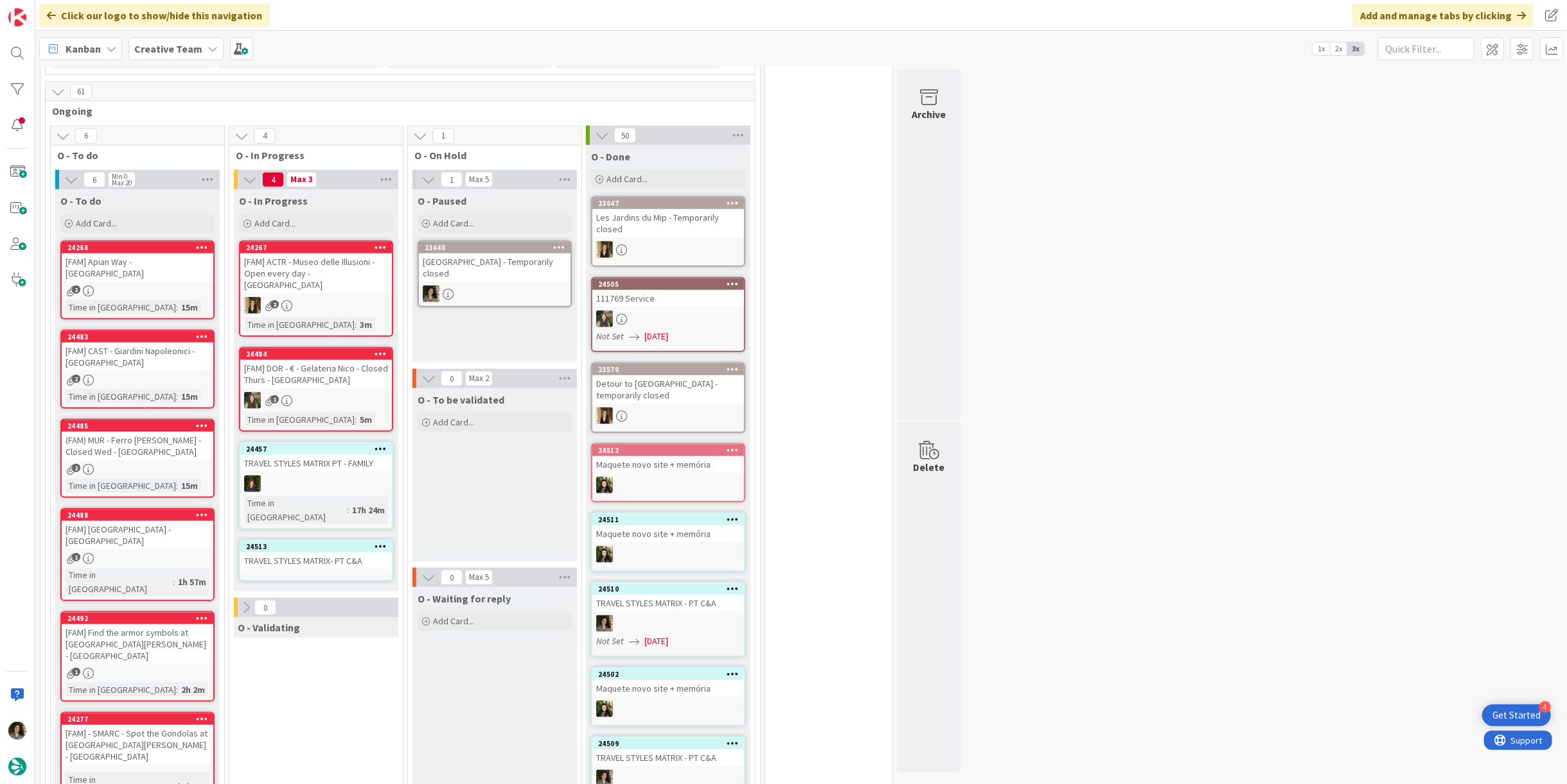
click at [327, 553] on div "TRAVEL STYLES MATRIX- PT C&A" at bounding box center [316, 560] width 152 height 16
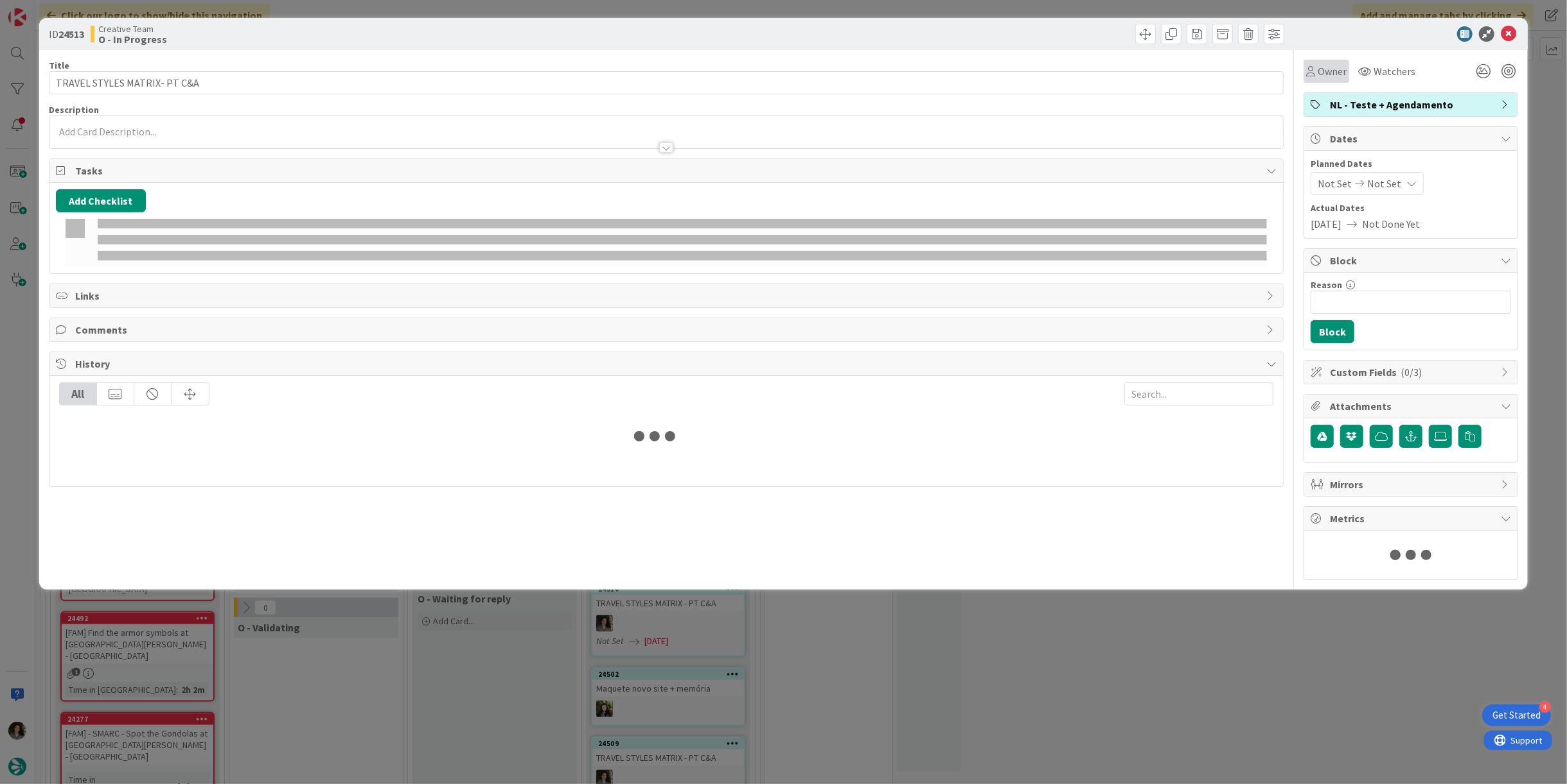
click at [782, 68] on span "Owner" at bounding box center [1332, 72] width 29 height 15
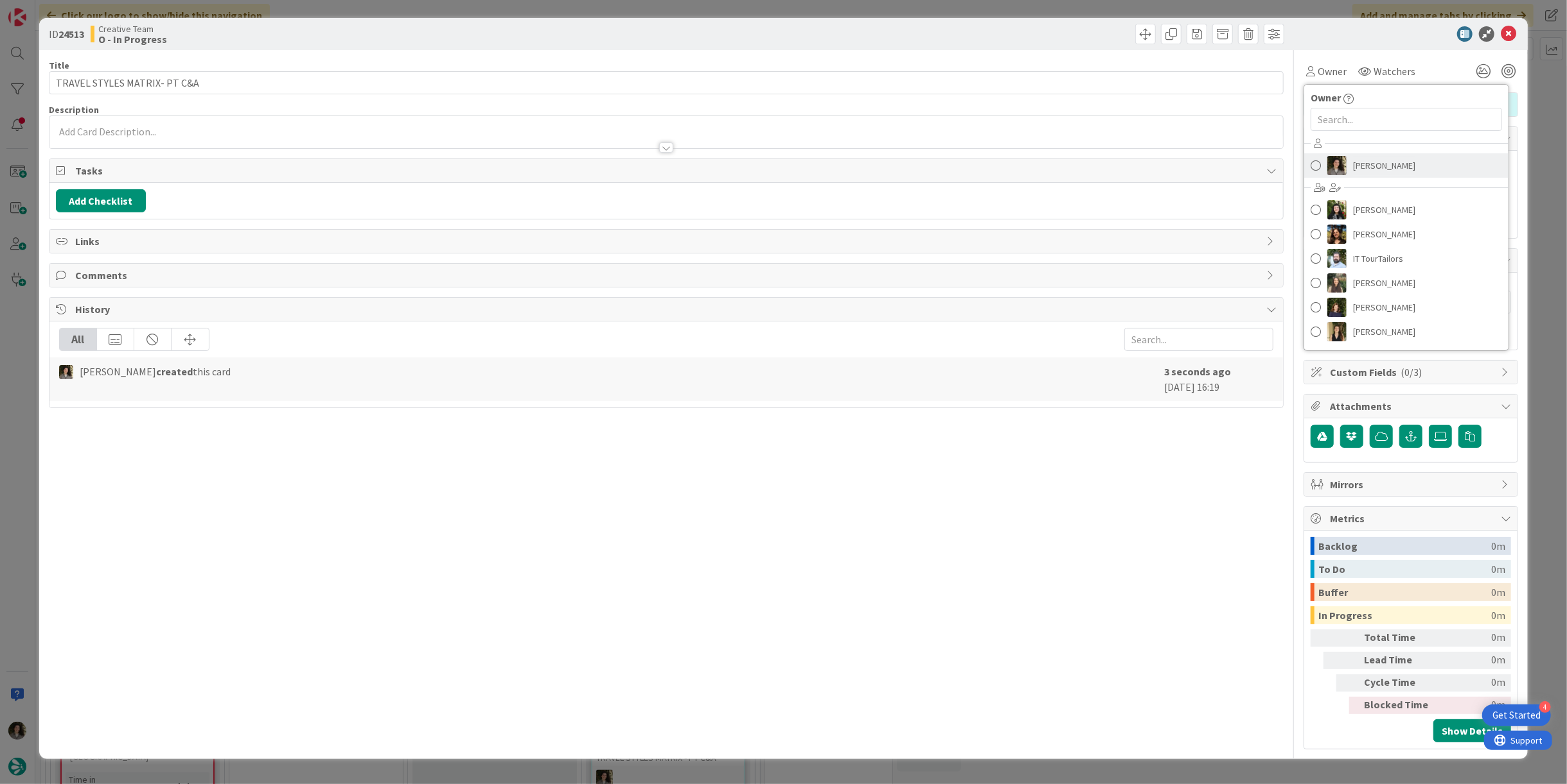
click at [782, 156] on span "[PERSON_NAME]" at bounding box center [1384, 166] width 62 height 19
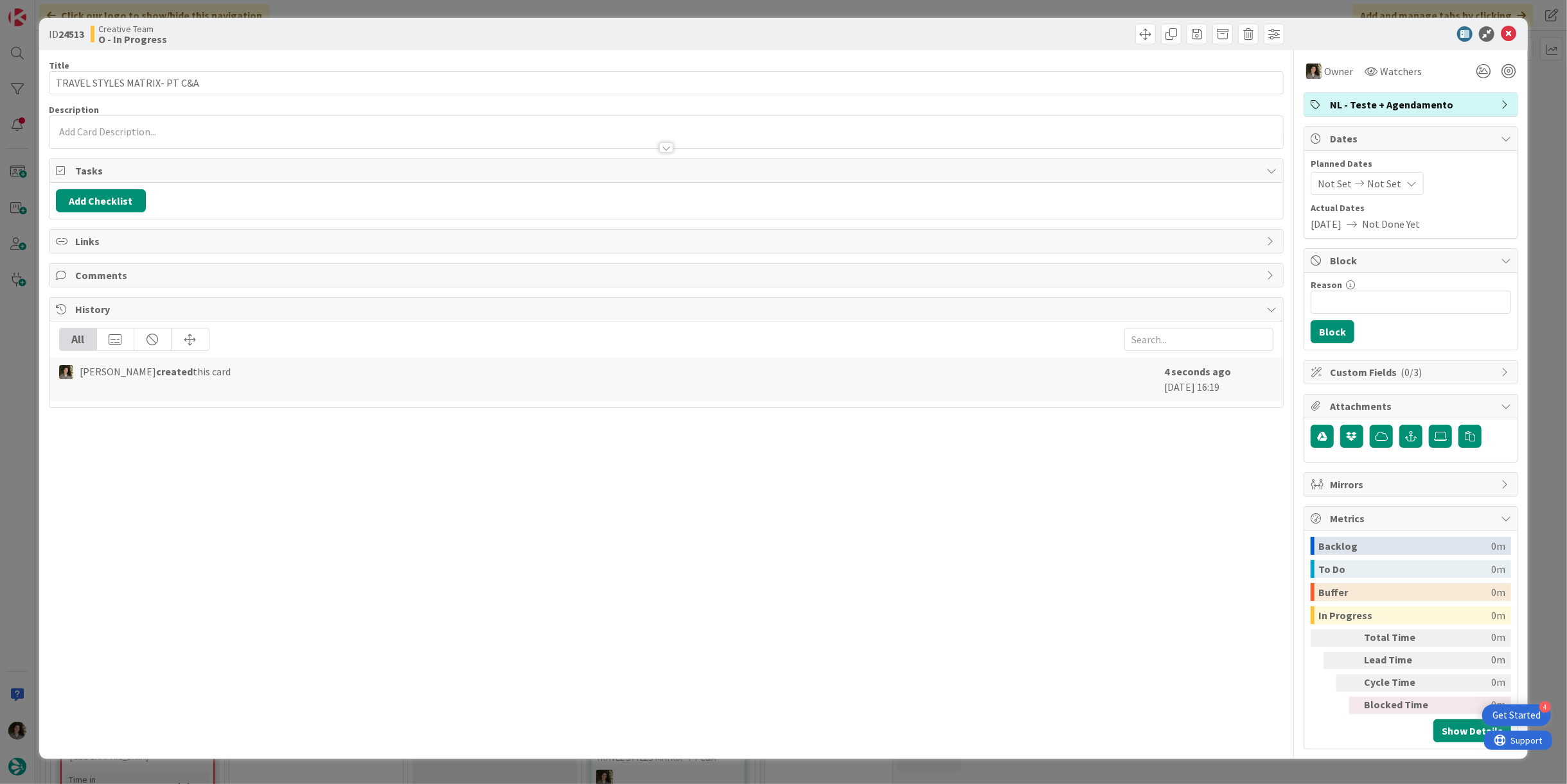
click at [782, 190] on div "Not Set Not Set" at bounding box center [1367, 184] width 113 height 23
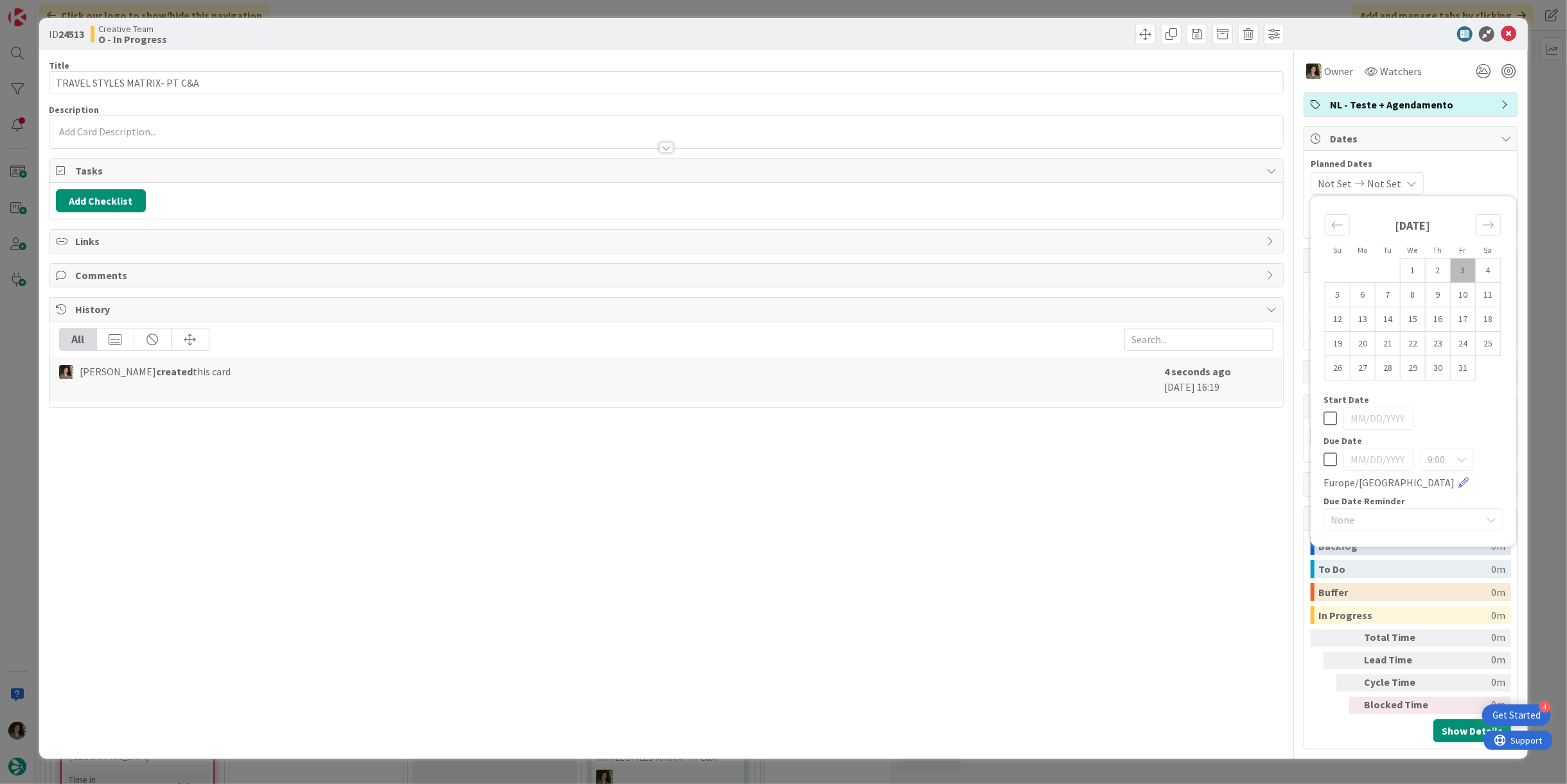
click at [782, 460] on icon at bounding box center [1330, 460] width 14 height 15
click at [782, 440] on div "Title 28 / 128 TRAVEL STYLES MATRIX- PT C&A Description [PERSON_NAME] just join…" at bounding box center [665, 400] width 1235 height 700
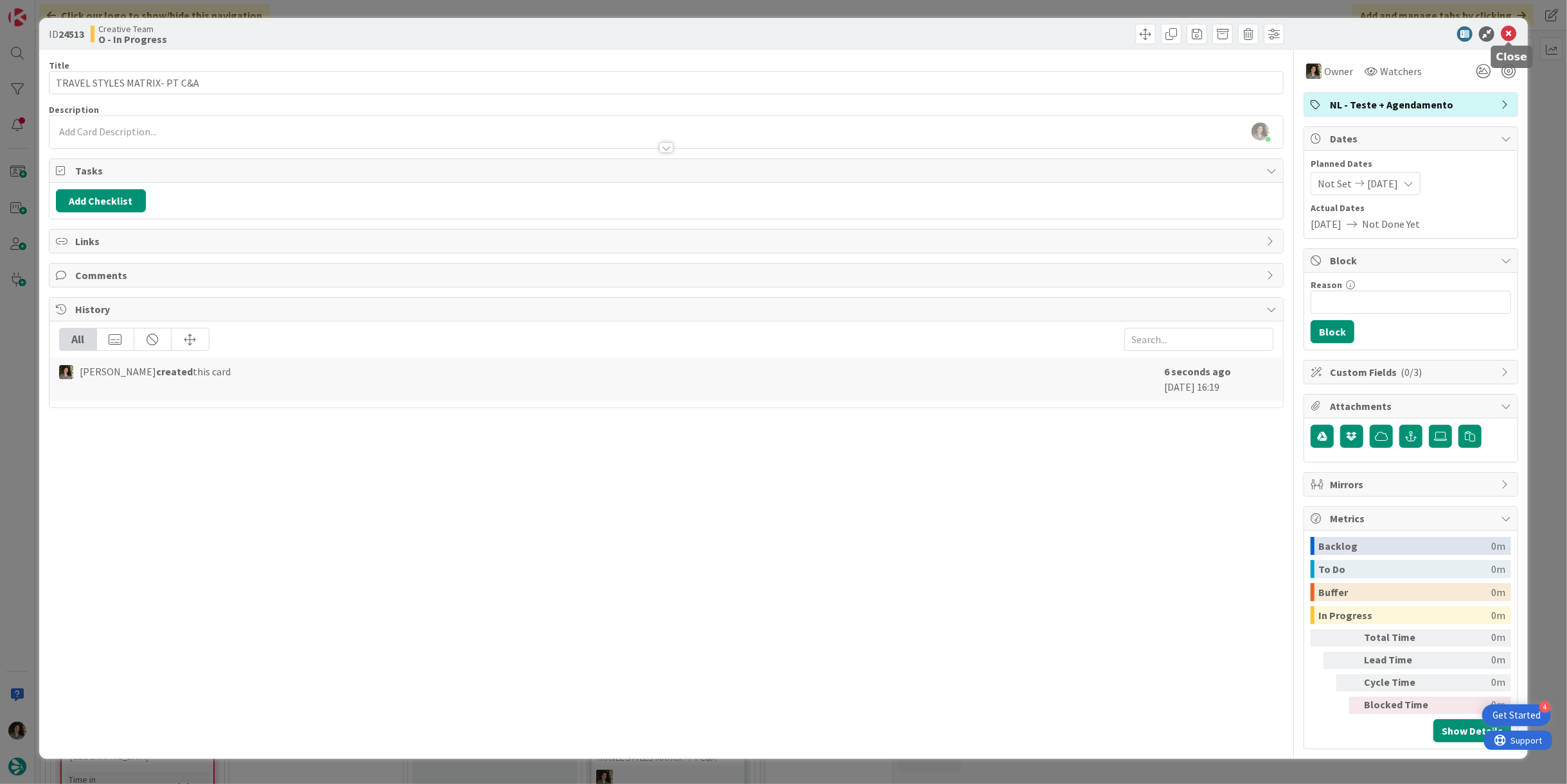
drag, startPoint x: 1509, startPoint y: 31, endPoint x: 1501, endPoint y: 36, distance: 9.4
click at [782, 31] on icon at bounding box center [1508, 34] width 15 height 15
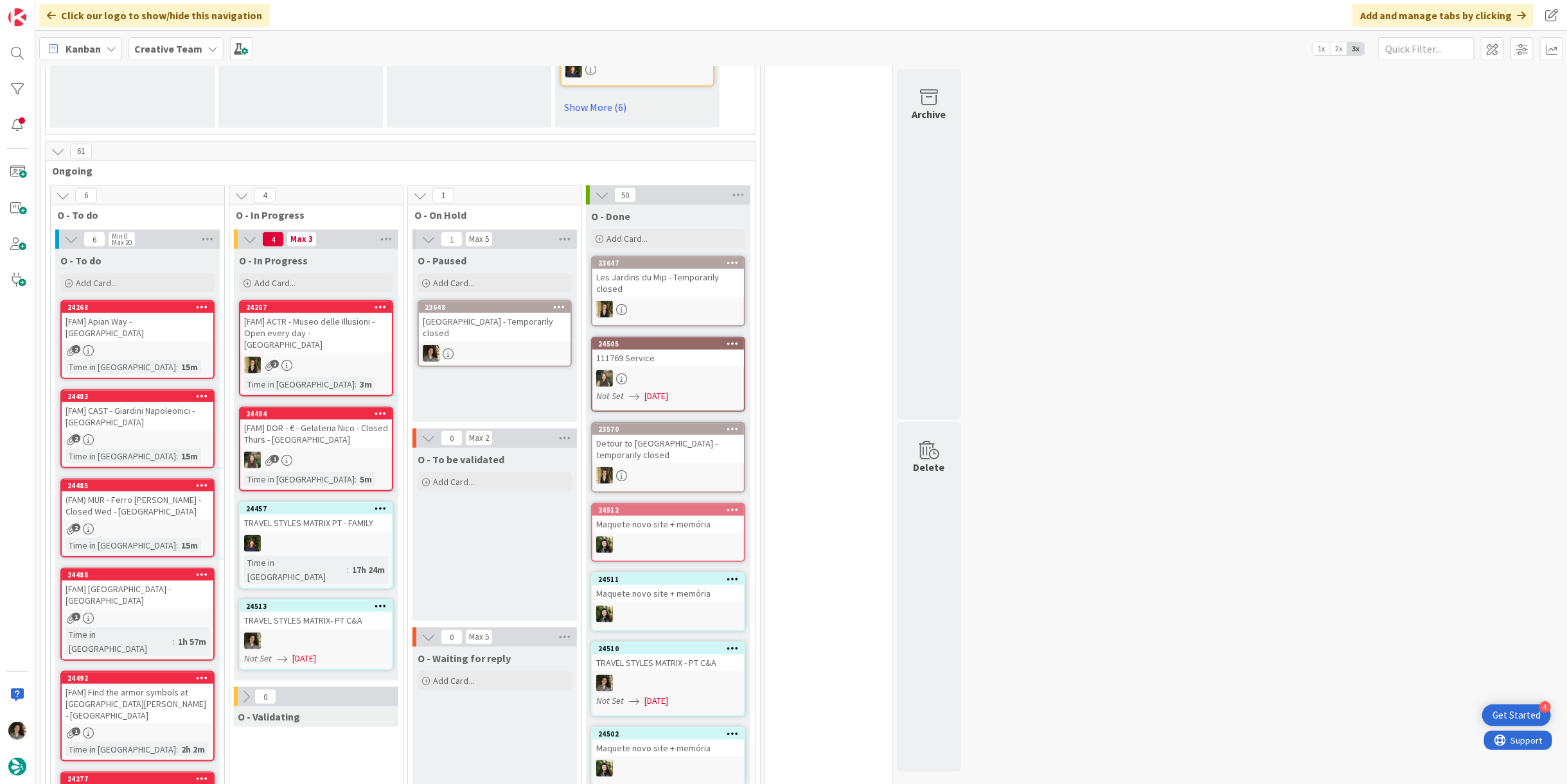
scroll to position [1141, 0]
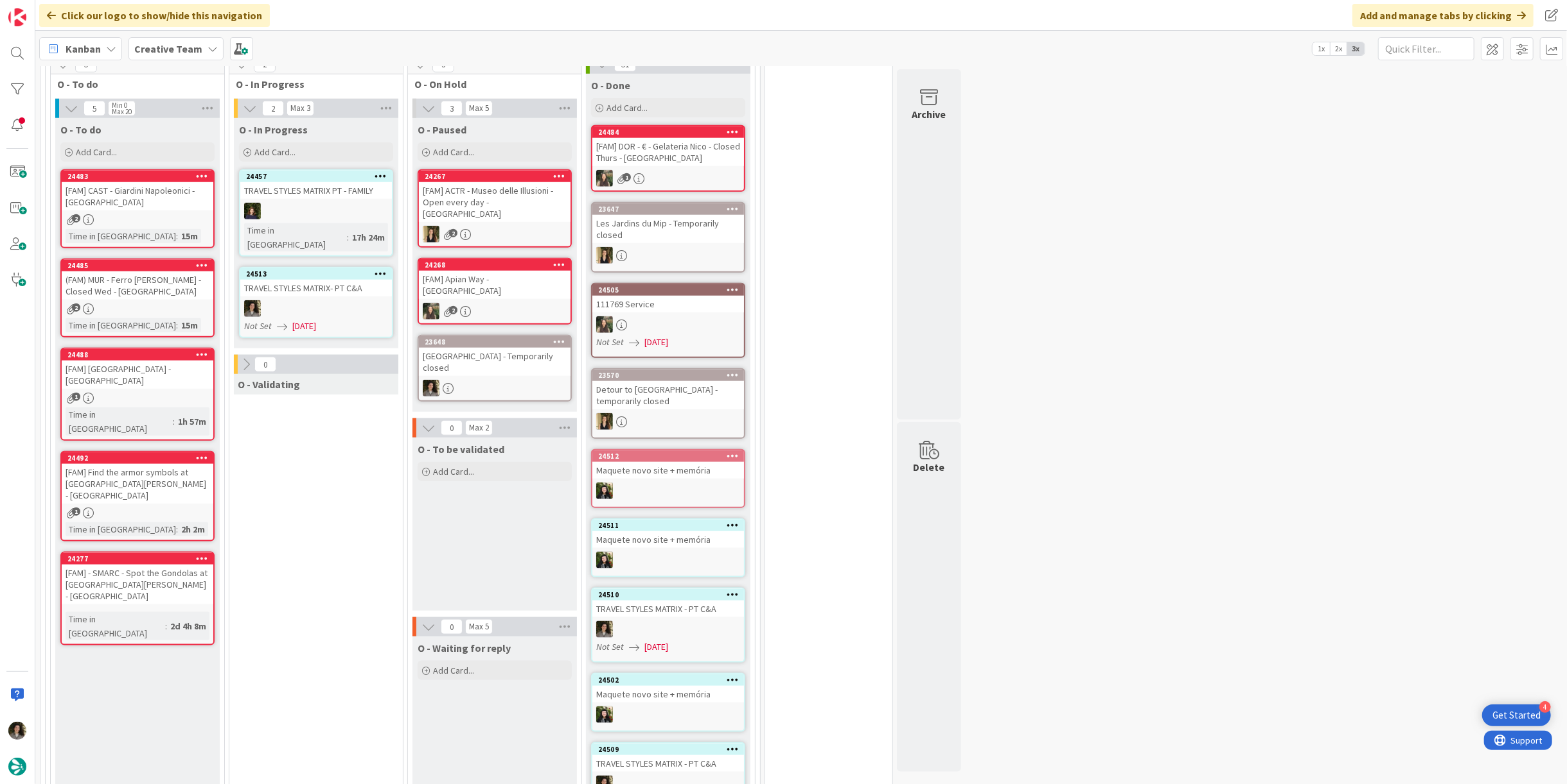
click at [318, 300] on div at bounding box center [316, 308] width 152 height 16
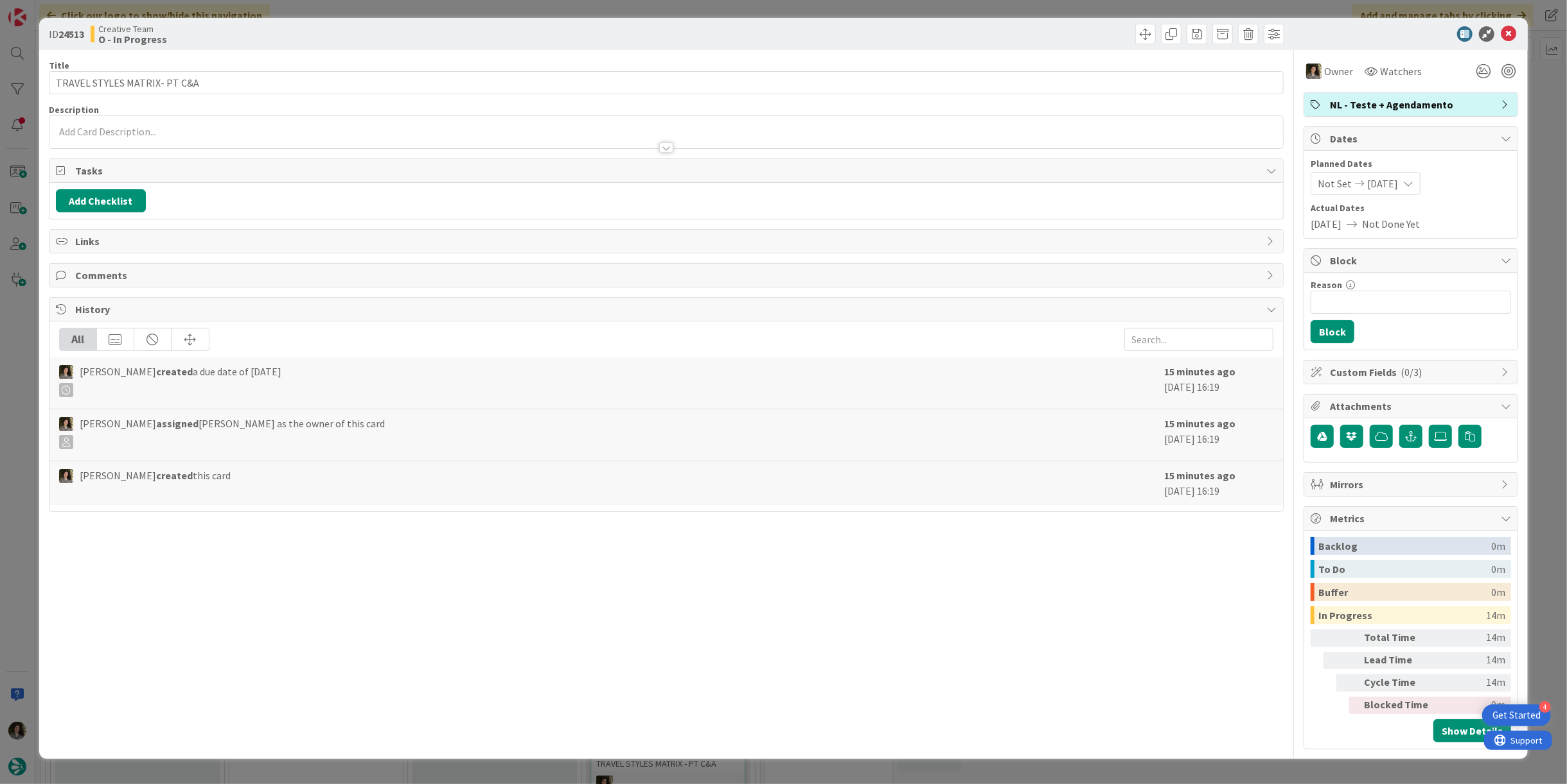
click at [782, 27] on icon at bounding box center [1508, 34] width 15 height 15
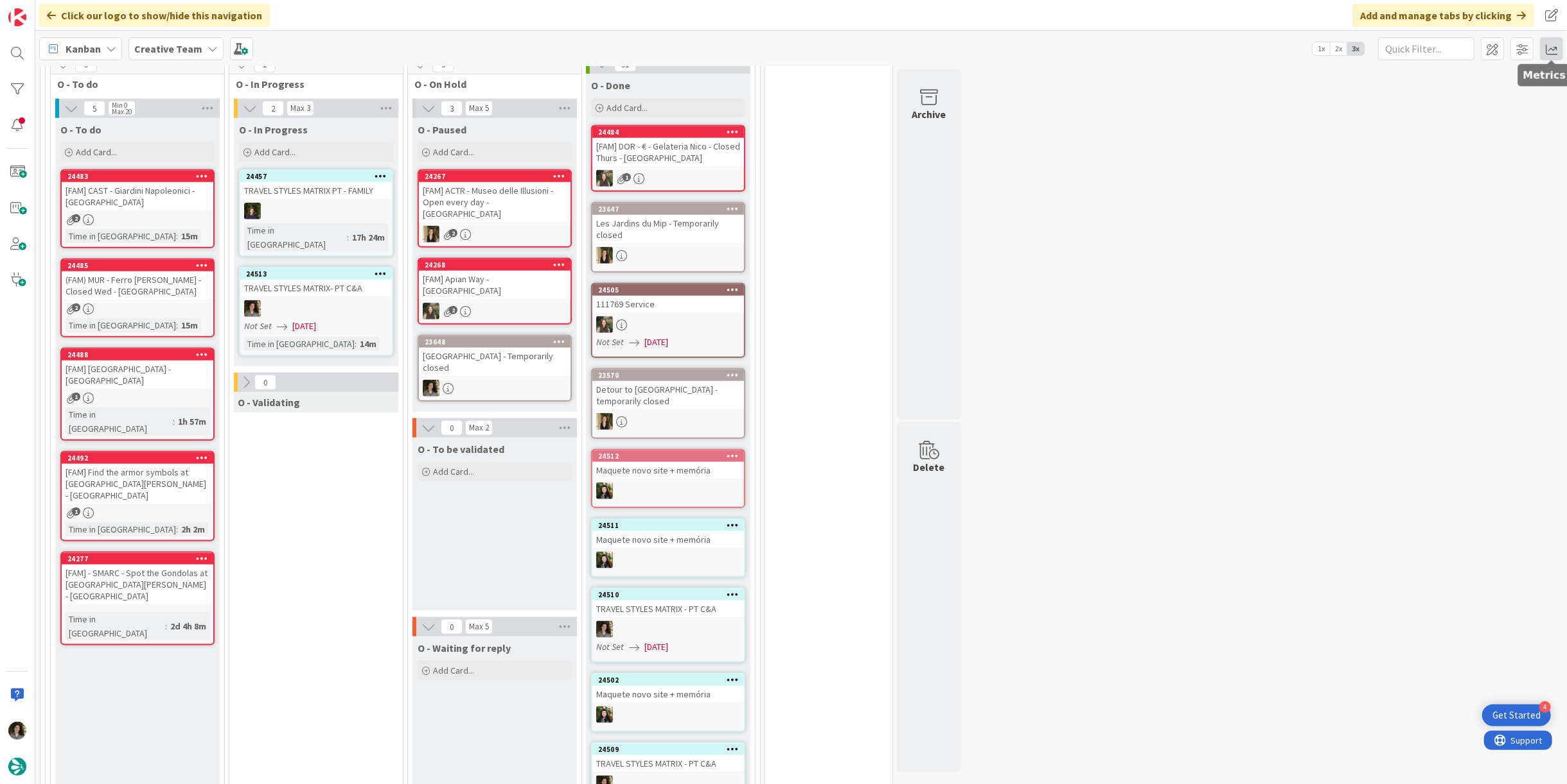
click at [782, 43] on span at bounding box center [1552, 48] width 23 height 23
click at [782, 142] on div "Allocation" at bounding box center [1440, 145] width 86 height 14
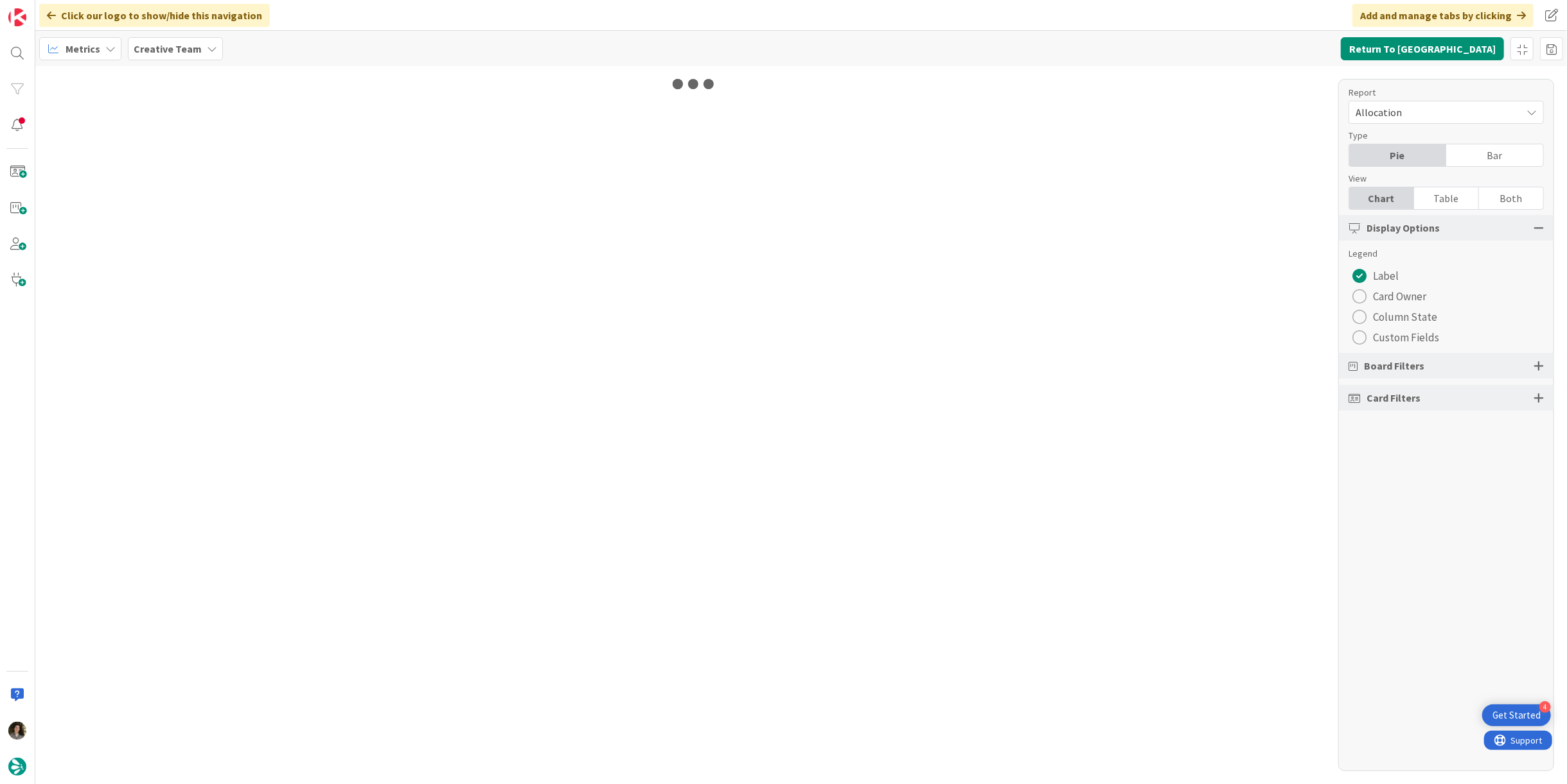
click at [782, 201] on div "Table" at bounding box center [1446, 198] width 65 height 22
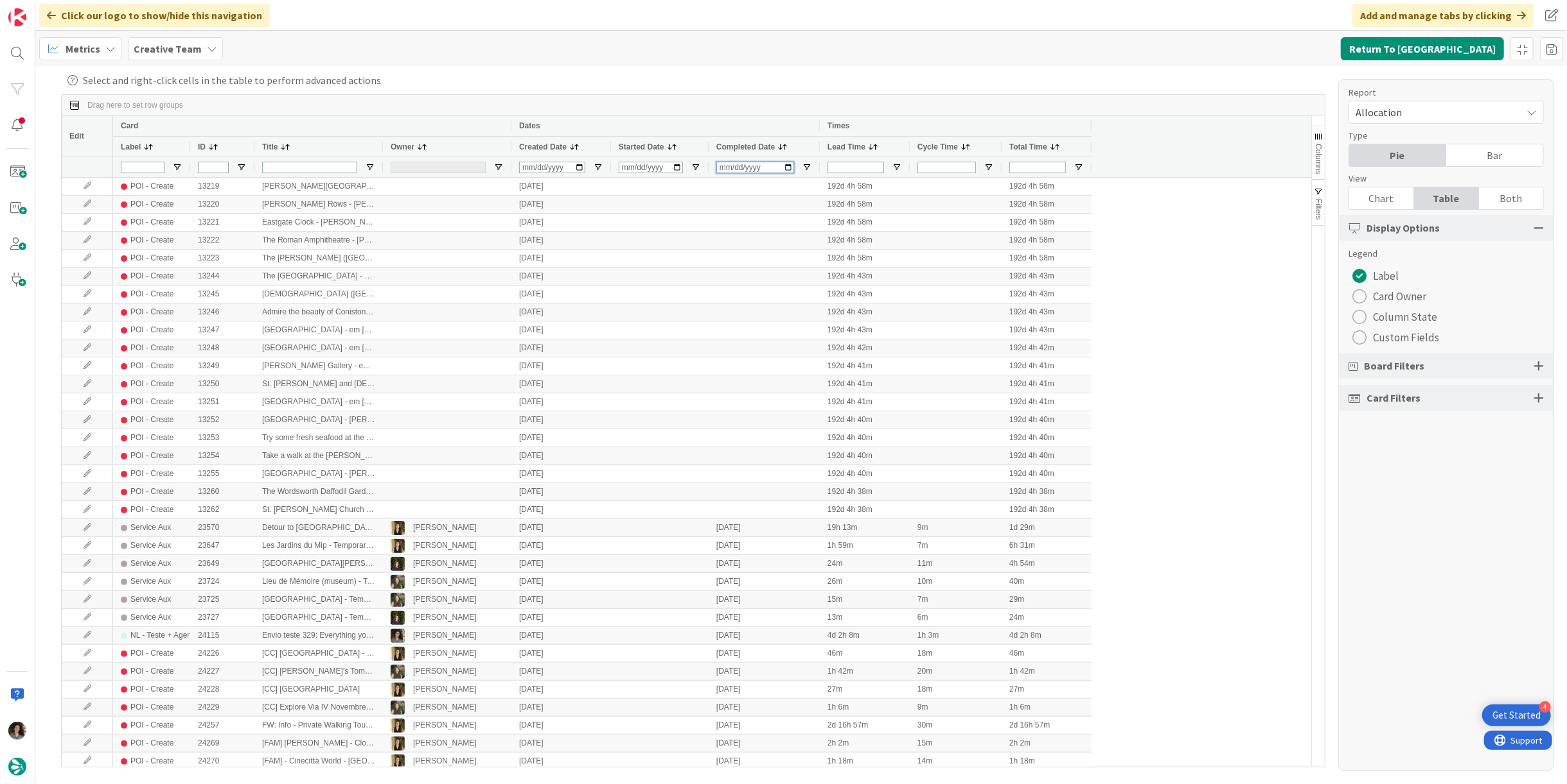
click at [722, 168] on input "Completed Date Filter Input" at bounding box center [755, 167] width 77 height 12
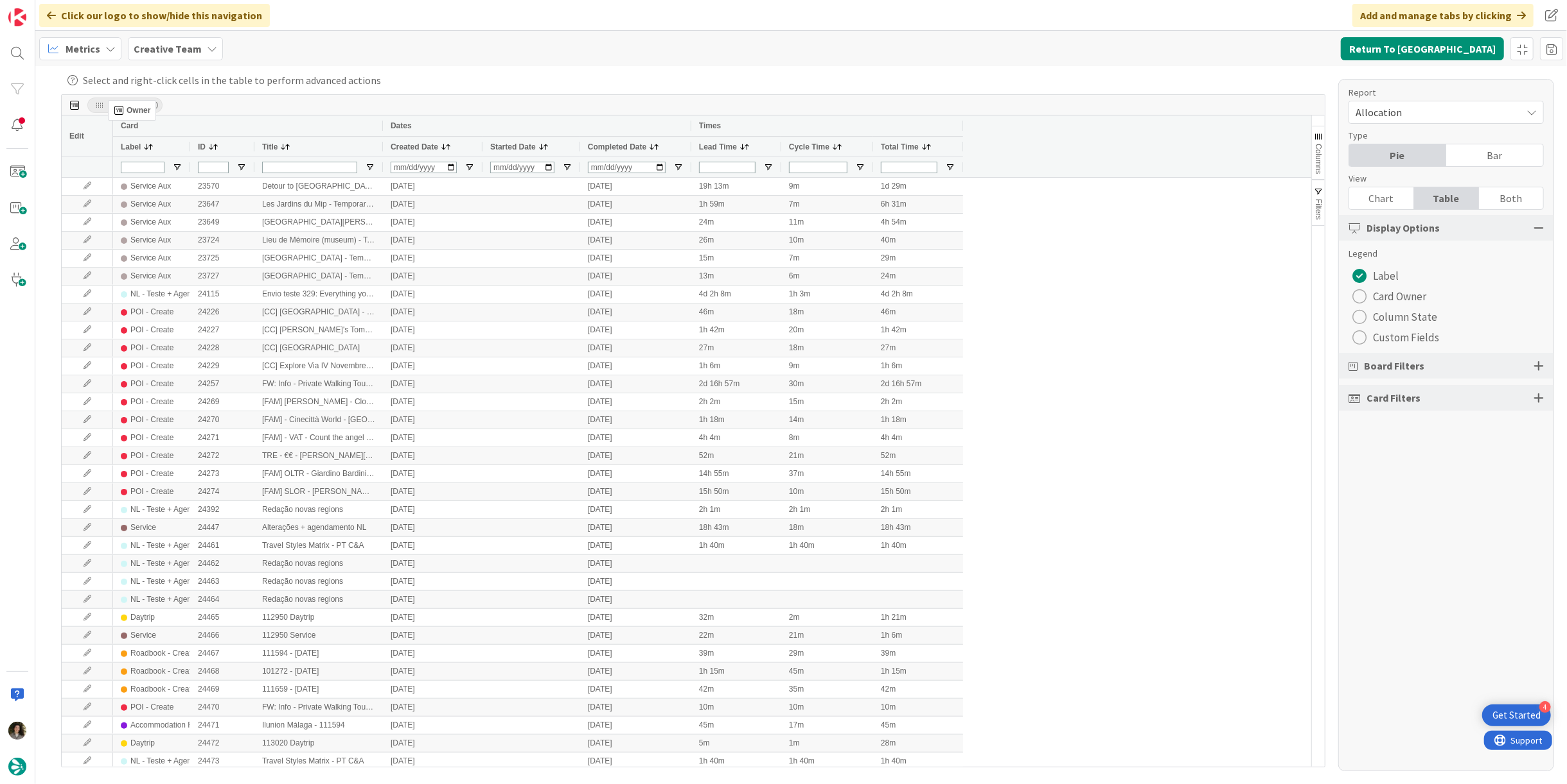
drag, startPoint x: 413, startPoint y: 143, endPoint x: 111, endPoint y: 104, distance: 304.5
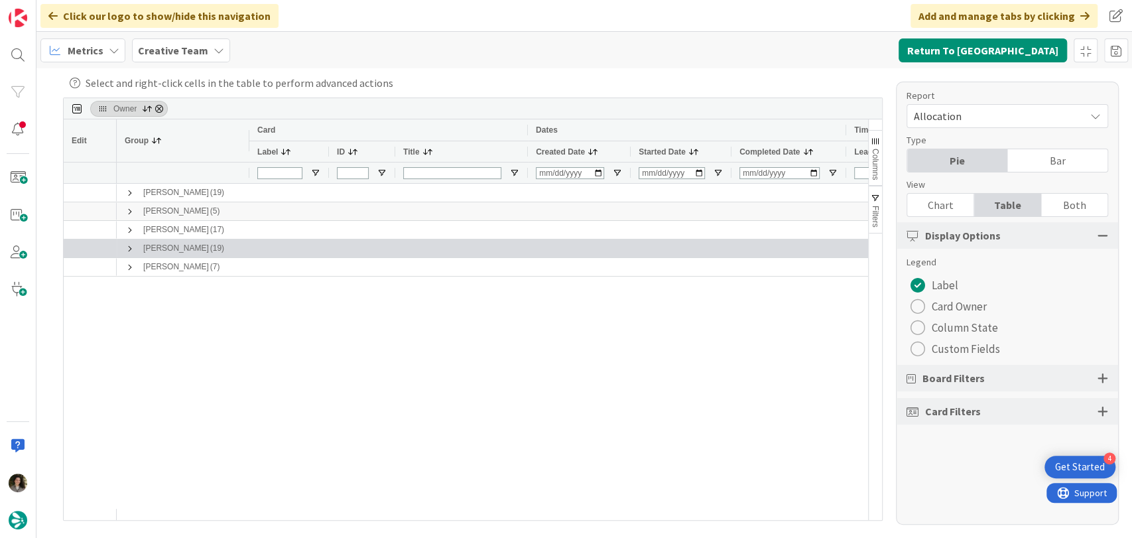
click at [127, 245] on span at bounding box center [130, 248] width 11 height 11
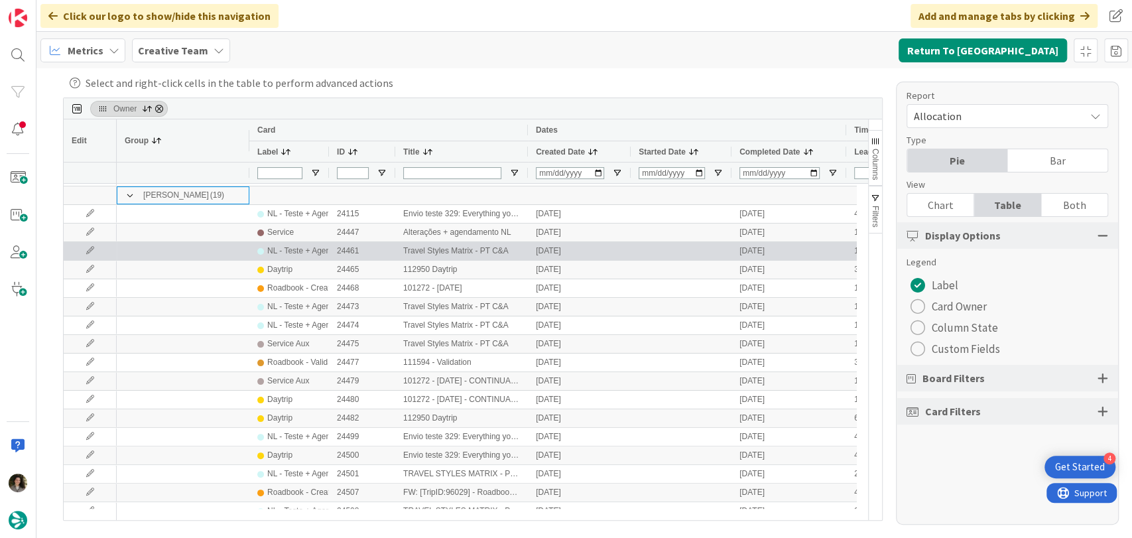
scroll to position [74, 0]
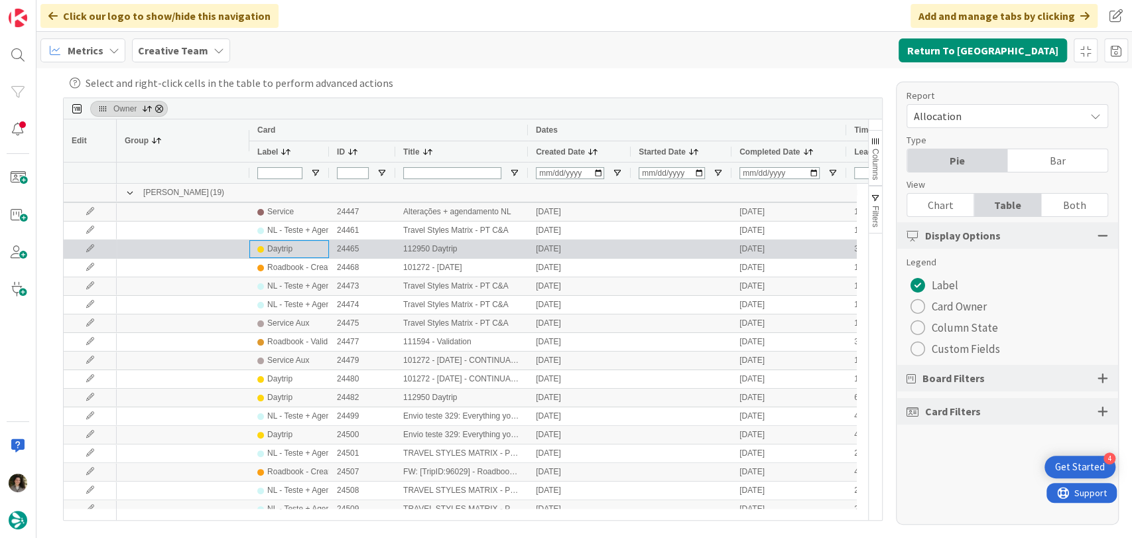
click at [303, 252] on div "Daytrip" at bounding box center [289, 249] width 64 height 17
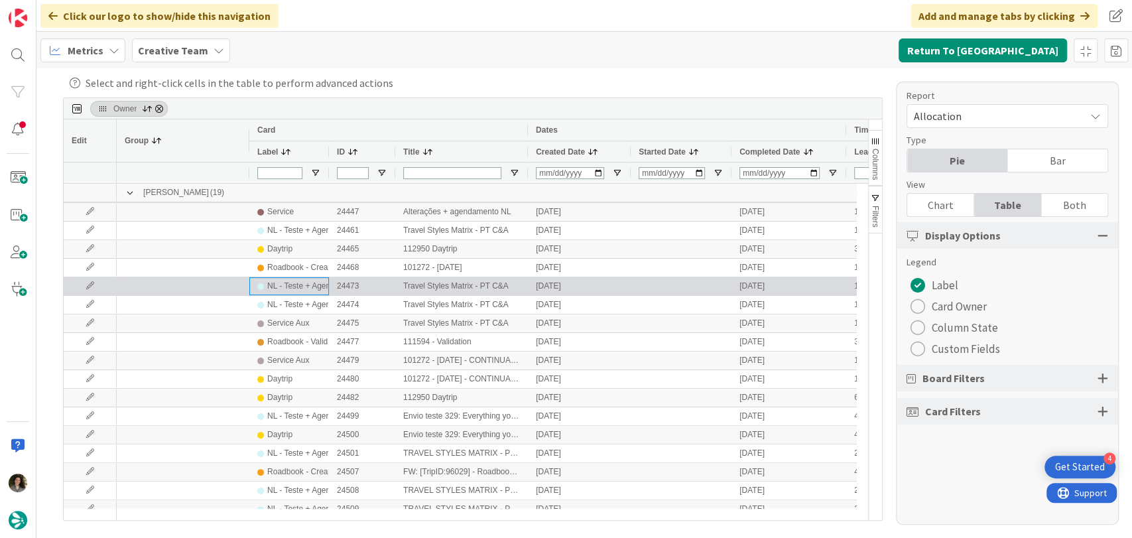
click at [312, 279] on div "NL - Teste + Agendamento" at bounding box center [314, 286] width 94 height 17
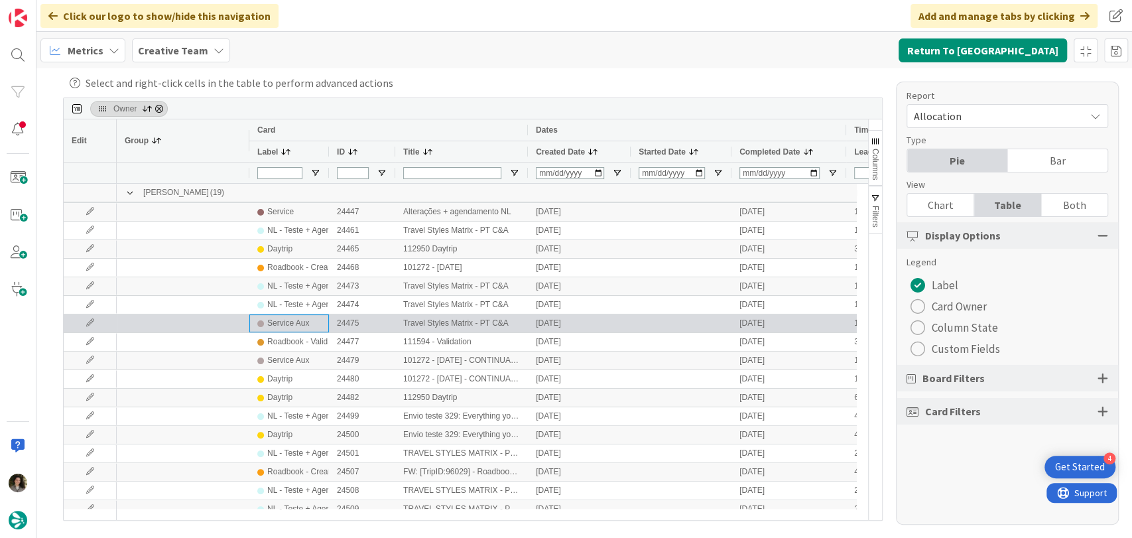
click at [312, 318] on div "Service Aux" at bounding box center [289, 323] width 64 height 17
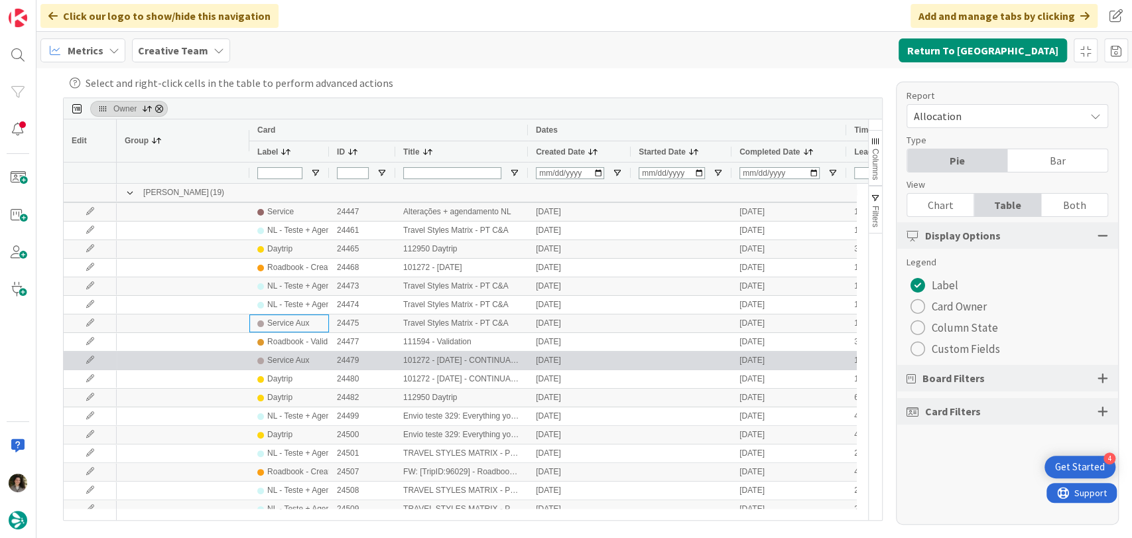
click at [300, 356] on div "Service Aux" at bounding box center [288, 360] width 42 height 17
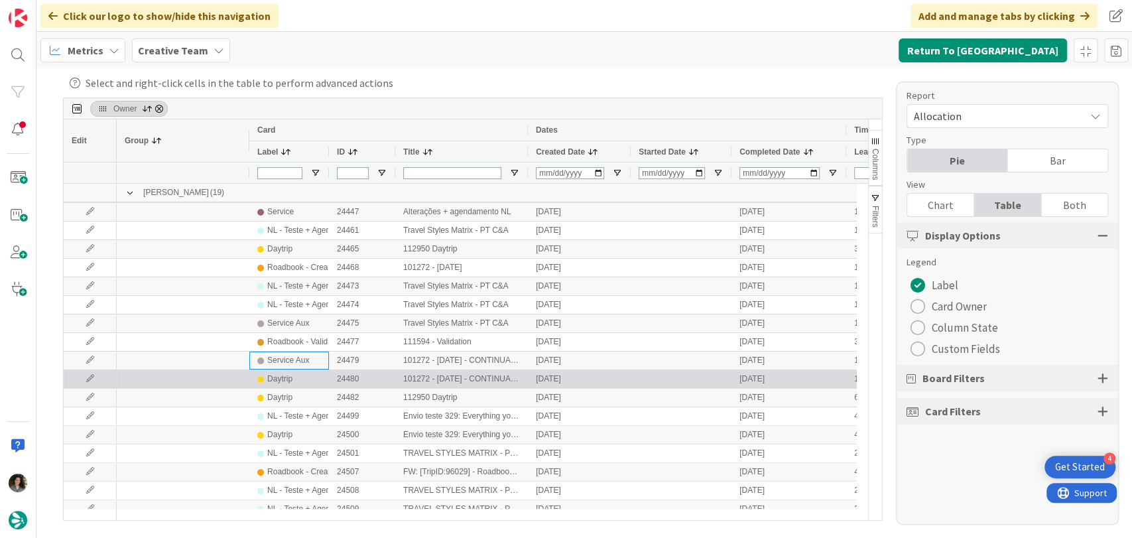
click at [319, 385] on div "Daytrip" at bounding box center [289, 379] width 64 height 17
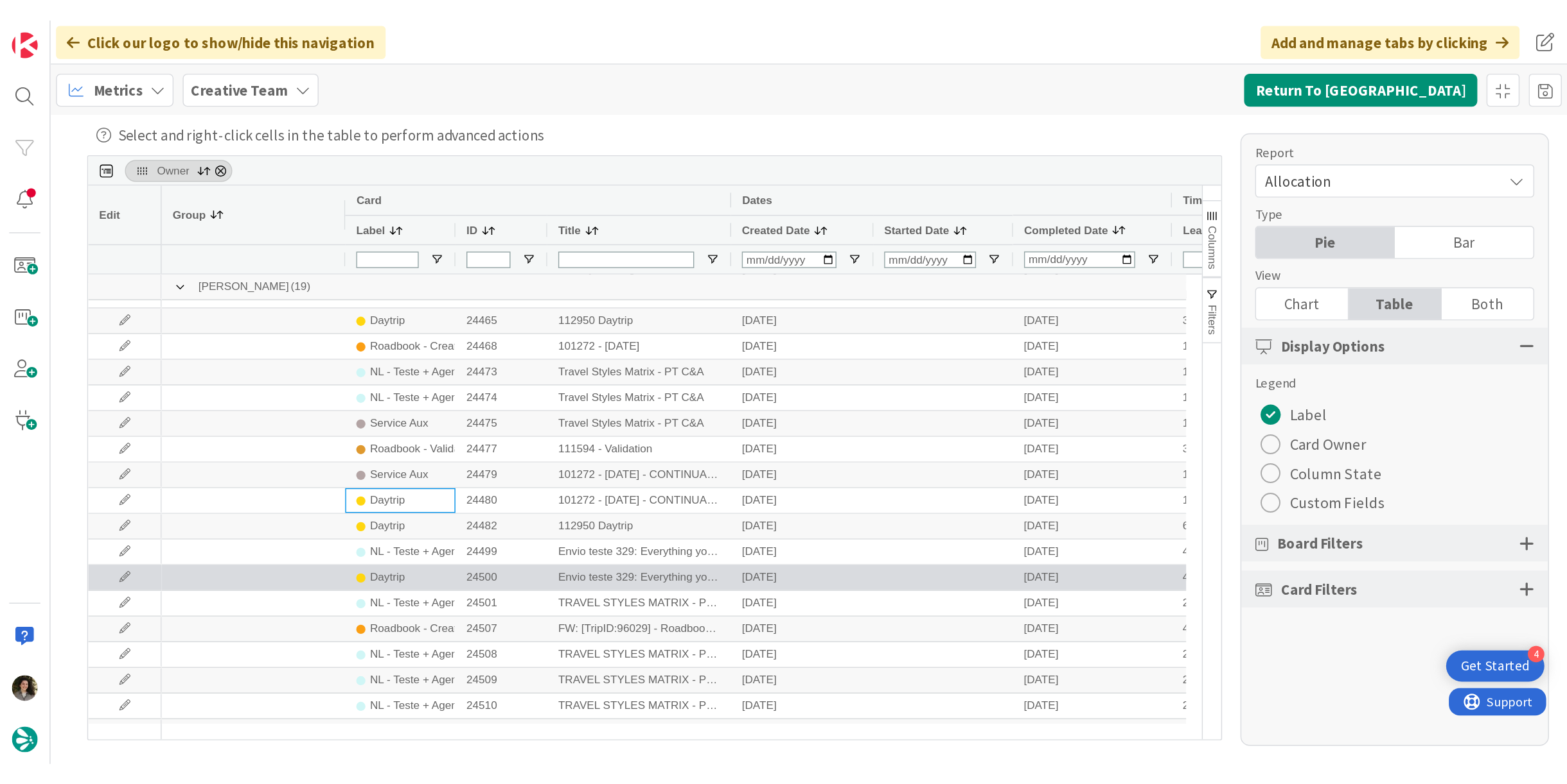
scroll to position [117, 0]
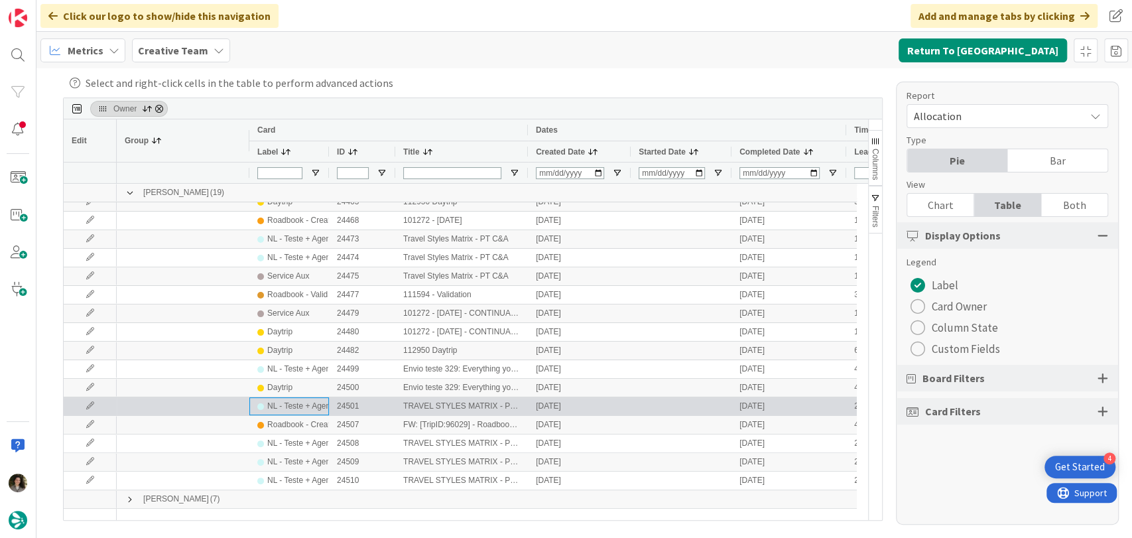
click at [298, 404] on div "NL - Teste + Agendamento" at bounding box center [314, 406] width 94 height 17
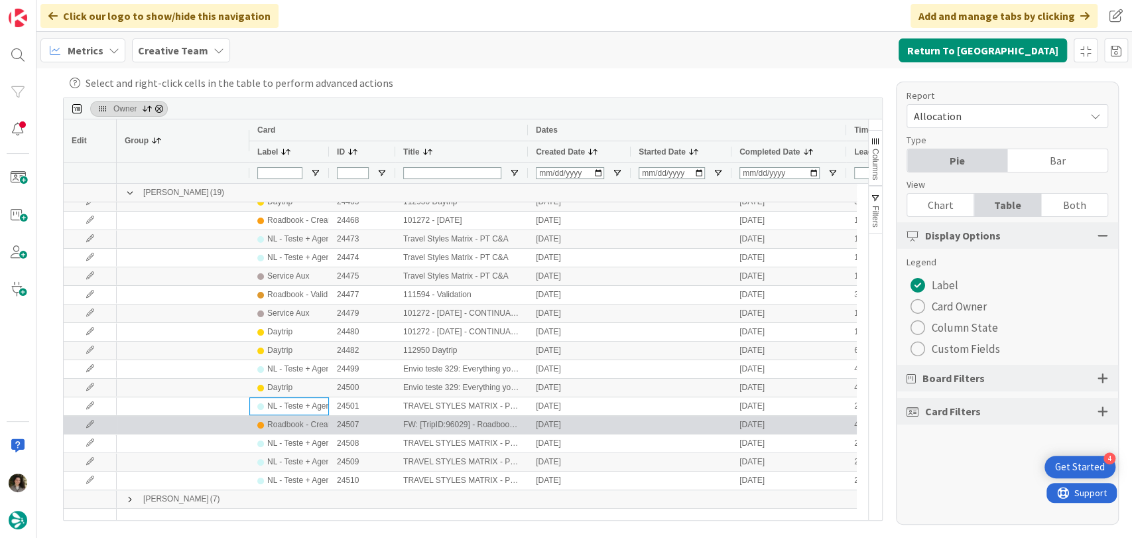
click at [292, 421] on div "Roadbook - Create" at bounding box center [300, 425] width 67 height 17
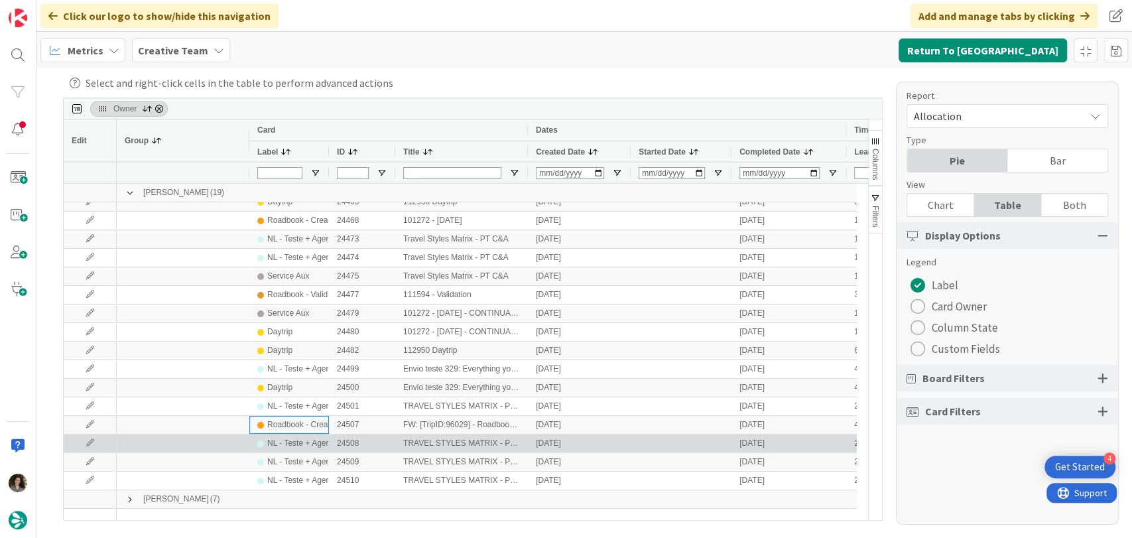
click at [302, 450] on div "NL - Teste + Agendamento" at bounding box center [314, 443] width 94 height 17
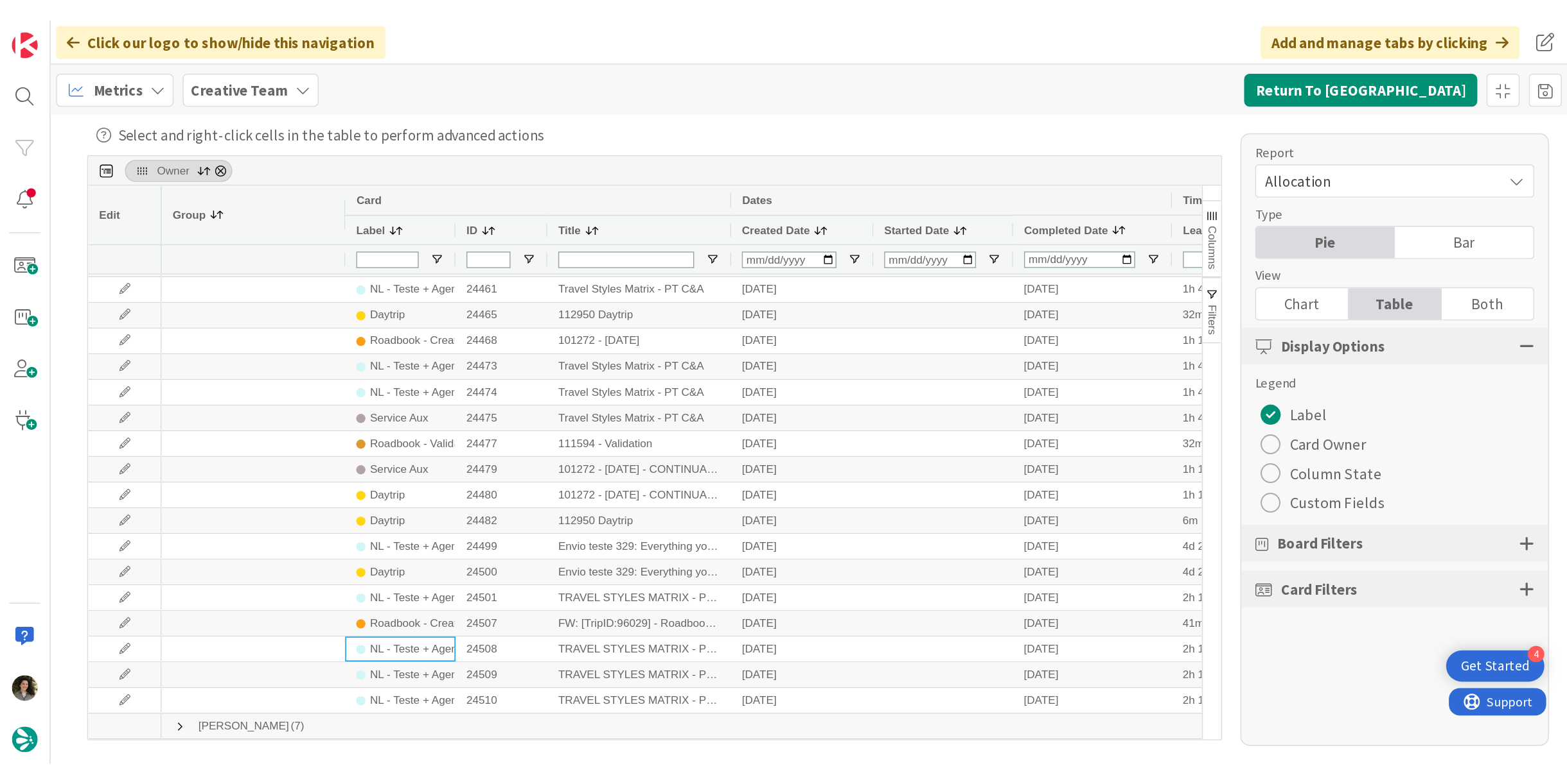
scroll to position [0, 0]
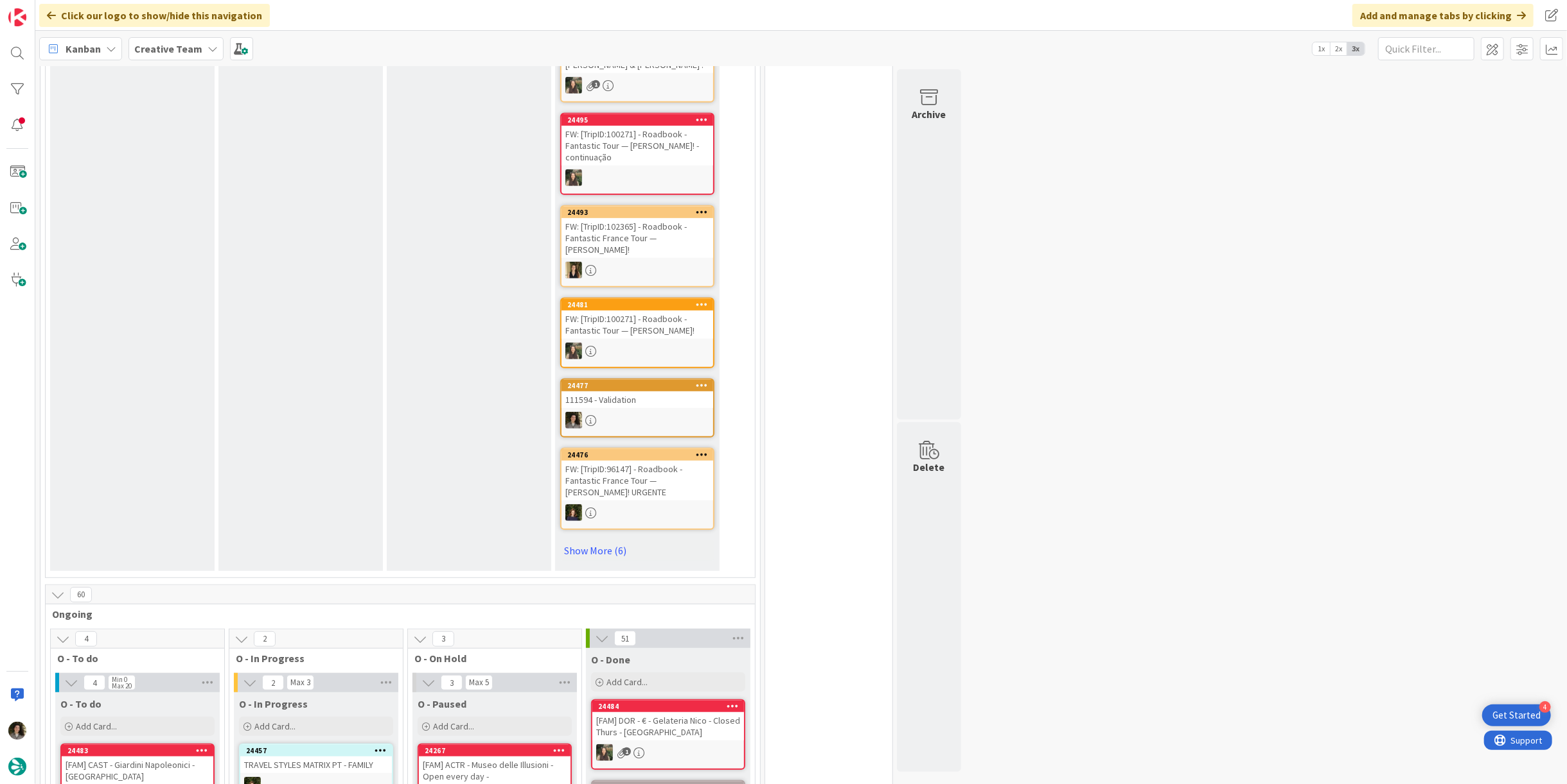
scroll to position [998, 0]
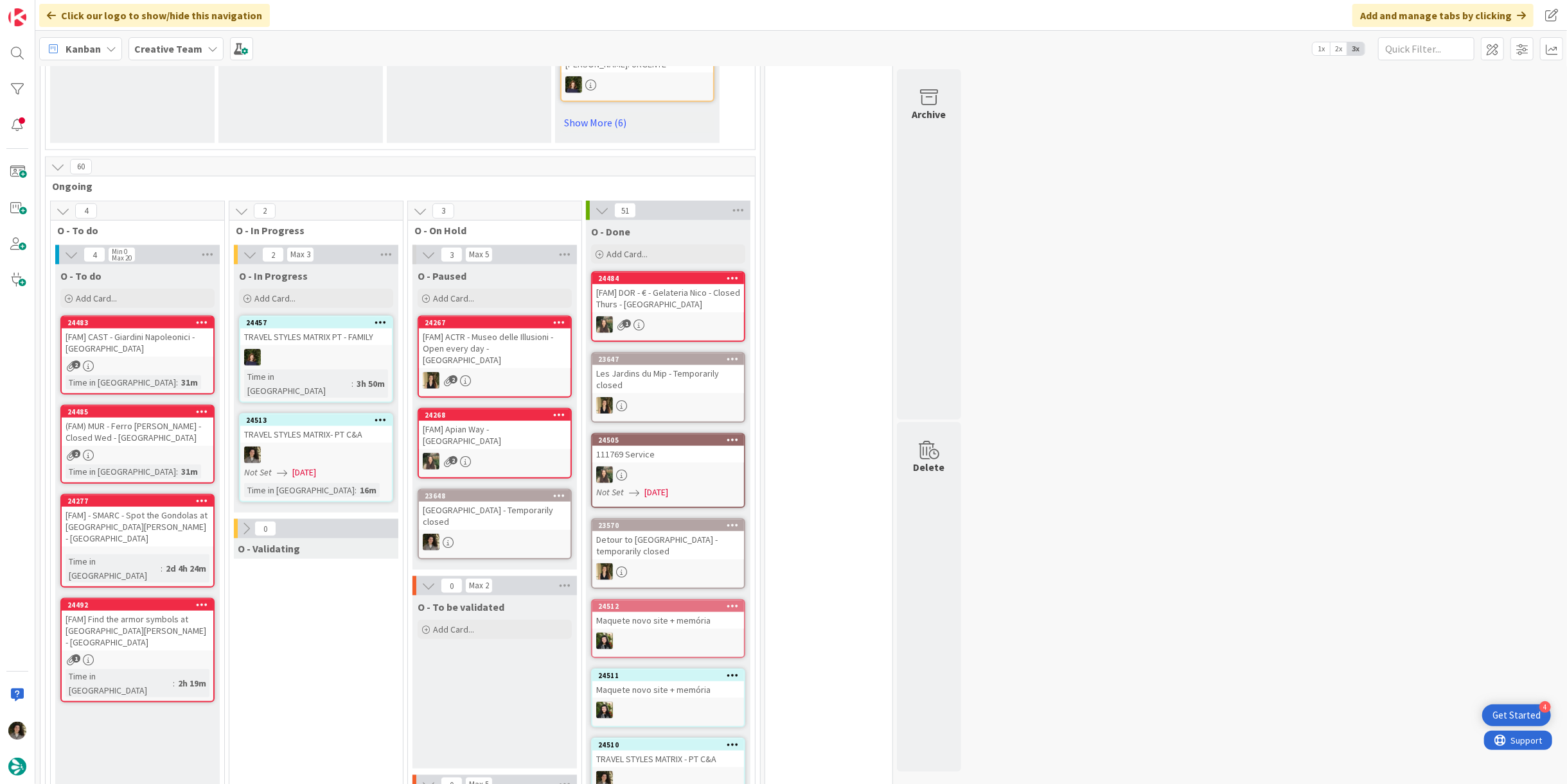
click at [353, 371] on div "O - In Progress Add Card... 24457 TRAVEL STYLES MATRIX PT - FAMILY Time in [GEO…" at bounding box center [316, 388] width 165 height 249
click at [349, 426] on div "TRAVEL STYLES MATRIX- PT C&A" at bounding box center [316, 434] width 152 height 16
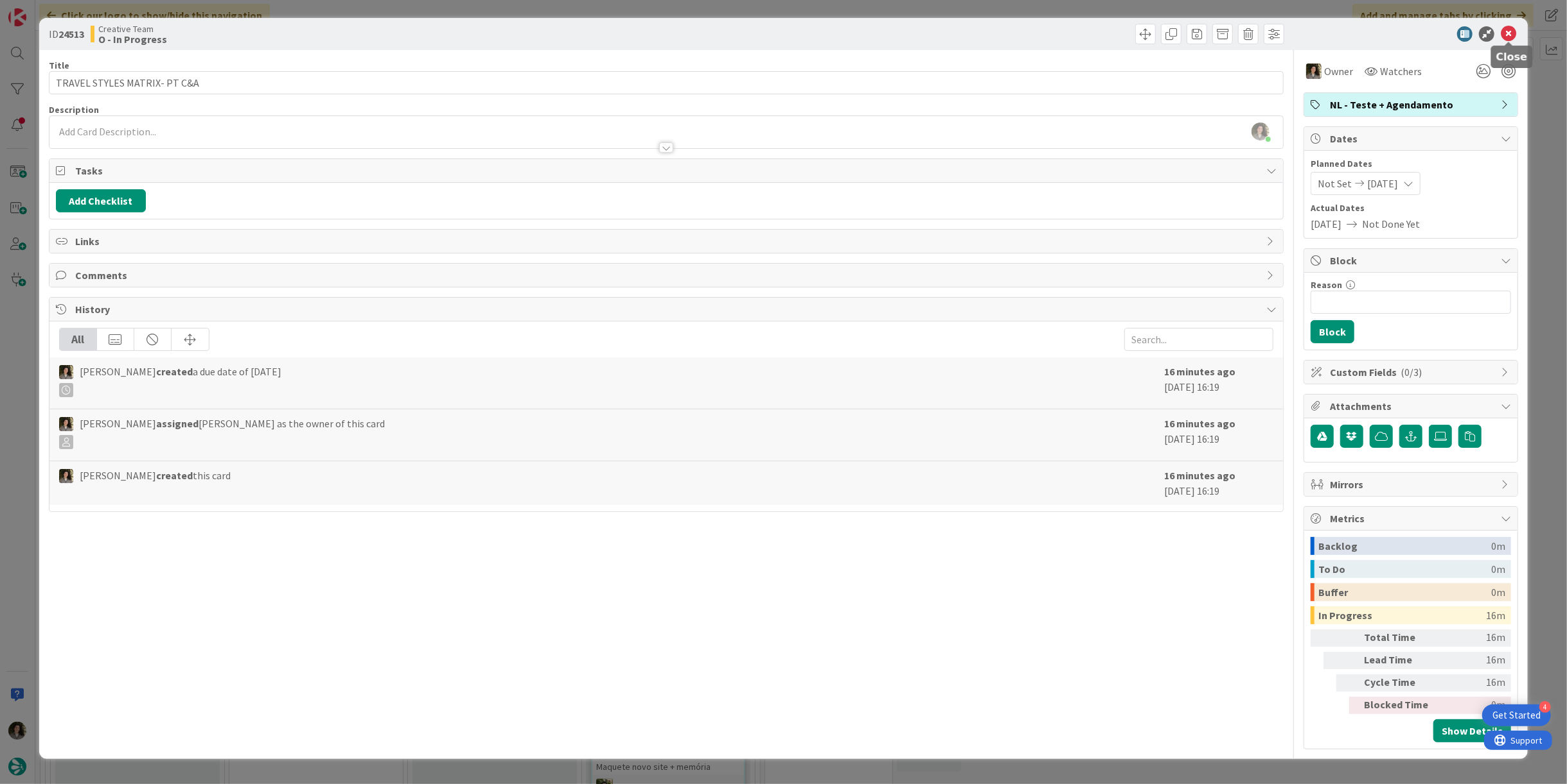
click at [782, 33] on icon at bounding box center [1508, 34] width 15 height 15
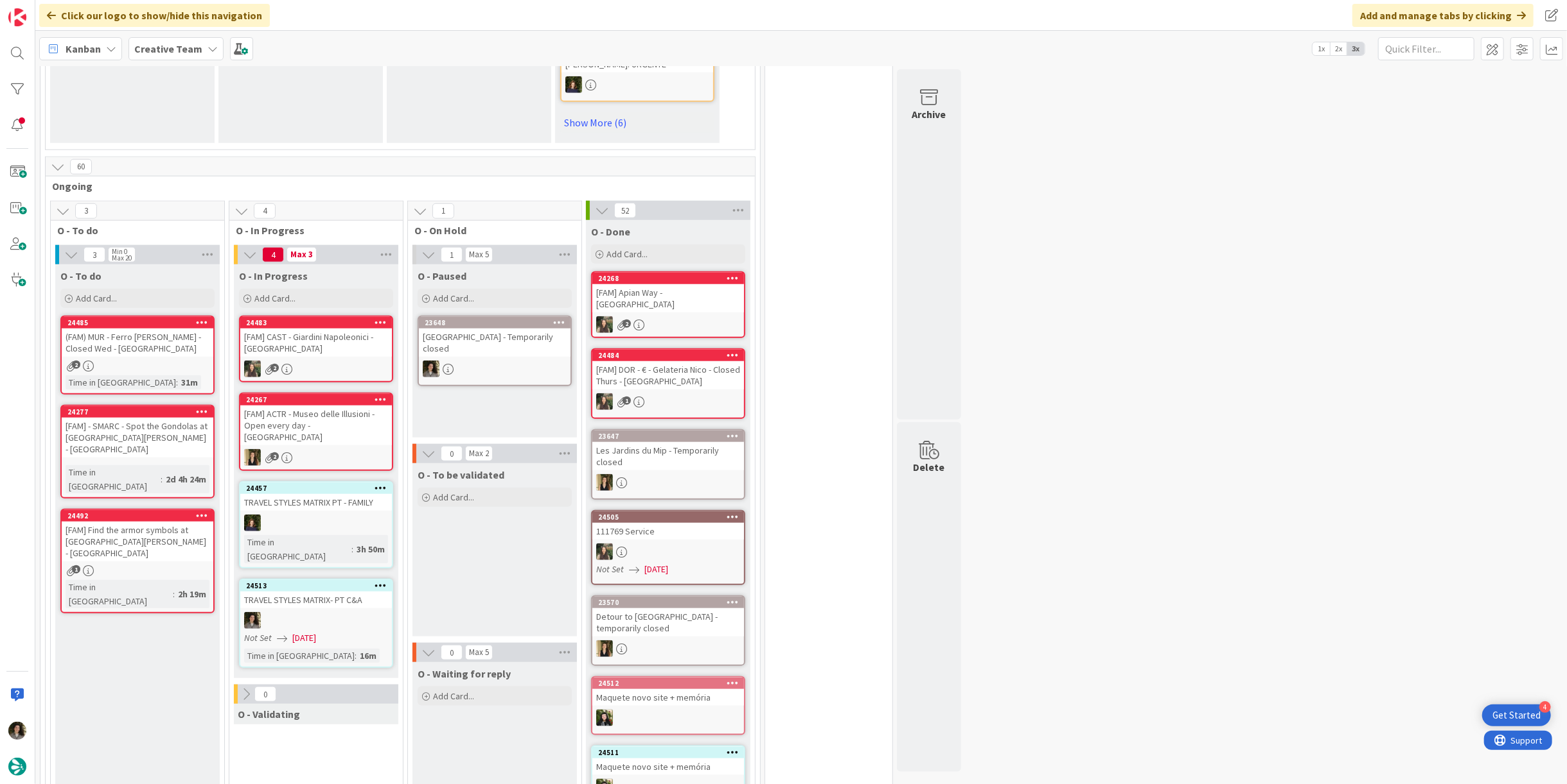
click at [313, 613] on div at bounding box center [316, 620] width 152 height 16
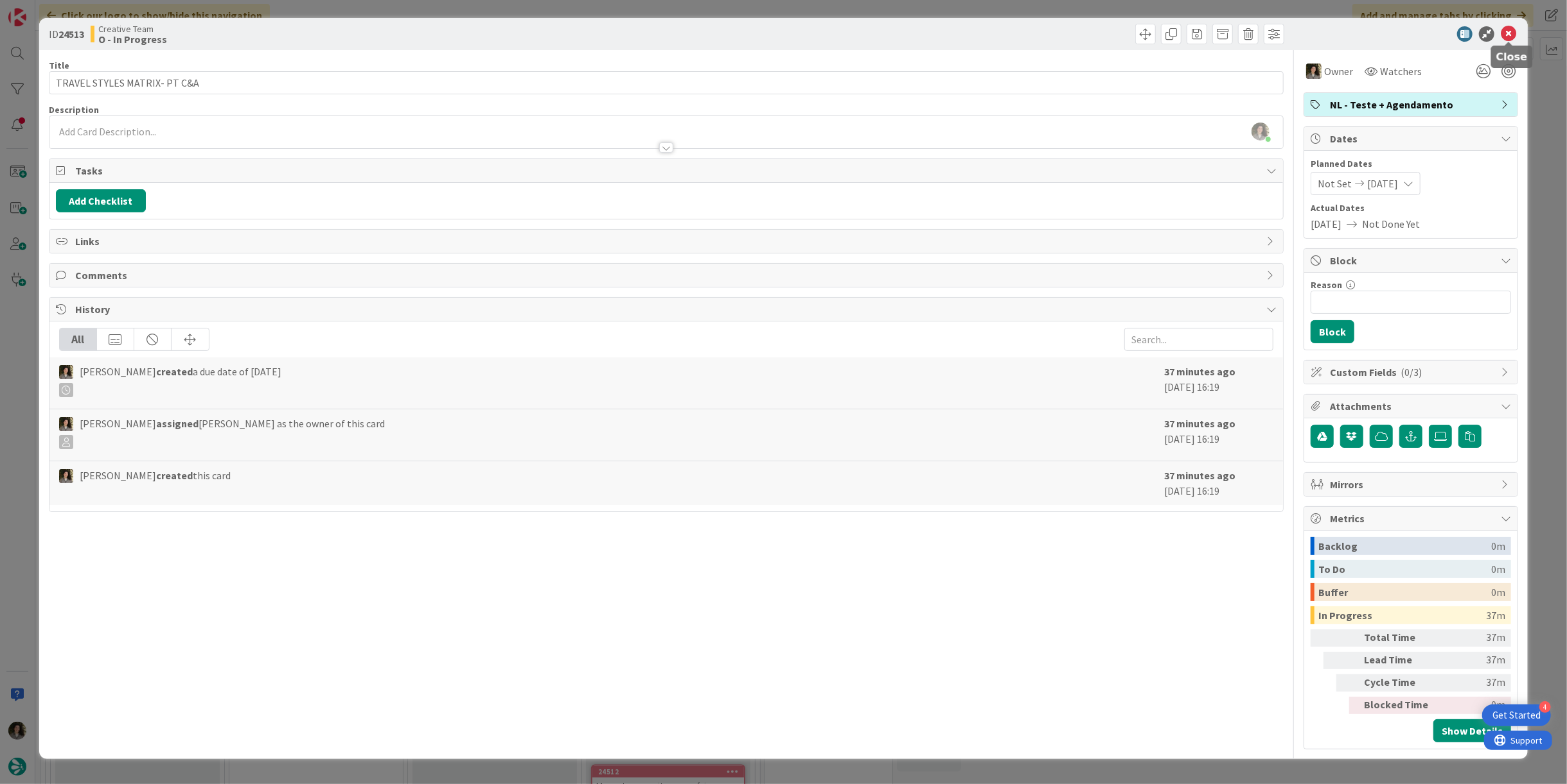
click at [782, 37] on icon at bounding box center [1508, 34] width 15 height 15
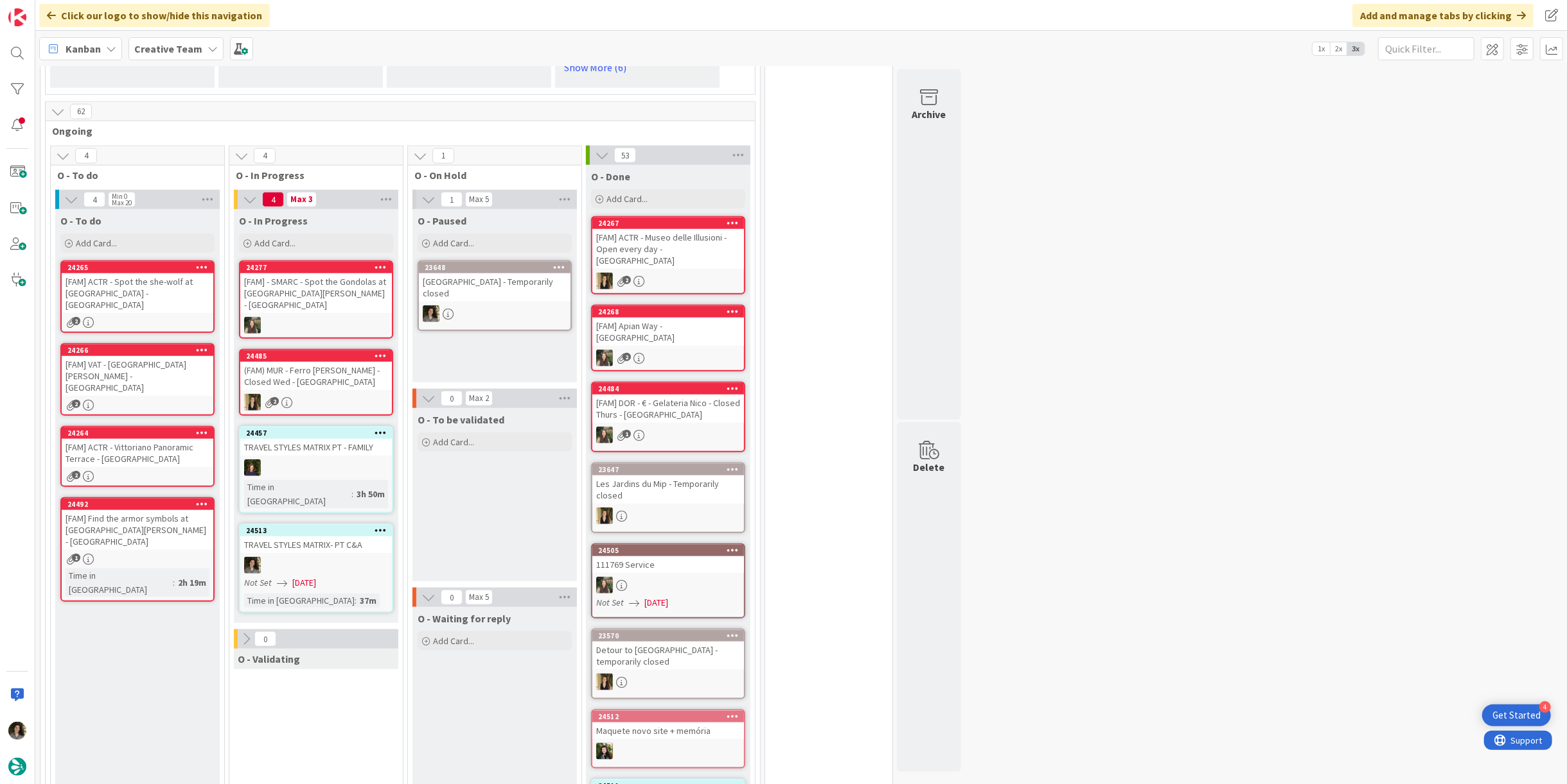
scroll to position [1070, 0]
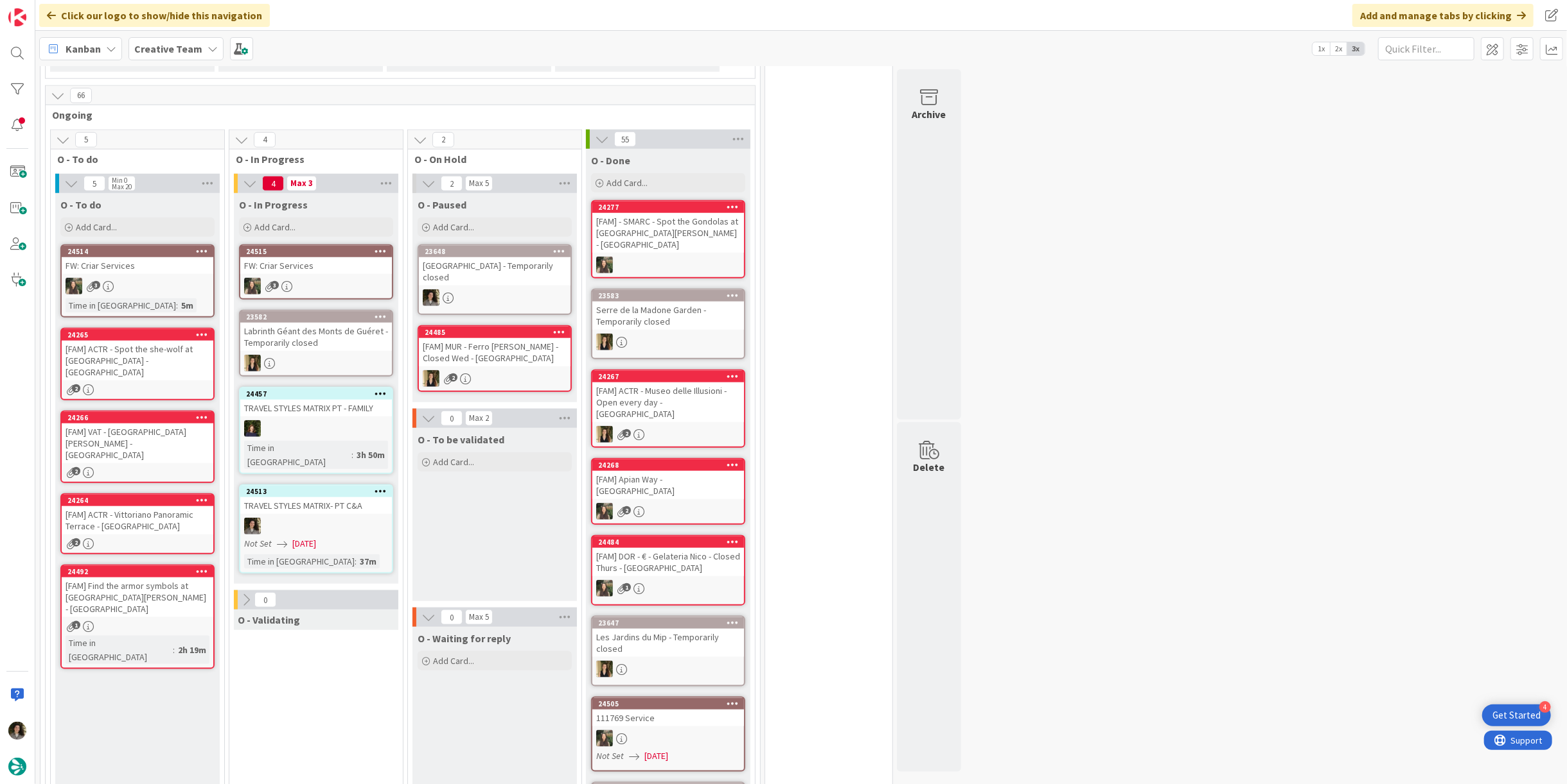
click at [479, 257] on div "[GEOGRAPHIC_DATA] - Temporarily closed" at bounding box center [494, 271] width 152 height 28
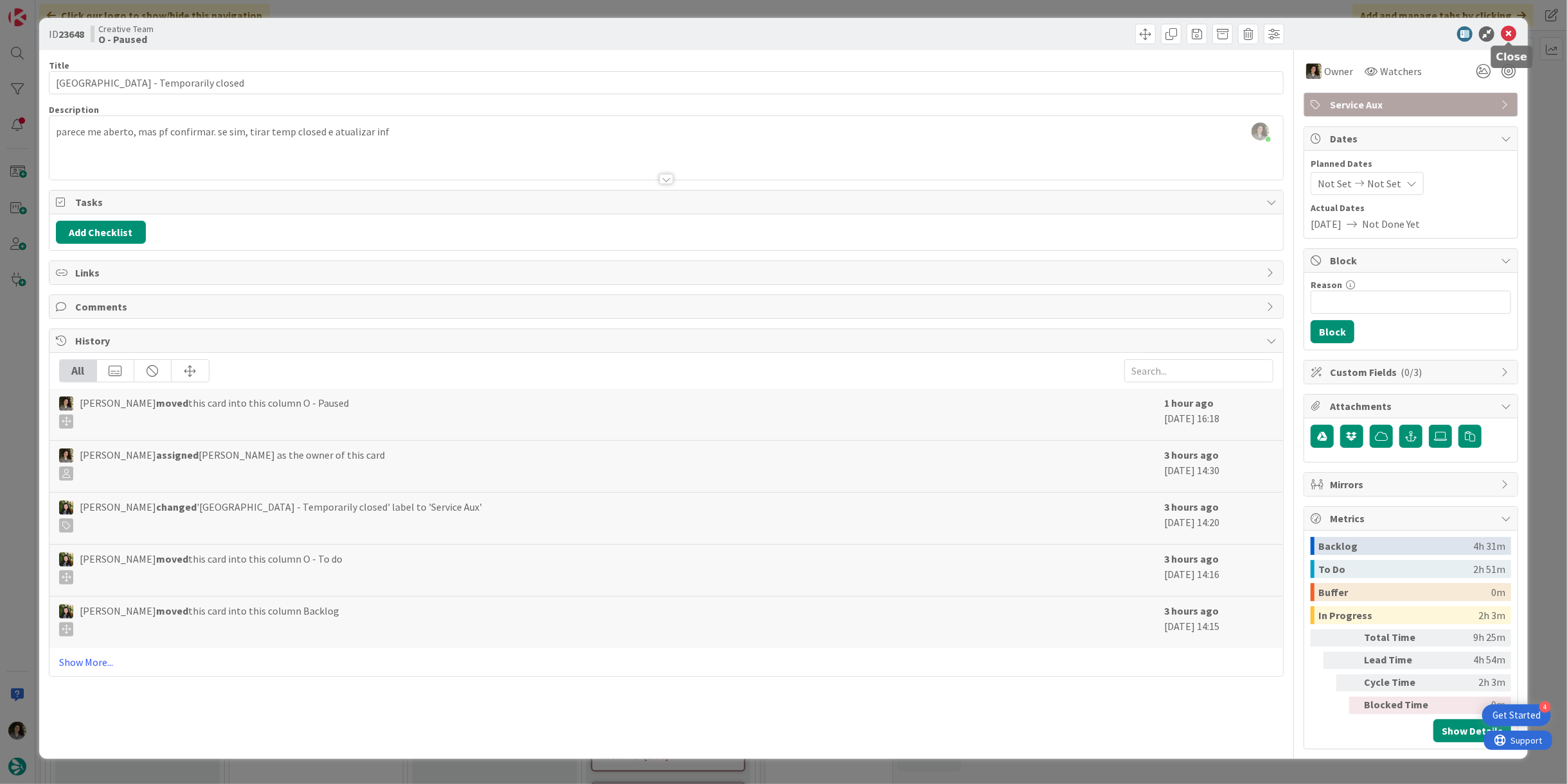
click at [782, 28] on icon at bounding box center [1508, 34] width 15 height 15
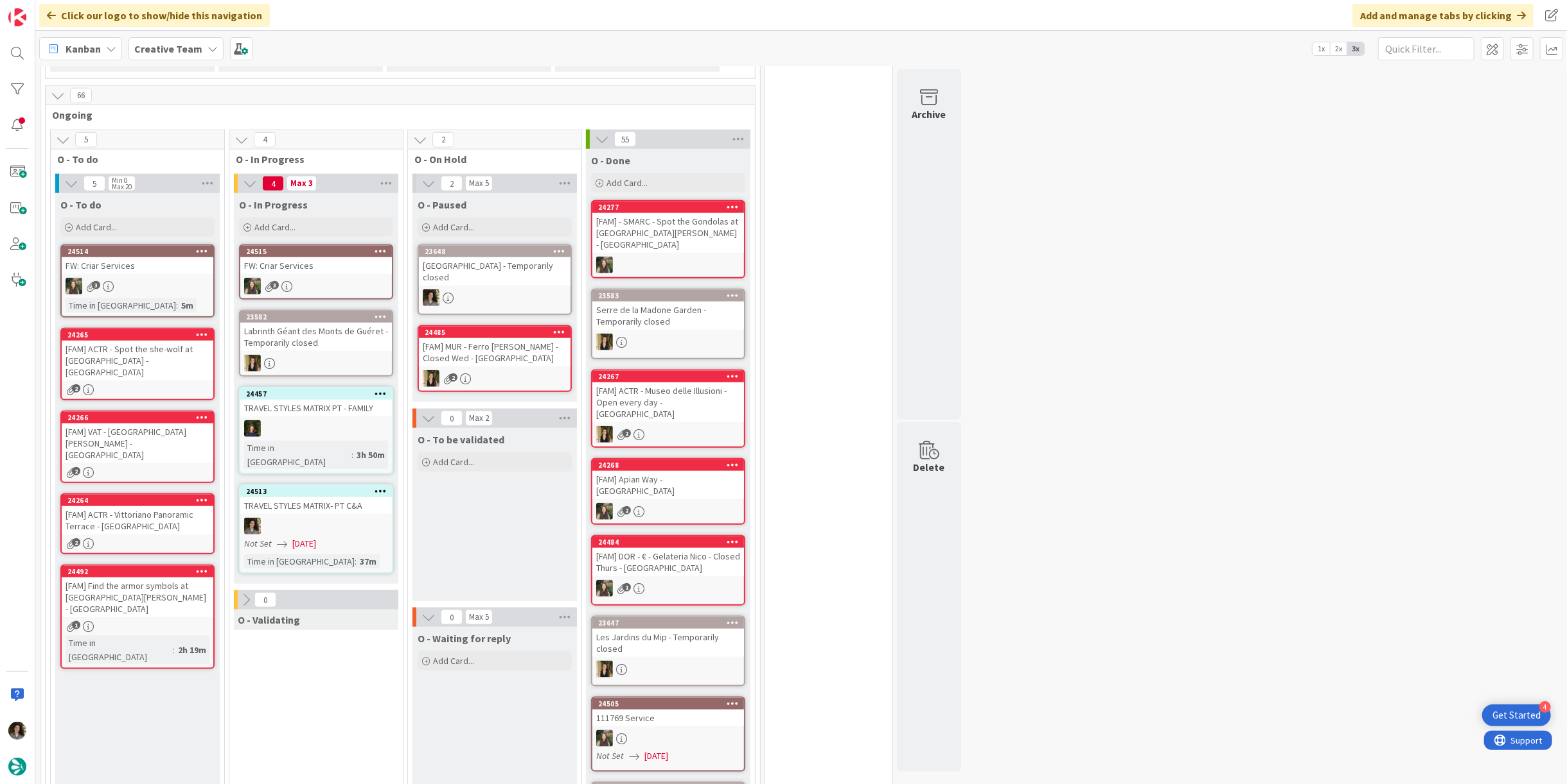
click at [306, 495] on div "24513 TRAVEL STYLES MATRIX- PT C&A Not Set [DATE] Time in [GEOGRAPHIC_DATA] : 3…" at bounding box center [316, 529] width 154 height 89
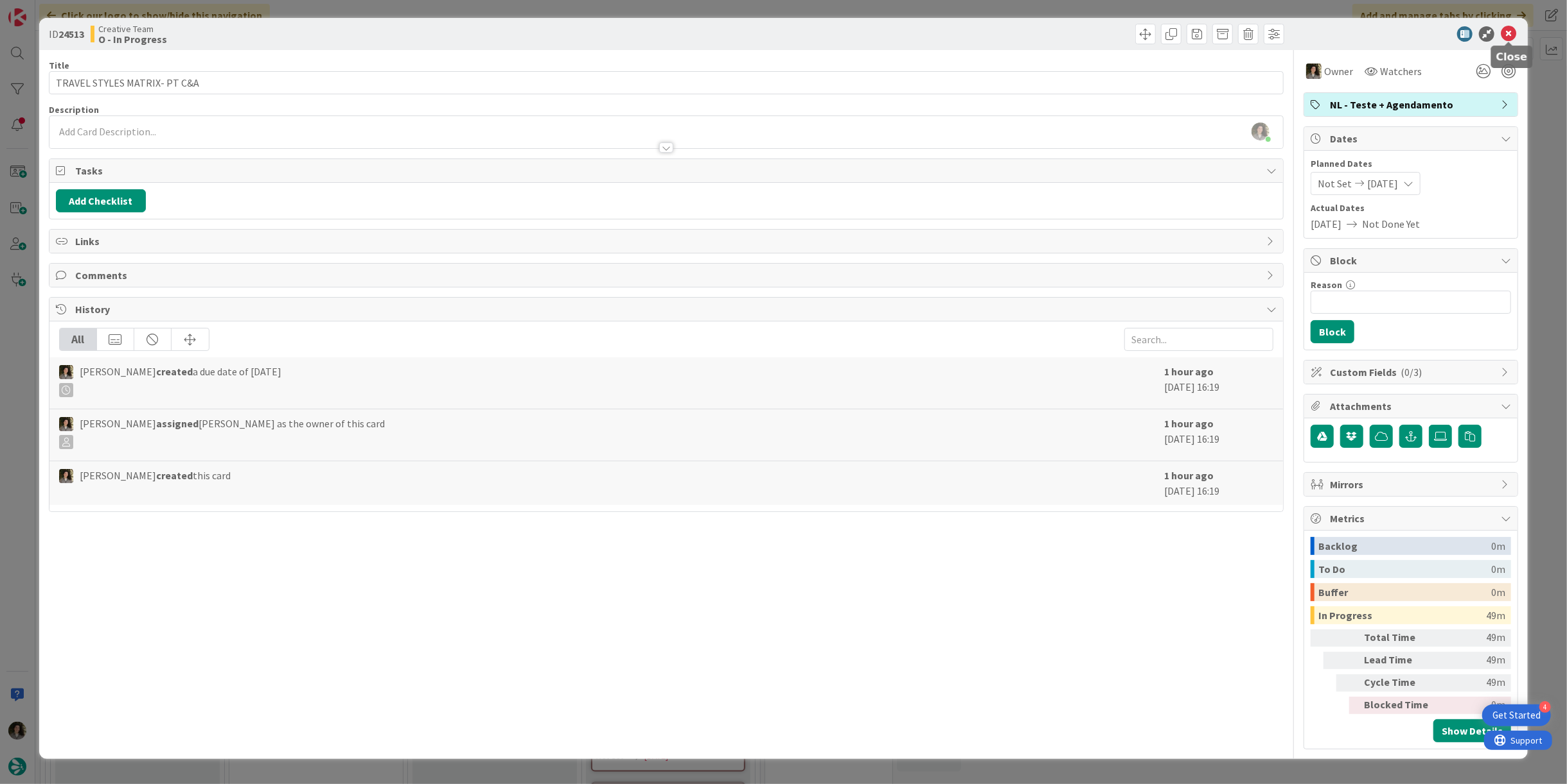
click at [782, 28] on icon at bounding box center [1508, 34] width 15 height 15
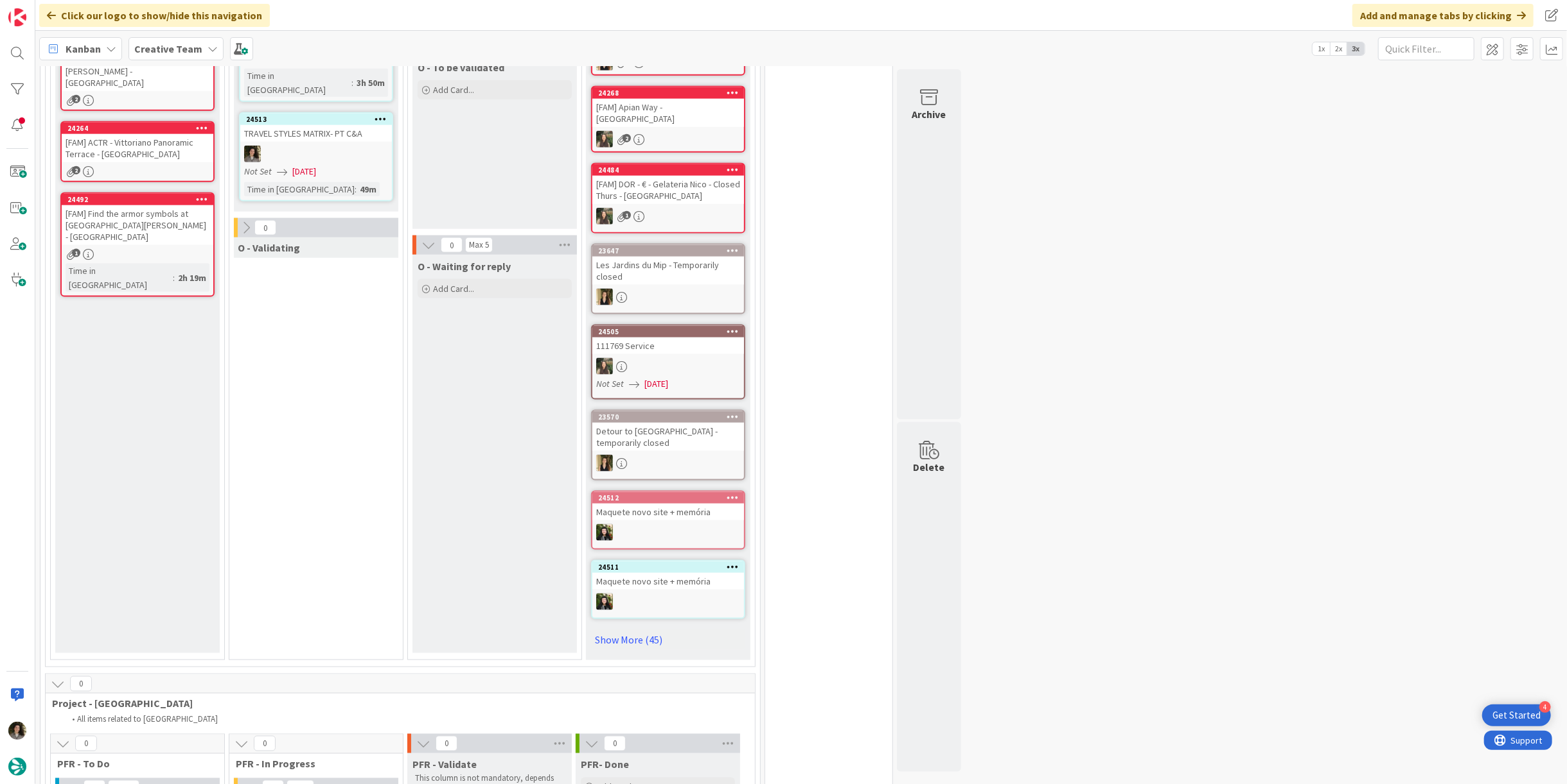
scroll to position [1513, 0]
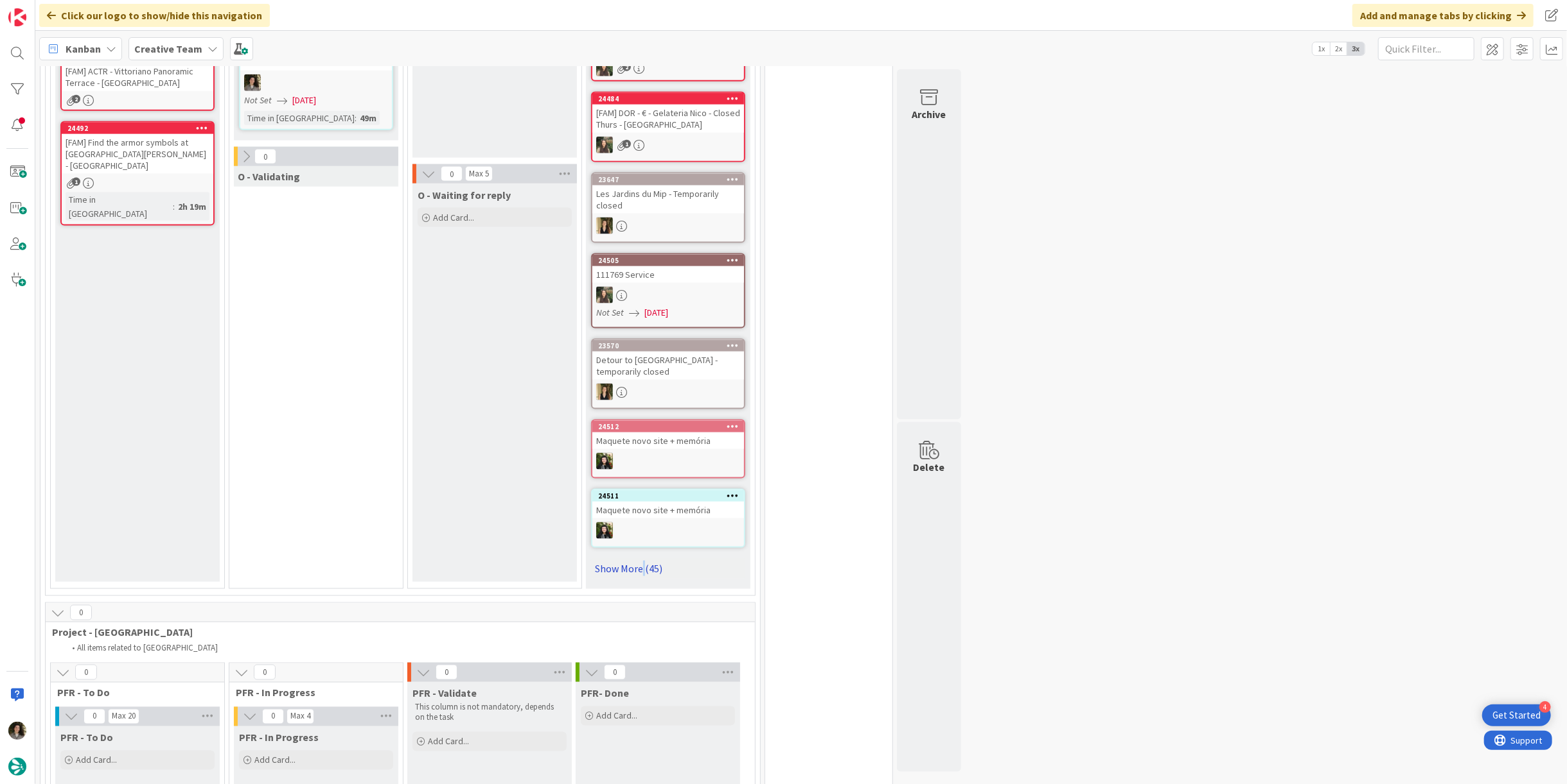
click at [640, 558] on link "Show More (45)" at bounding box center [667, 568] width 154 height 20
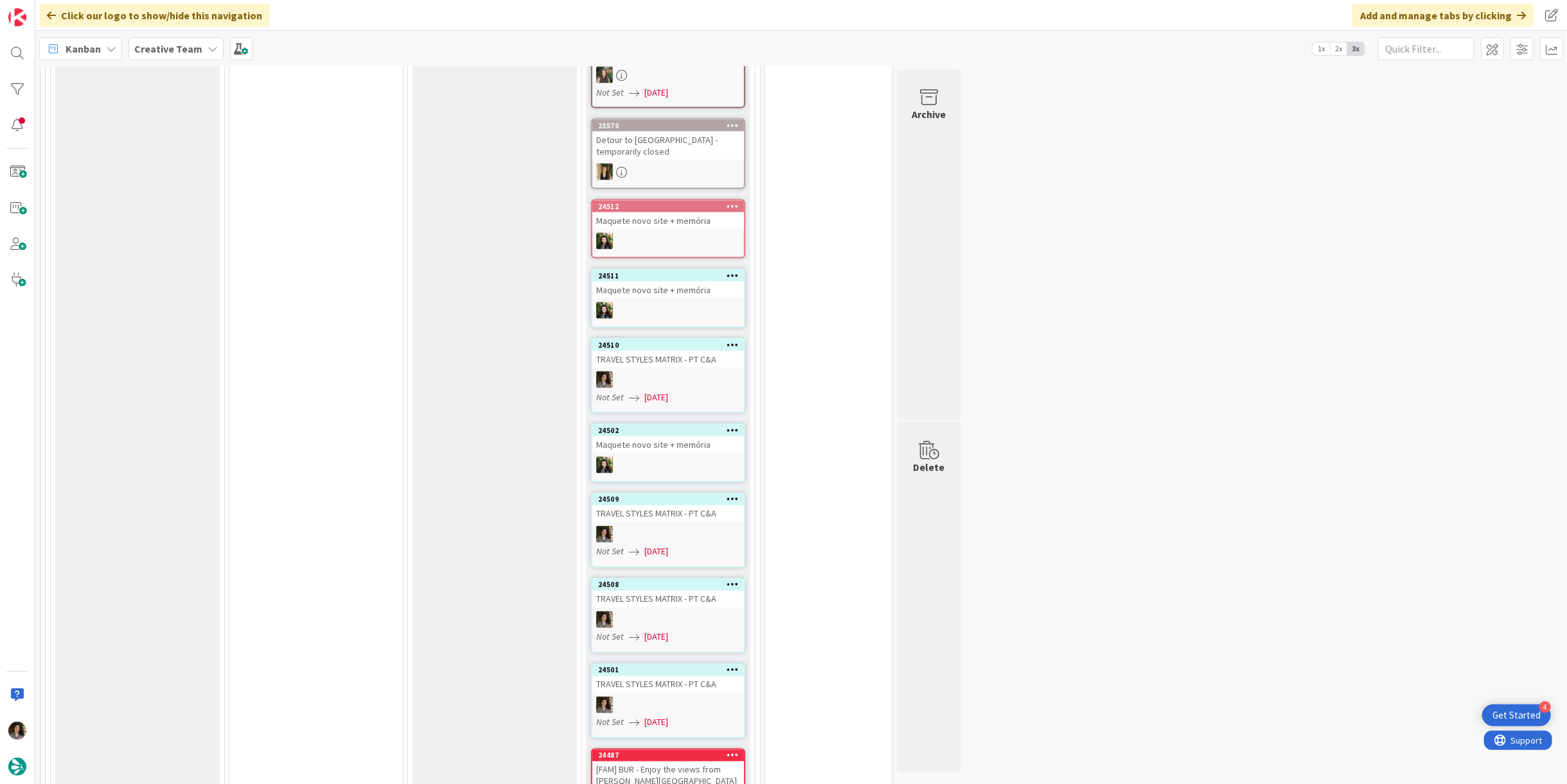
scroll to position [1942, 0]
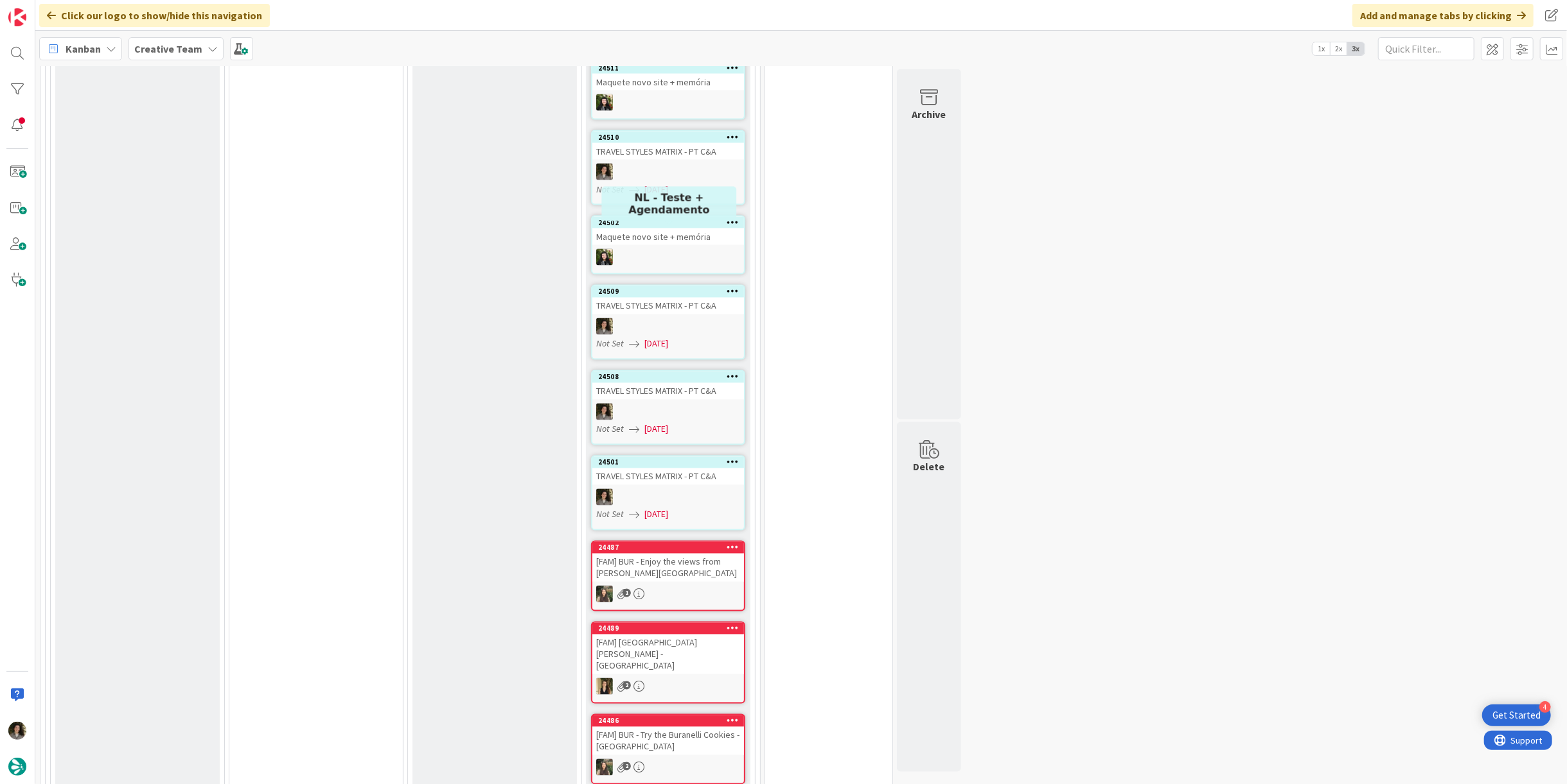
click at [668, 298] on div "TRAVEL STYLES MATRIX - PT C&A" at bounding box center [668, 306] width 152 height 16
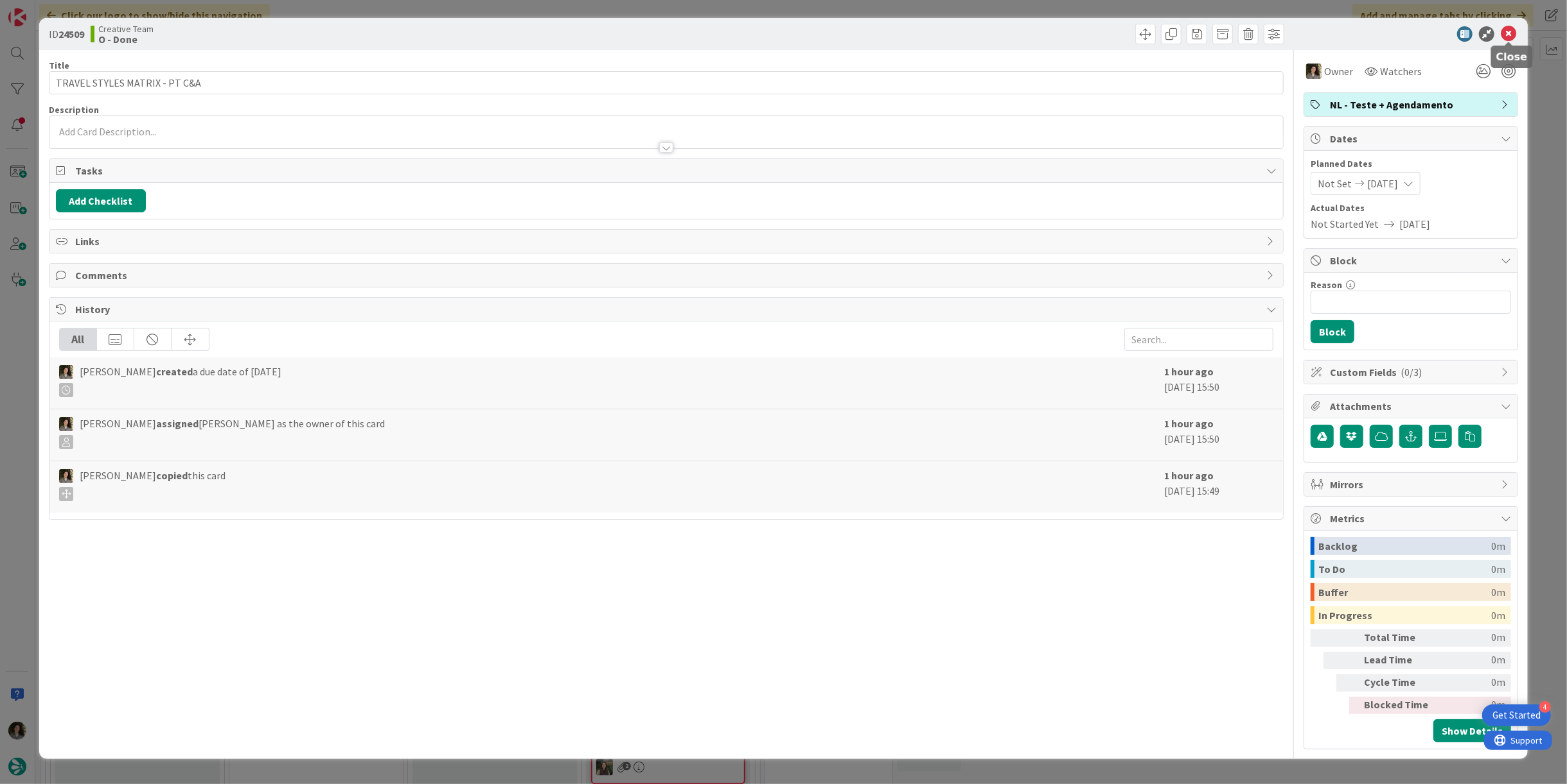
click at [782, 35] on icon at bounding box center [1508, 34] width 15 height 15
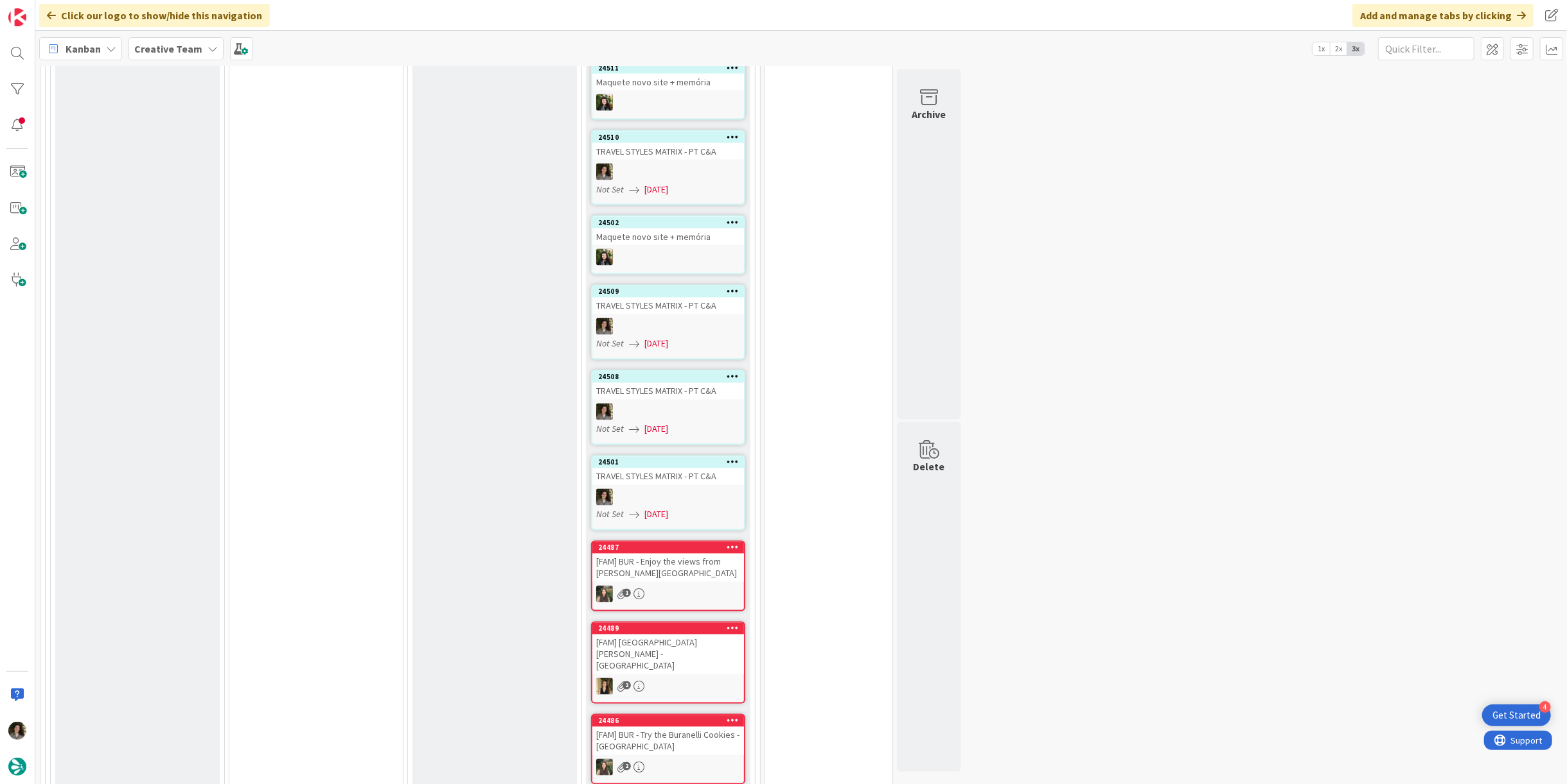
click at [699, 468] on div "TRAVEL STYLES MATRIX - PT C&A" at bounding box center [668, 476] width 152 height 16
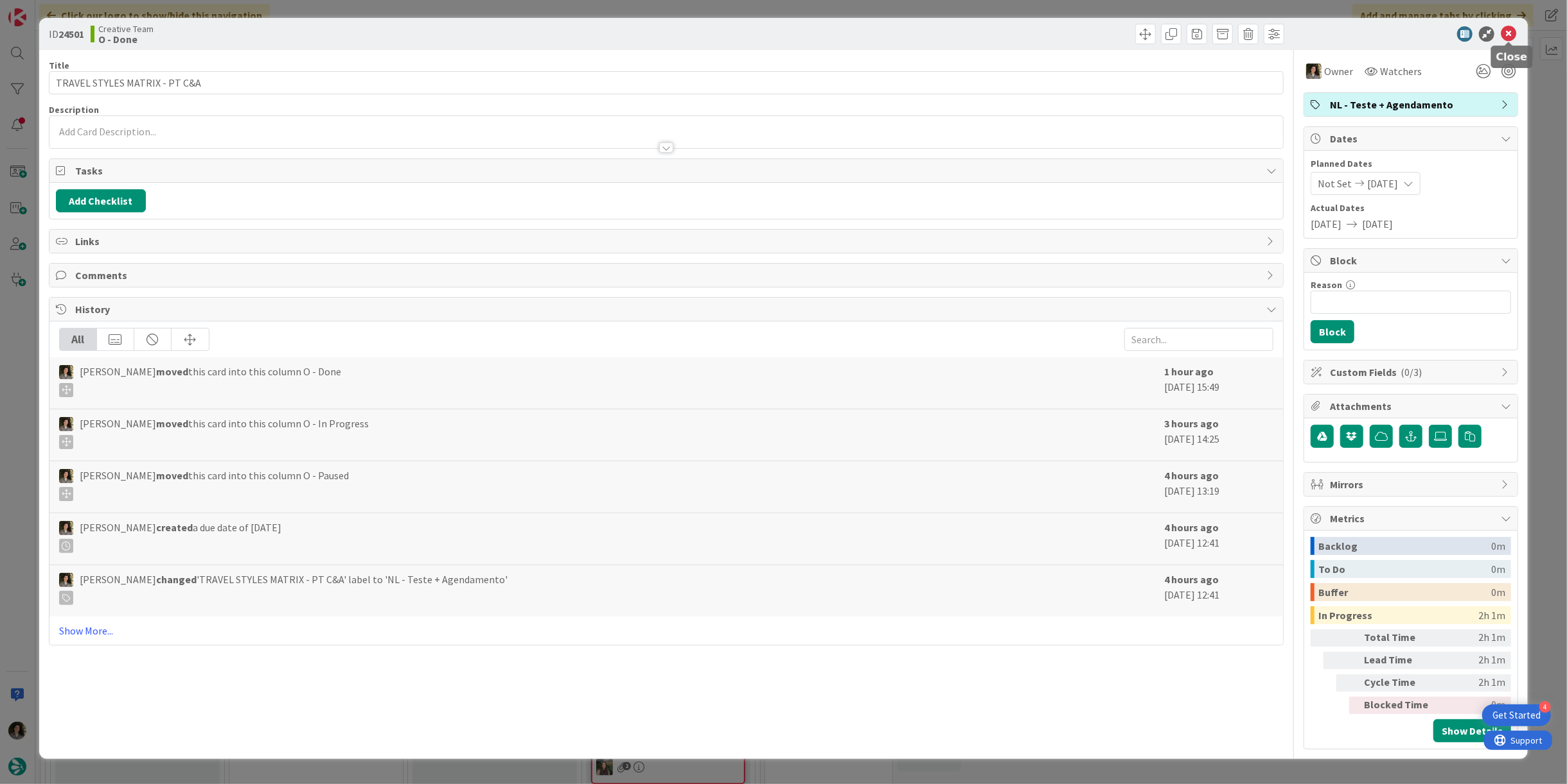
click at [782, 34] on icon at bounding box center [1508, 34] width 15 height 15
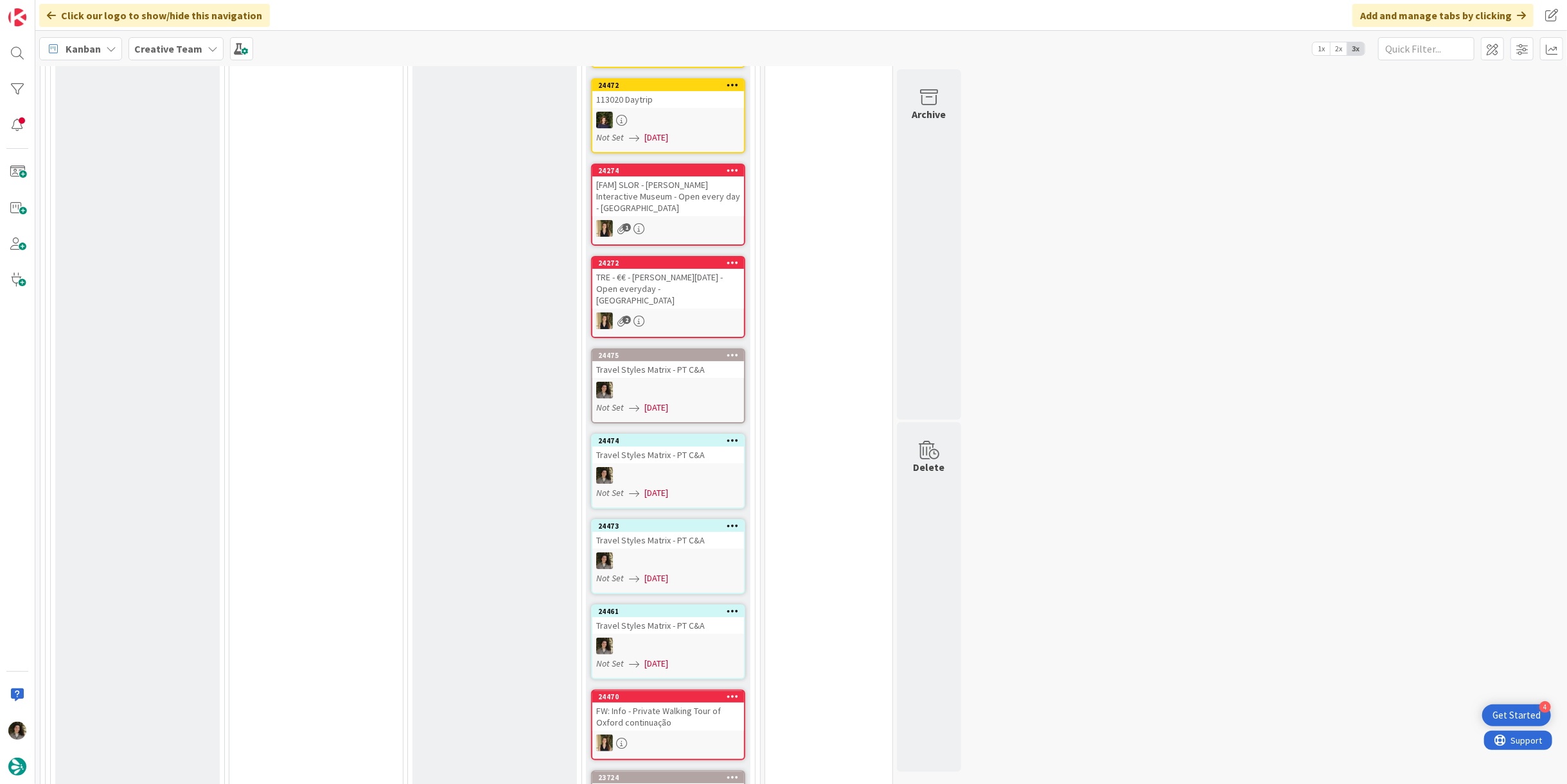
scroll to position [4295, 0]
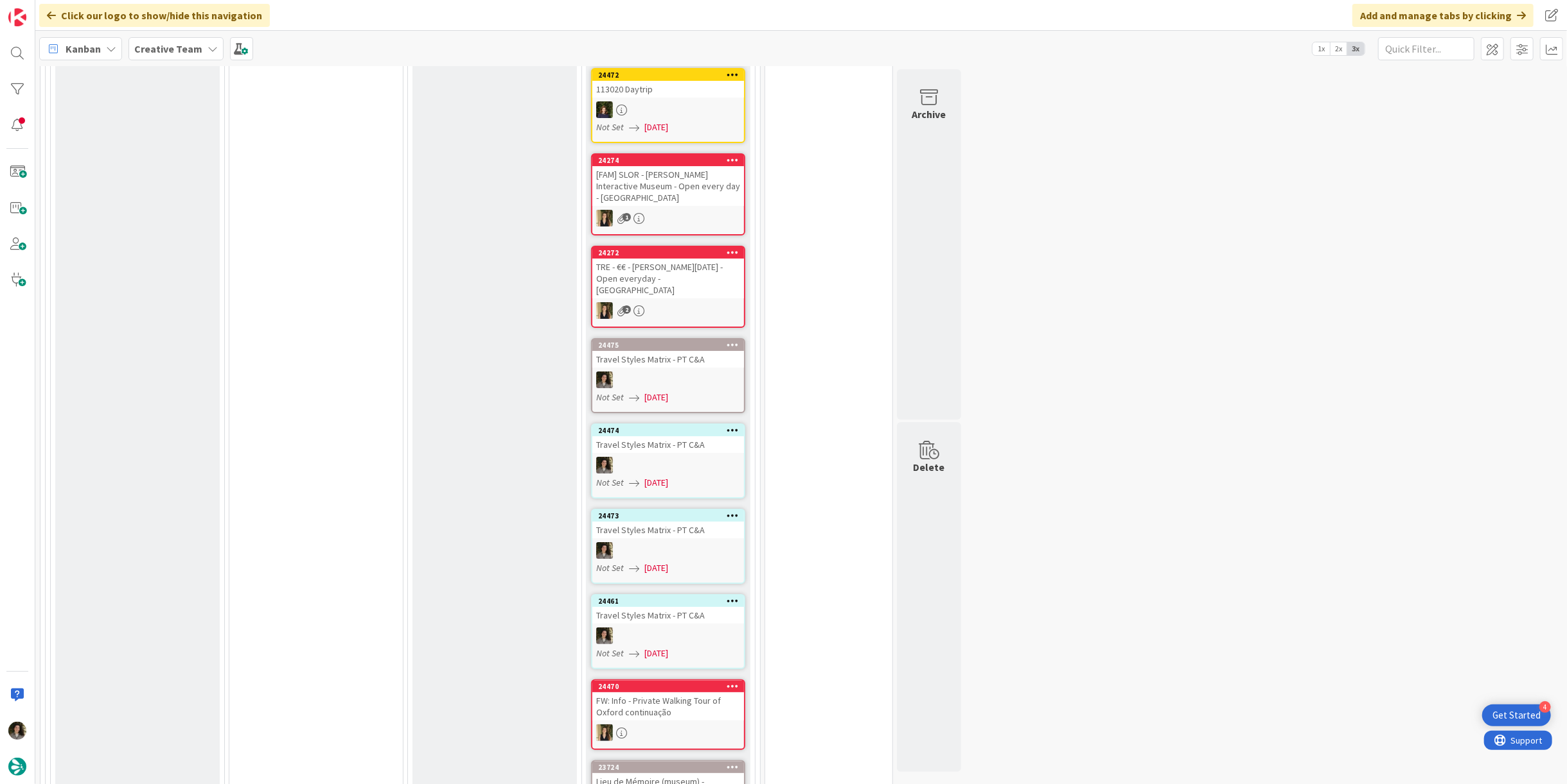
click at [672, 628] on div at bounding box center [668, 636] width 152 height 16
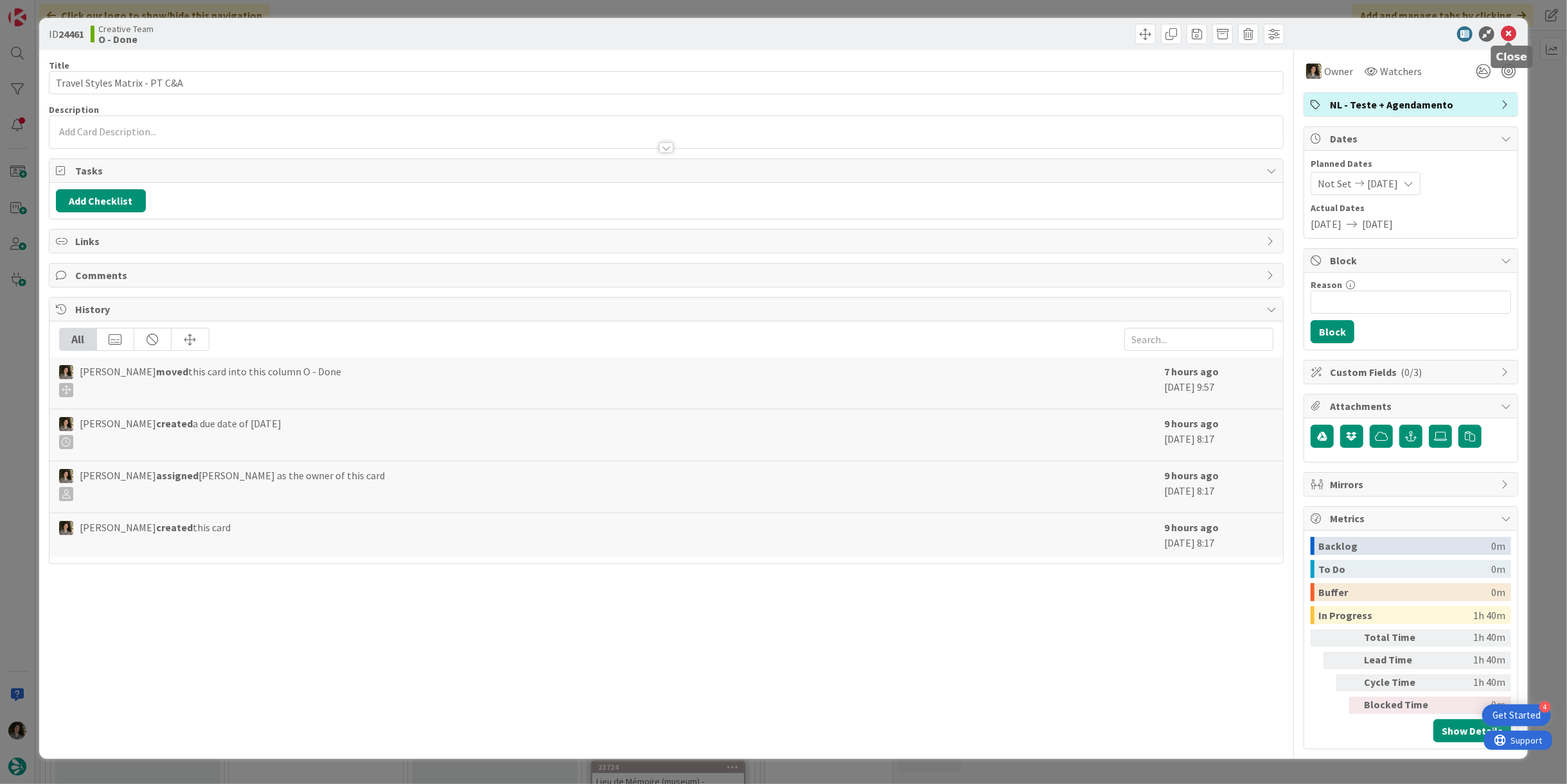
click at [782, 31] on icon at bounding box center [1508, 34] width 15 height 15
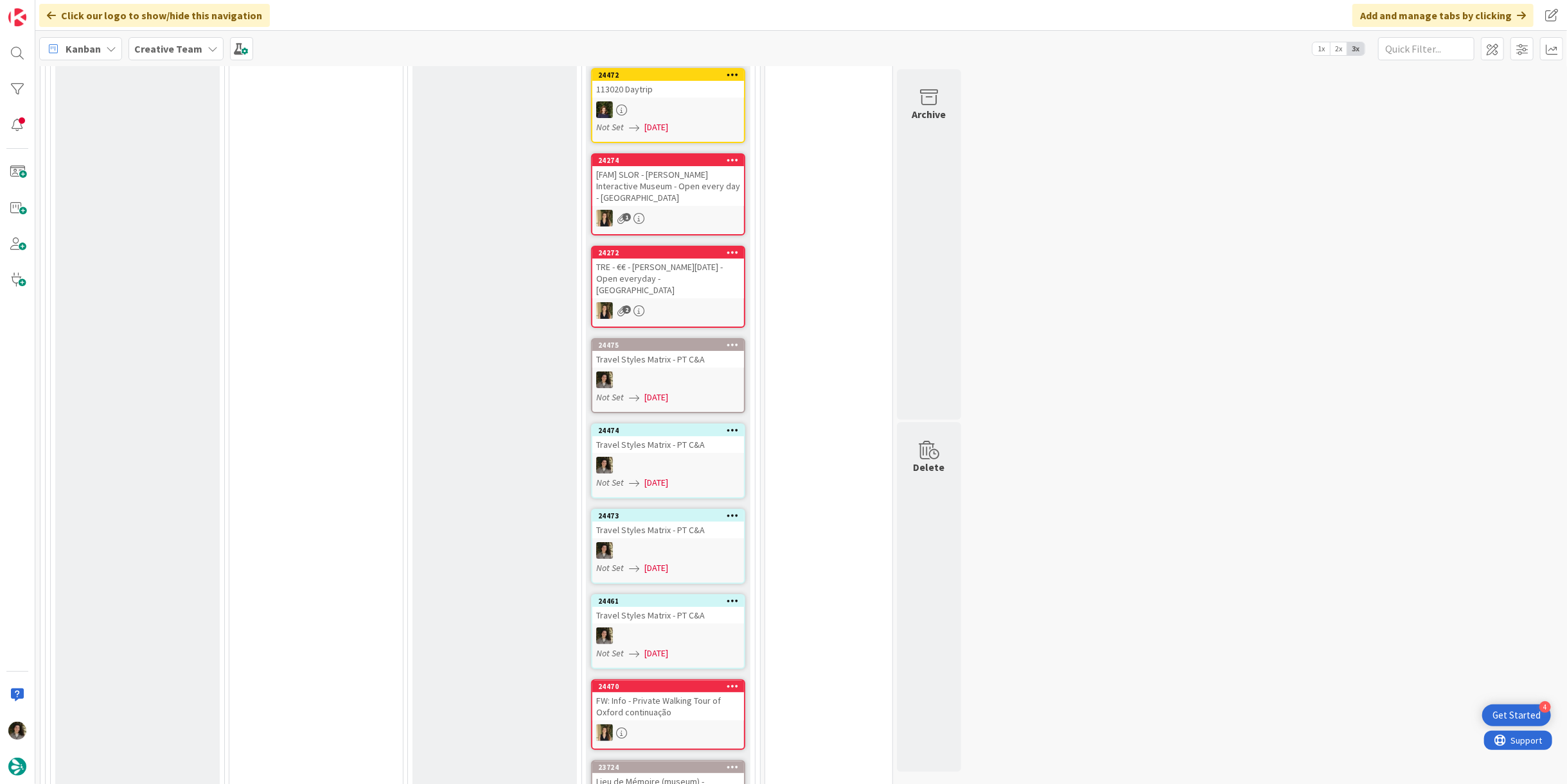
click at [636, 542] on div at bounding box center [668, 550] width 152 height 16
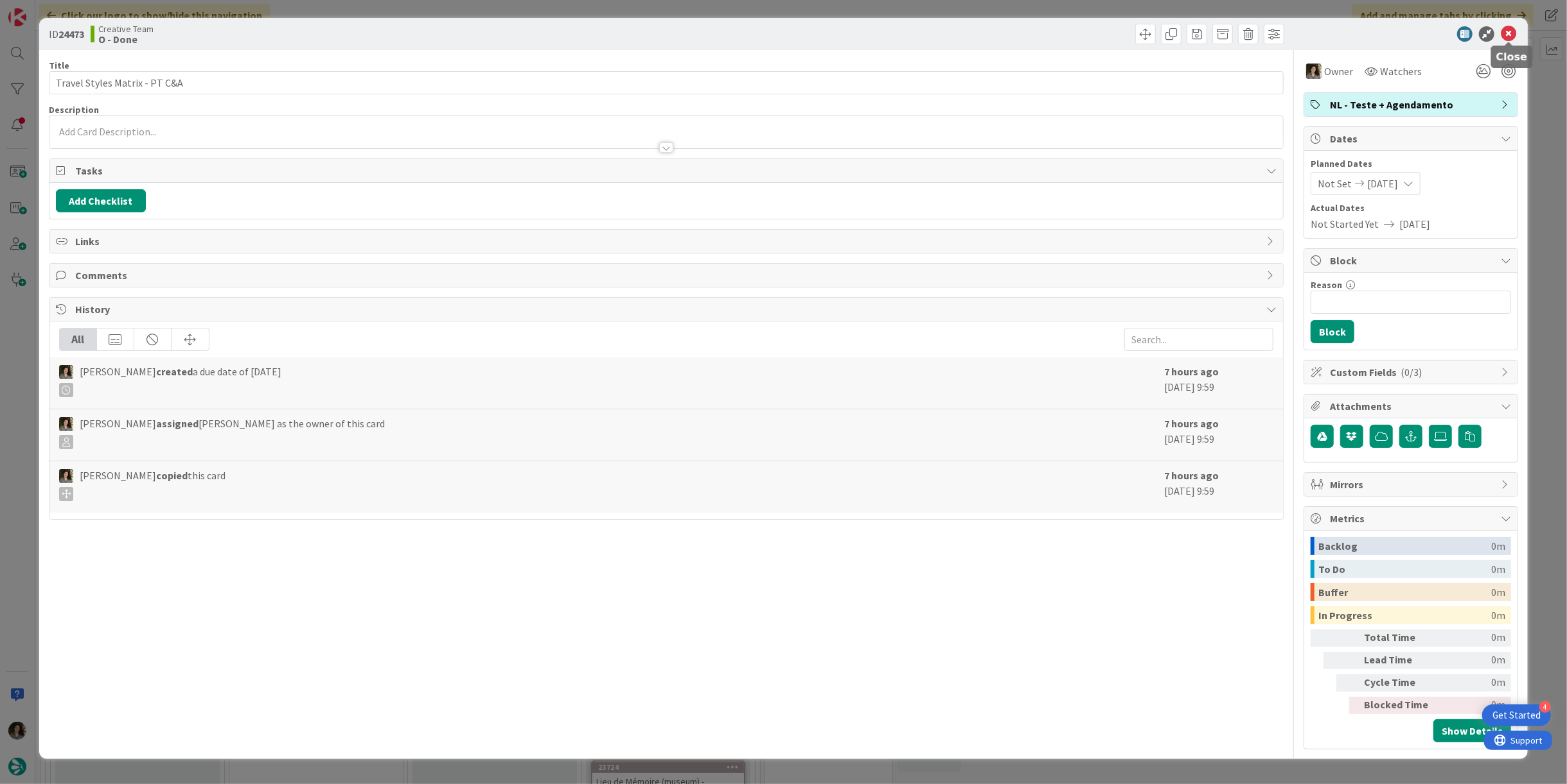
click at [782, 33] on icon at bounding box center [1508, 34] width 15 height 15
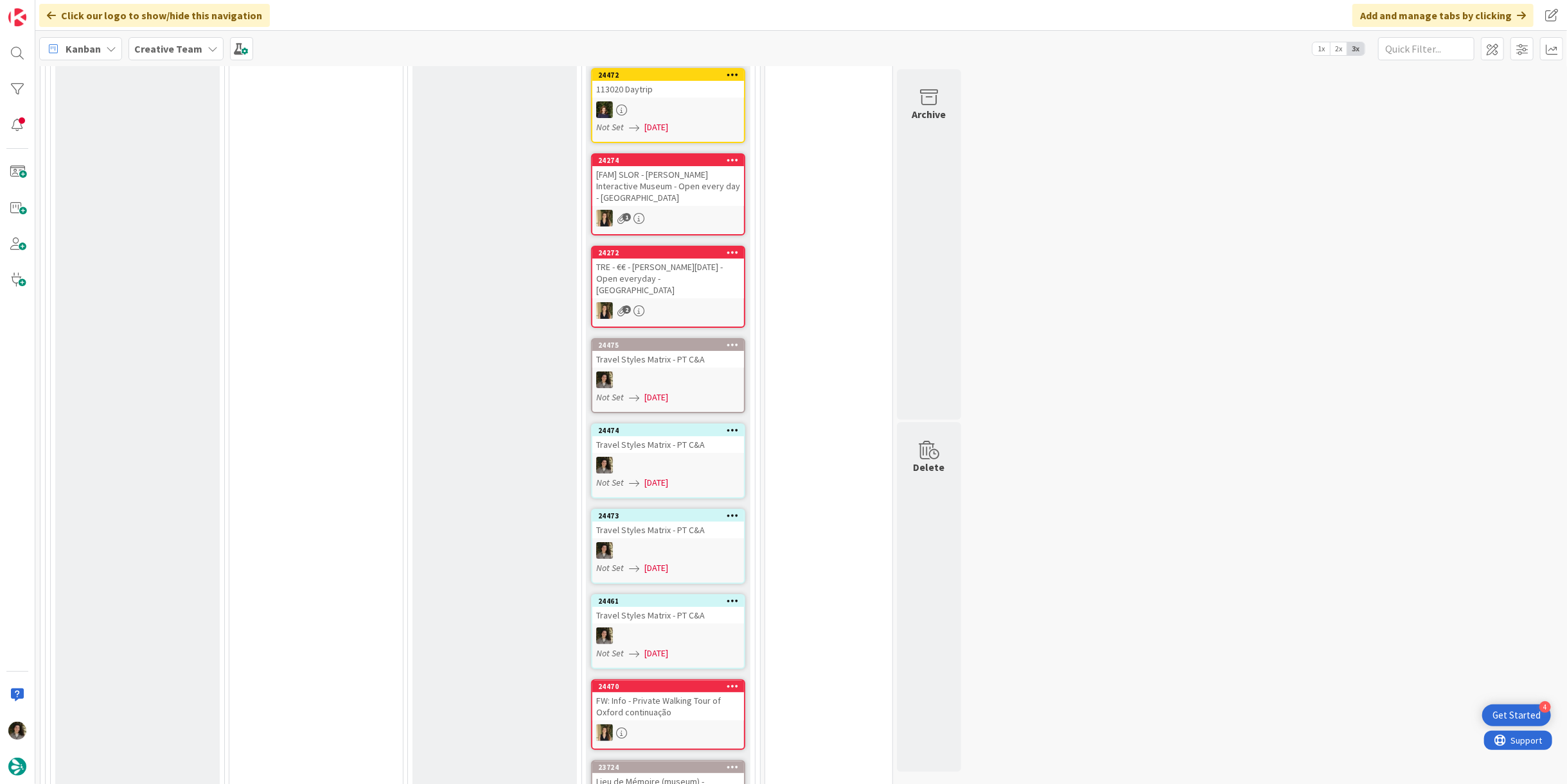
click at [662, 457] on div at bounding box center [668, 465] width 152 height 16
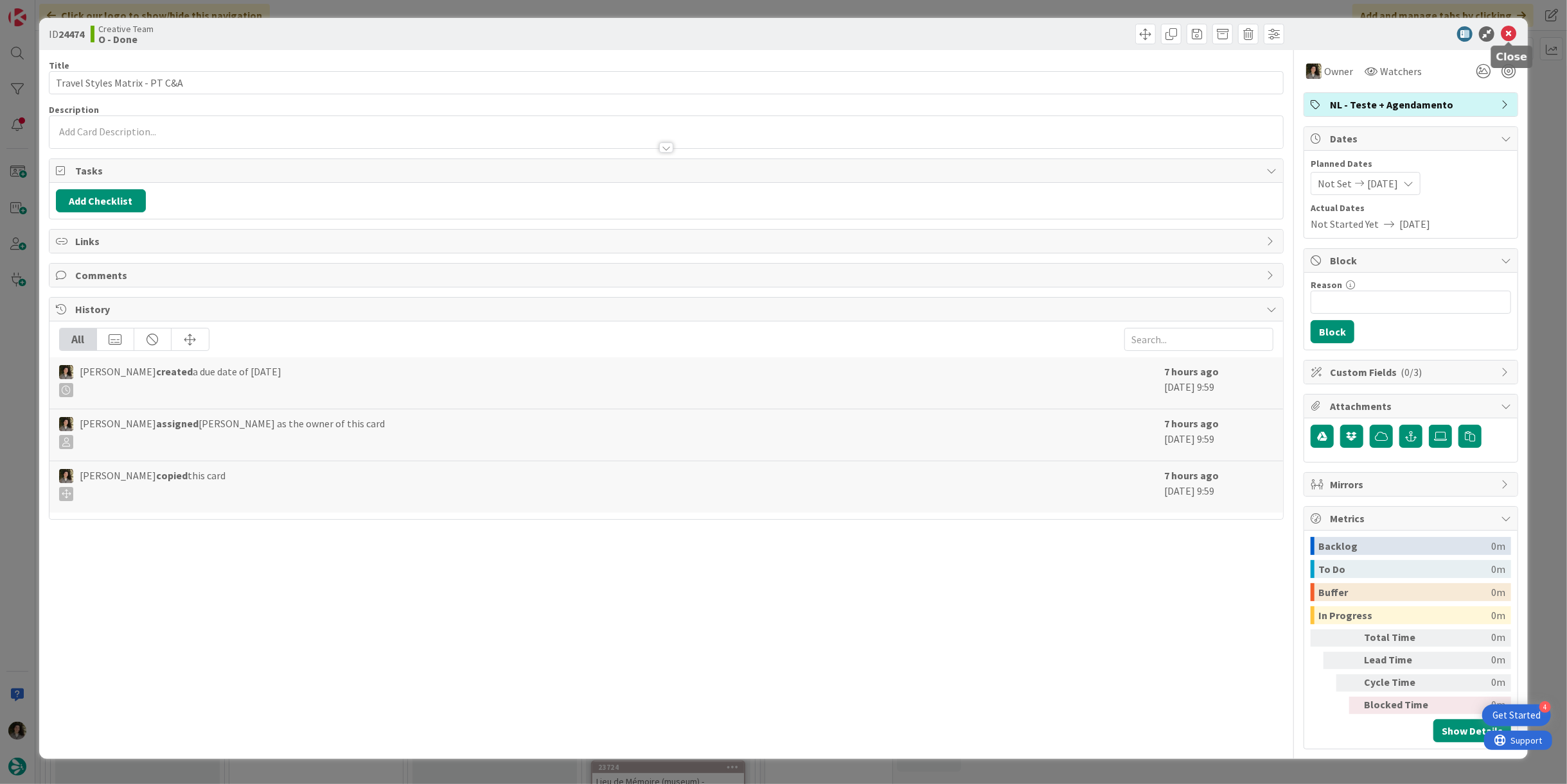
click at [782, 28] on icon at bounding box center [1508, 34] width 15 height 15
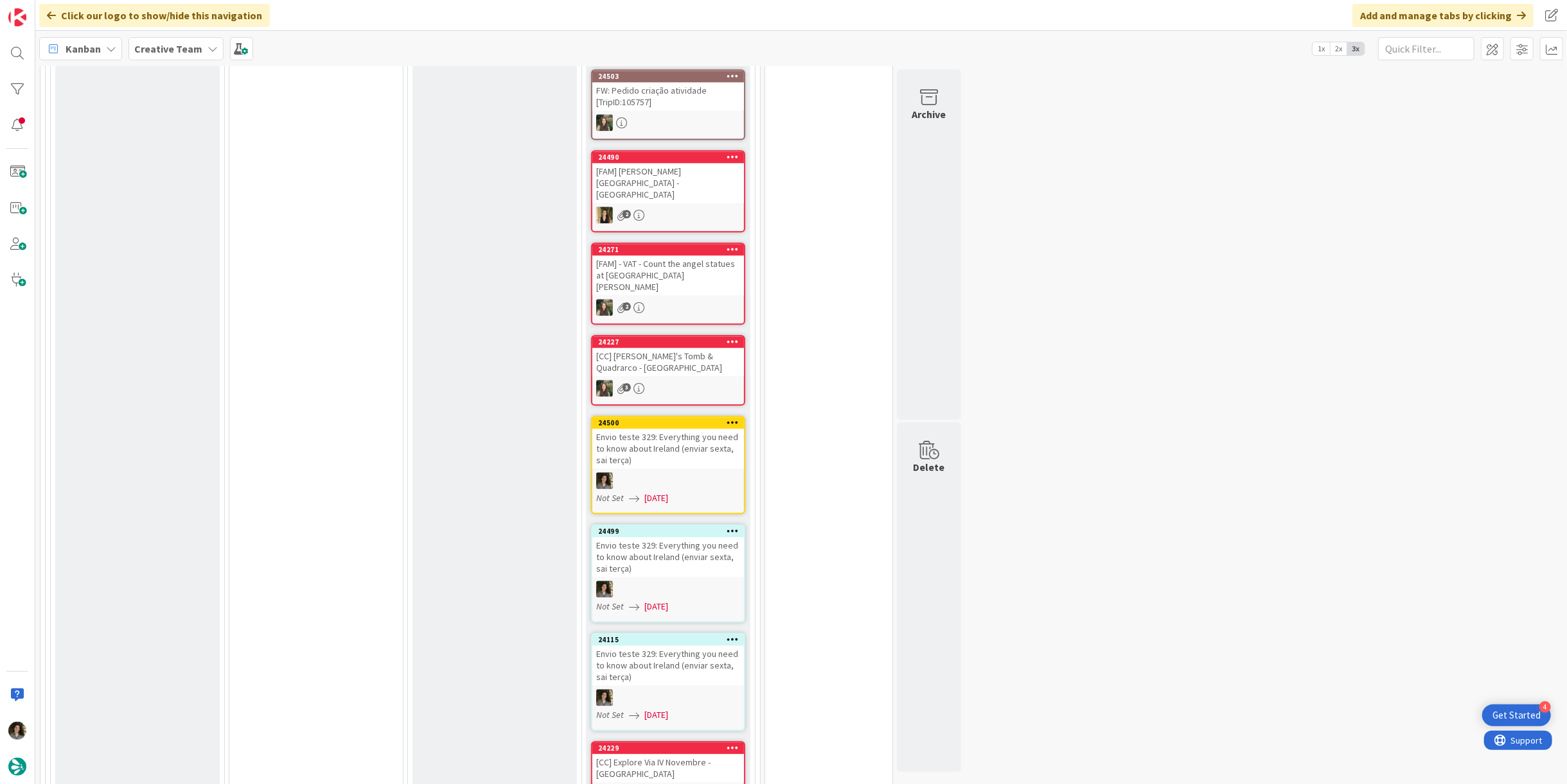
scroll to position [2868, 0]
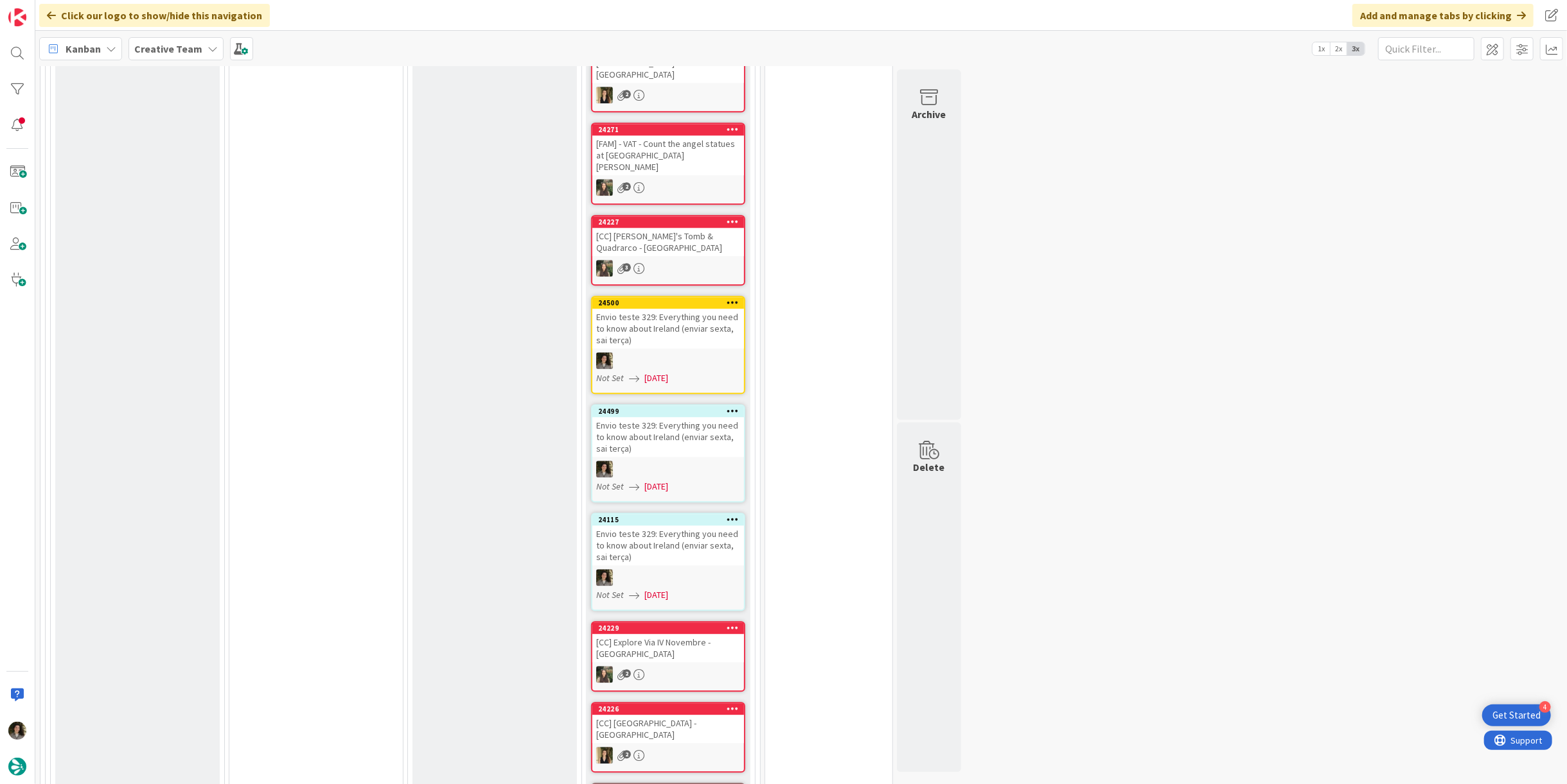
click at [660, 526] on div "Envio teste 329: Everything you need to know about Ireland (enviar sexta, sai t…" at bounding box center [668, 545] width 152 height 40
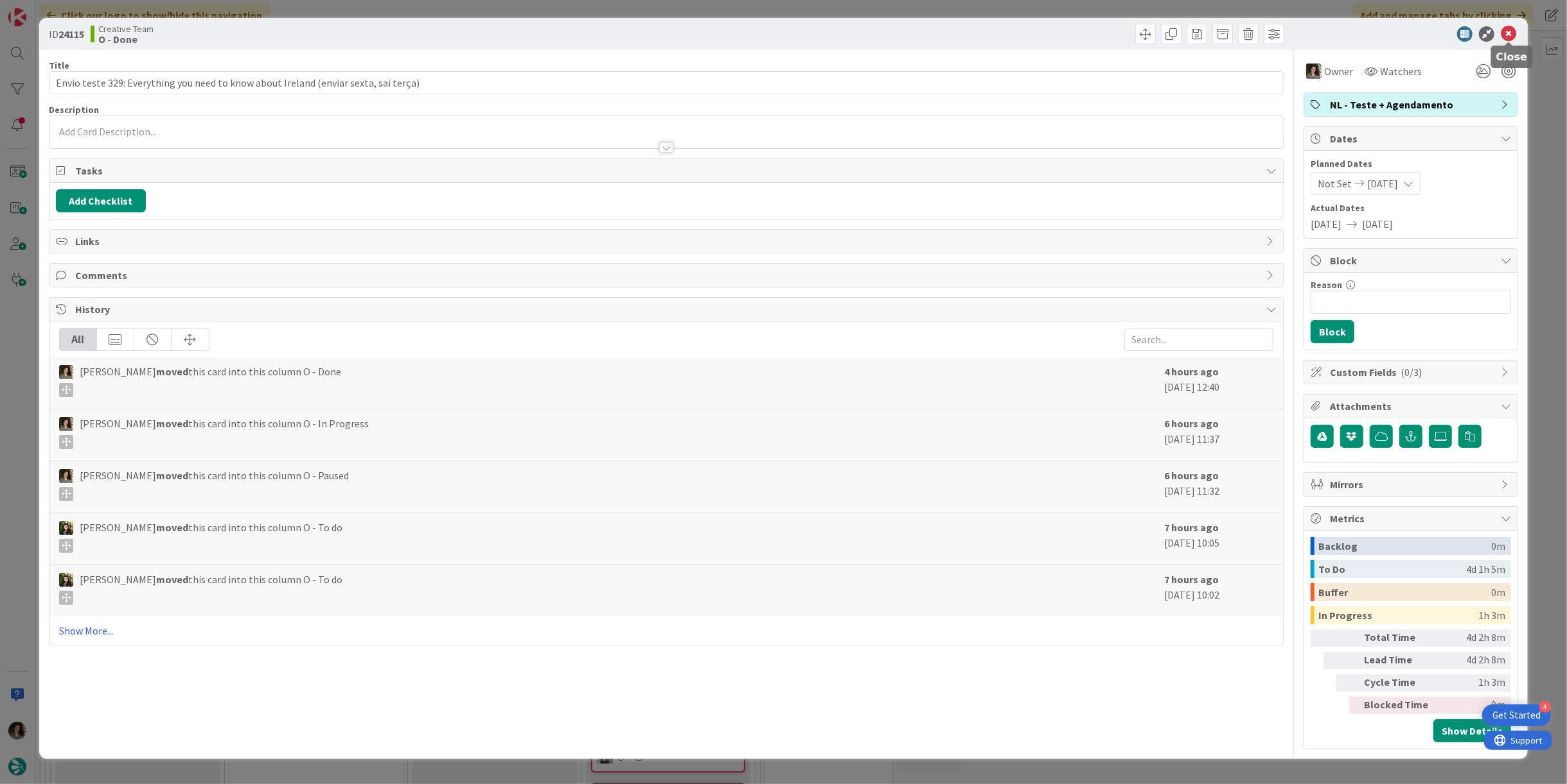
click at [782, 33] on icon at bounding box center [1508, 34] width 15 height 15
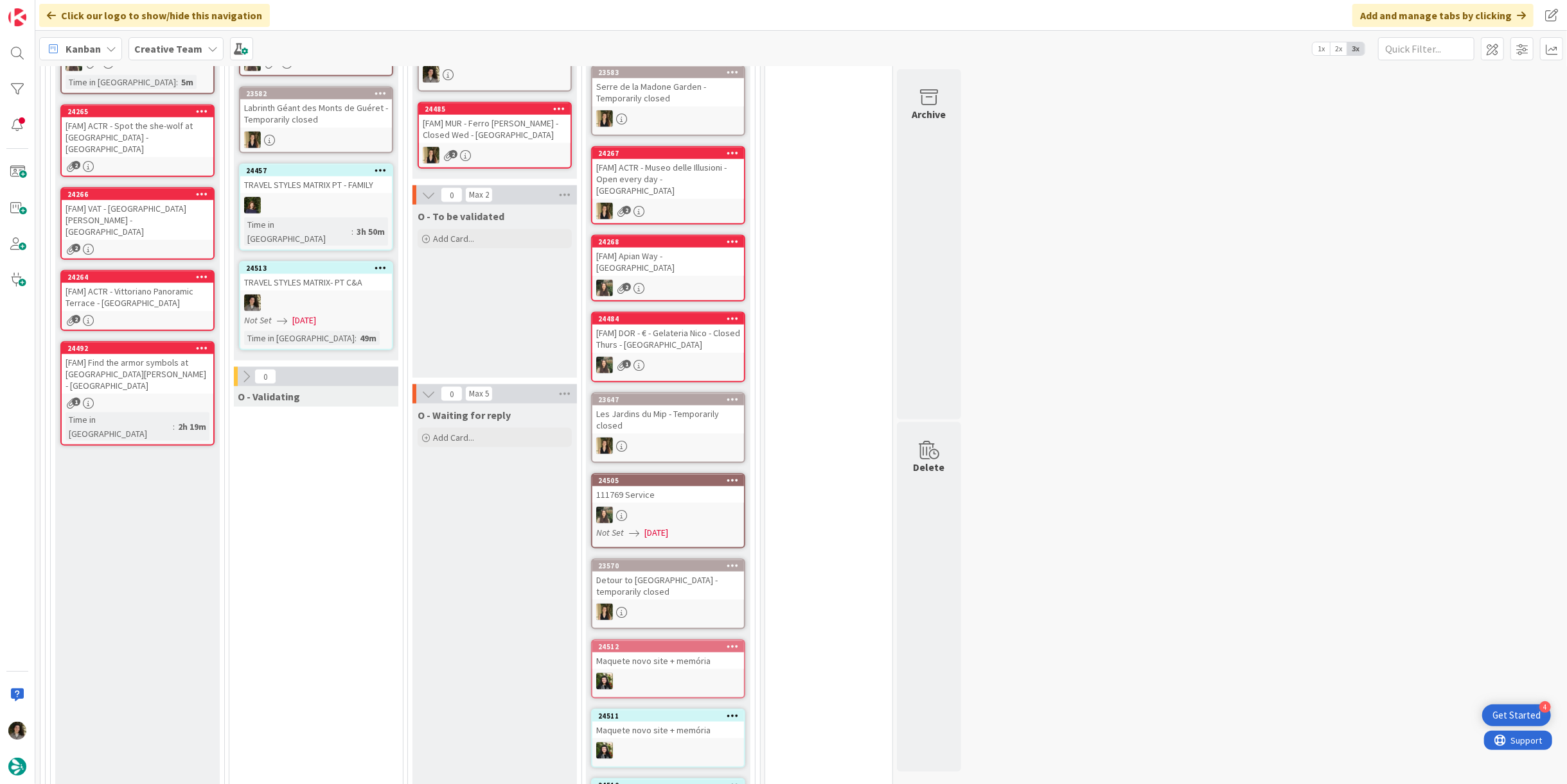
scroll to position [1141, 0]
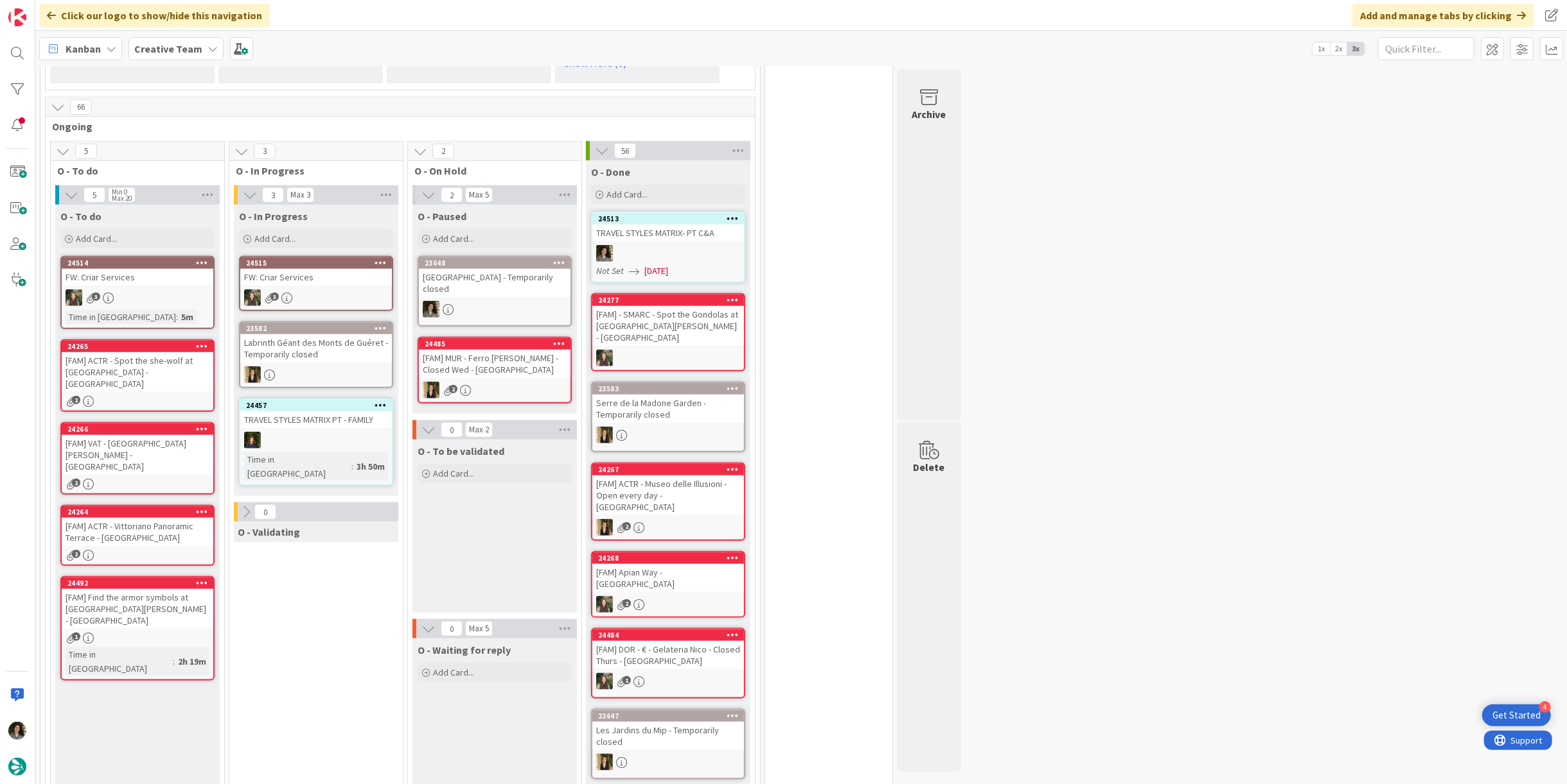
click at [659, 245] on div at bounding box center [668, 253] width 152 height 16
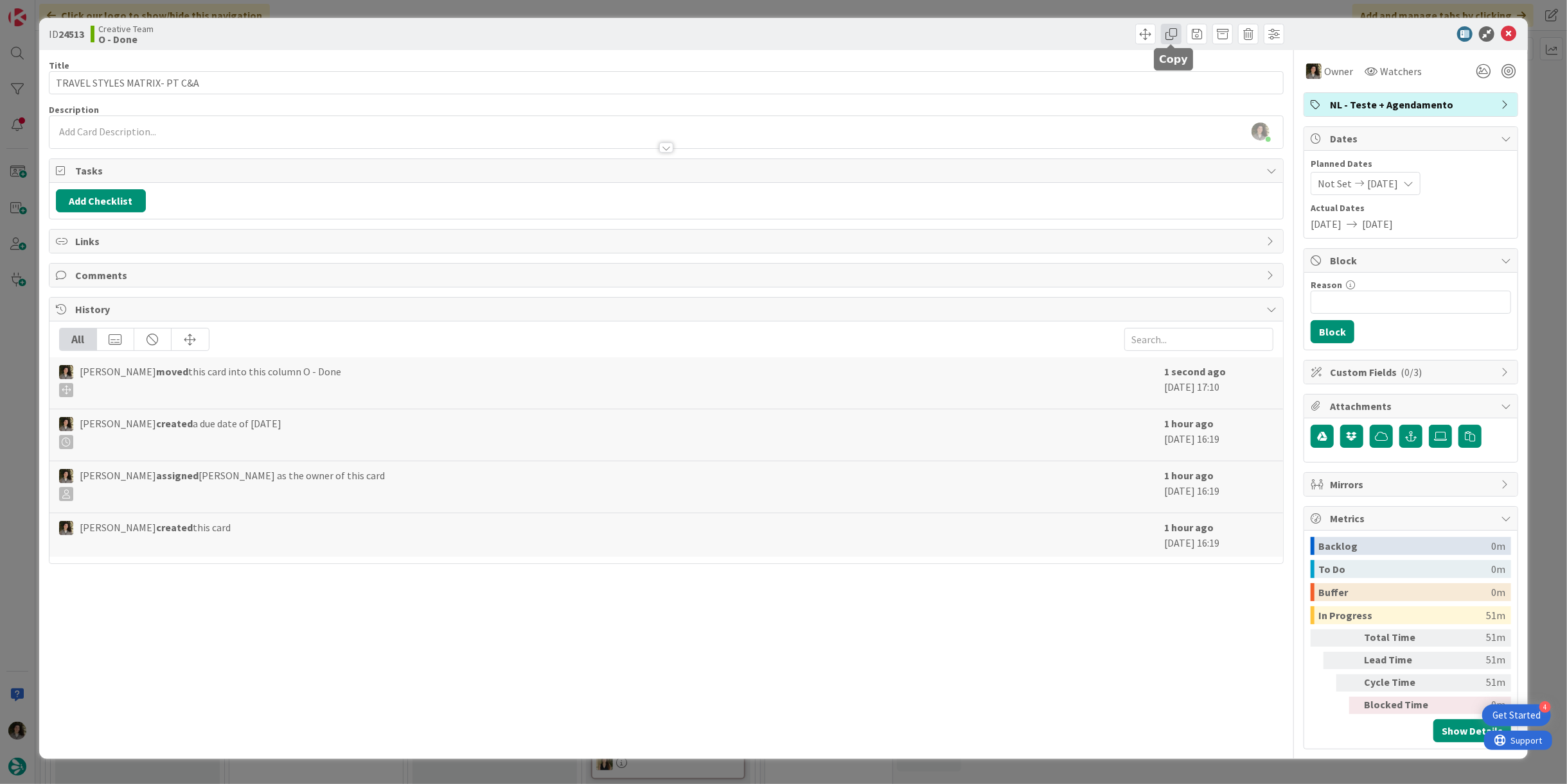
click at [782, 37] on span at bounding box center [1170, 34] width 20 height 20
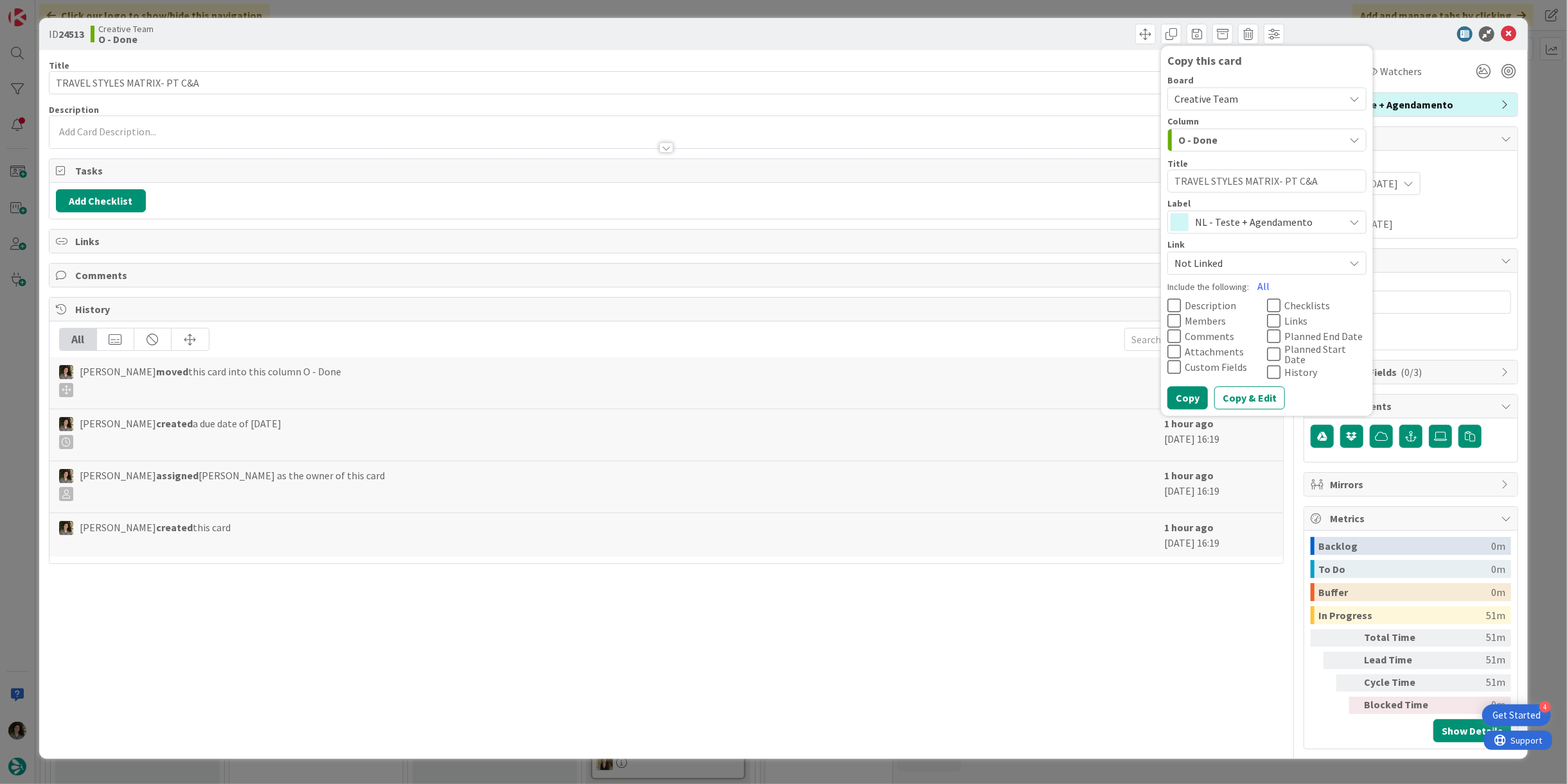
click at [782, 229] on span "NL - Teste + Agendamento" at bounding box center [1266, 222] width 142 height 18
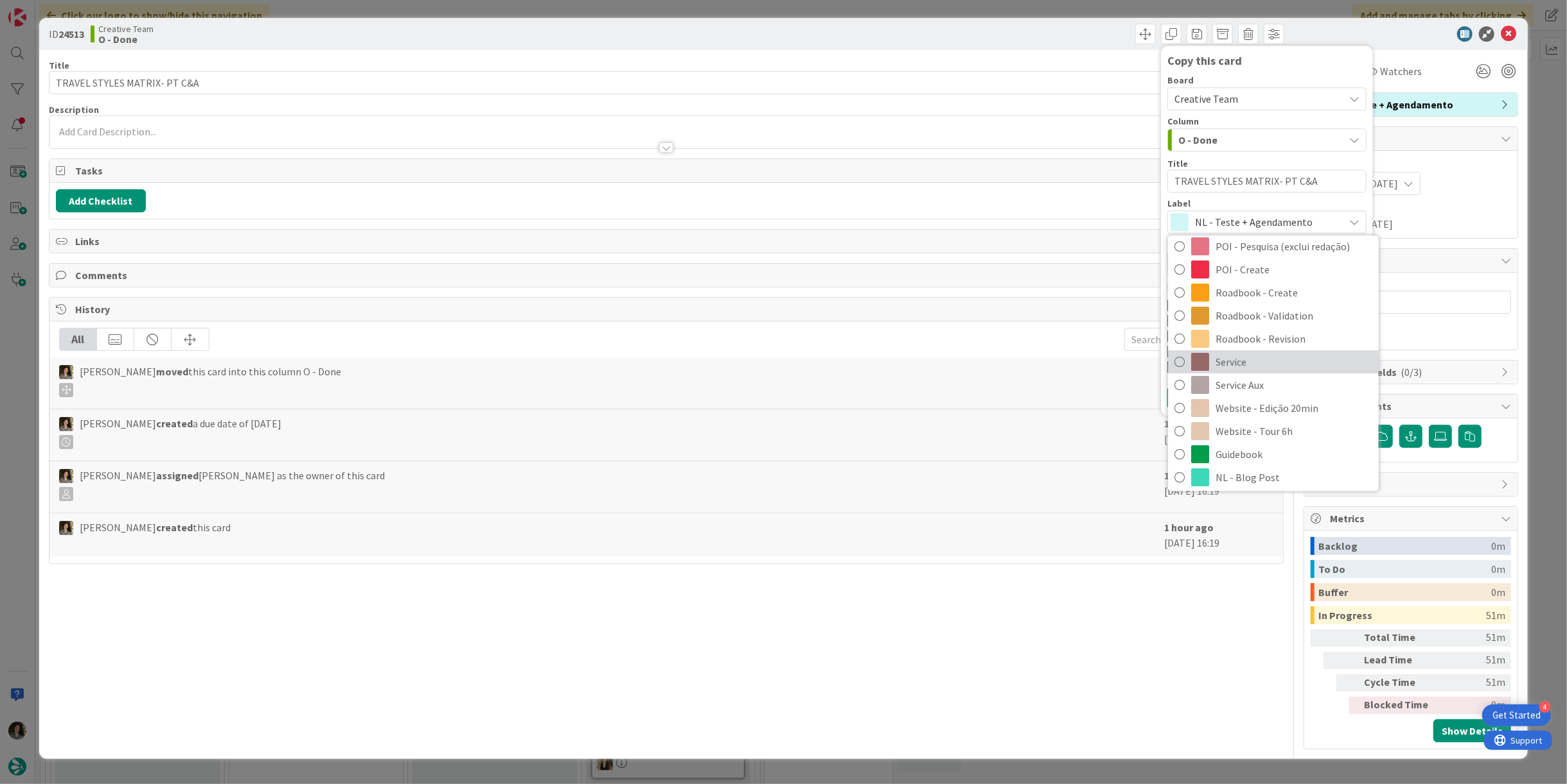
click at [782, 367] on span "Service" at bounding box center [1294, 362] width 157 height 19
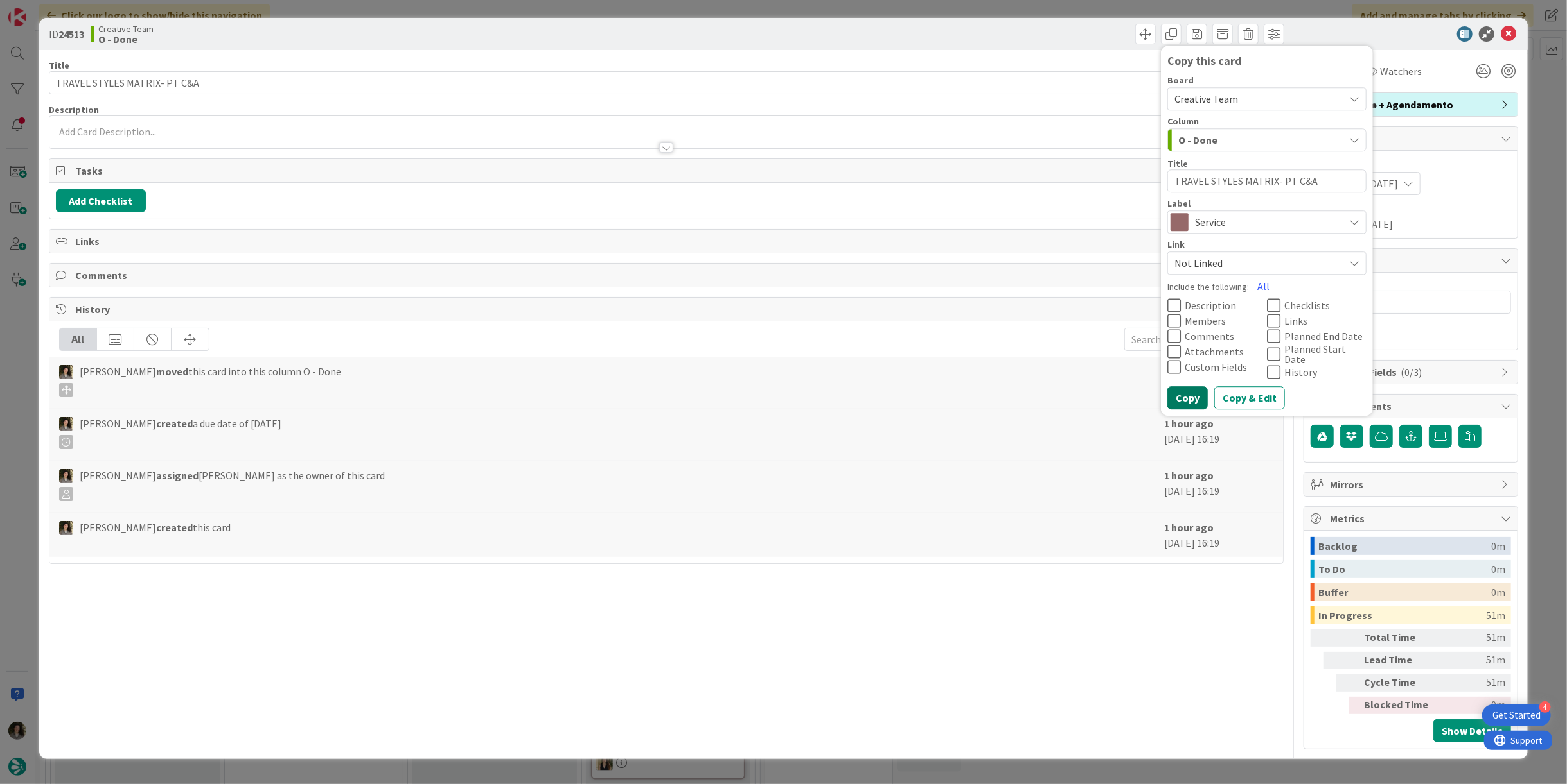
click at [782, 394] on button "Copy" at bounding box center [1187, 398] width 41 height 23
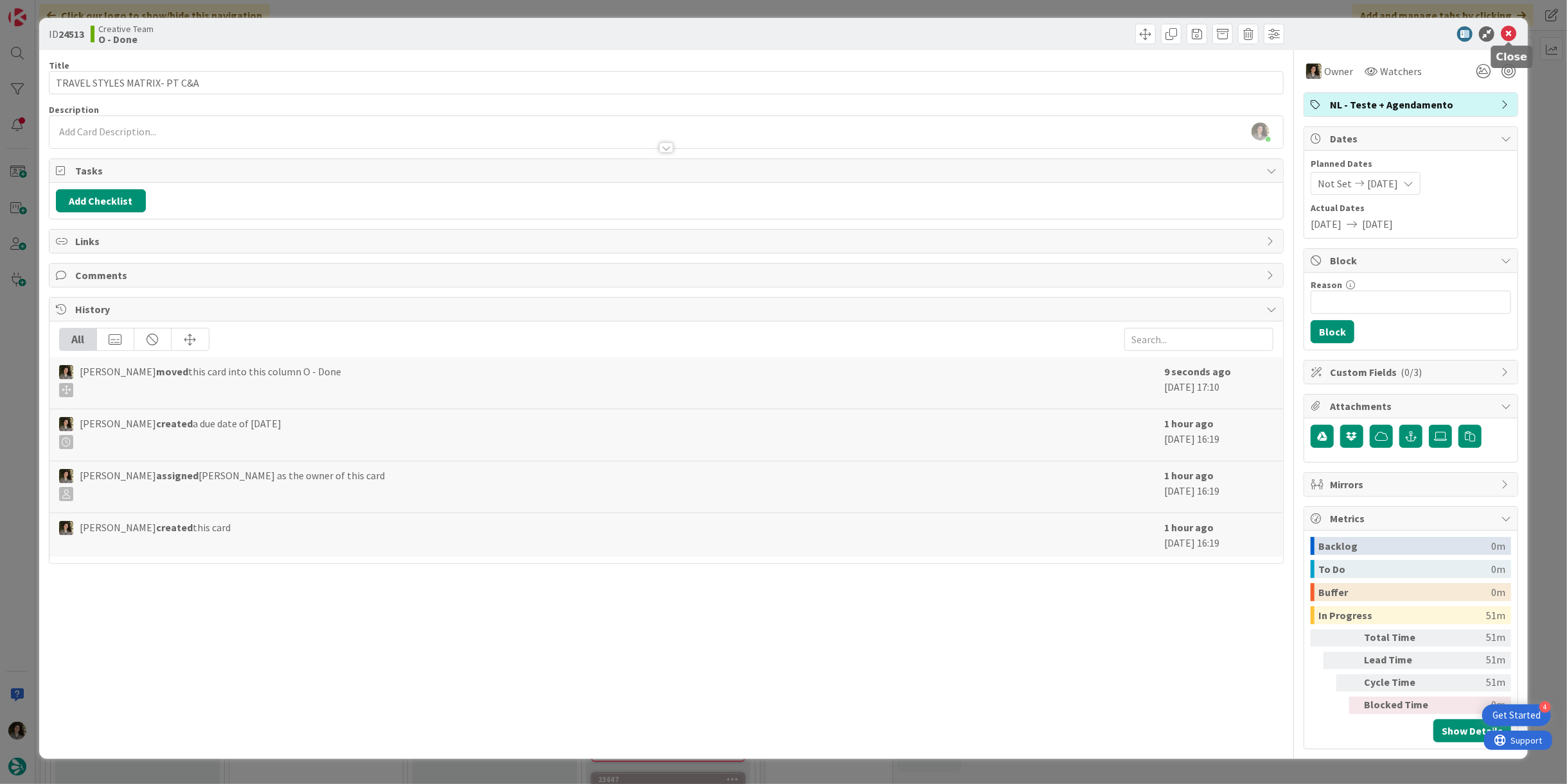
click at [782, 28] on icon at bounding box center [1508, 34] width 15 height 15
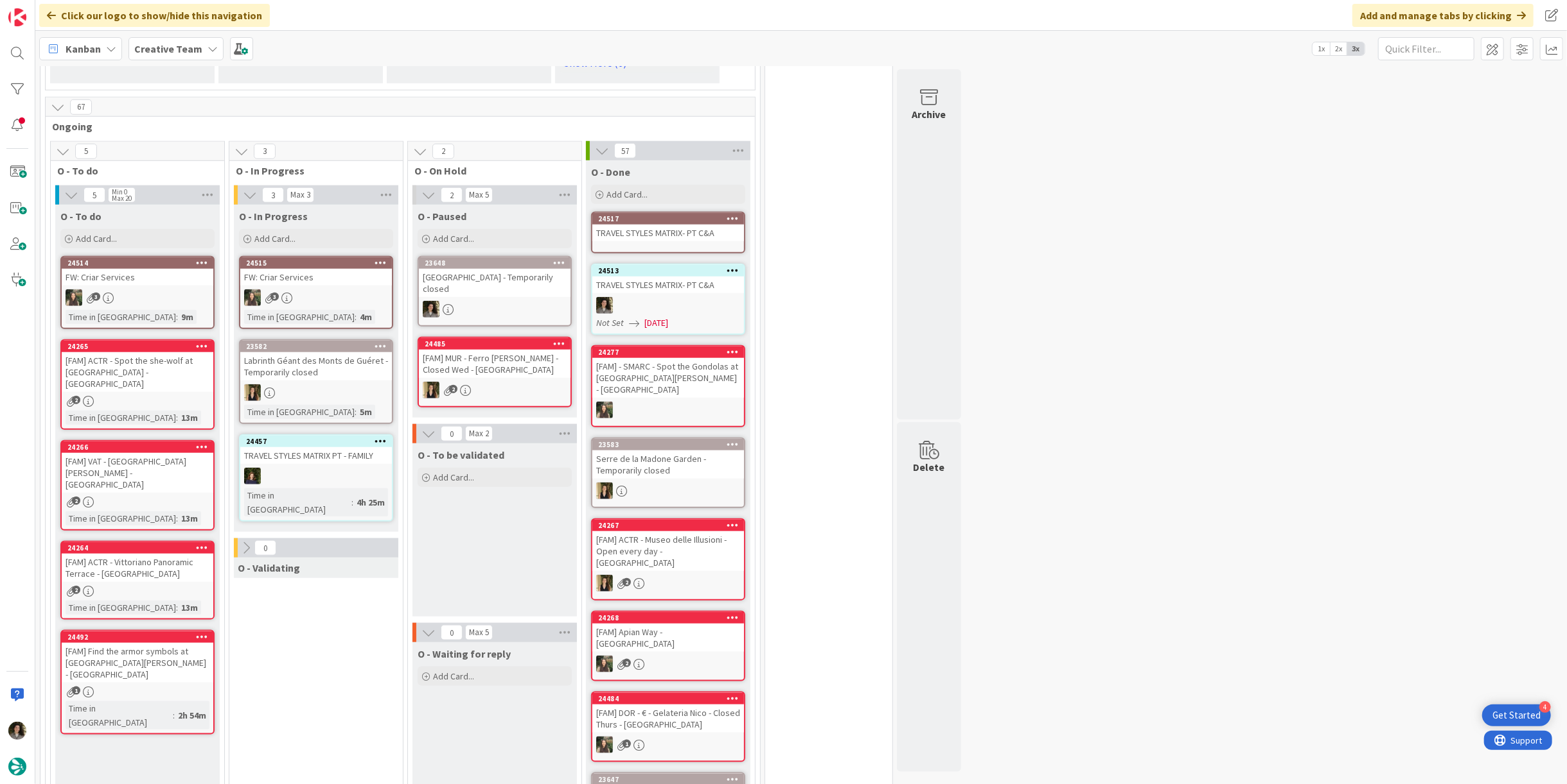
click at [663, 225] on div "TRAVEL STYLES MATRIX- PT C&A" at bounding box center [668, 232] width 152 height 16
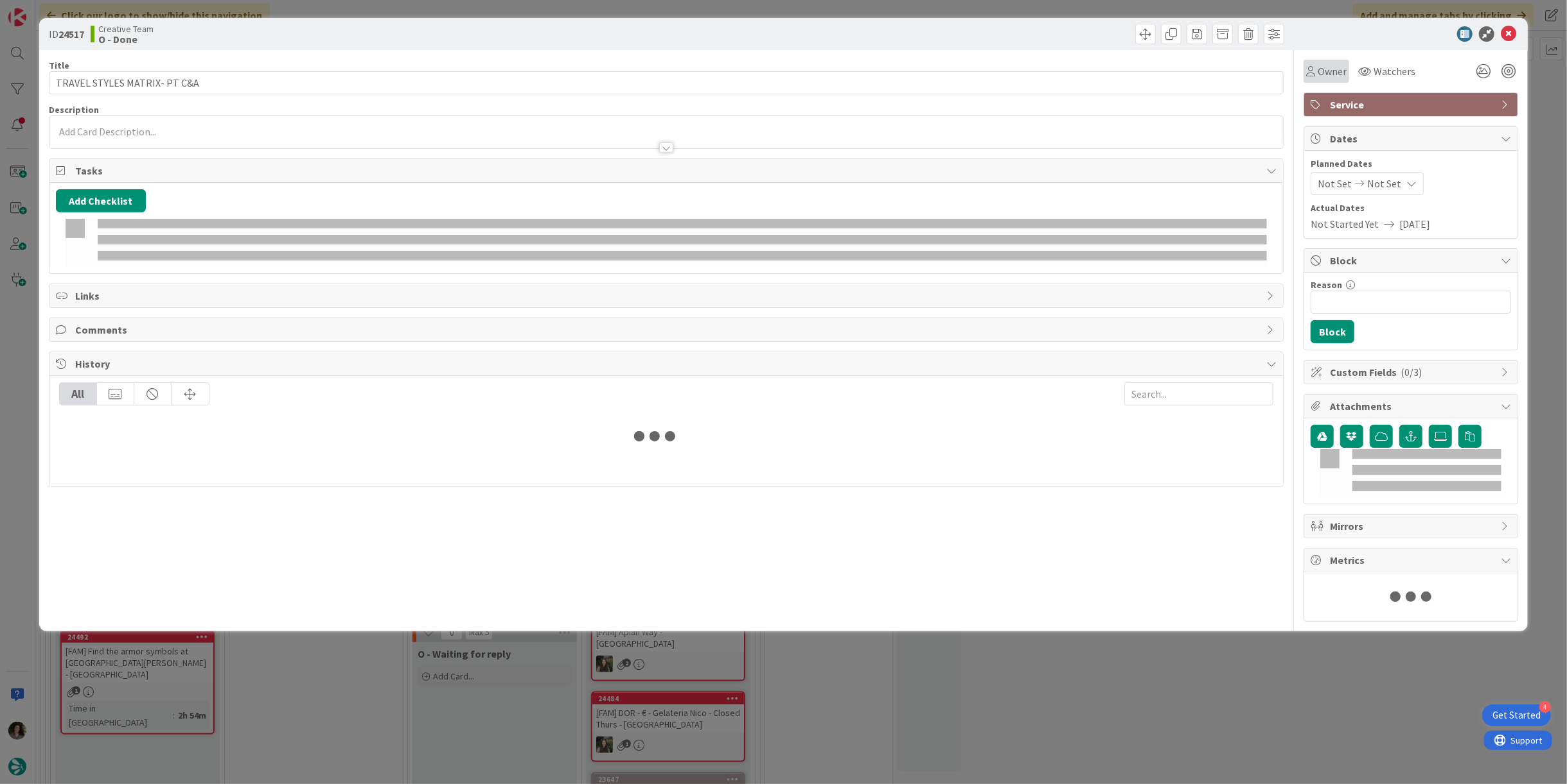
click at [782, 65] on span "Owner" at bounding box center [1332, 72] width 29 height 15
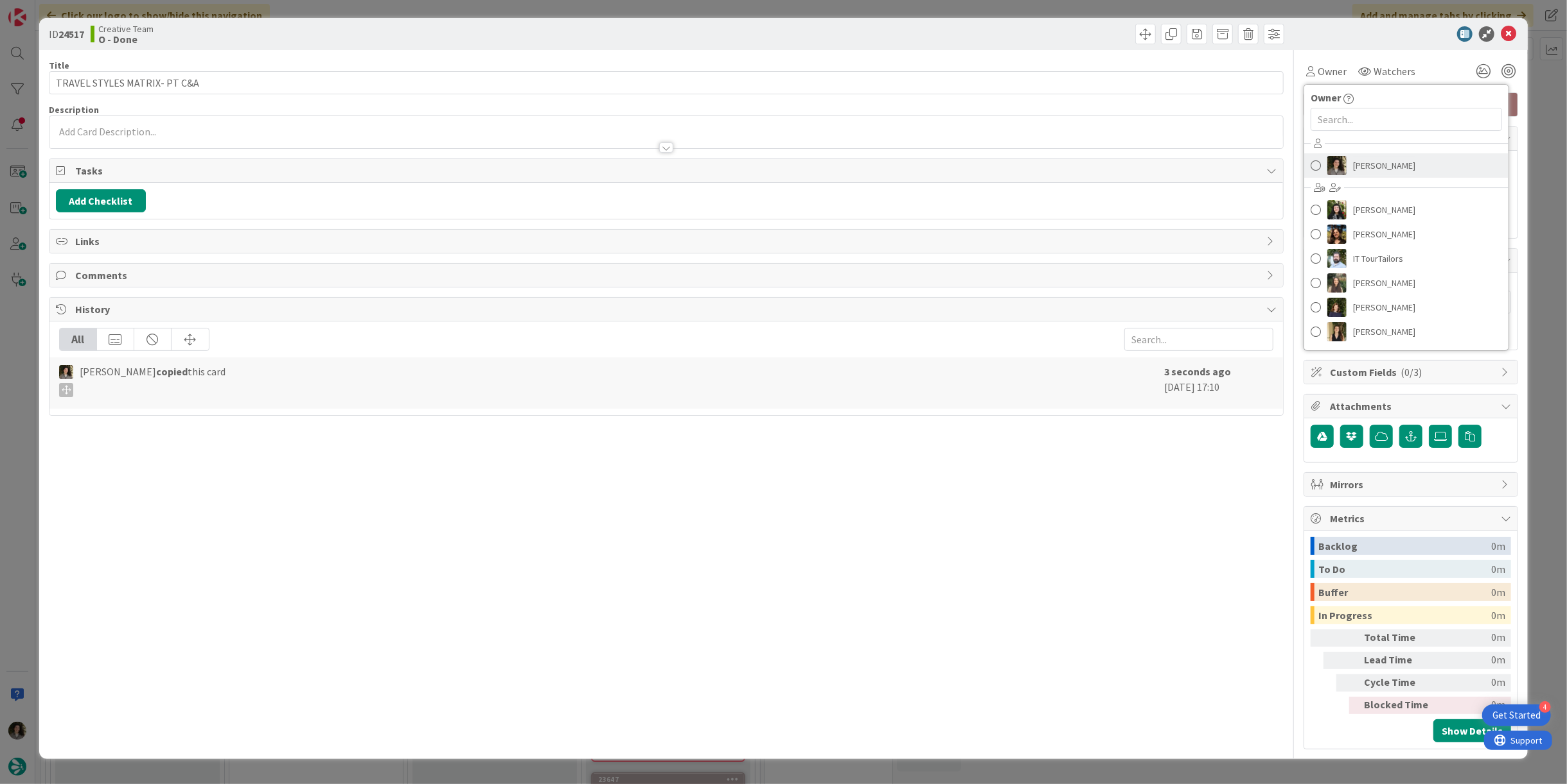
click at [782, 168] on span "[PERSON_NAME]" at bounding box center [1384, 166] width 62 height 19
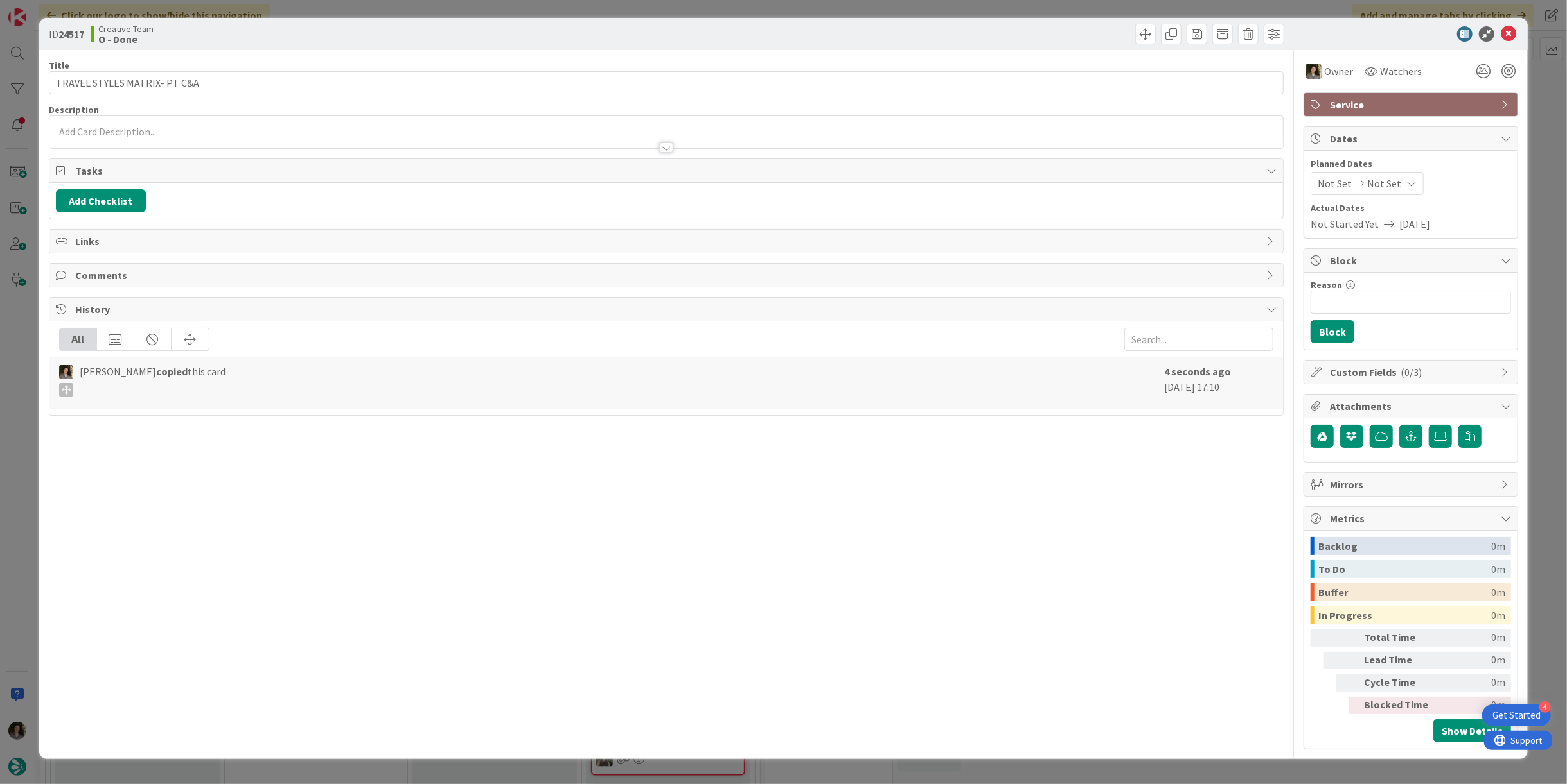
click at [782, 179] on span "Not Set" at bounding box center [1383, 184] width 34 height 15
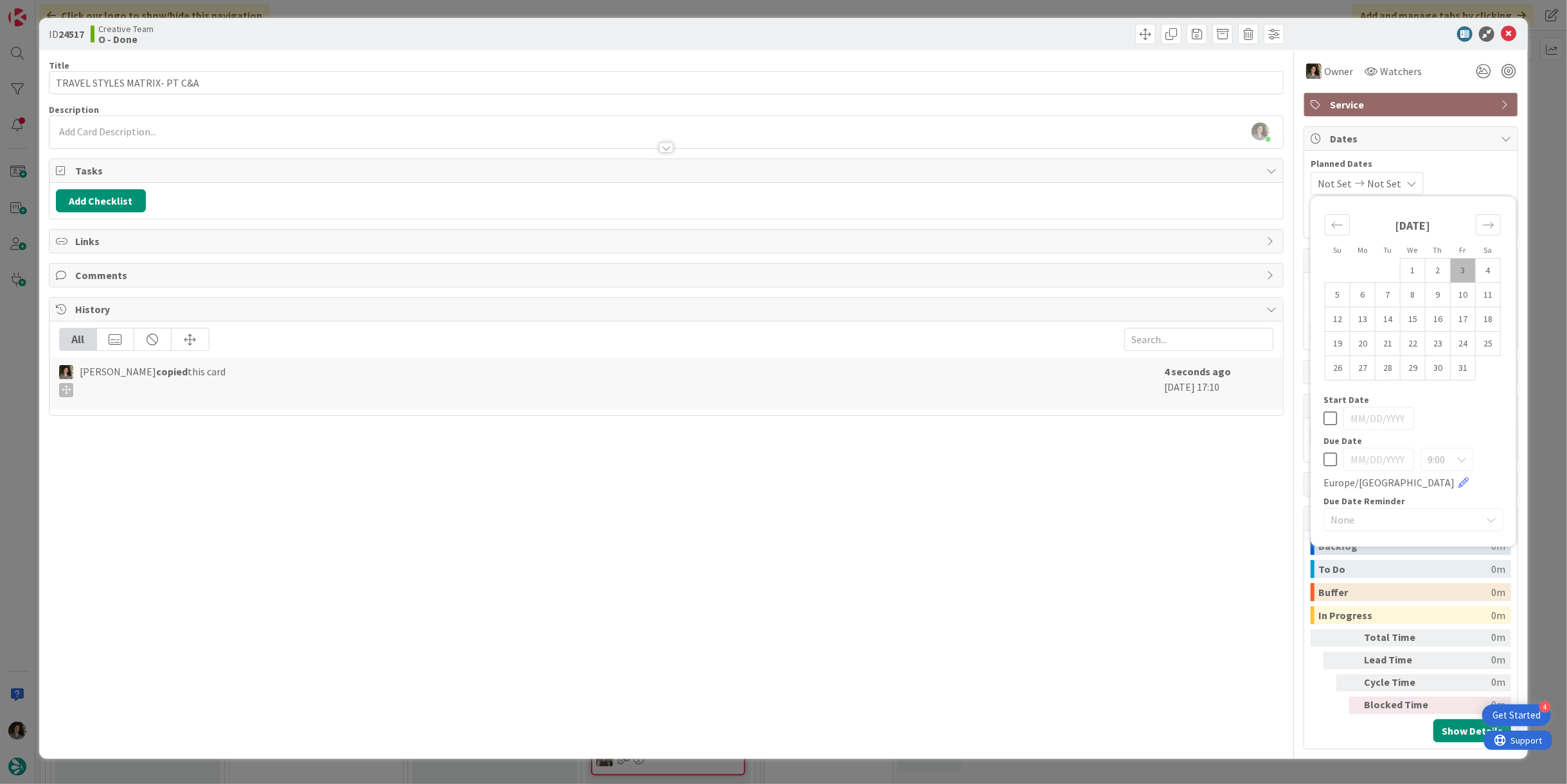
click at [782, 460] on icon at bounding box center [1330, 460] width 14 height 15
click at [782, 485] on div "Title 28 / 128 TRAVEL STYLES MATRIX- PT C&A Description [PERSON_NAME] just join…" at bounding box center [665, 400] width 1235 height 700
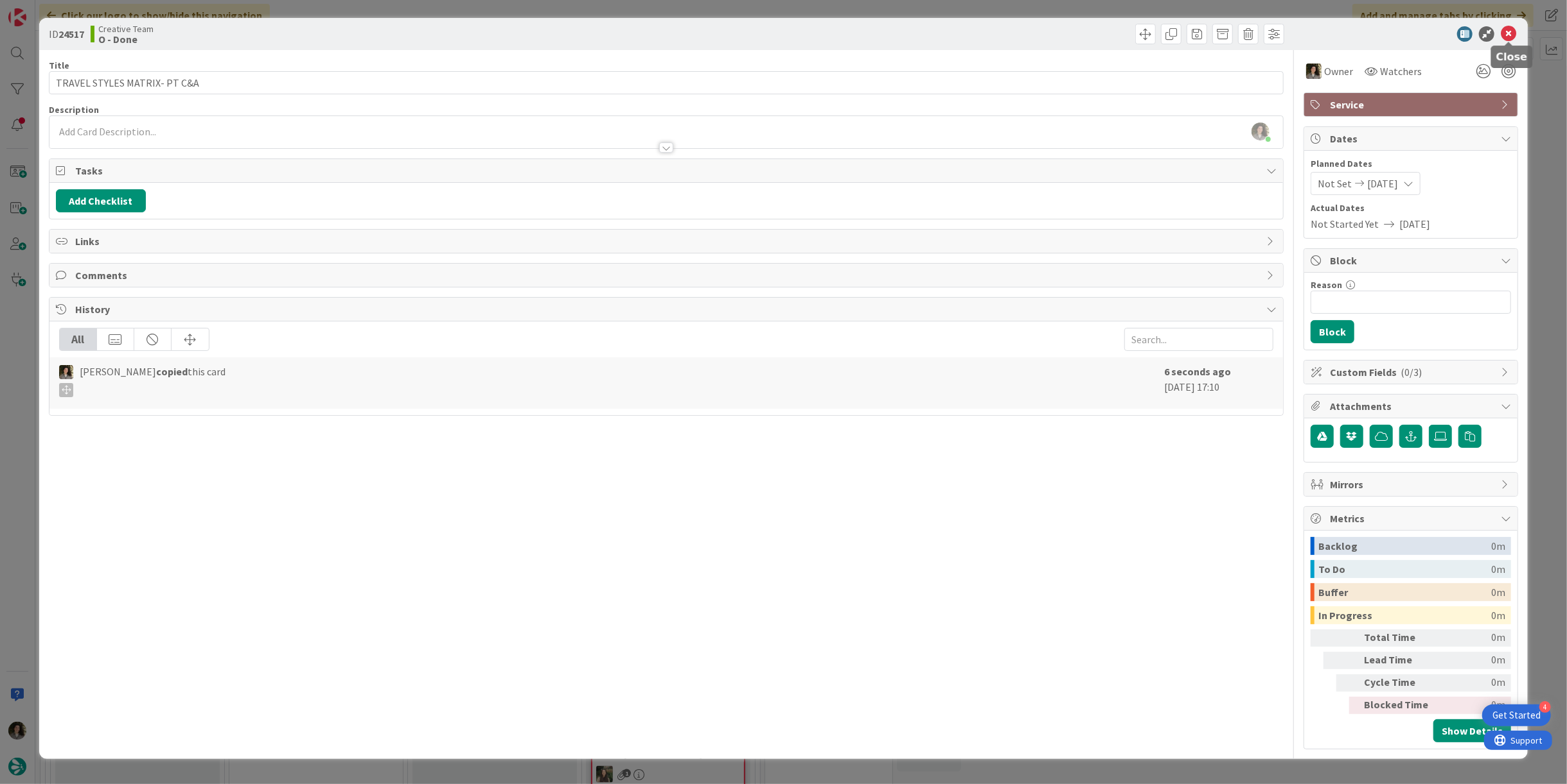
click at [782, 37] on icon at bounding box center [1508, 34] width 15 height 15
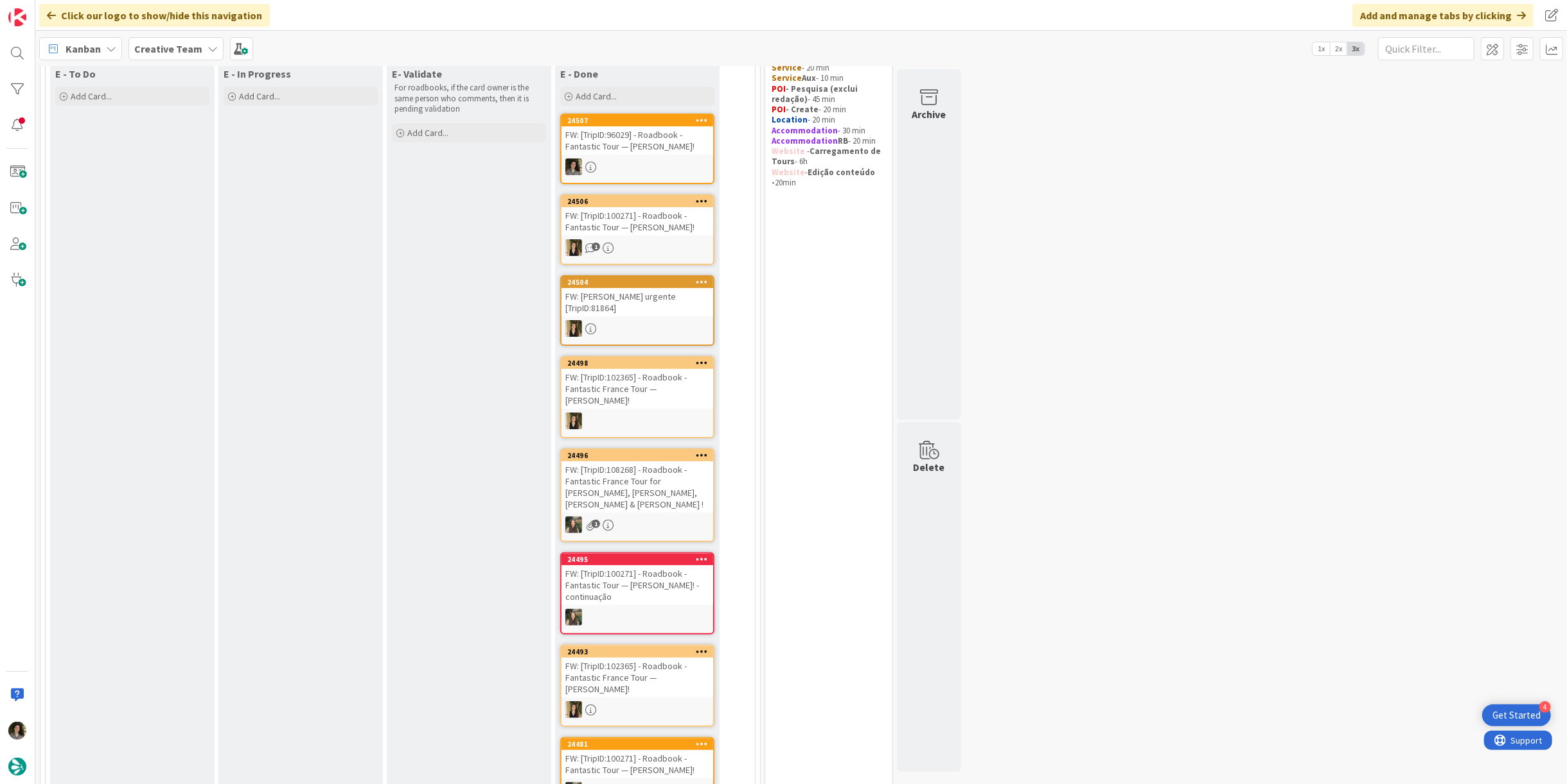
scroll to position [40, 0]
